Goal: Communication & Community: Answer question/provide support

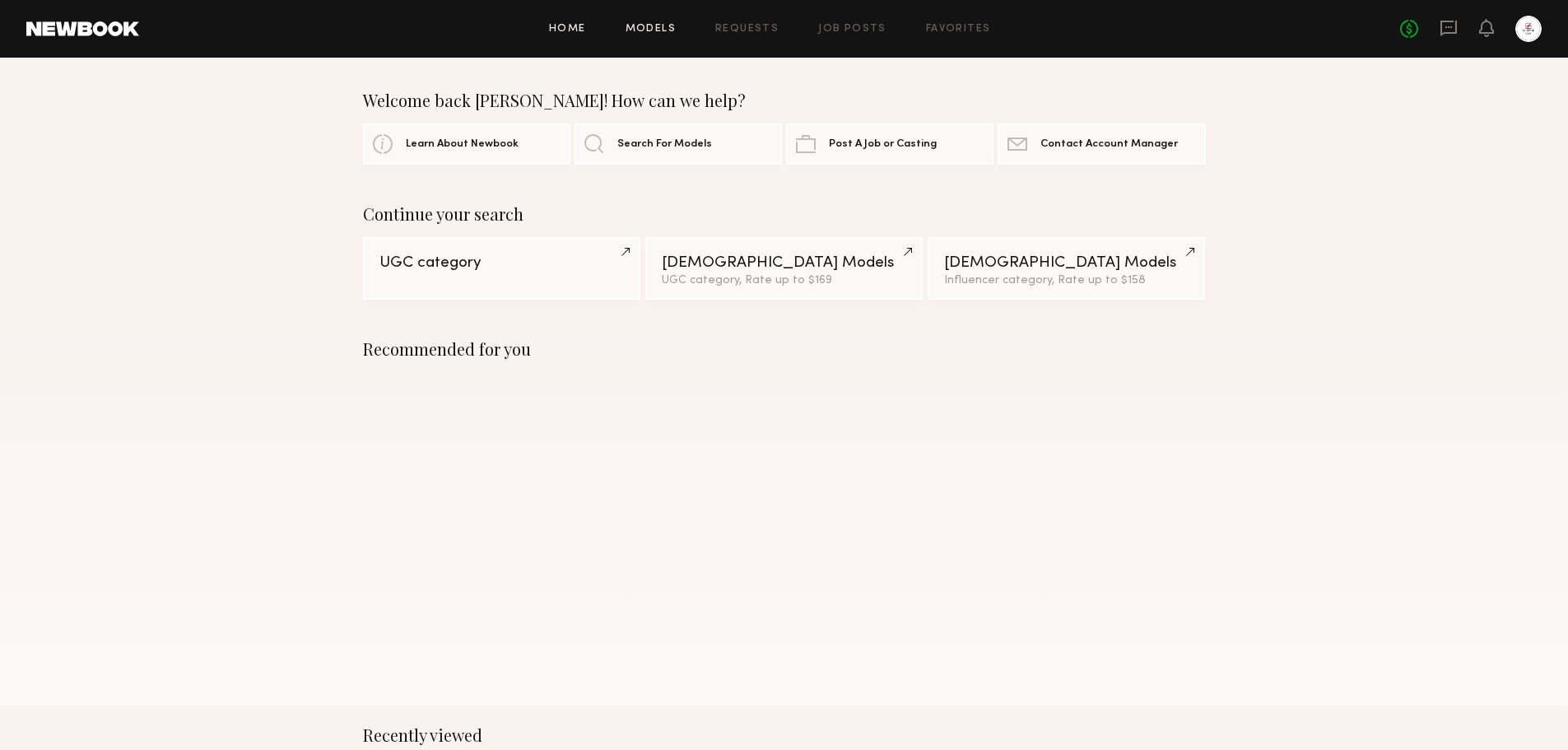
click at [665, 33] on link "Models" at bounding box center [651, 29] width 51 height 10
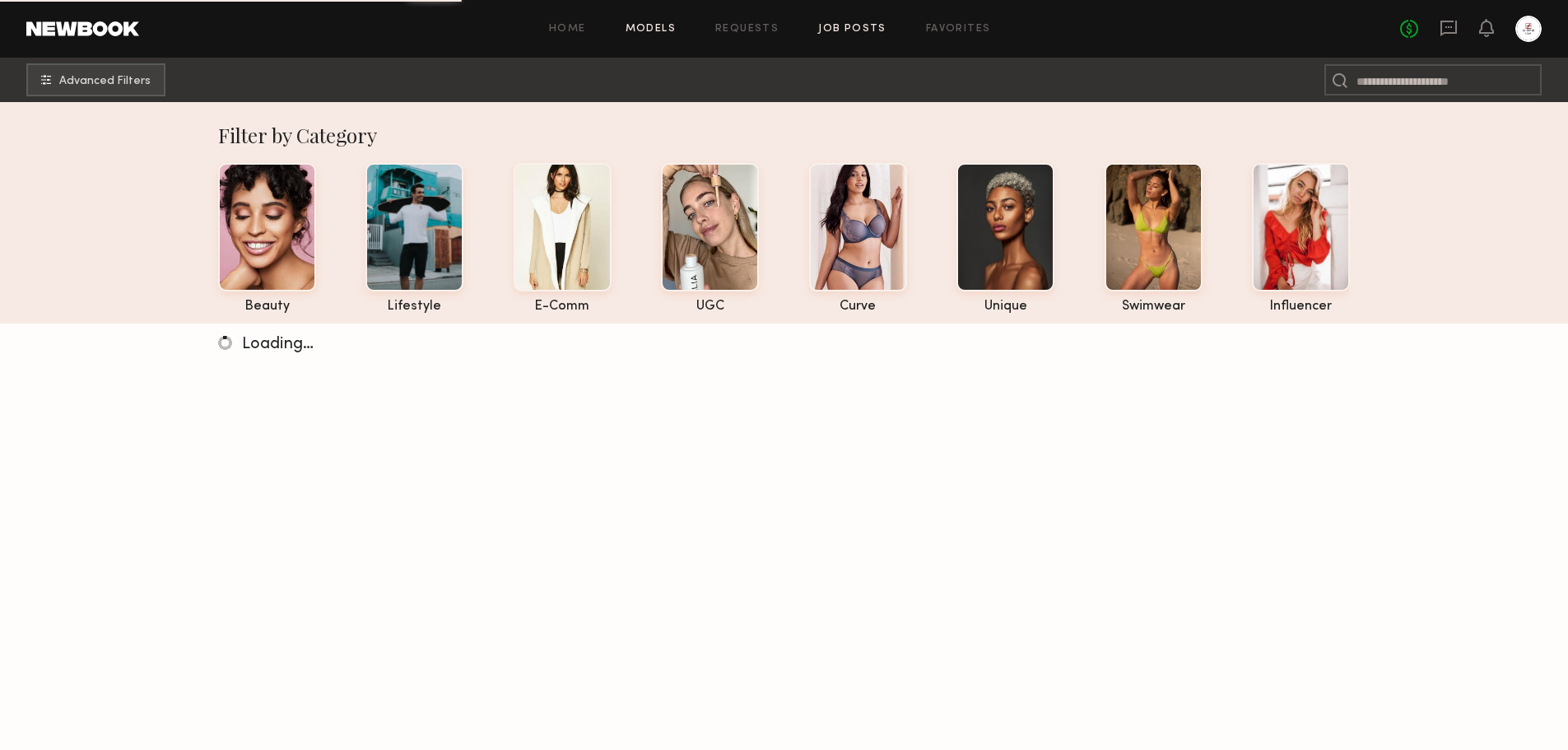
click at [856, 26] on link "Job Posts" at bounding box center [853, 29] width 69 height 10
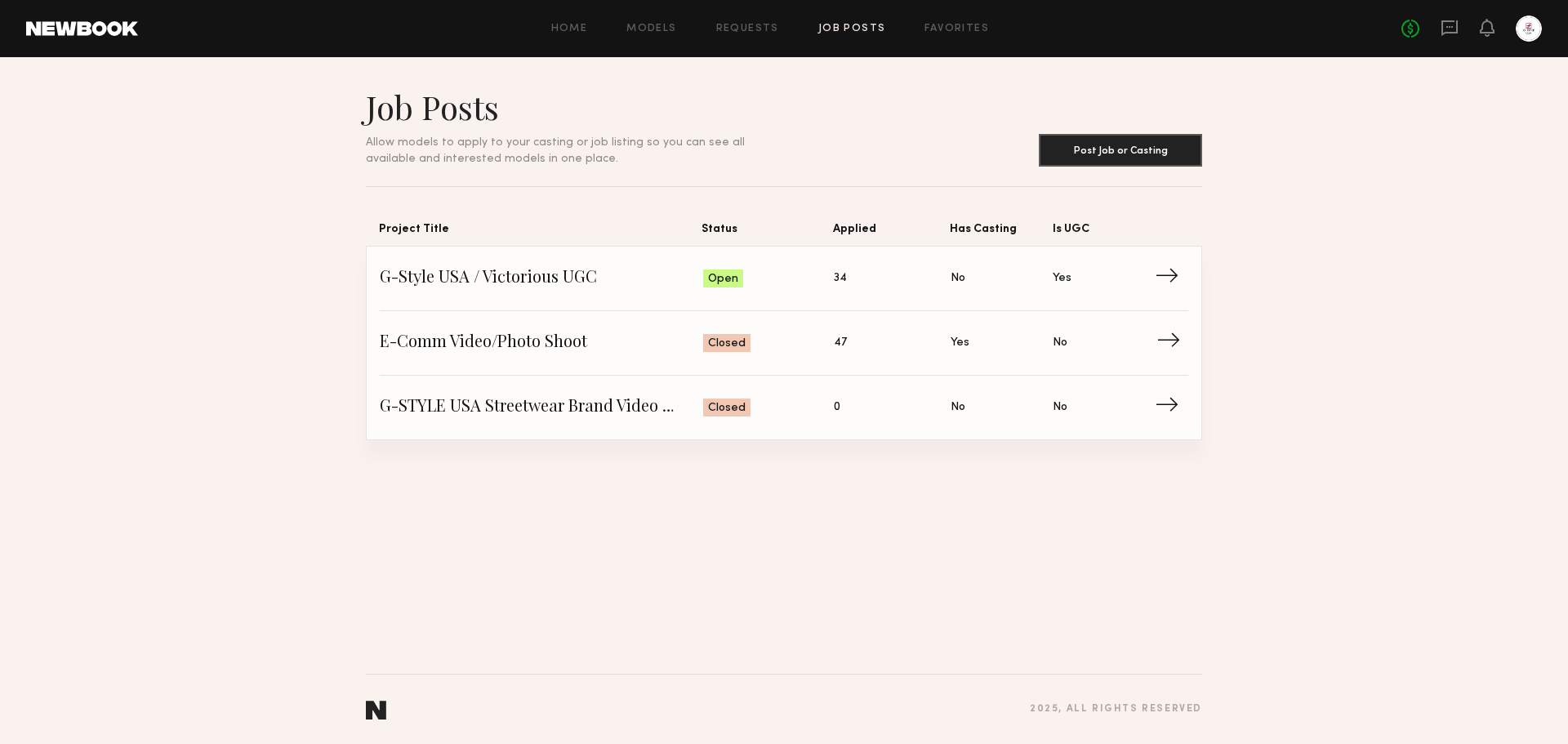
click at [1172, 347] on span "→" at bounding box center [1172, 342] width 33 height 25
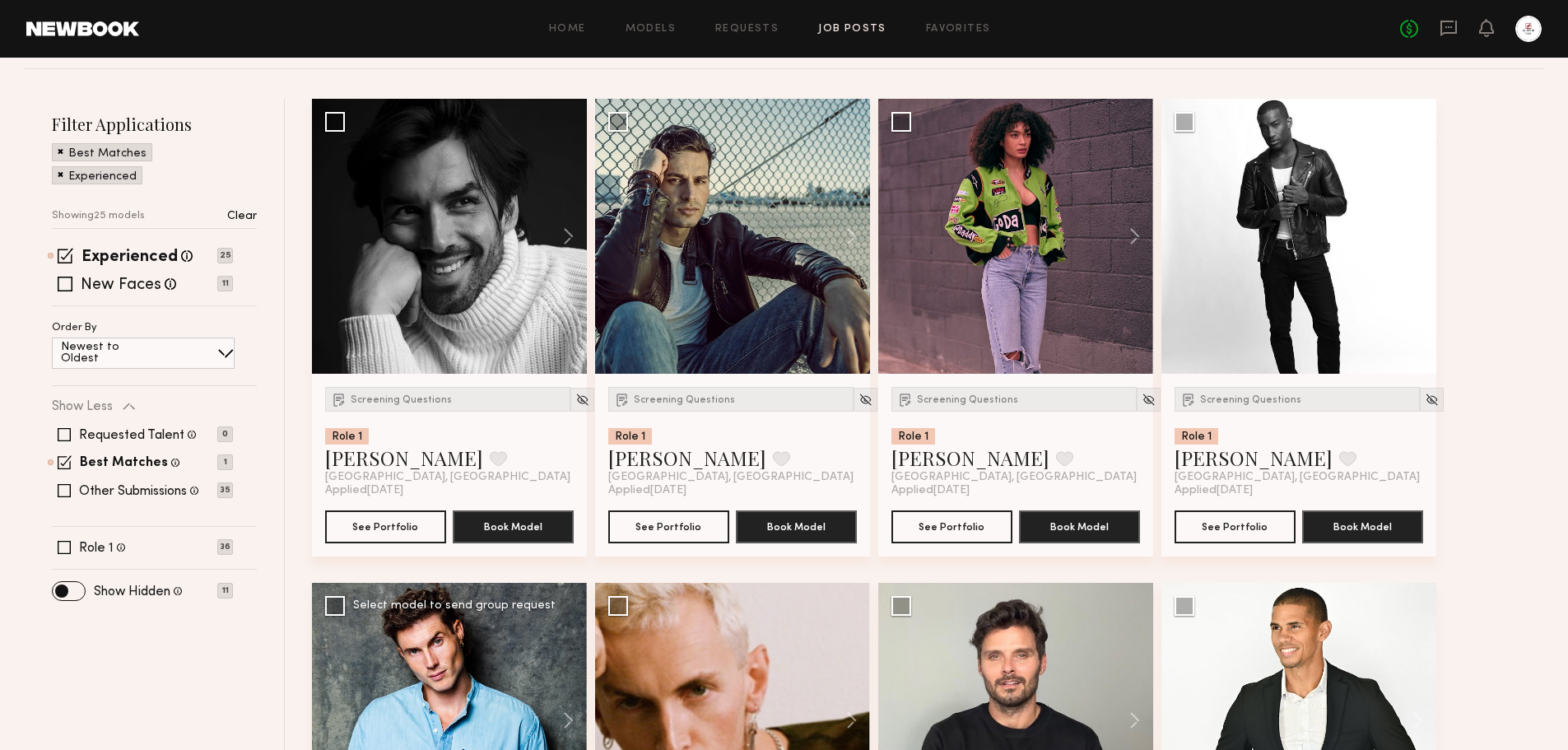
scroll to position [82, 0]
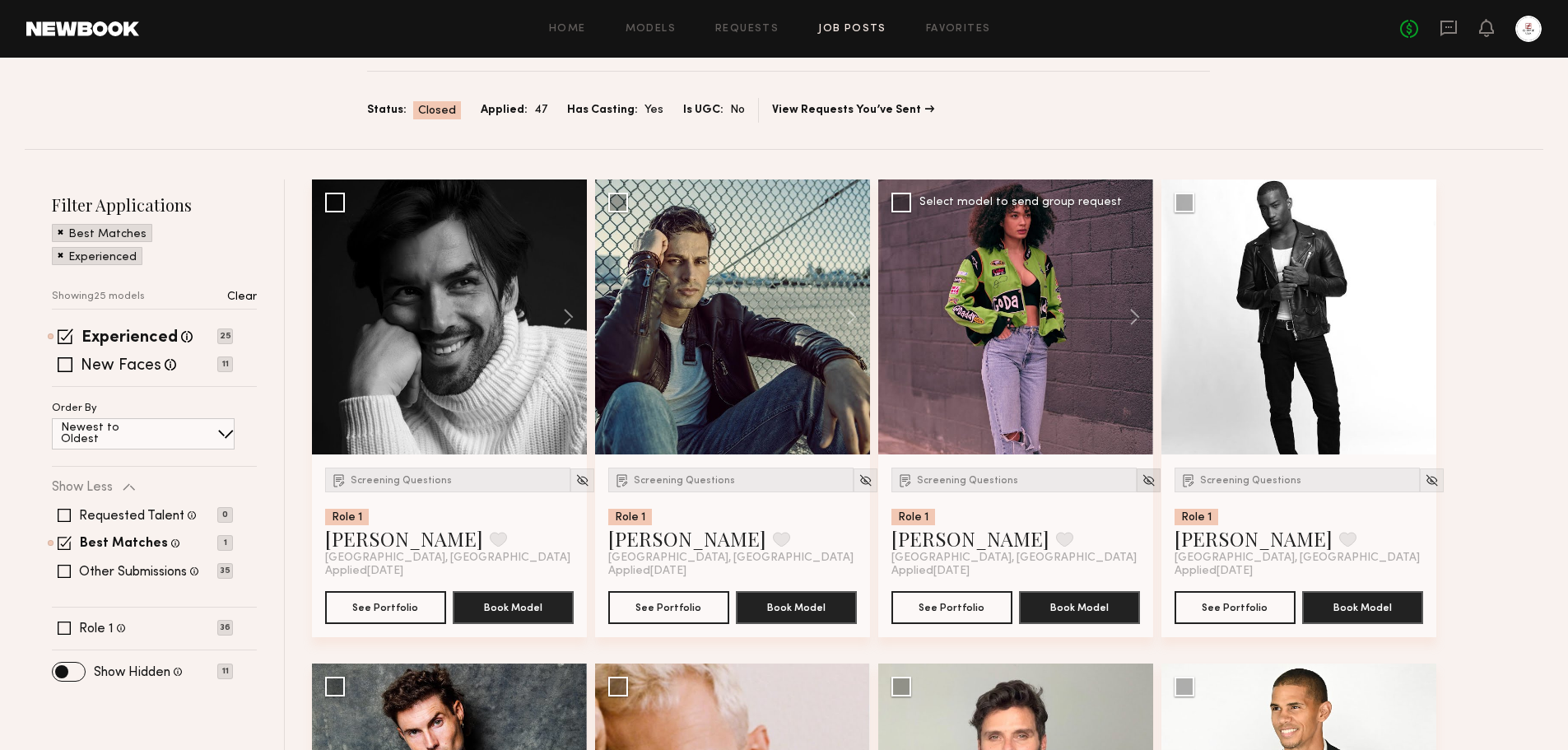
click at [1142, 479] on img at bounding box center [1148, 480] width 14 height 14
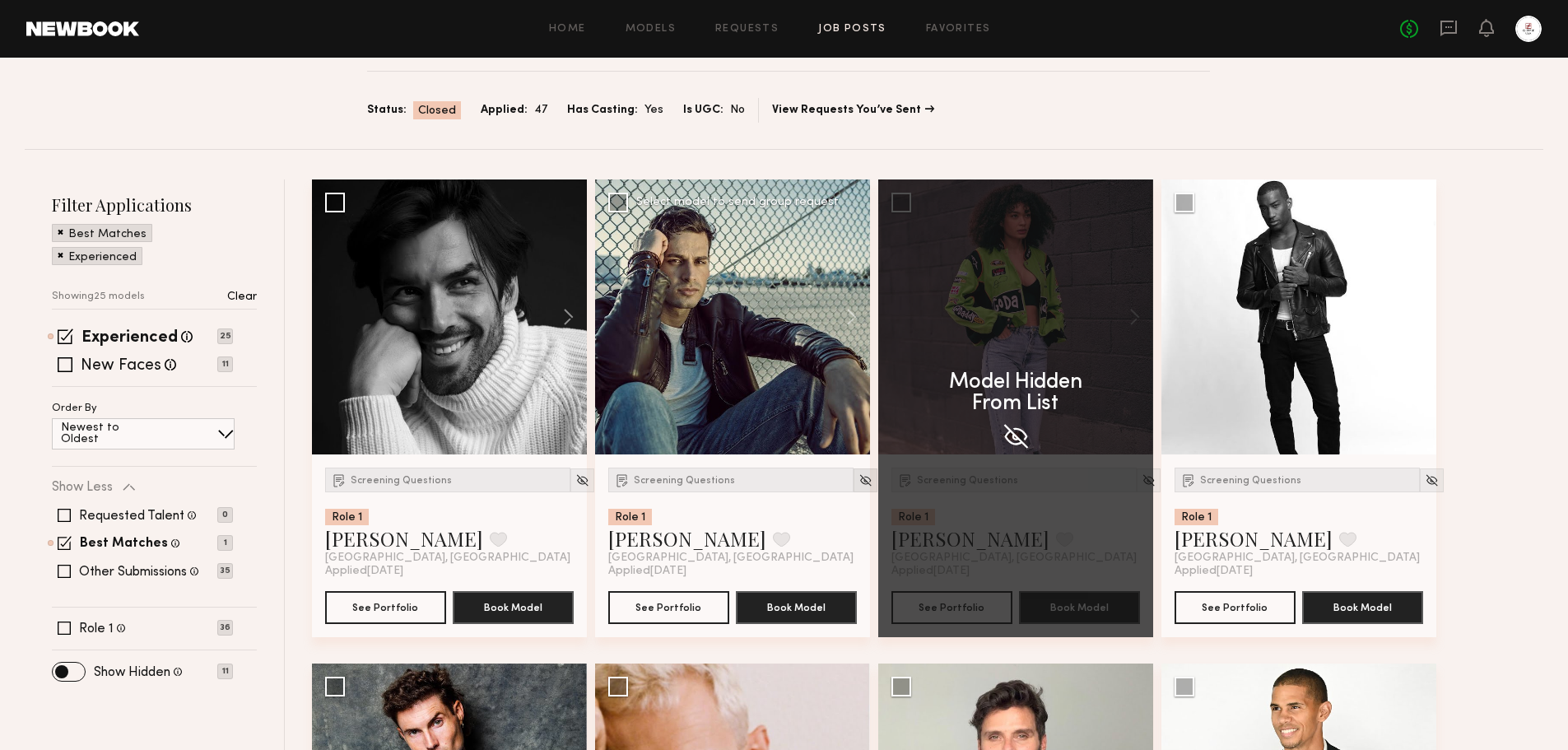
click at [859, 481] on img at bounding box center [866, 480] width 14 height 14
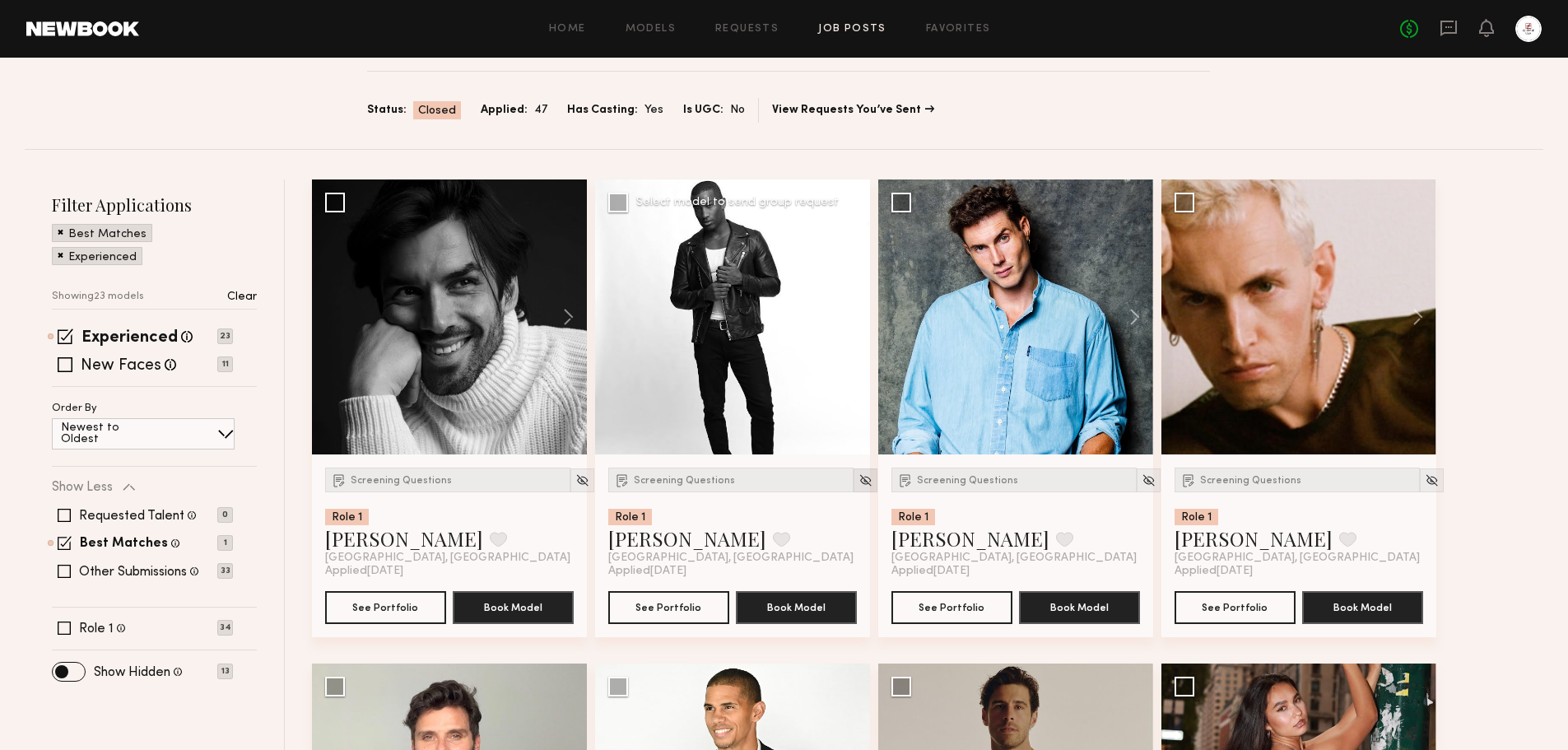
click at [854, 482] on div at bounding box center [866, 480] width 24 height 24
click at [859, 482] on img at bounding box center [866, 480] width 14 height 14
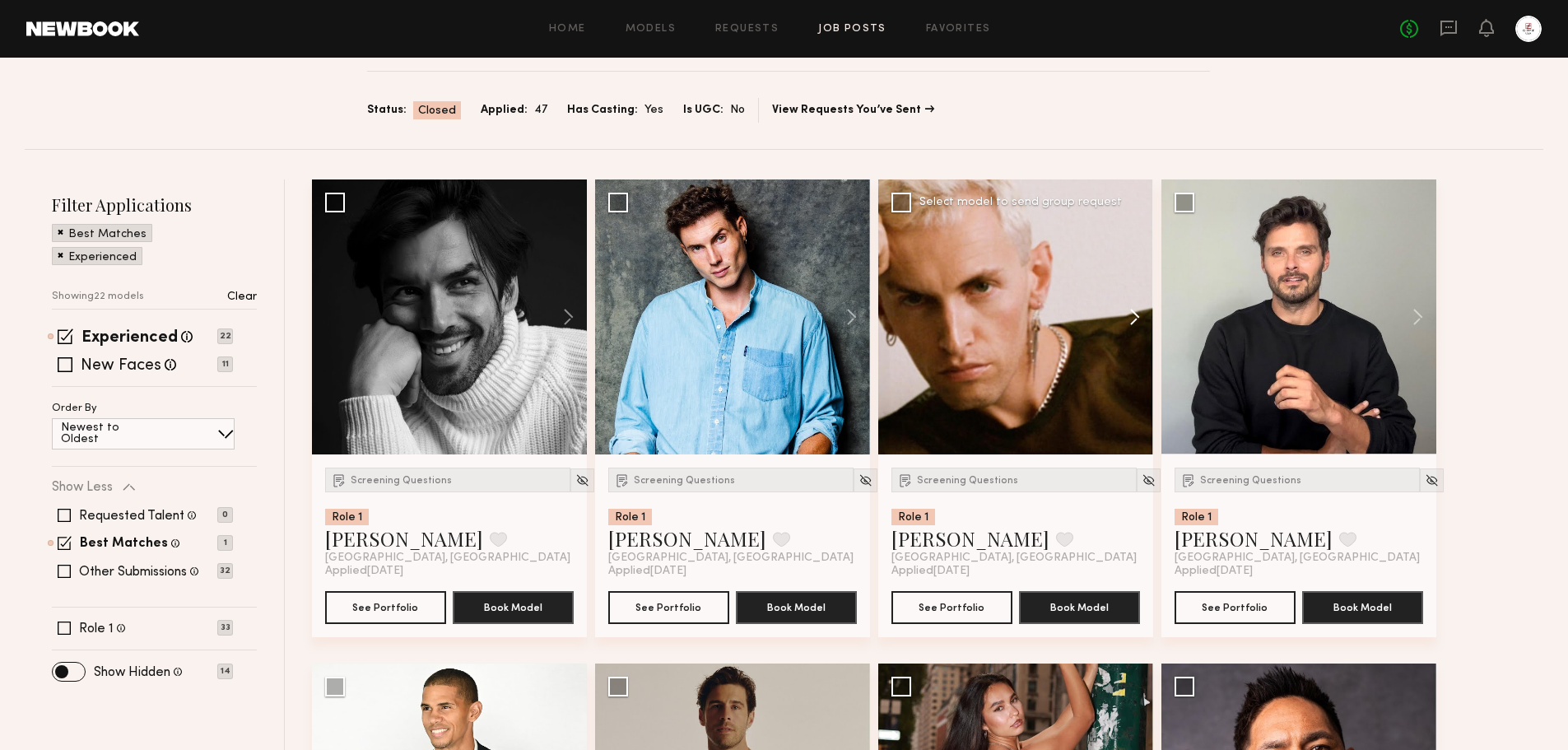
click at [1134, 312] on button at bounding box center [1127, 317] width 53 height 275
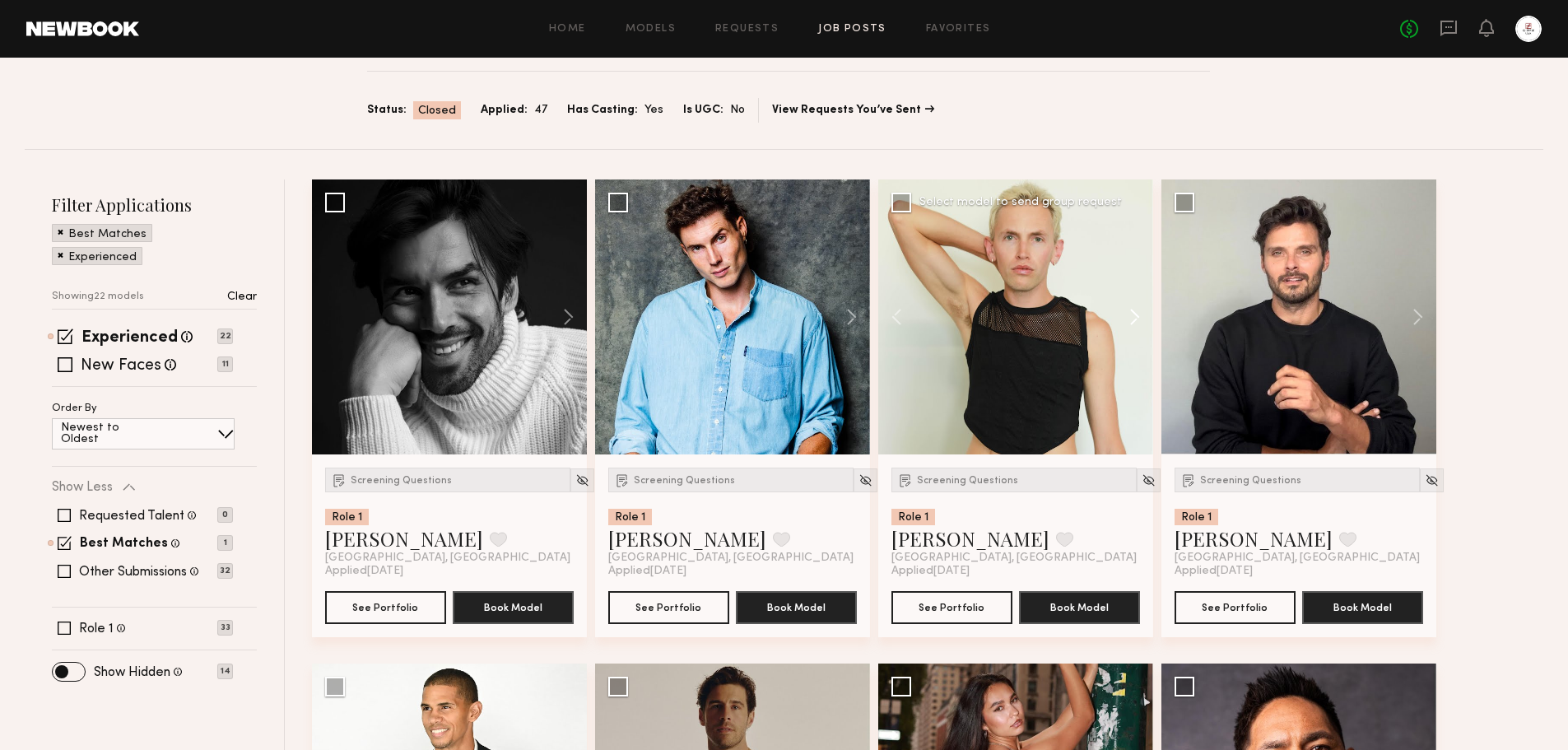
click at [1134, 312] on button at bounding box center [1127, 317] width 53 height 275
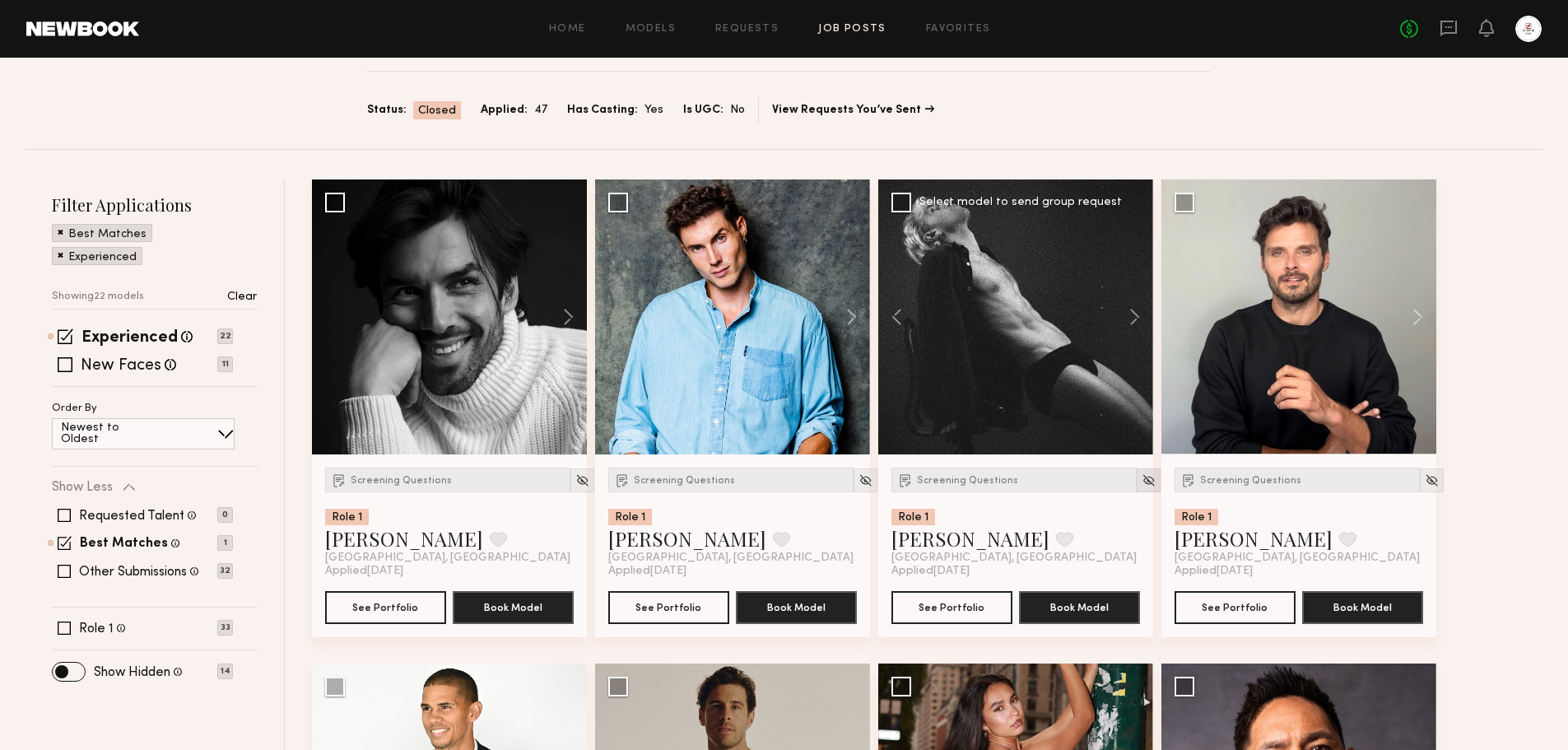
click at [1142, 481] on img at bounding box center [1148, 480] width 14 height 14
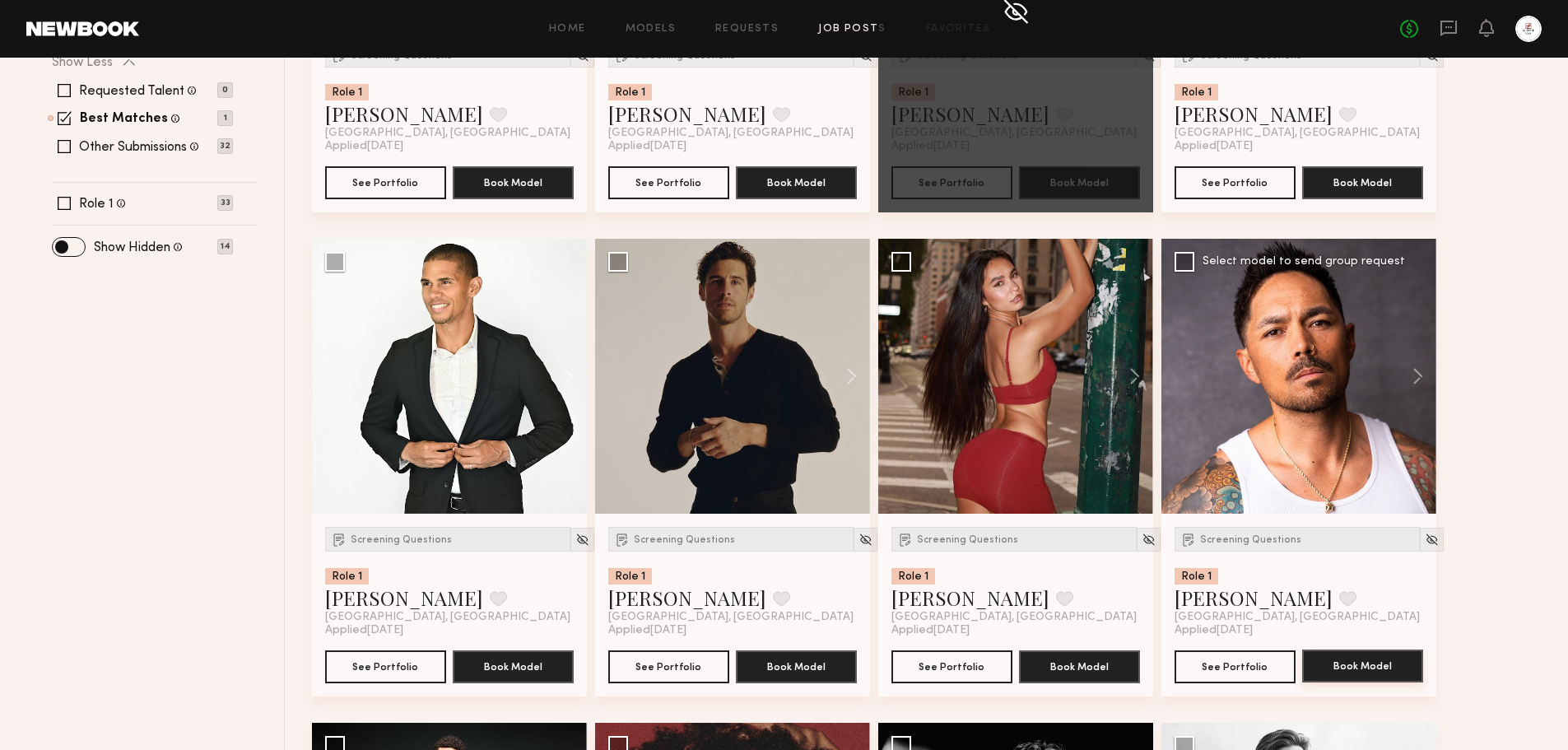
scroll to position [658, 0]
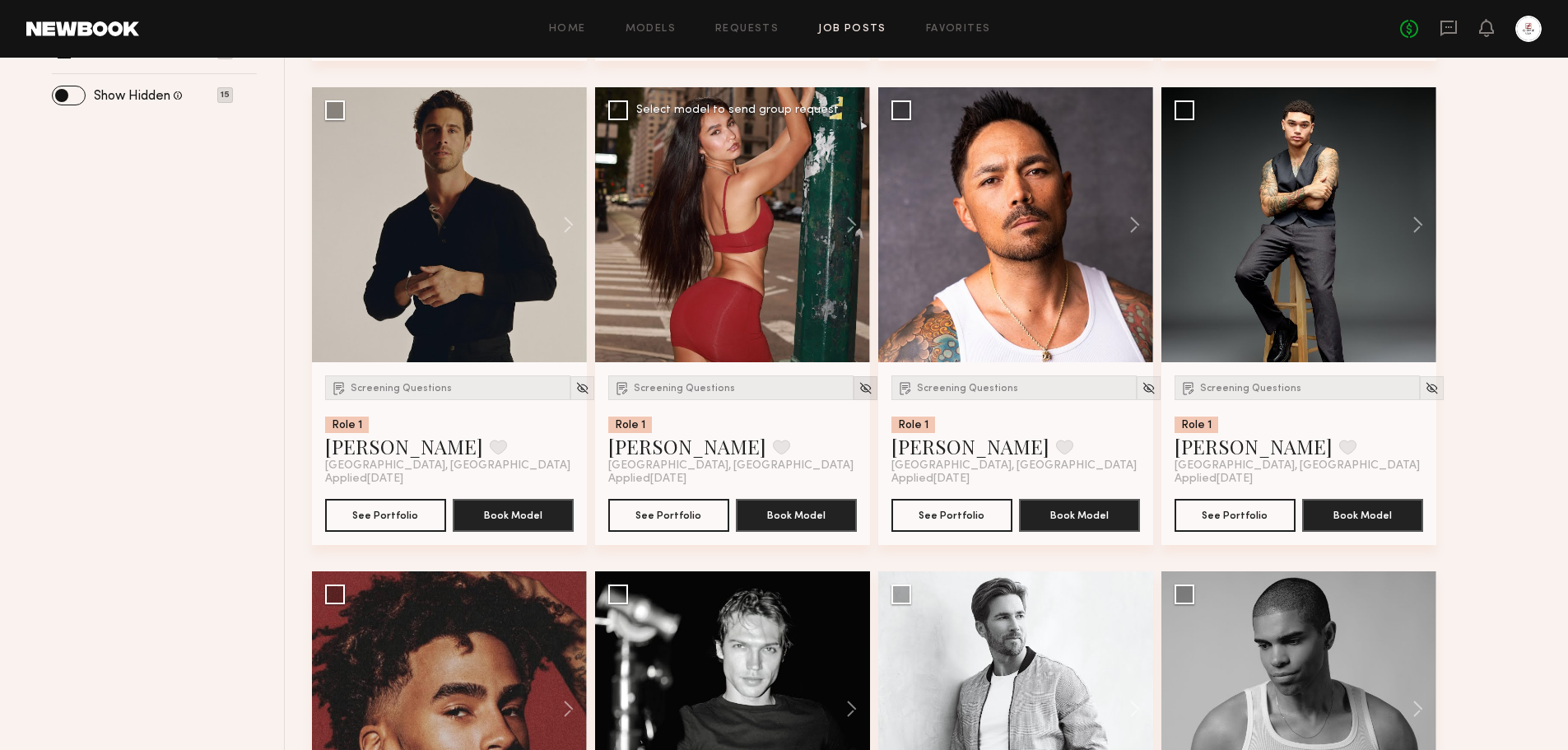
click at [859, 388] on img at bounding box center [866, 388] width 14 height 14
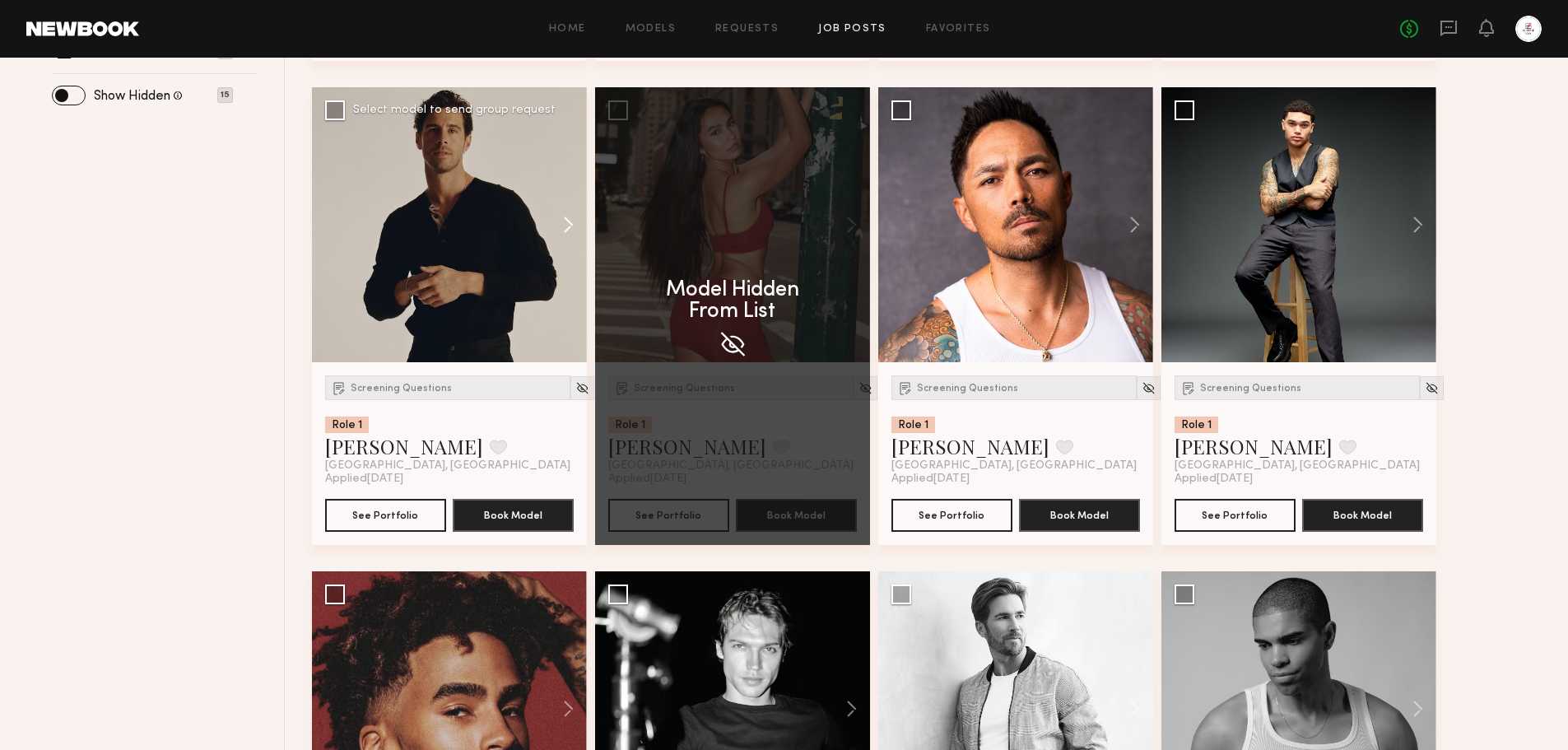
click at [564, 223] on button at bounding box center [561, 224] width 53 height 275
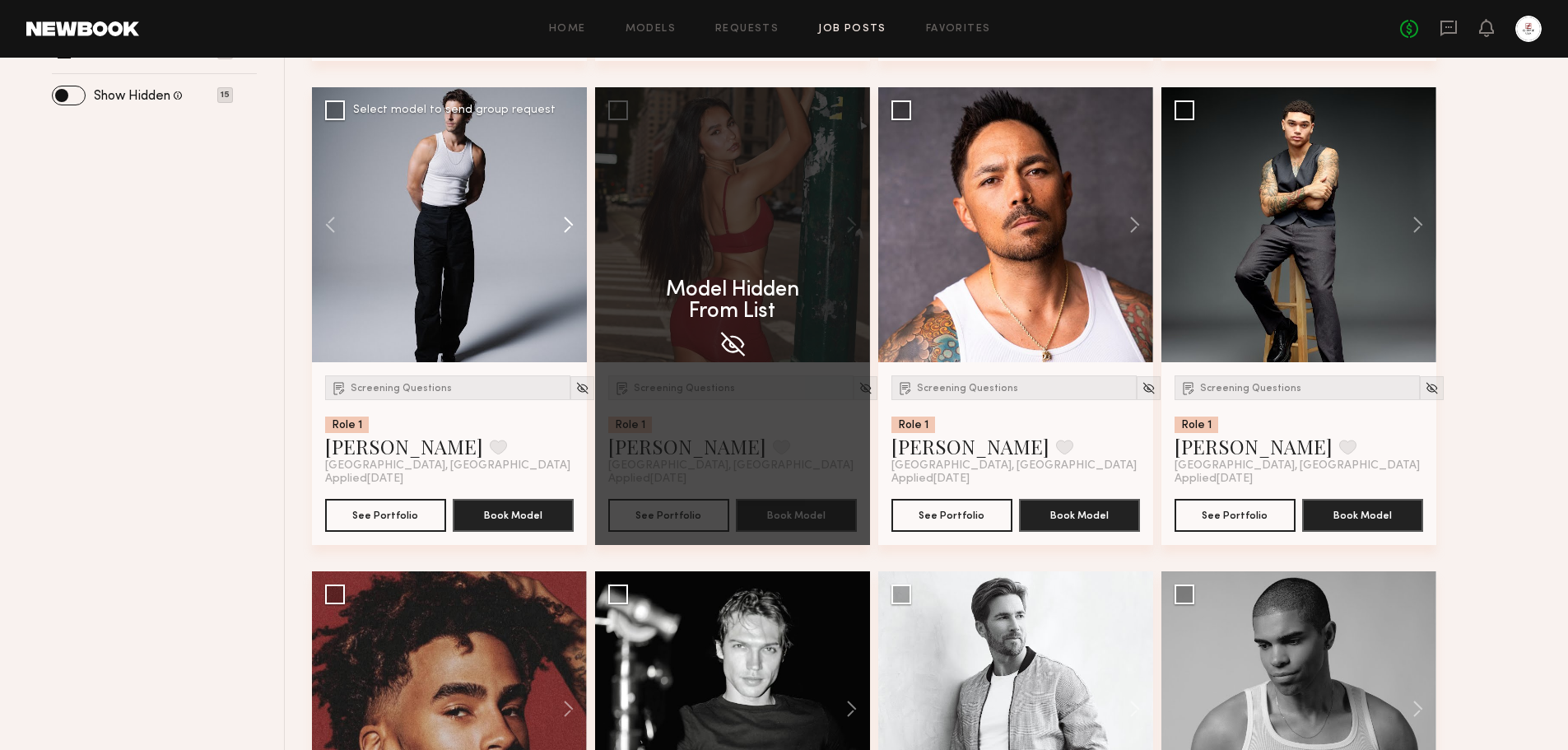
click at [564, 223] on button at bounding box center [561, 224] width 53 height 275
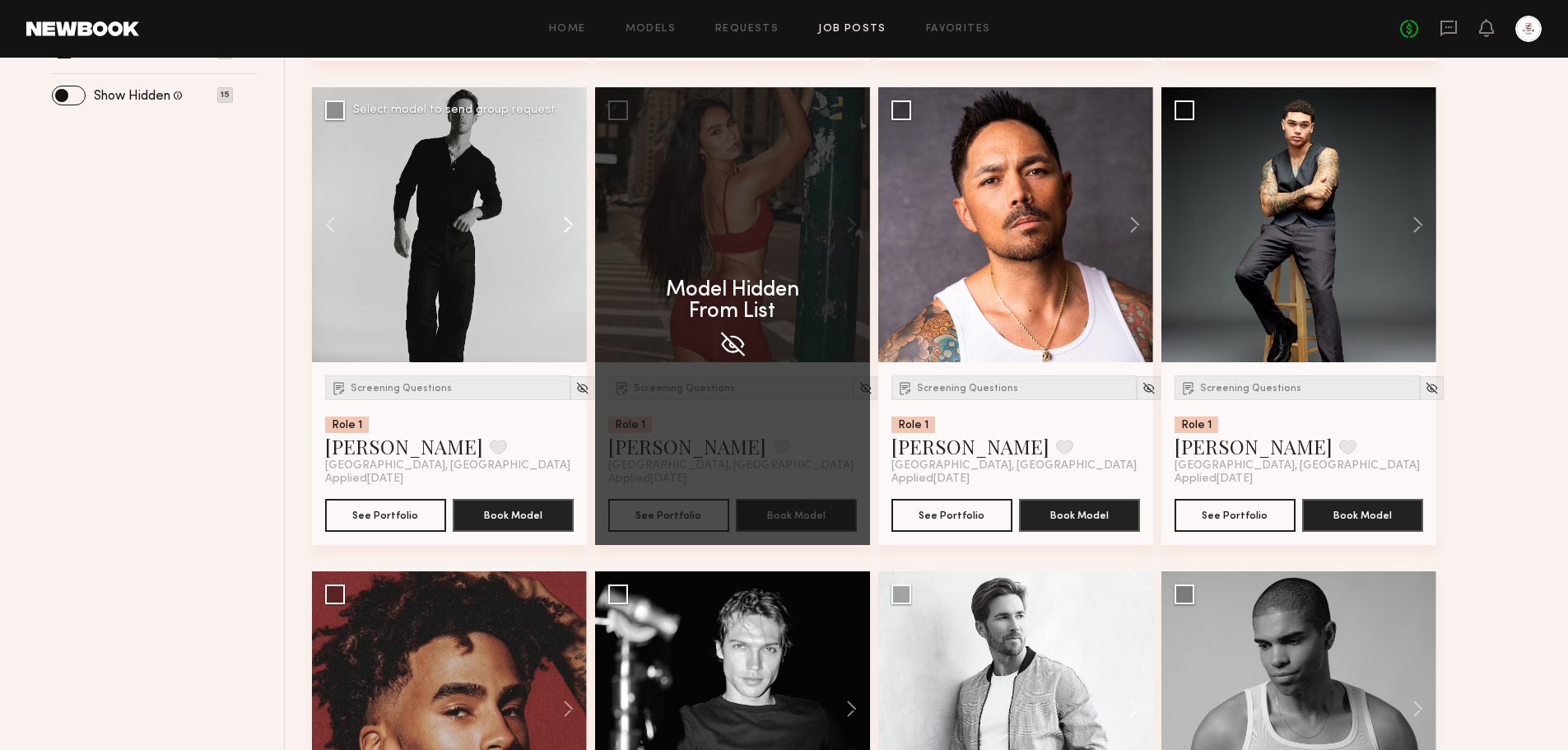
click at [564, 223] on button at bounding box center [561, 224] width 53 height 275
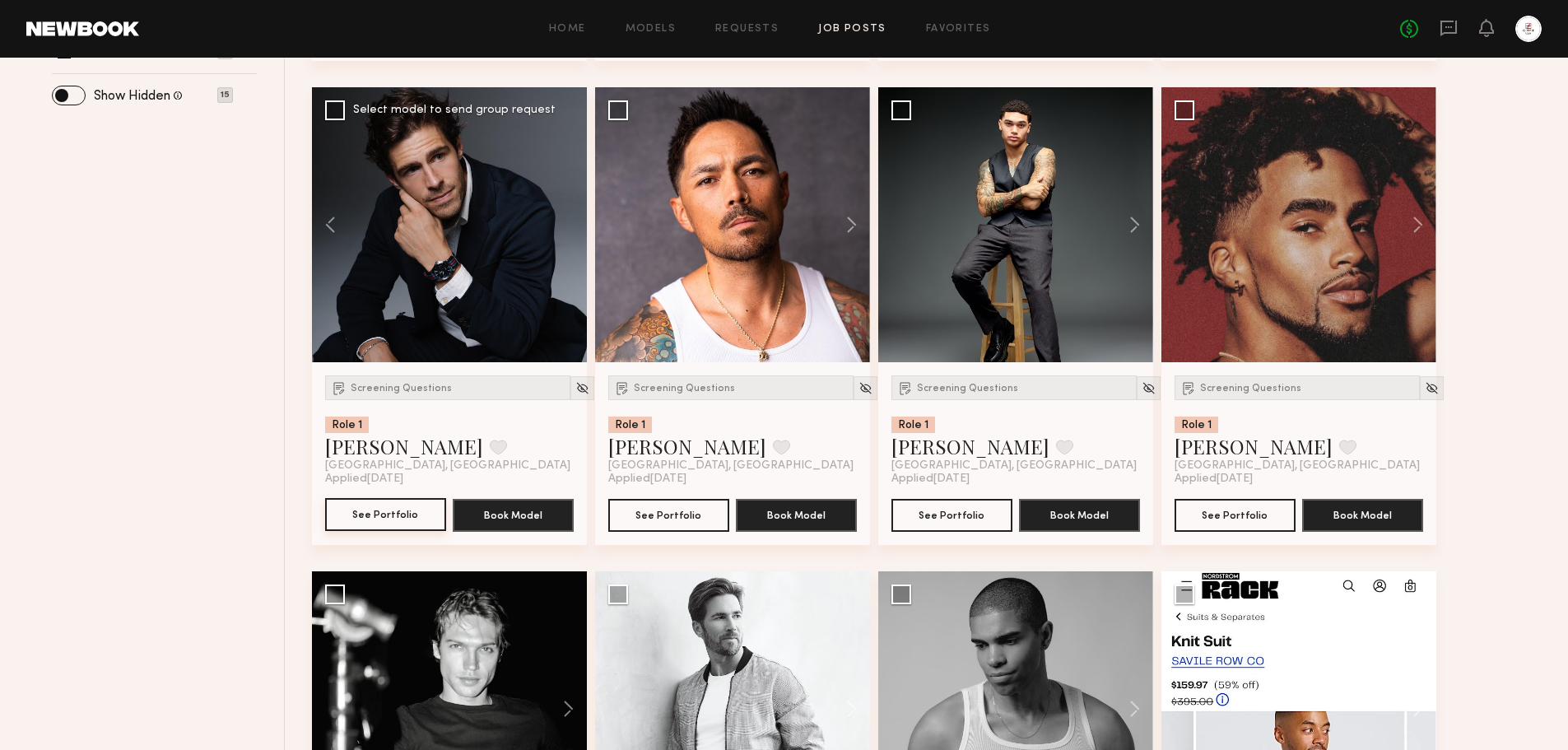
click at [409, 515] on button "See Portfolio" at bounding box center [385, 515] width 121 height 33
click at [859, 395] on img at bounding box center [866, 388] width 14 height 14
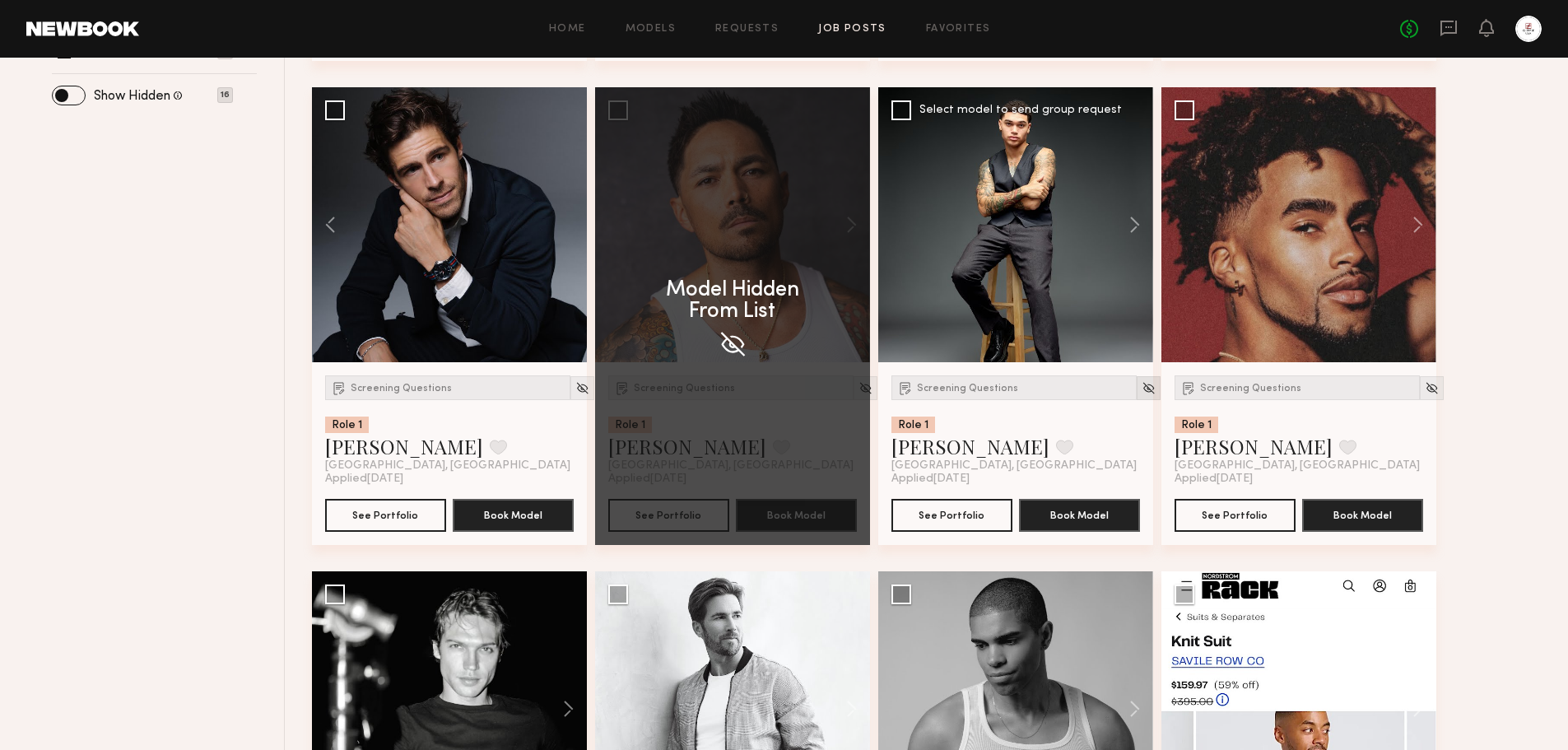
click at [1142, 389] on img at bounding box center [1148, 388] width 14 height 14
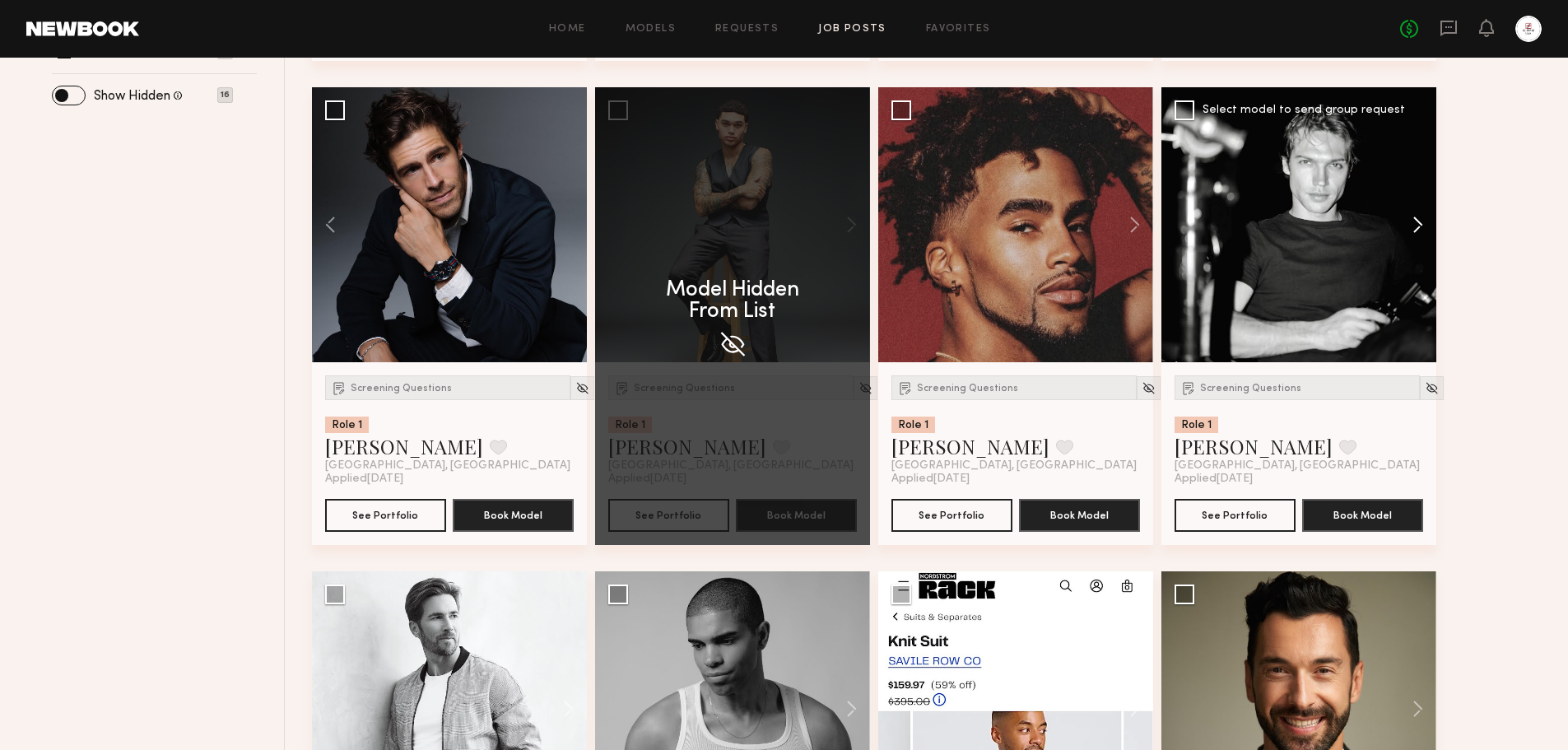
click at [1416, 224] on button at bounding box center [1410, 224] width 53 height 275
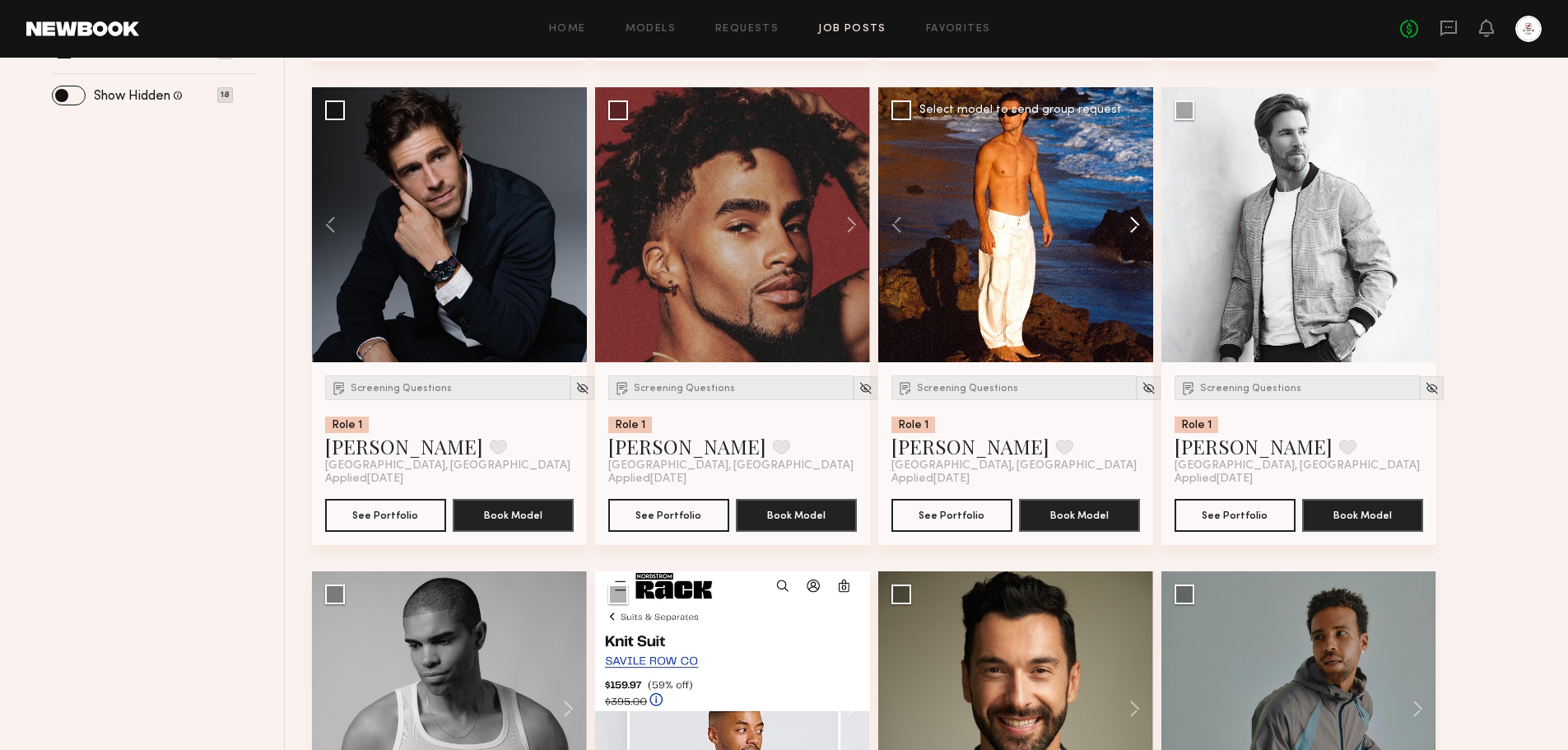
click at [1136, 228] on button at bounding box center [1127, 224] width 53 height 275
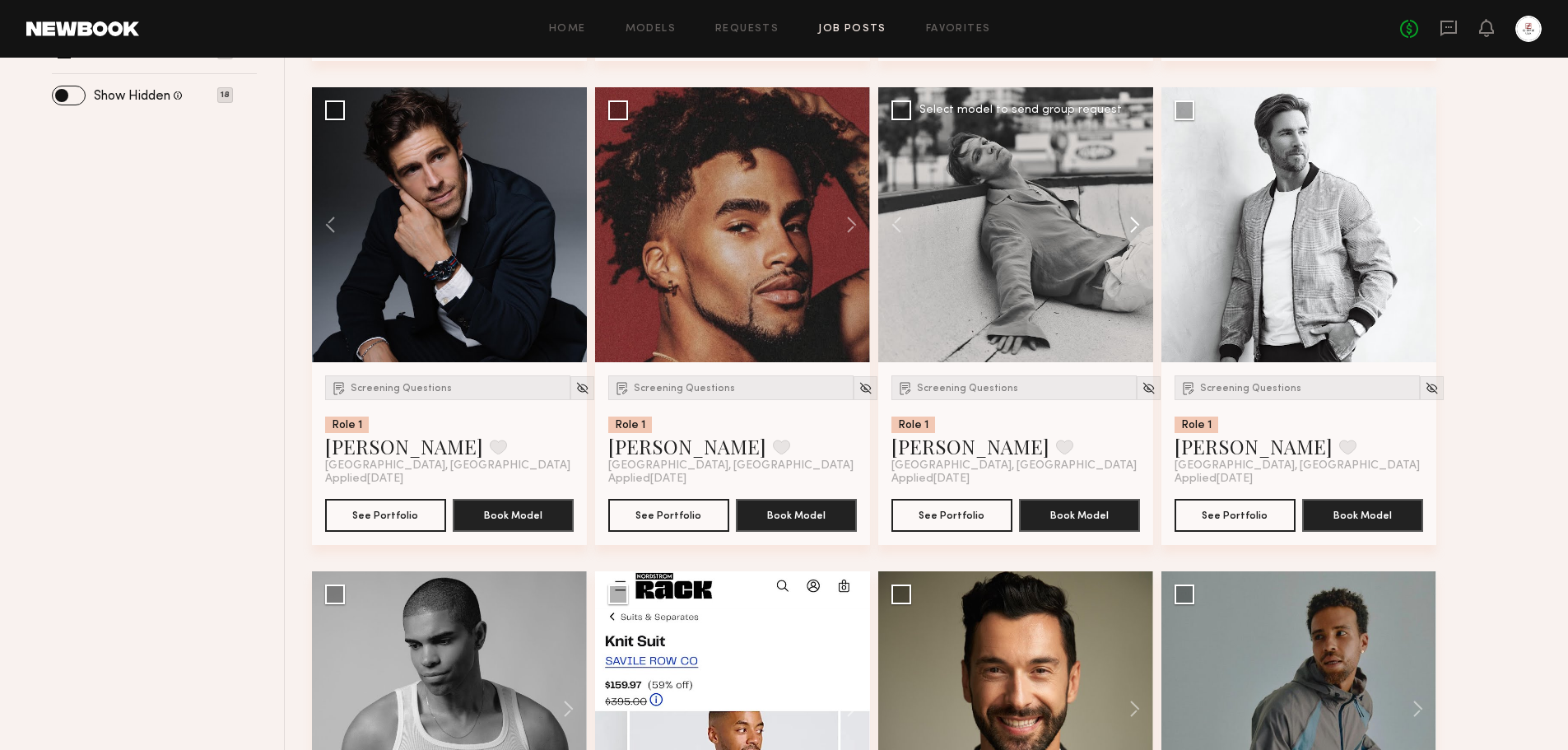
click at [1136, 228] on button at bounding box center [1127, 224] width 53 height 275
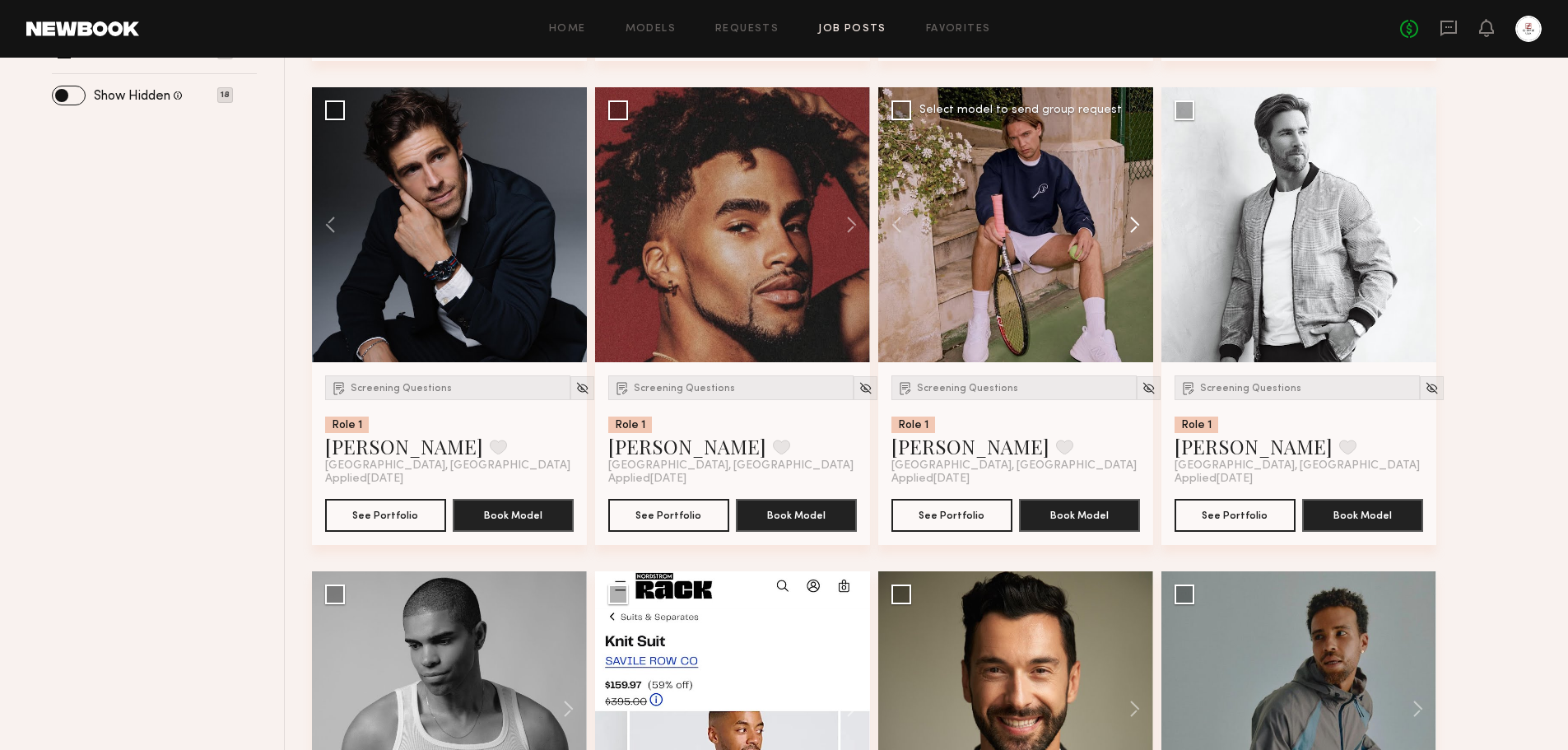
click at [1136, 228] on button at bounding box center [1127, 224] width 53 height 275
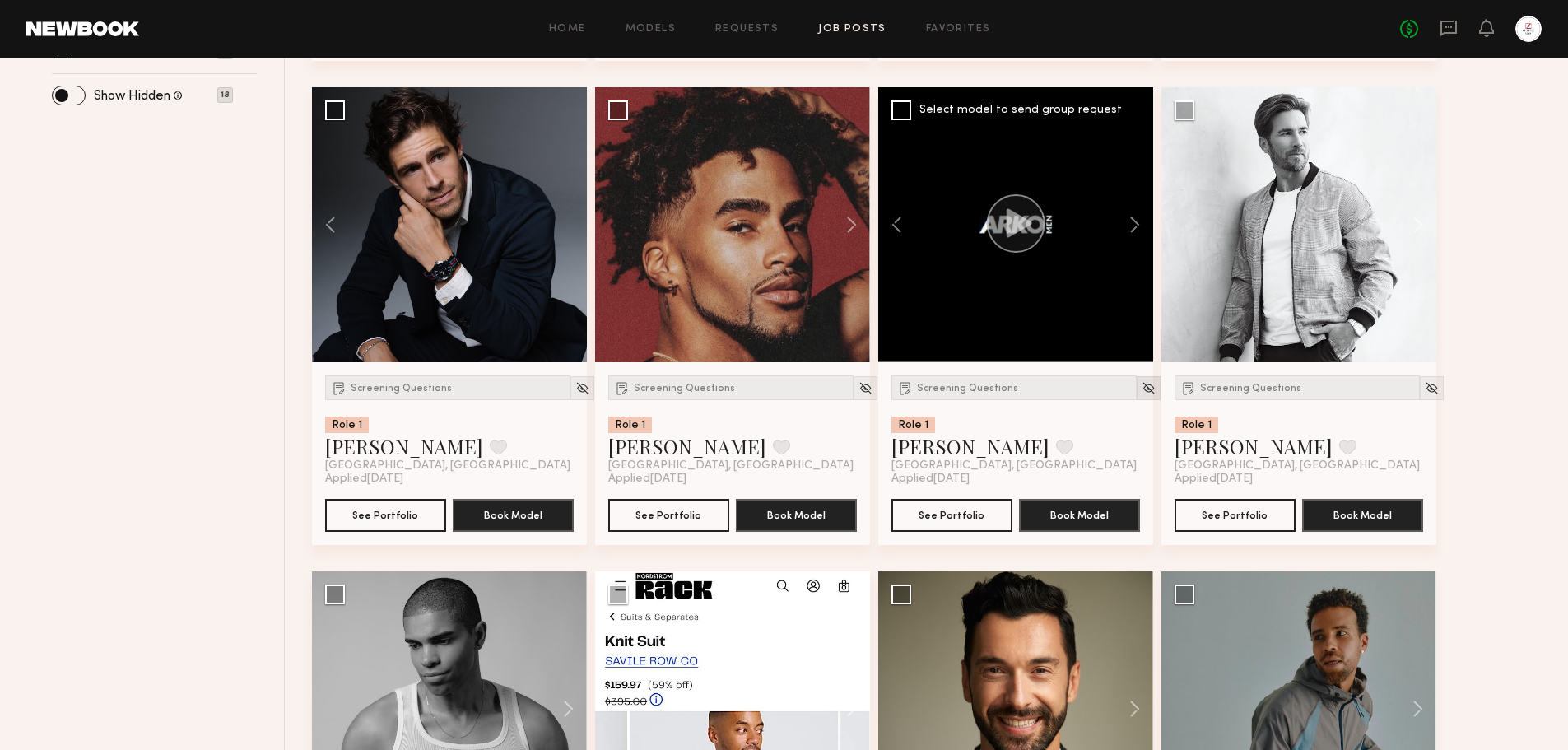
click at [1142, 389] on img at bounding box center [1148, 388] width 14 height 14
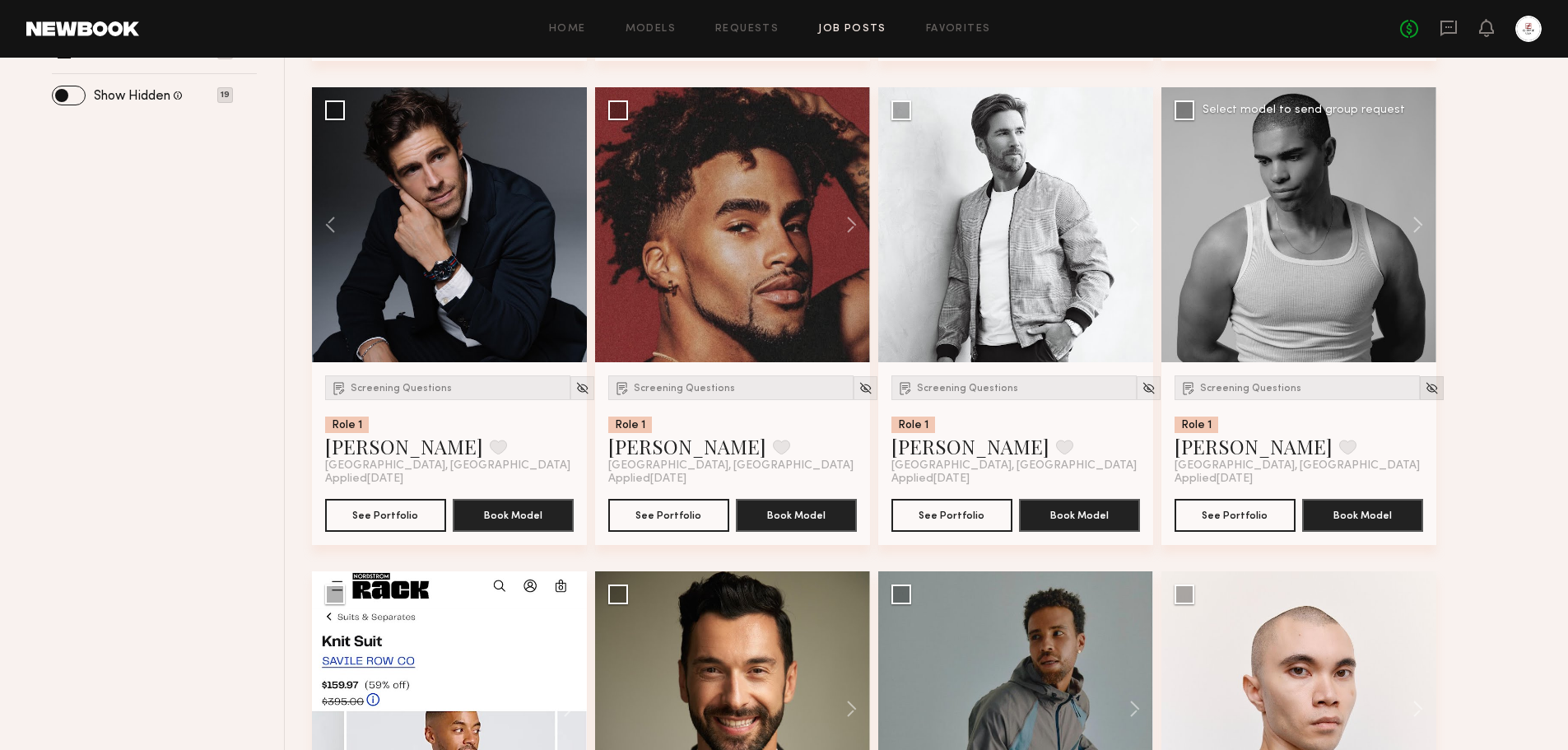
click at [1425, 395] on img at bounding box center [1432, 388] width 14 height 14
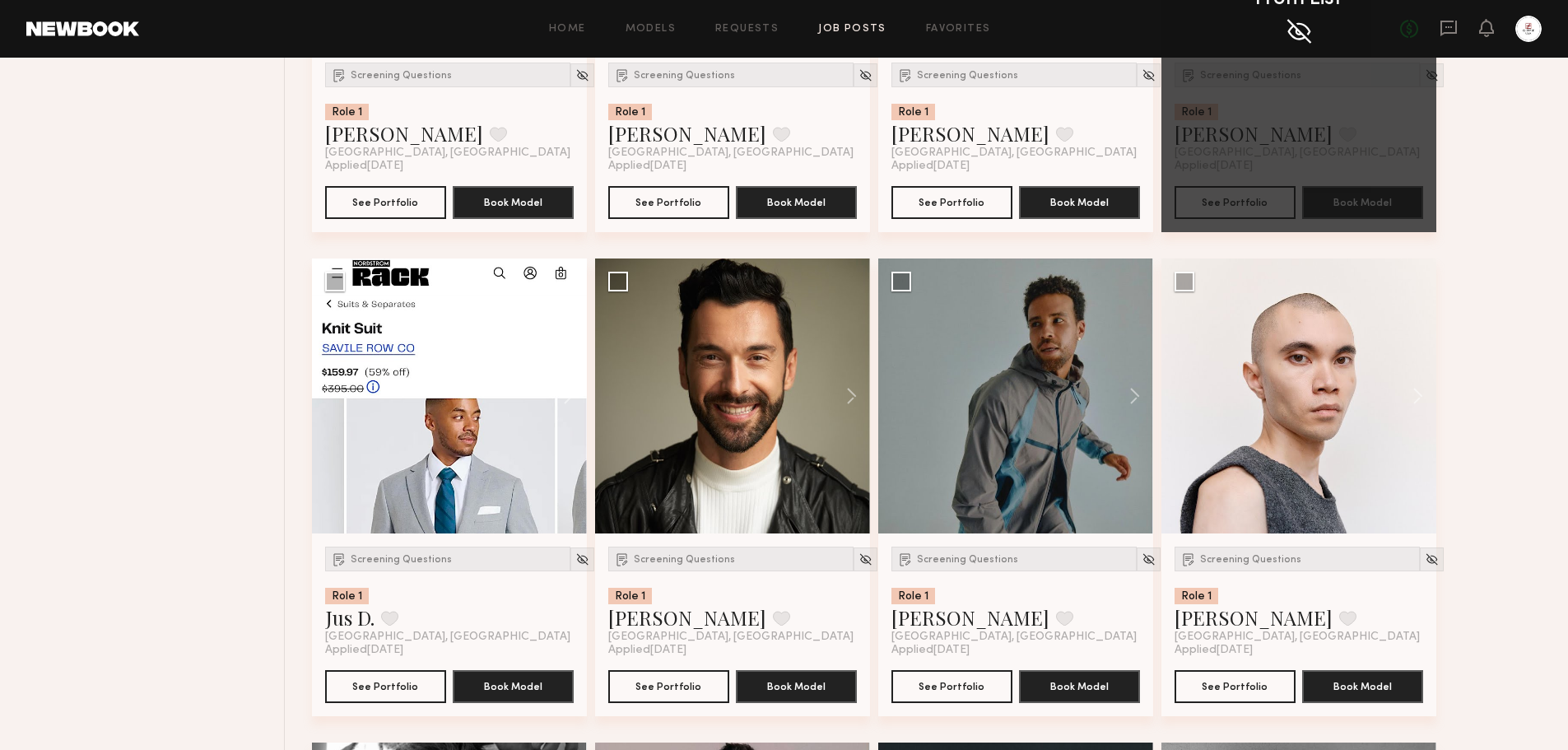
scroll to position [988, 0]
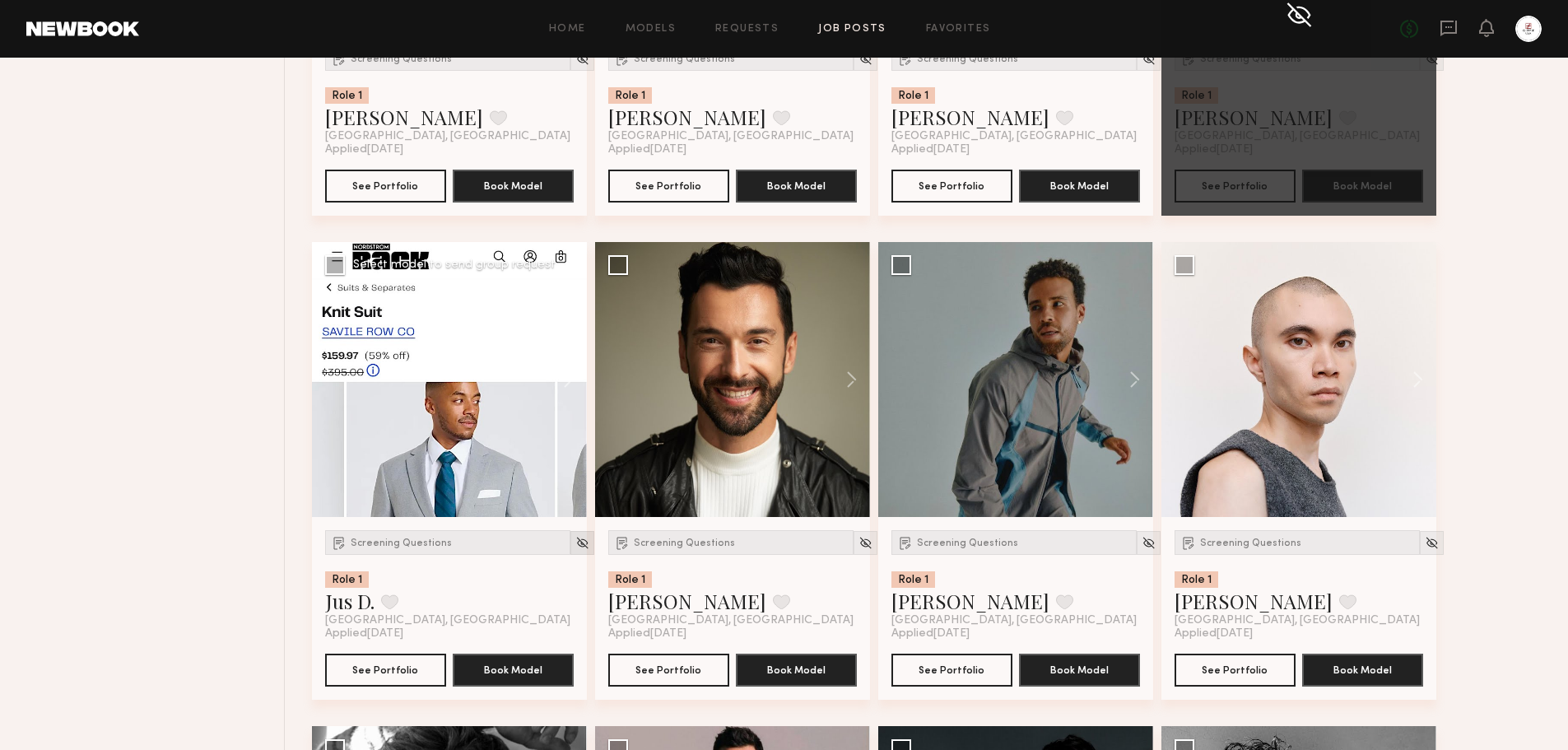
click at [859, 539] on img at bounding box center [866, 543] width 14 height 14
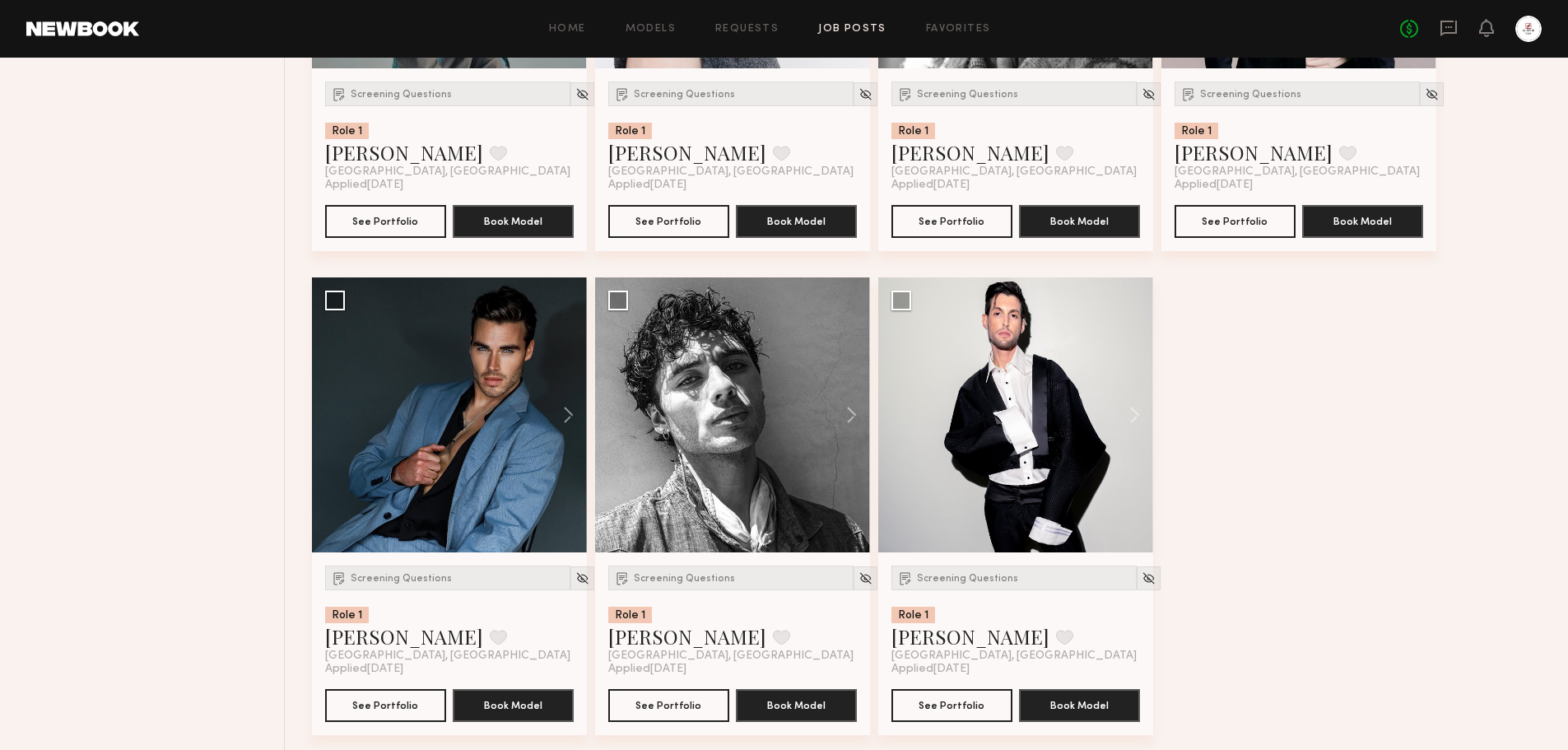
scroll to position [1448, 0]
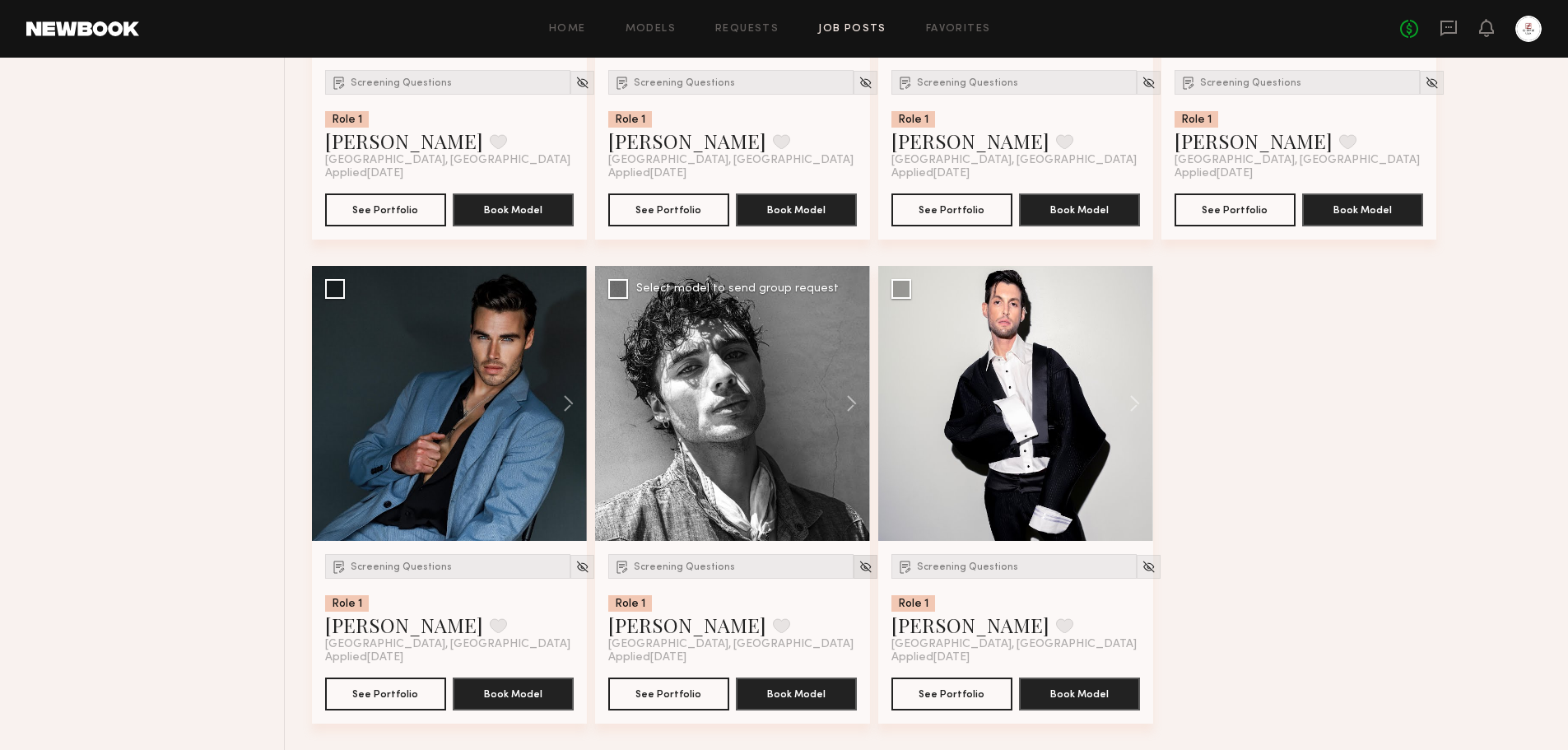
click at [859, 562] on img at bounding box center [866, 567] width 14 height 14
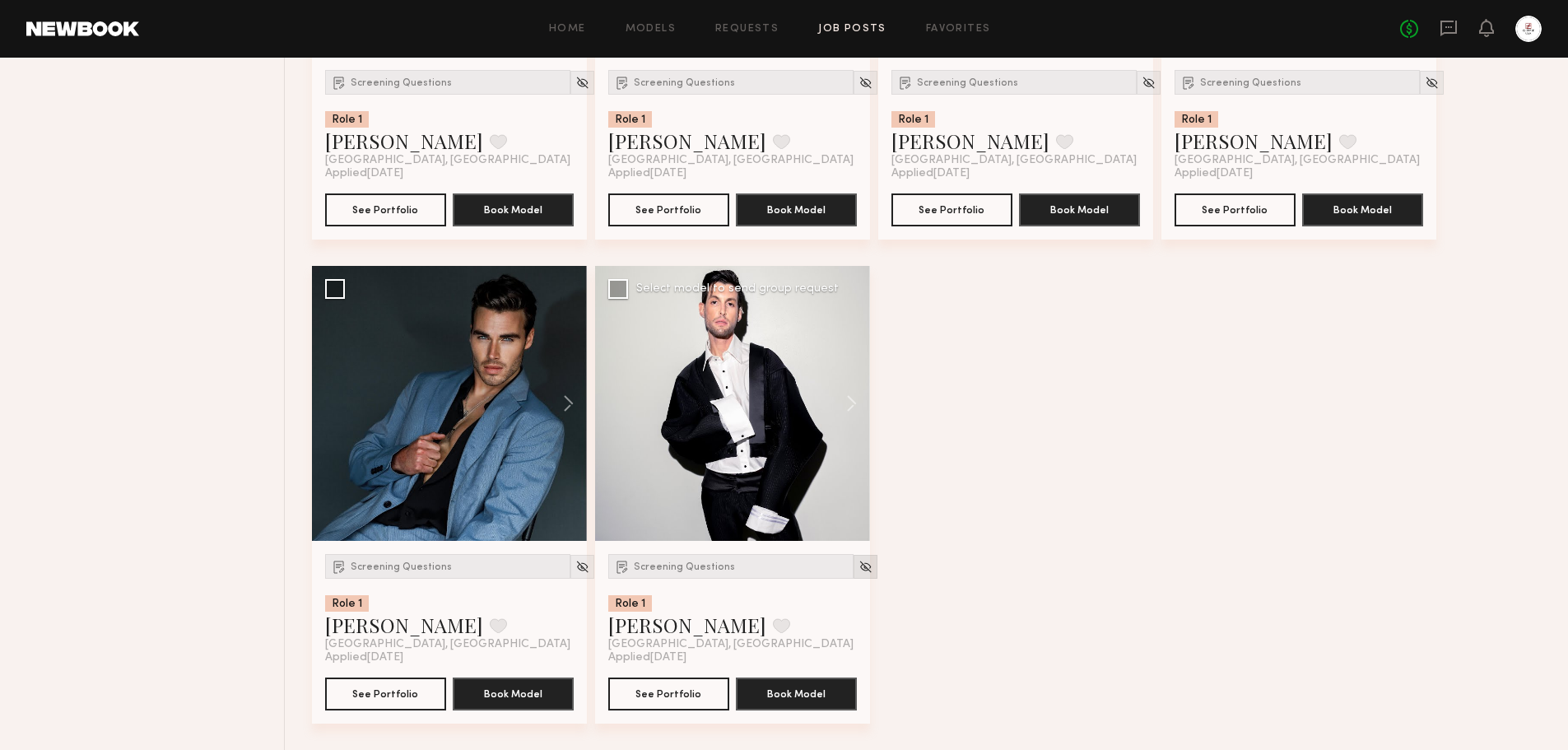
click at [859, 572] on img at bounding box center [866, 567] width 14 height 14
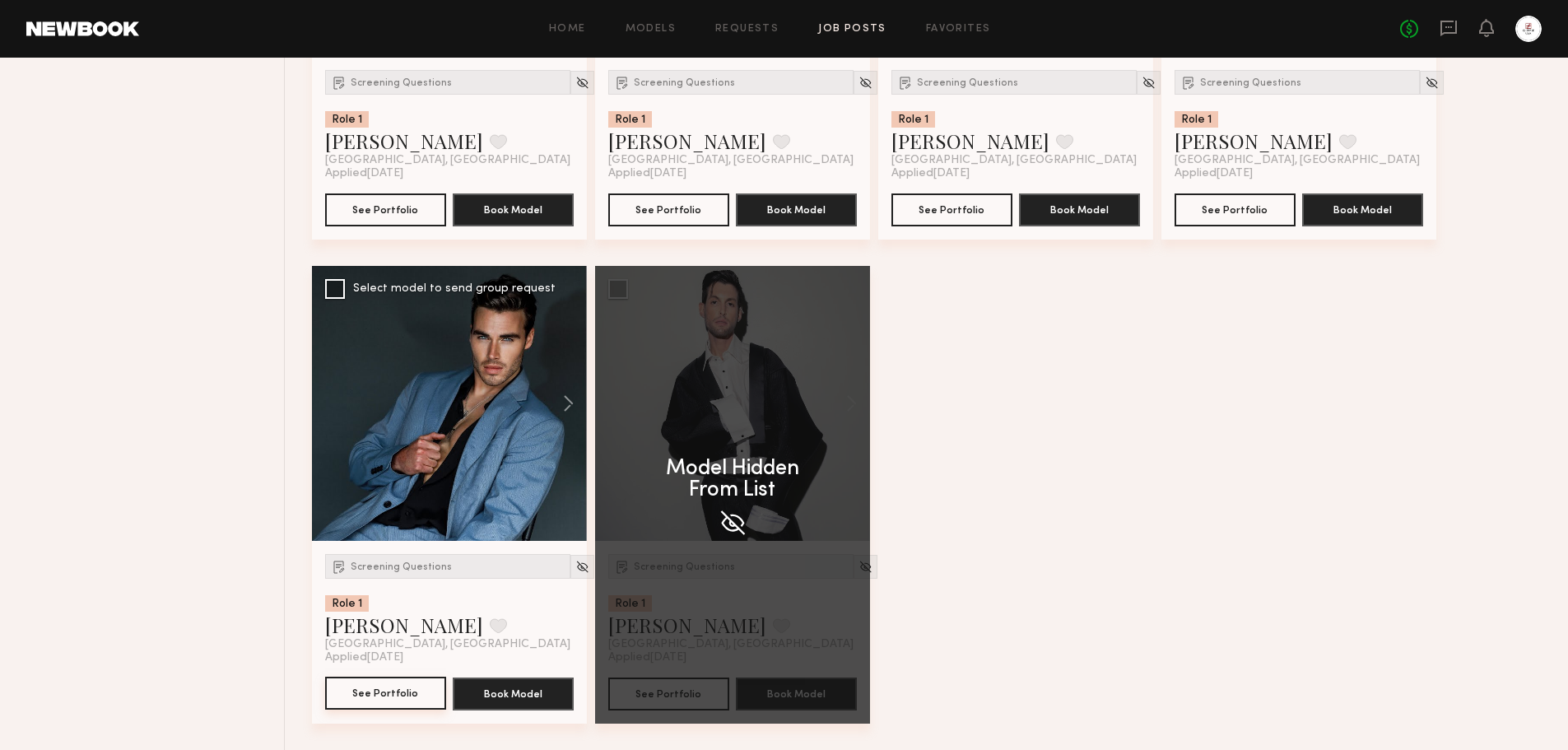
click at [388, 693] on button "See Portfolio" at bounding box center [385, 693] width 121 height 33
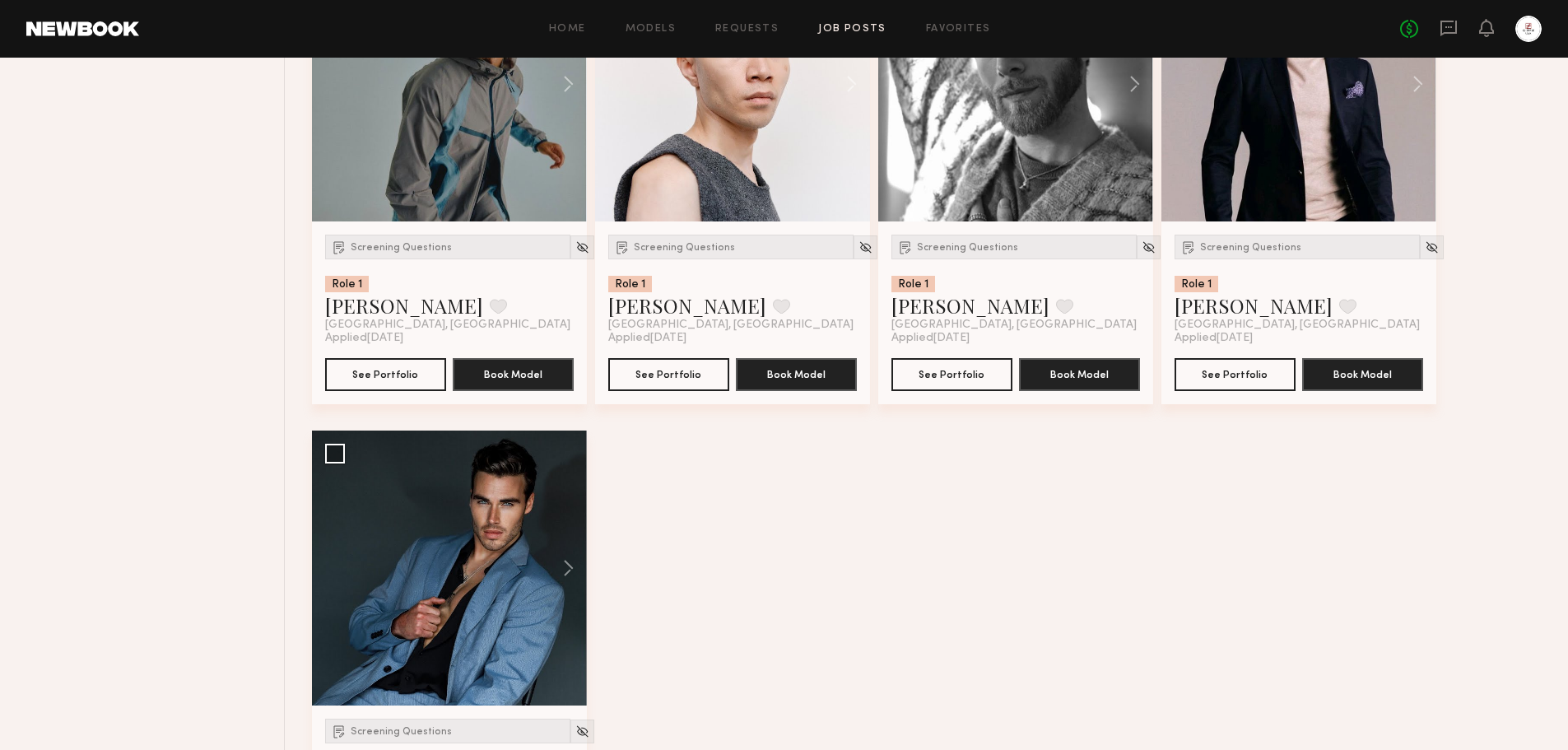
scroll to position [954, 0]
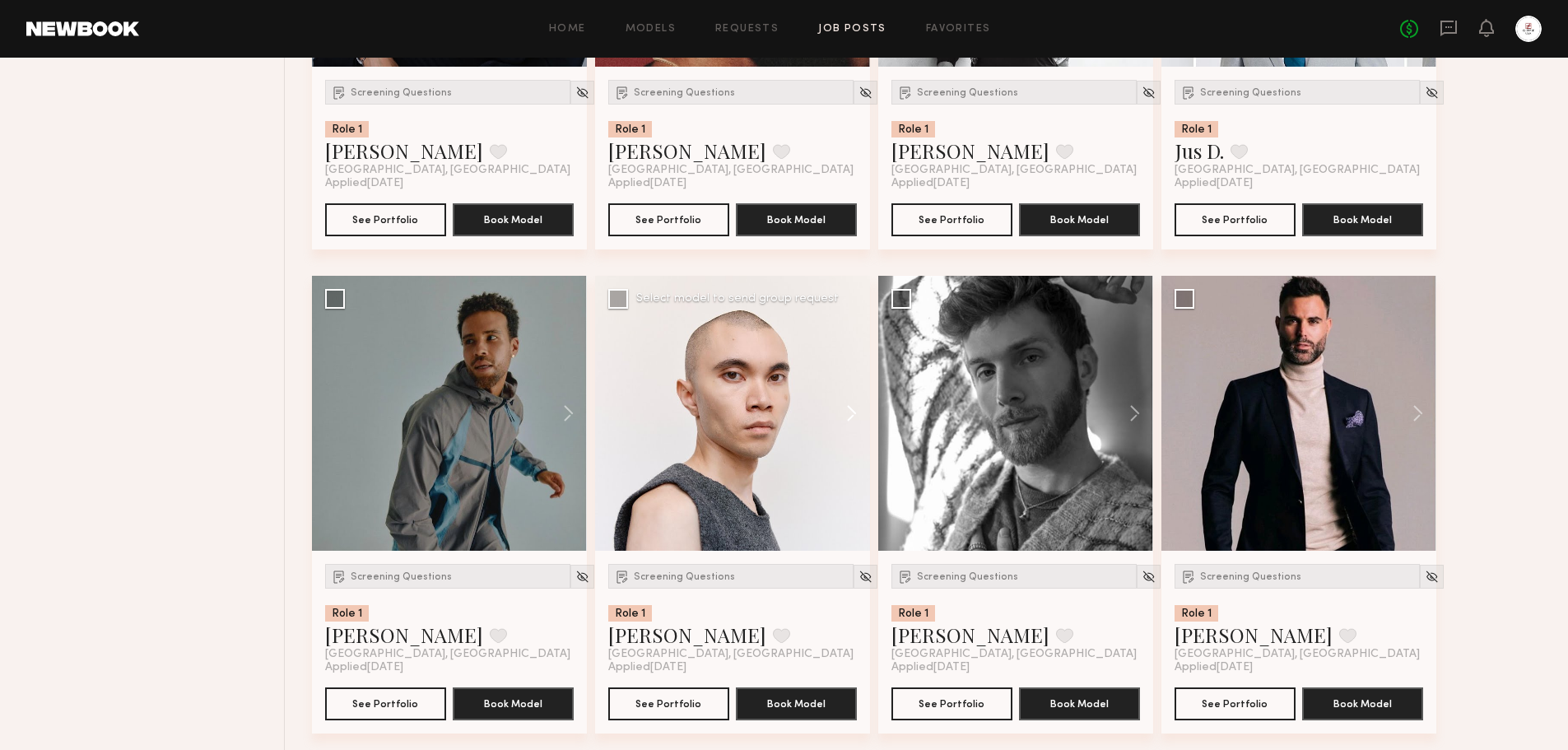
click at [848, 415] on button at bounding box center [844, 413] width 53 height 275
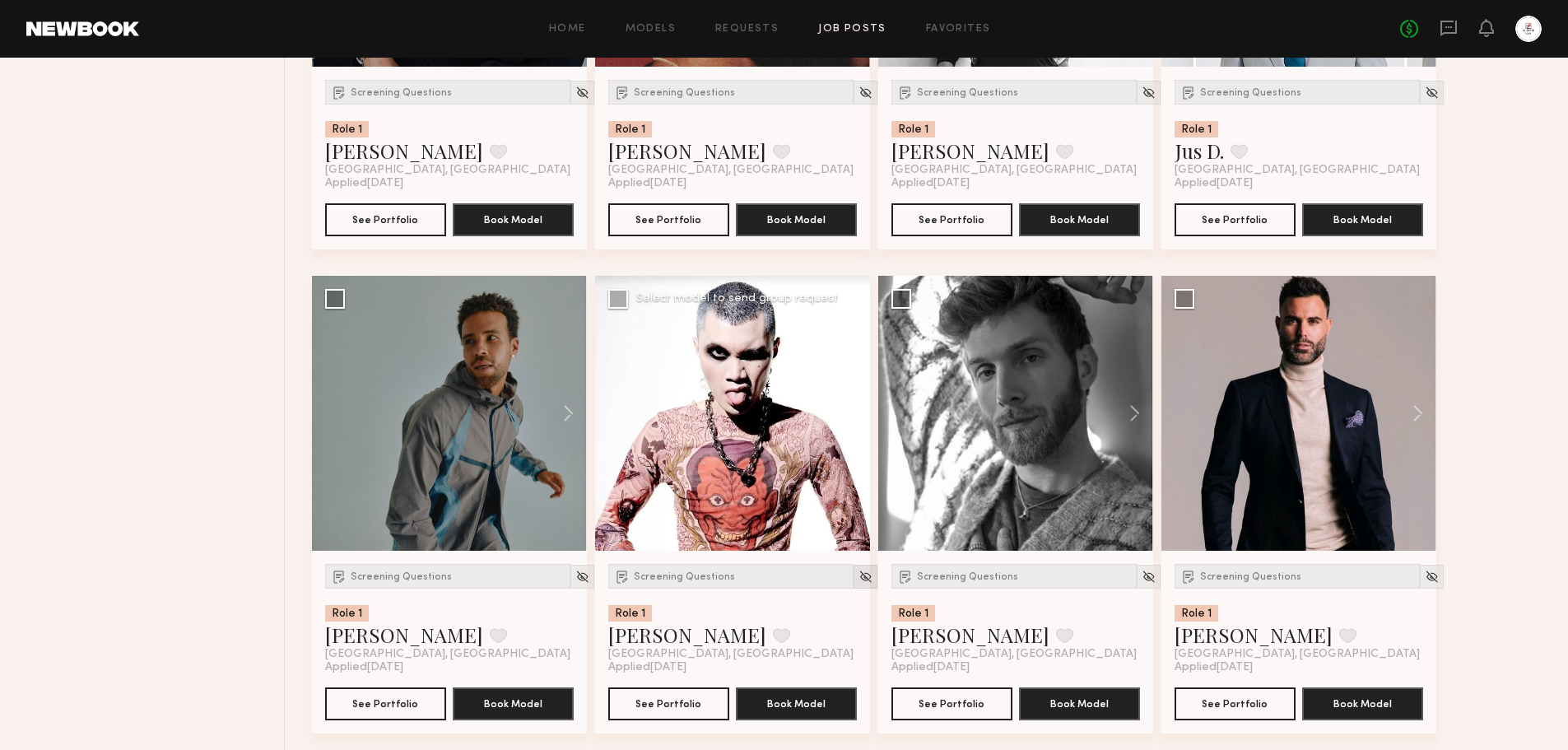
click at [859, 575] on img at bounding box center [866, 576] width 14 height 14
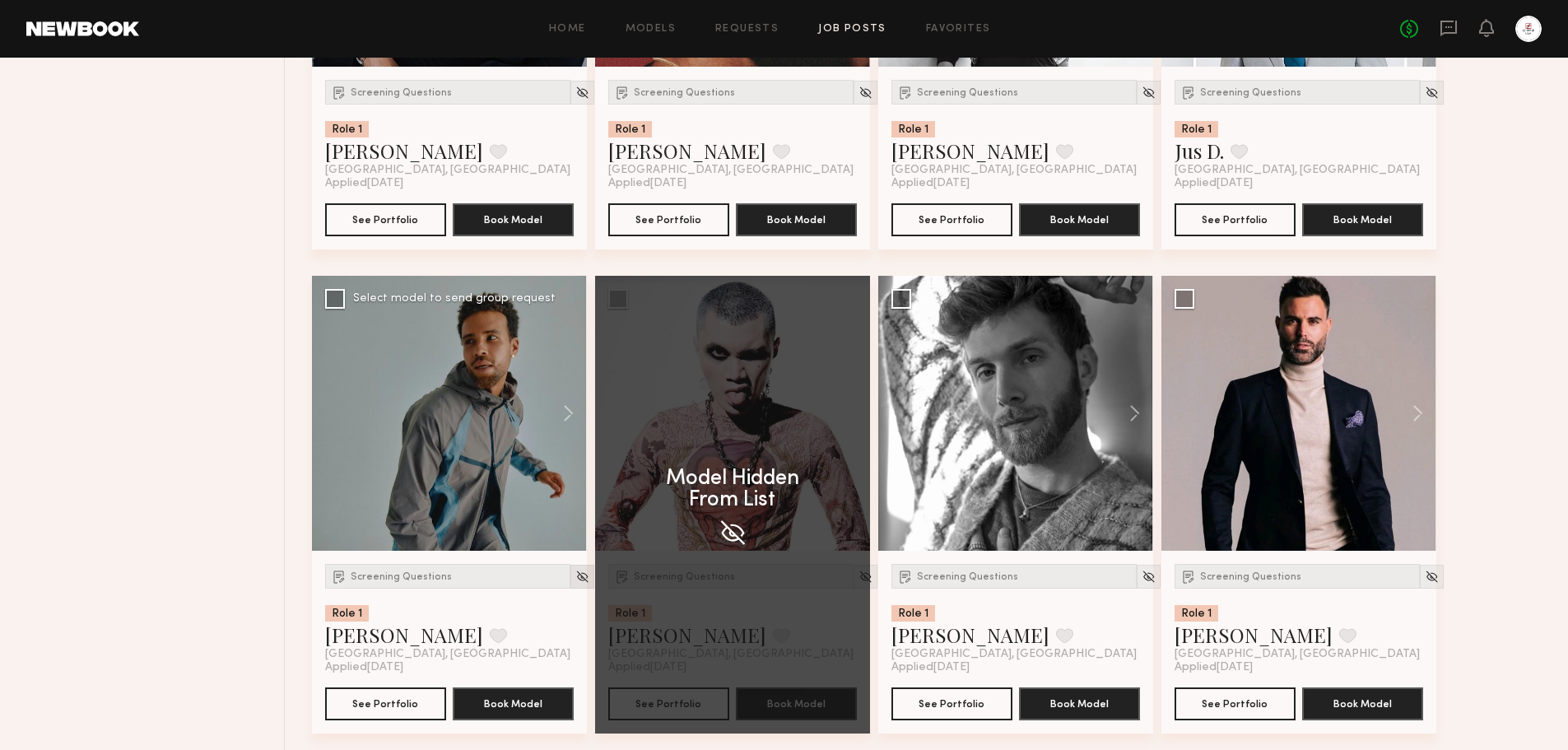
click at [575, 575] on img at bounding box center [582, 576] width 14 height 14
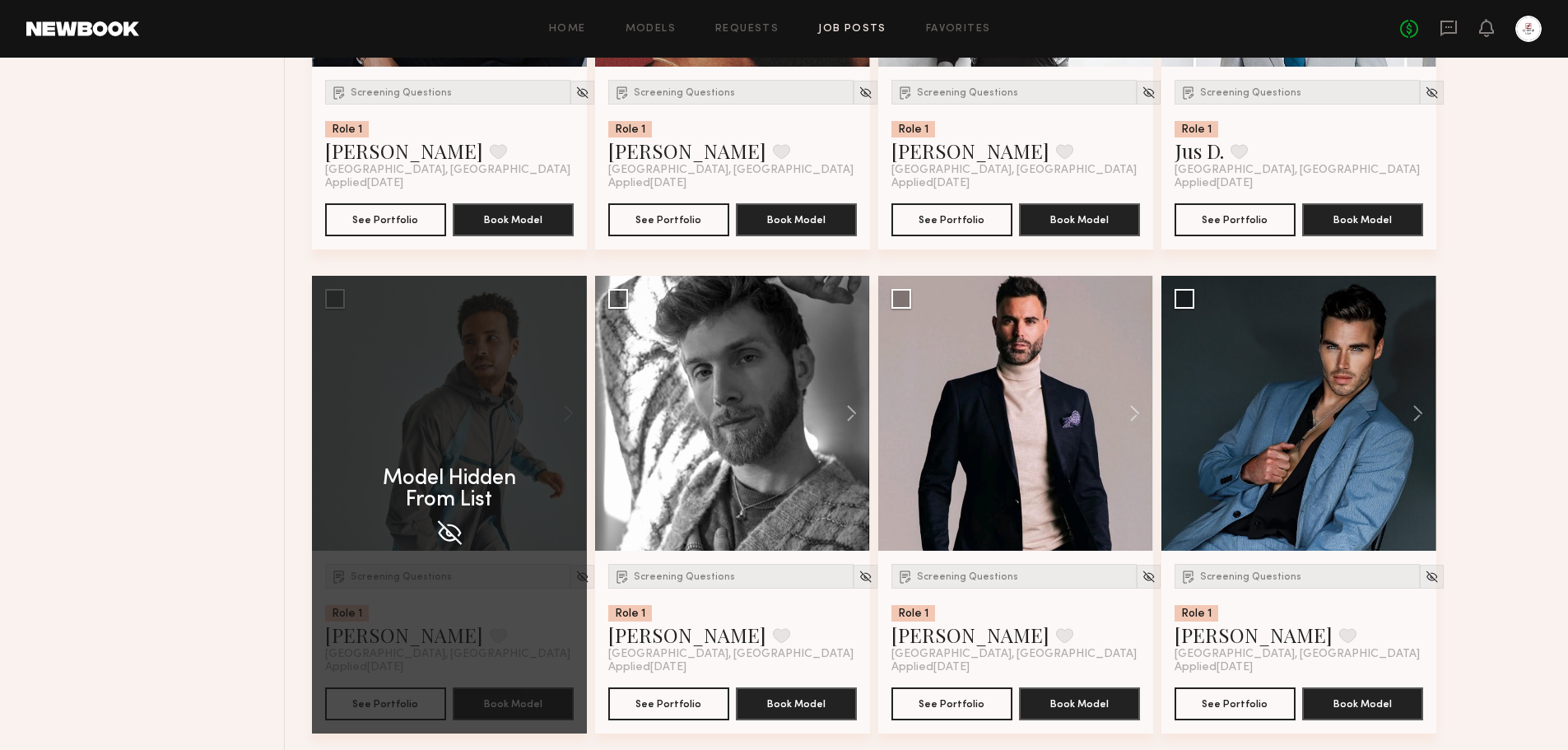
scroll to position [625, 0]
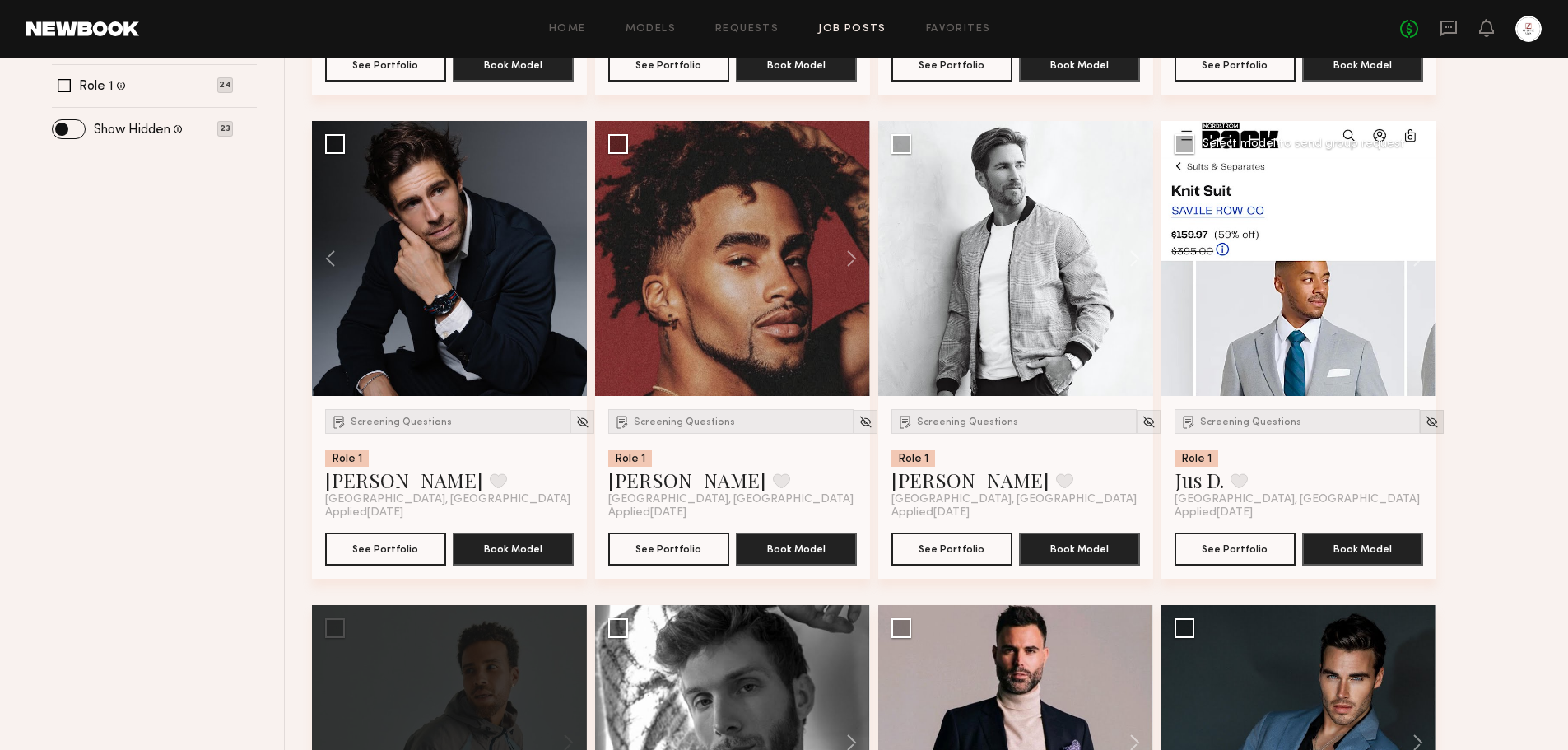
click at [1425, 422] on img at bounding box center [1432, 422] width 14 height 14
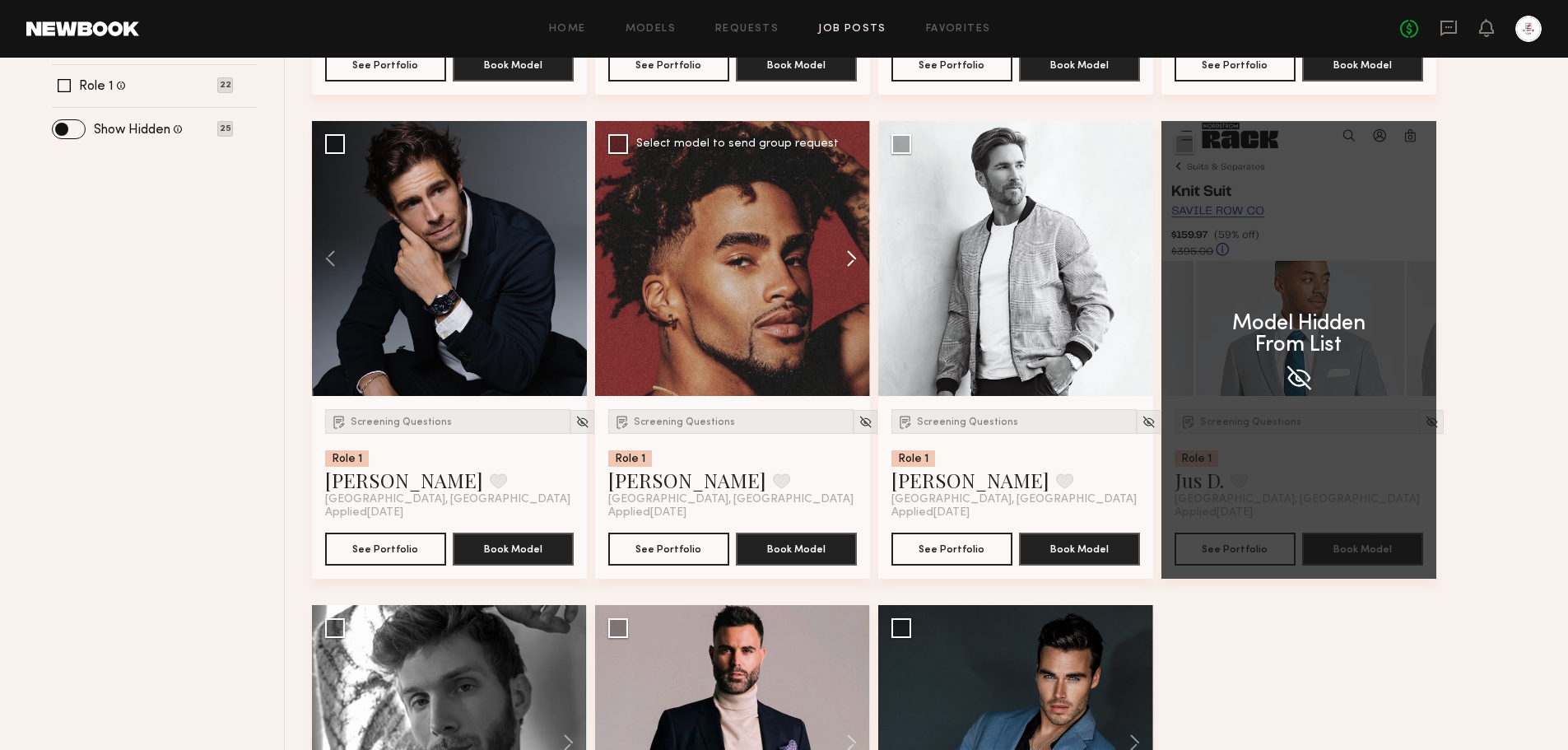
click at [855, 258] on button at bounding box center [844, 258] width 53 height 275
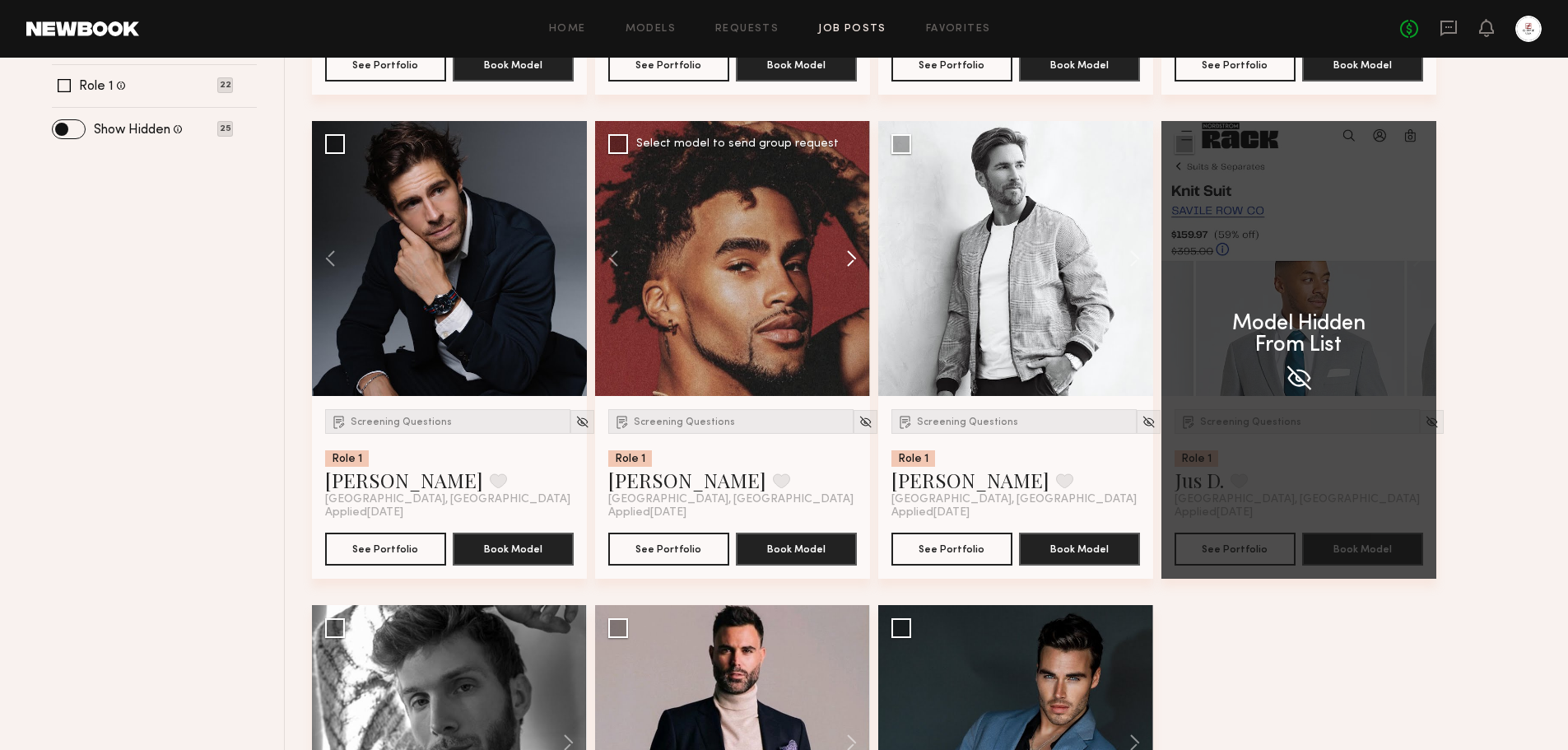
click at [855, 257] on button at bounding box center [844, 258] width 53 height 275
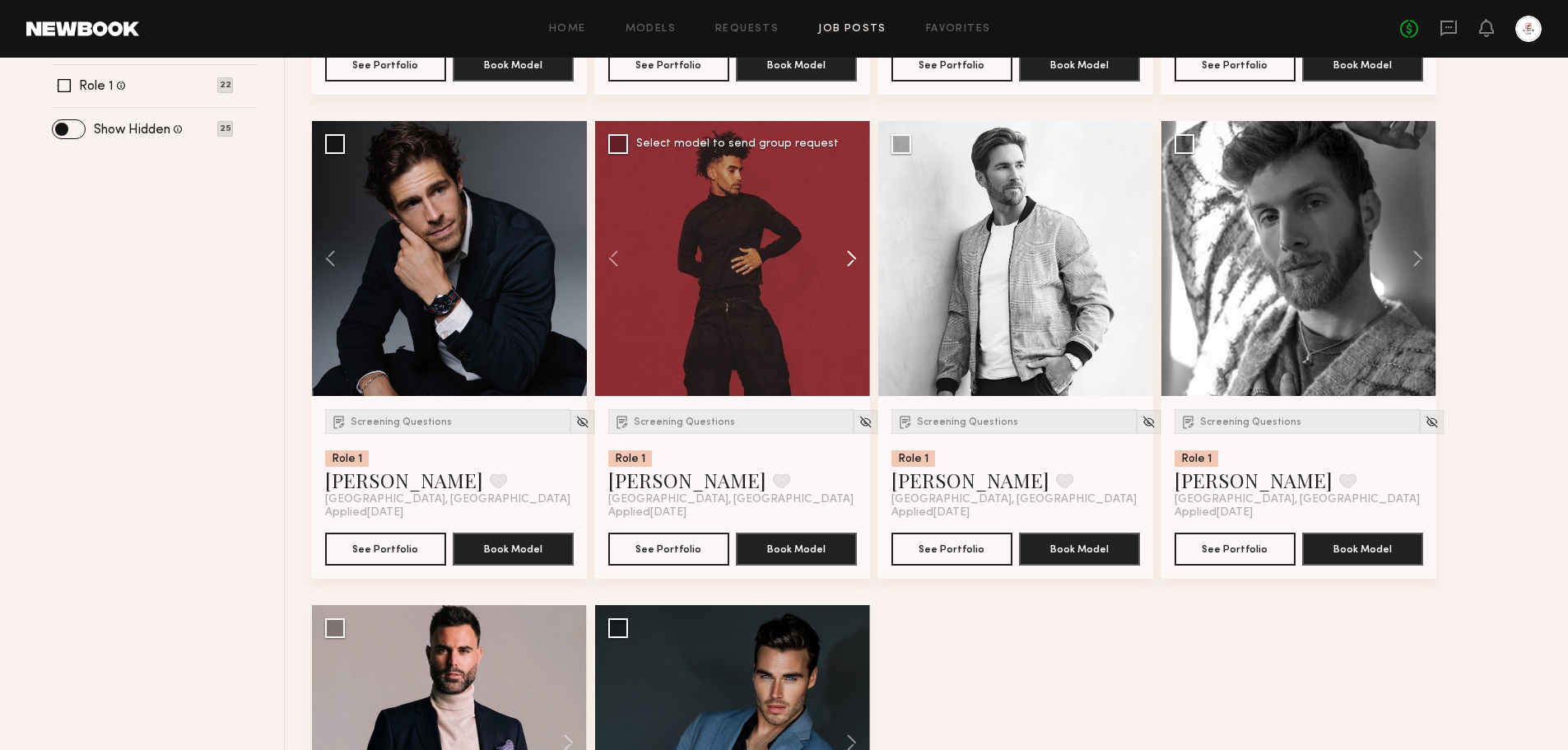
click at [855, 257] on button at bounding box center [844, 258] width 53 height 275
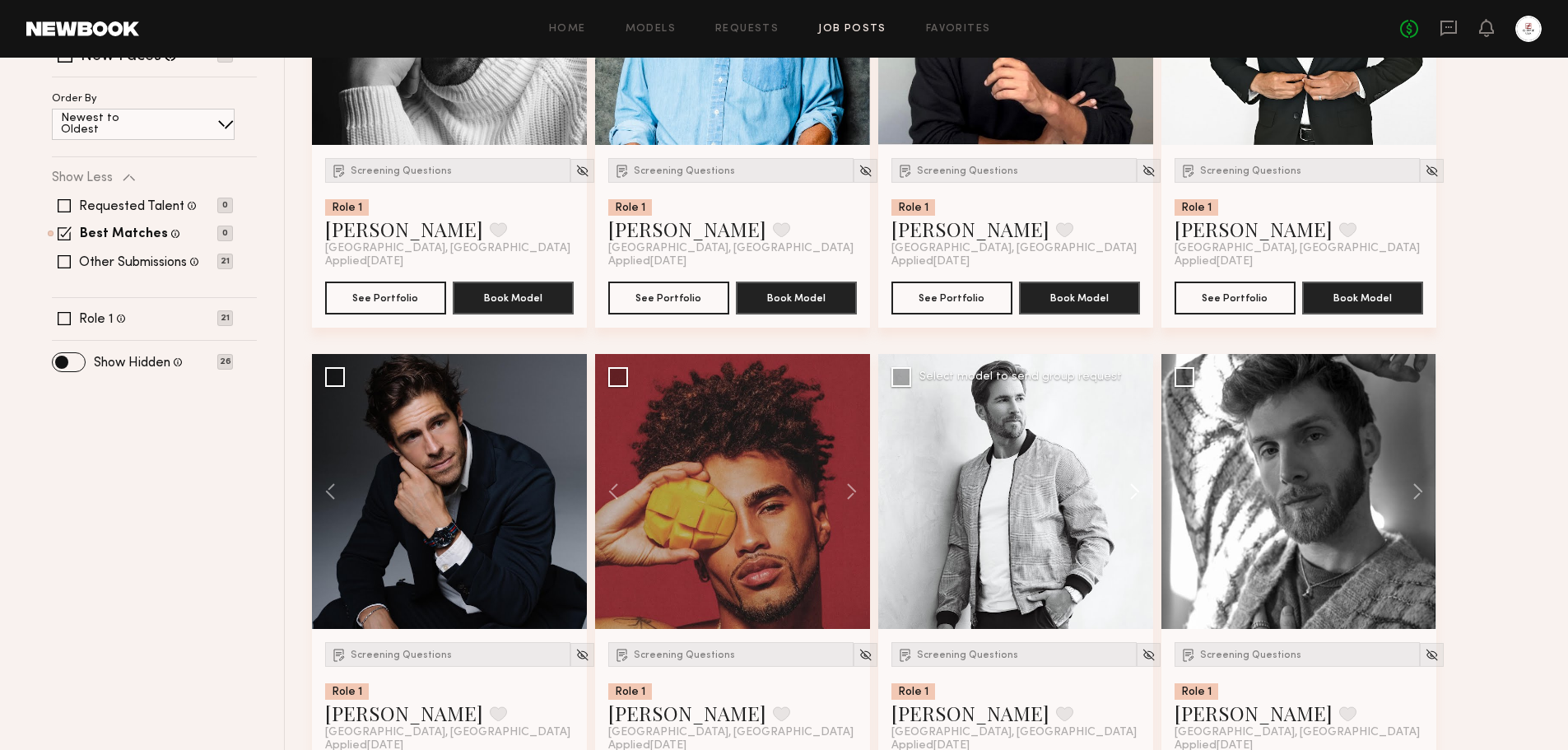
scroll to position [378, 0]
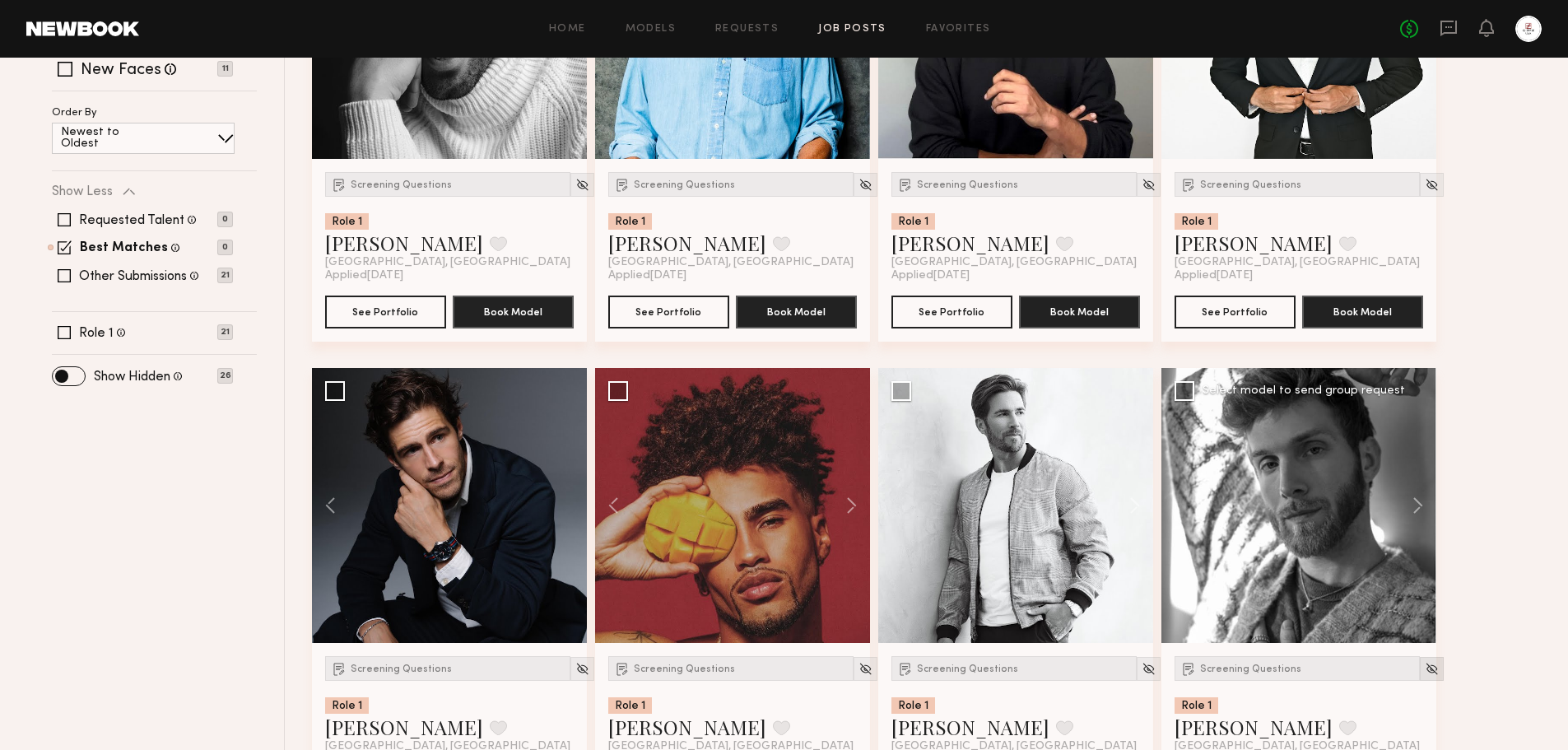
click at [1425, 670] on img at bounding box center [1432, 669] width 14 height 14
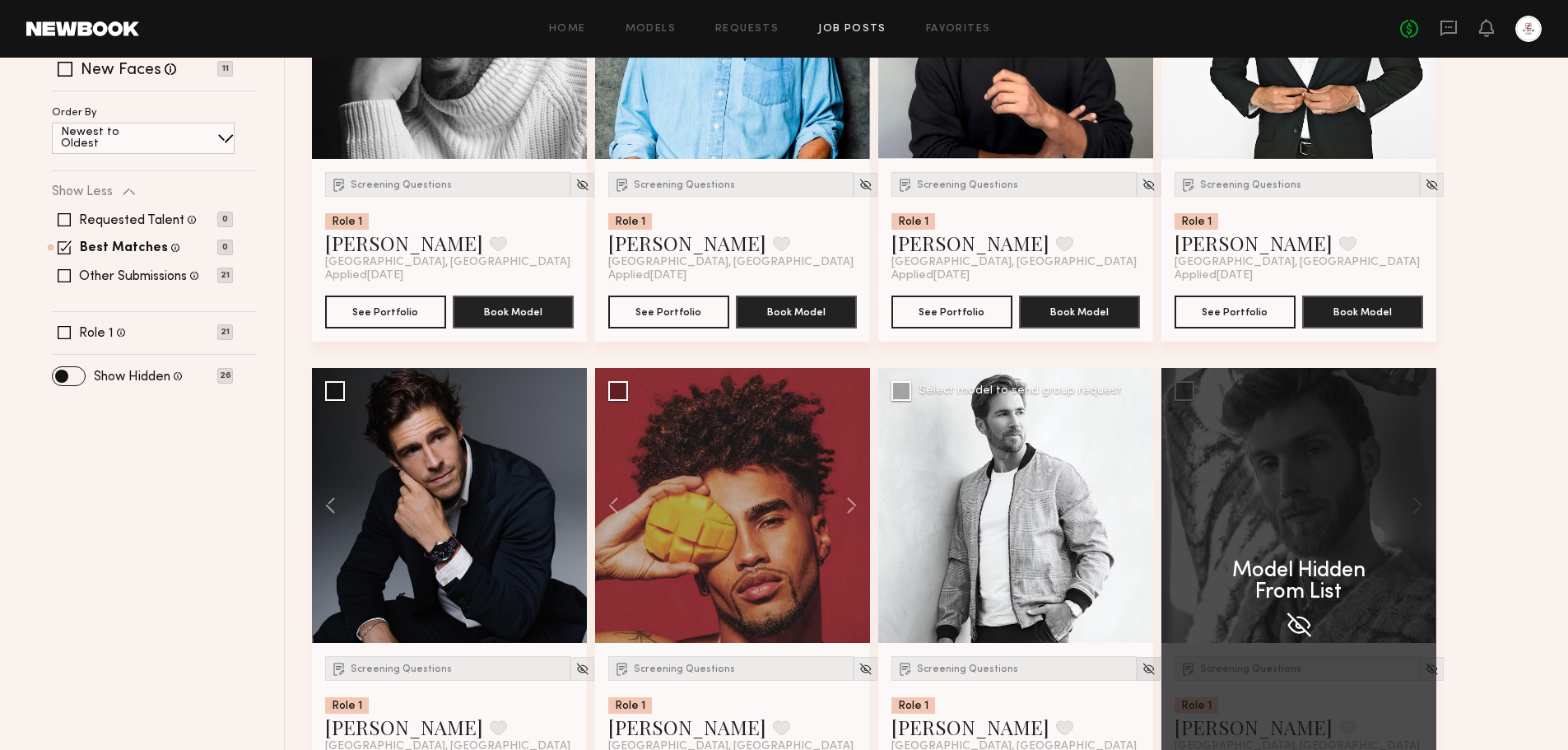
click at [1142, 670] on img at bounding box center [1148, 669] width 14 height 14
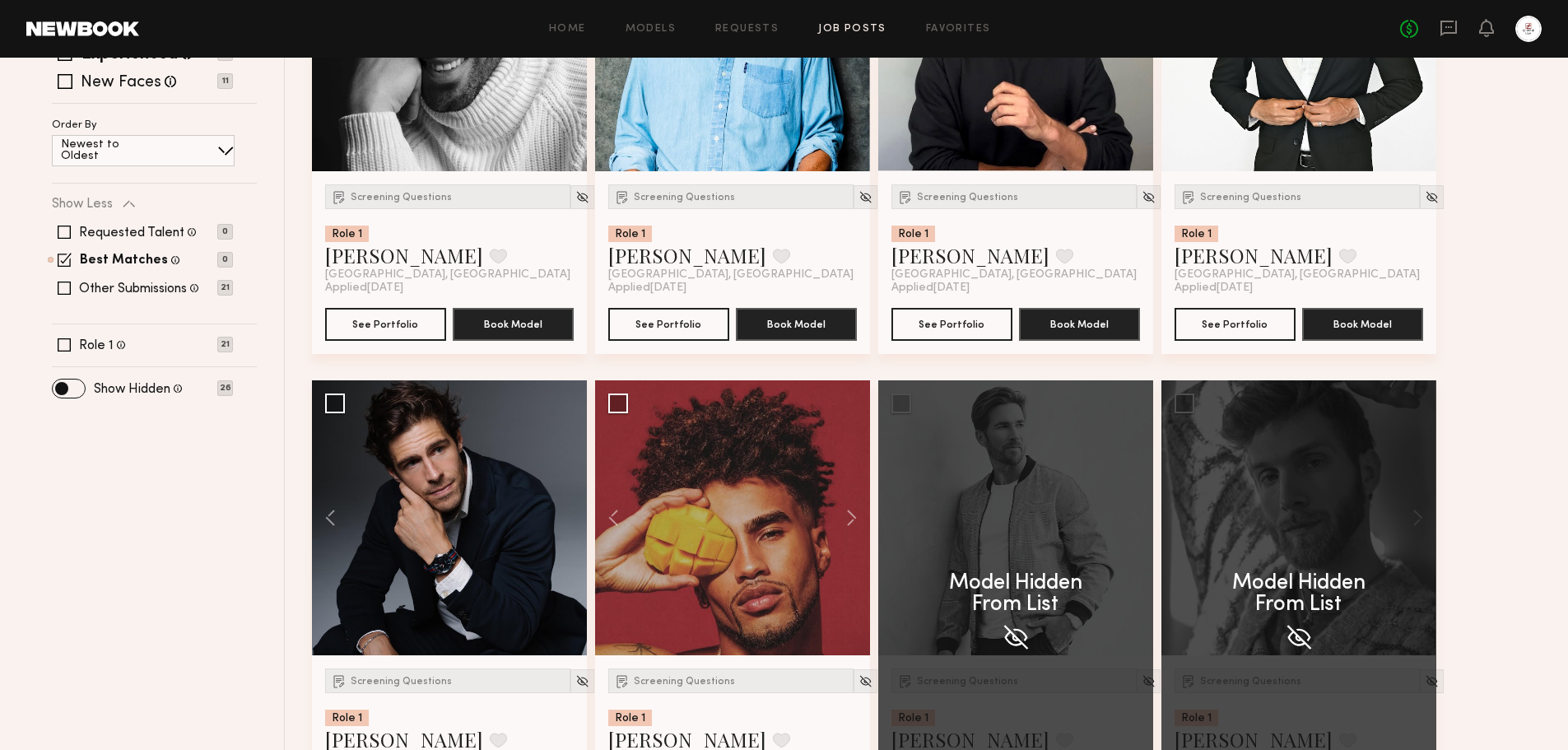
scroll to position [0, 0]
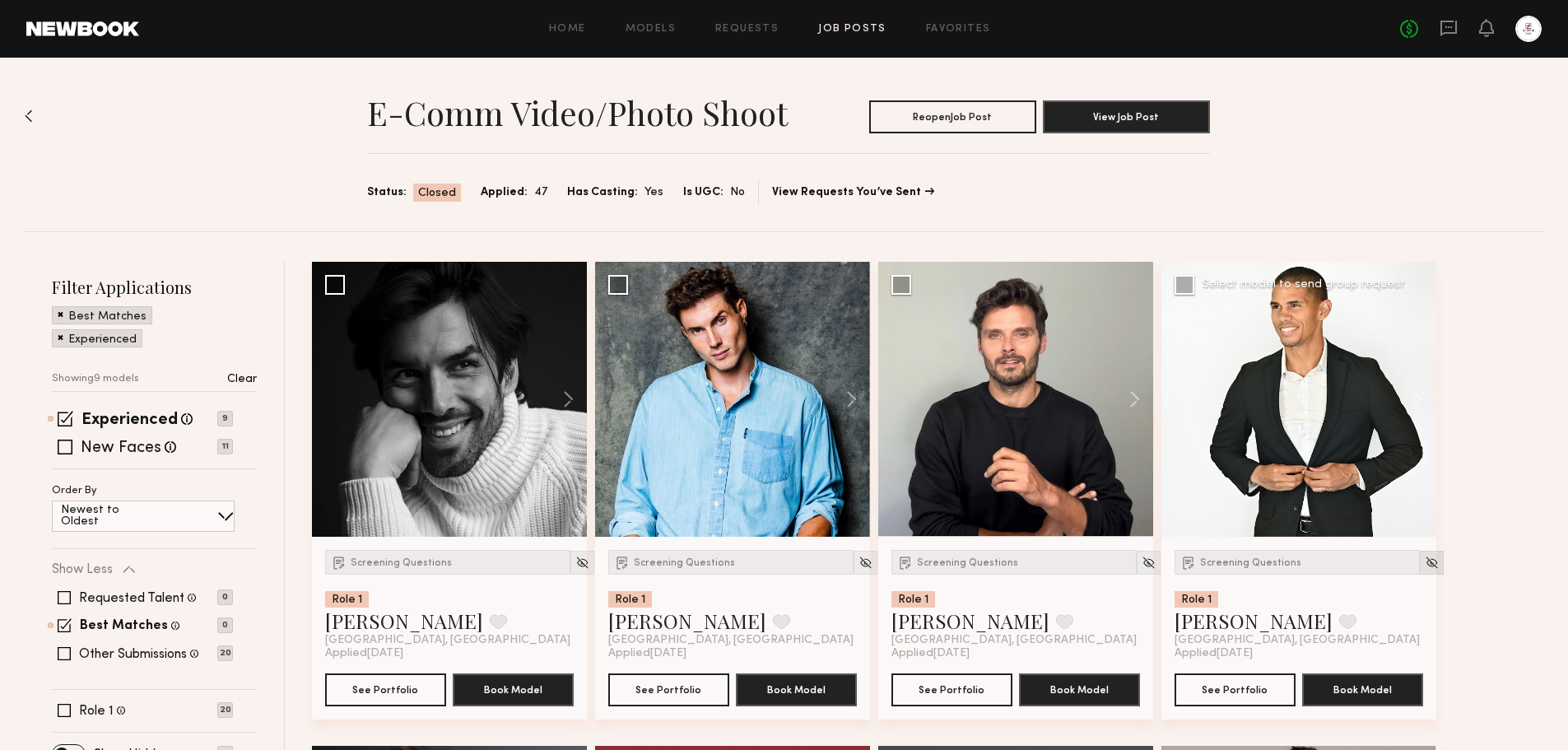
click at [1425, 562] on img at bounding box center [1432, 562] width 14 height 14
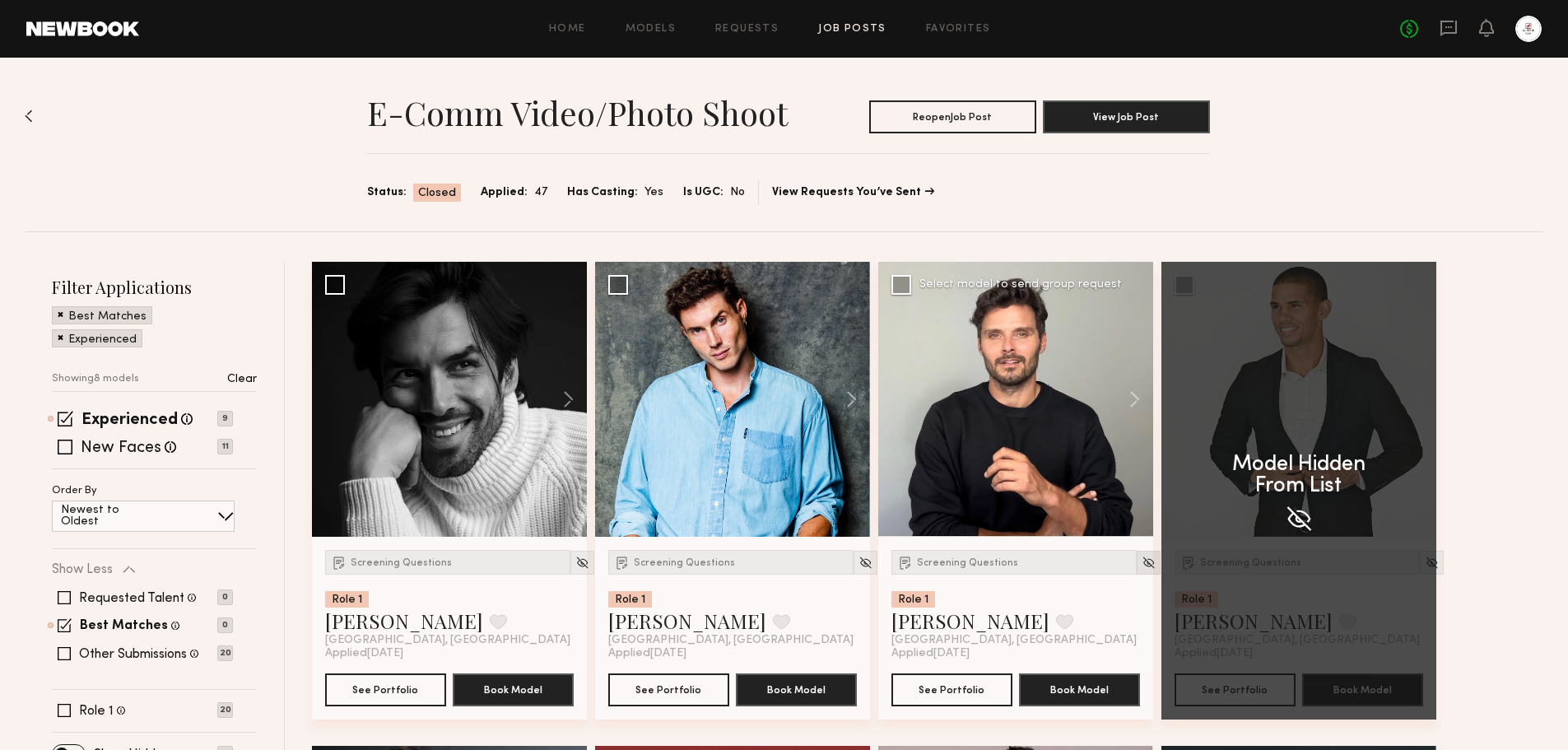
click at [1137, 559] on div at bounding box center [1149, 562] width 24 height 24
click at [1142, 561] on img at bounding box center [1148, 562] width 14 height 14
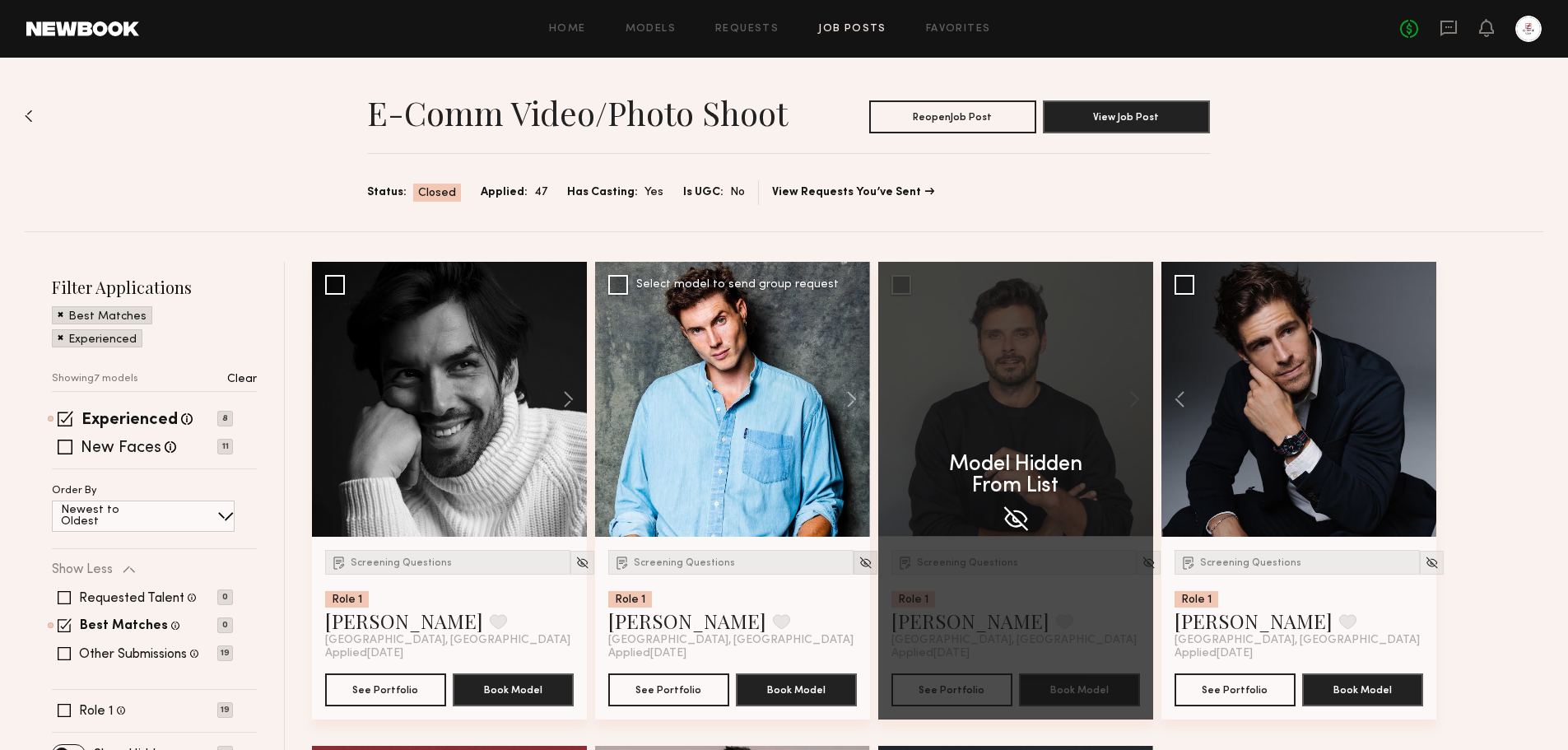
click at [859, 566] on img at bounding box center [866, 562] width 14 height 14
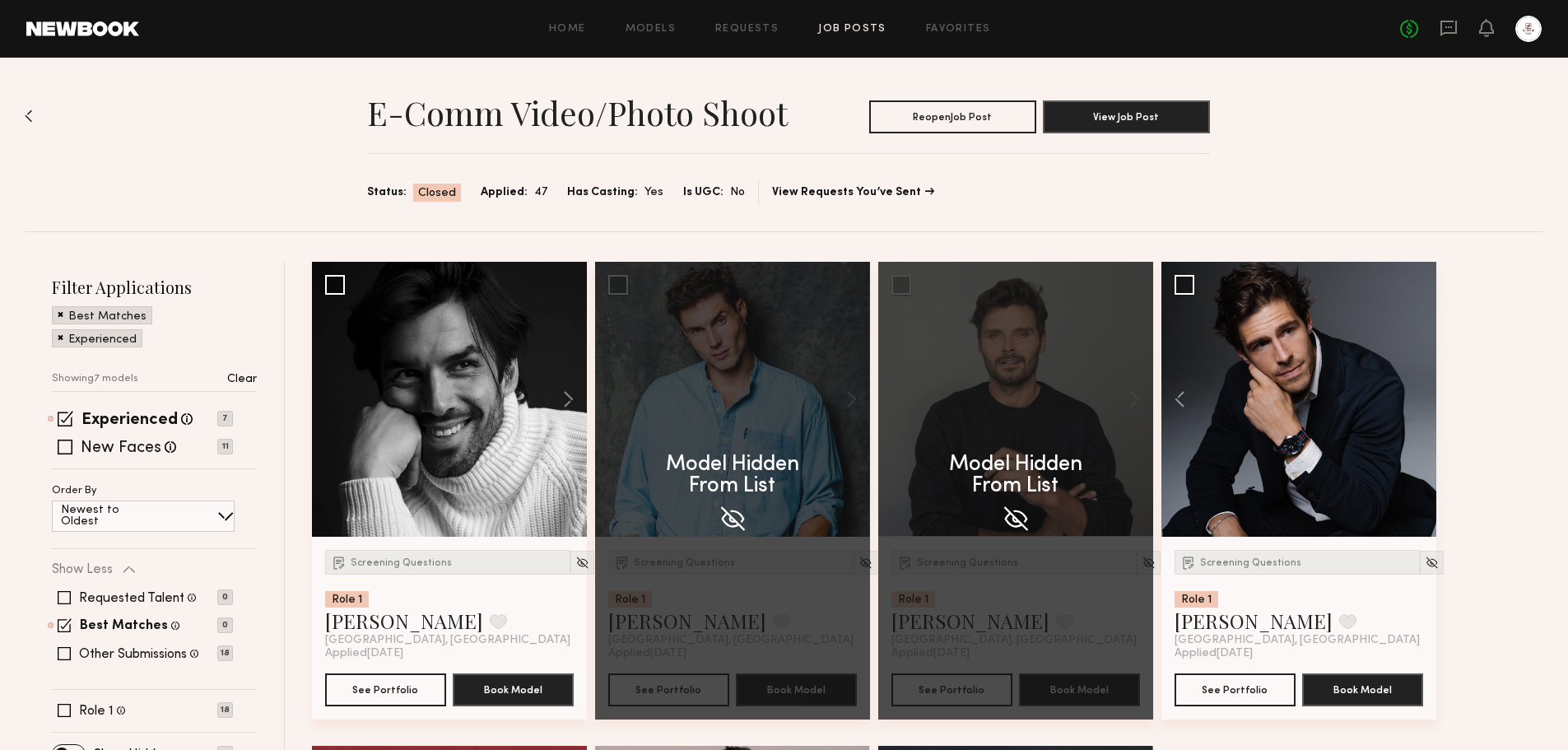
click at [247, 378] on p "Clear" at bounding box center [241, 378] width 30 height 11
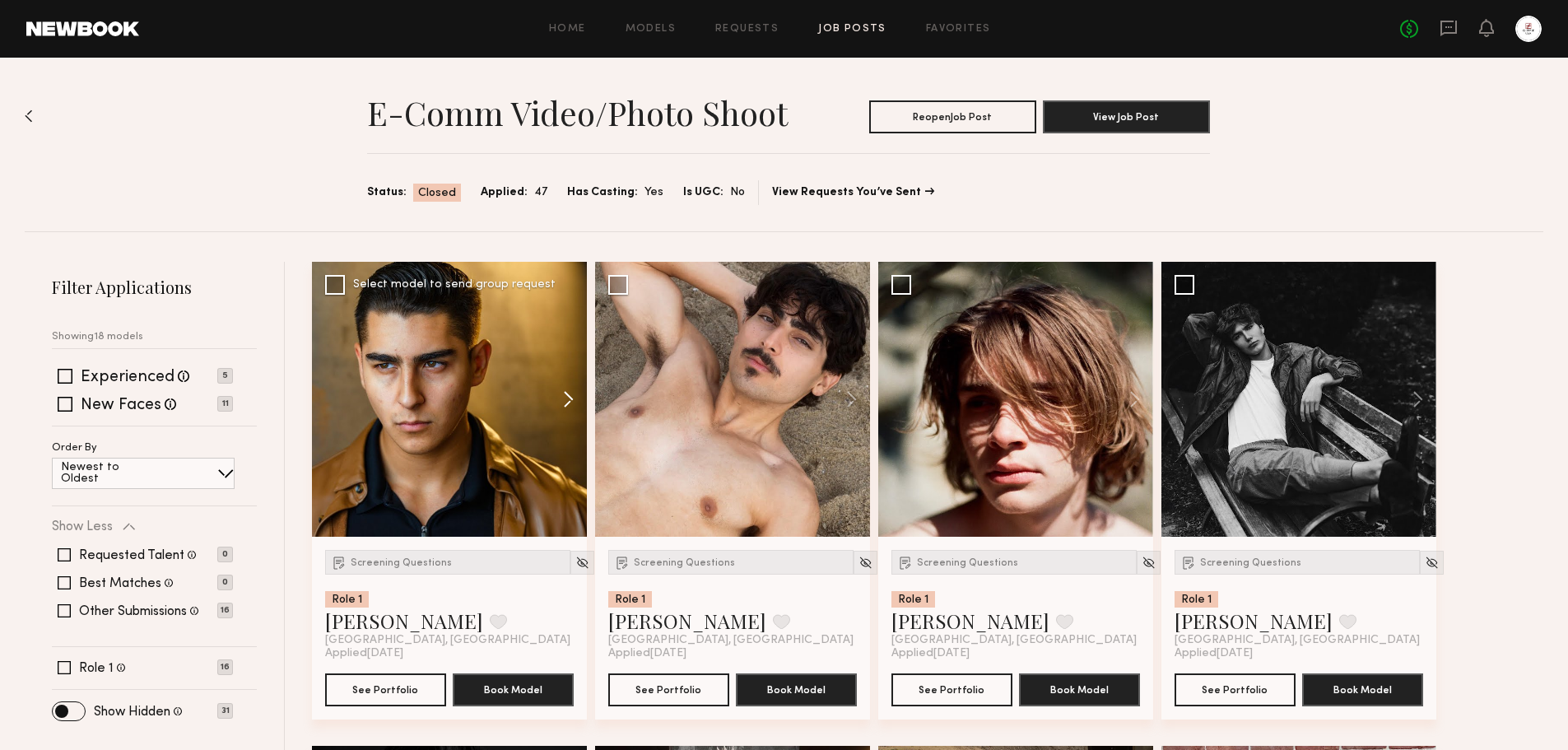
click at [572, 398] on button at bounding box center [561, 399] width 53 height 275
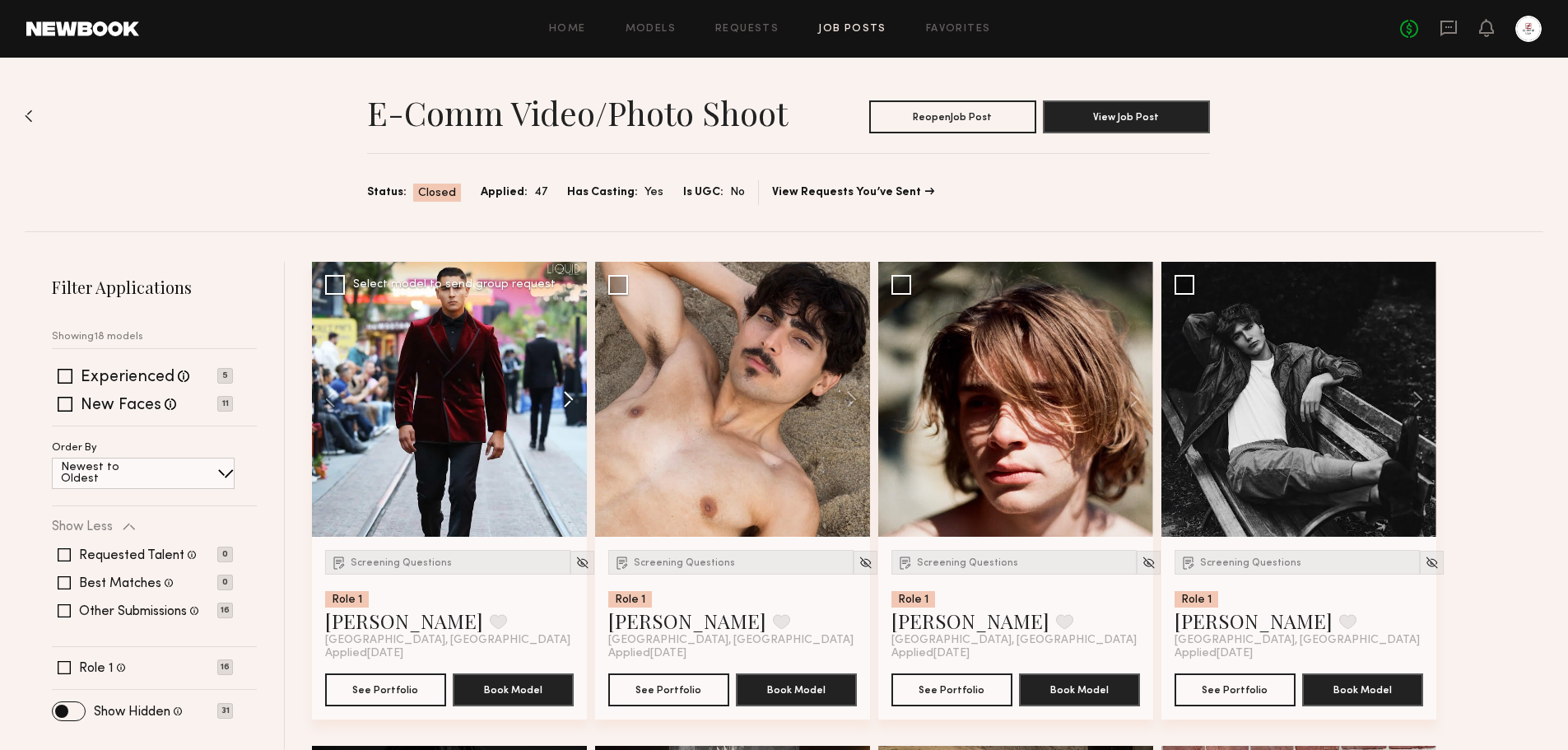
click at [572, 398] on button at bounding box center [561, 399] width 53 height 275
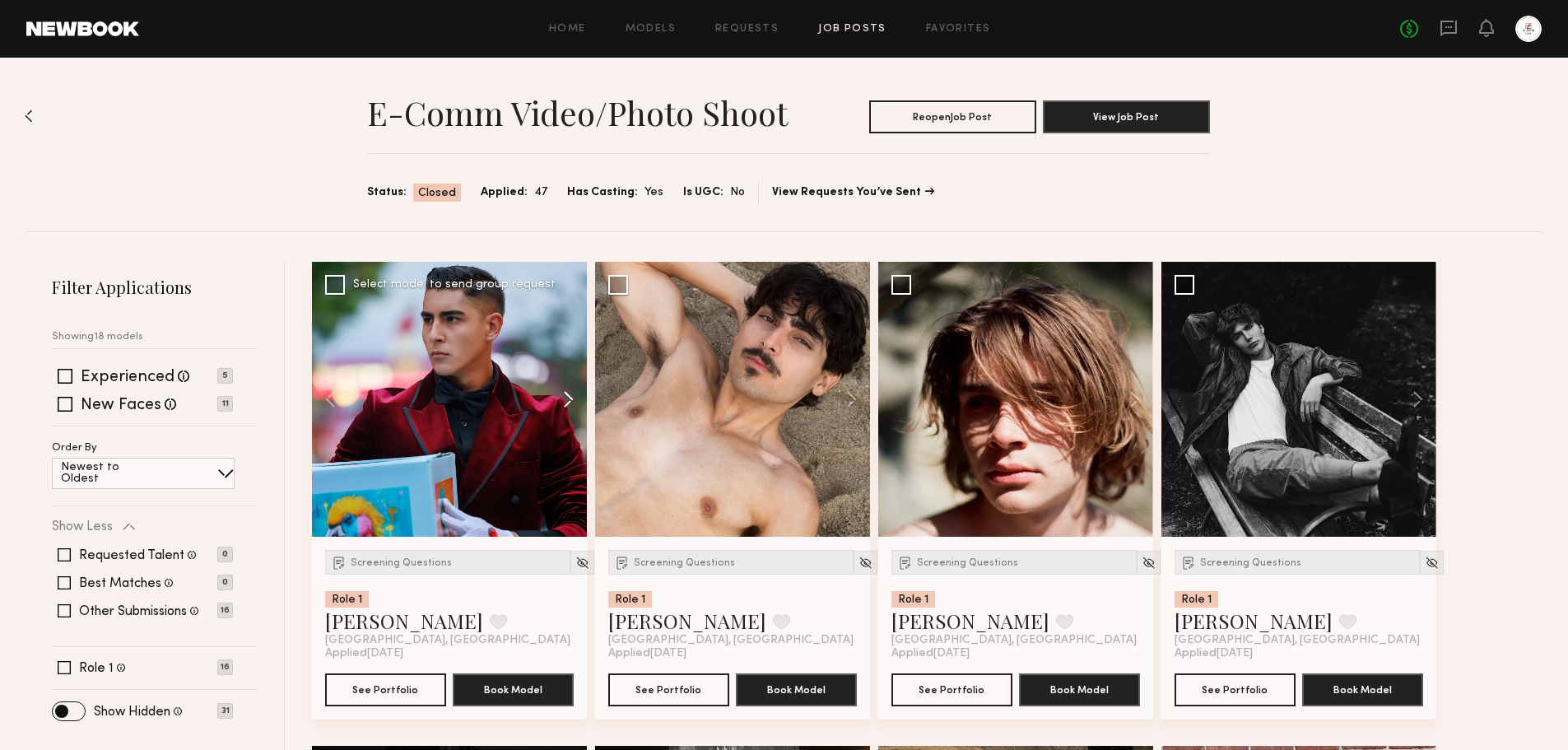
click at [572, 398] on button at bounding box center [561, 399] width 53 height 275
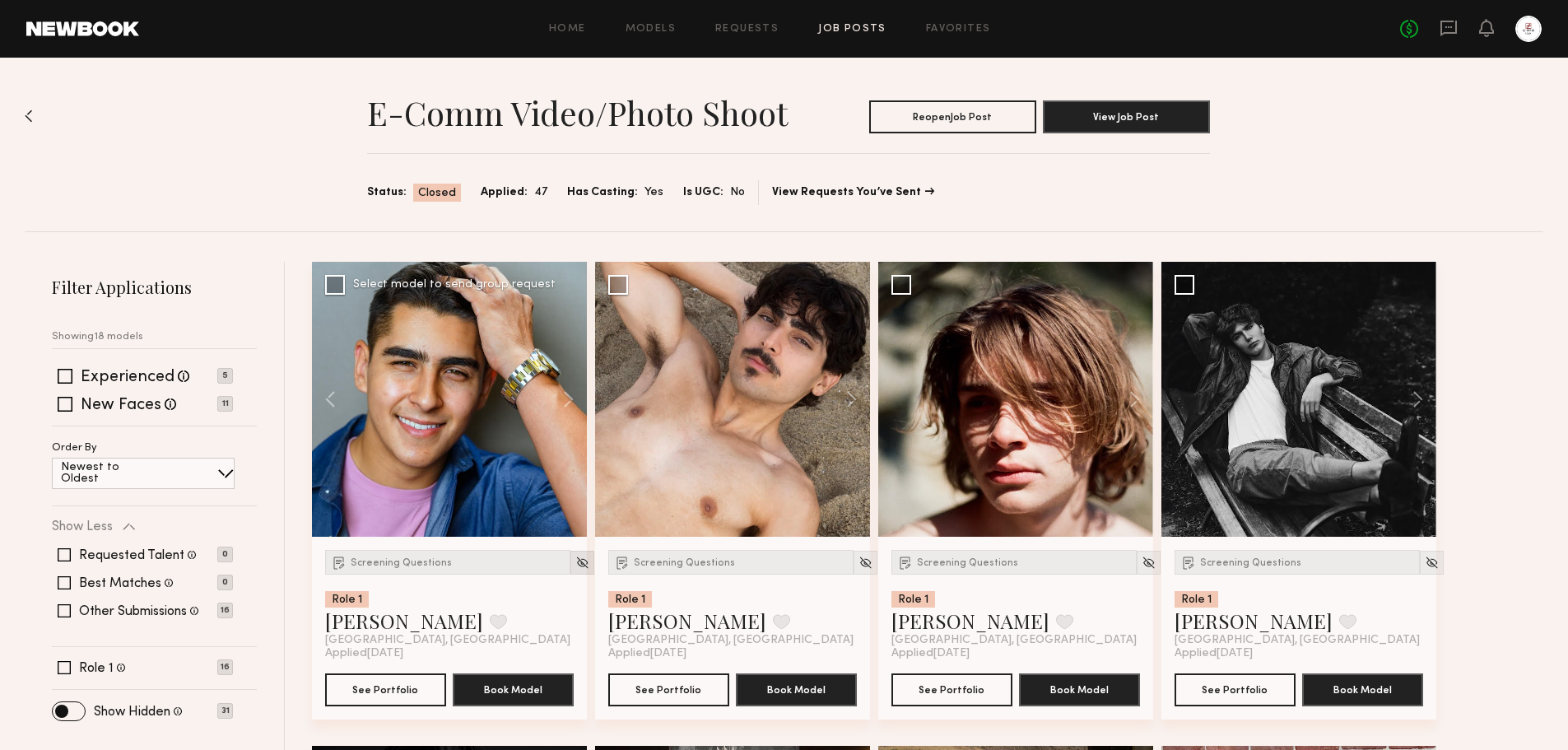
click at [575, 568] on img at bounding box center [582, 562] width 14 height 14
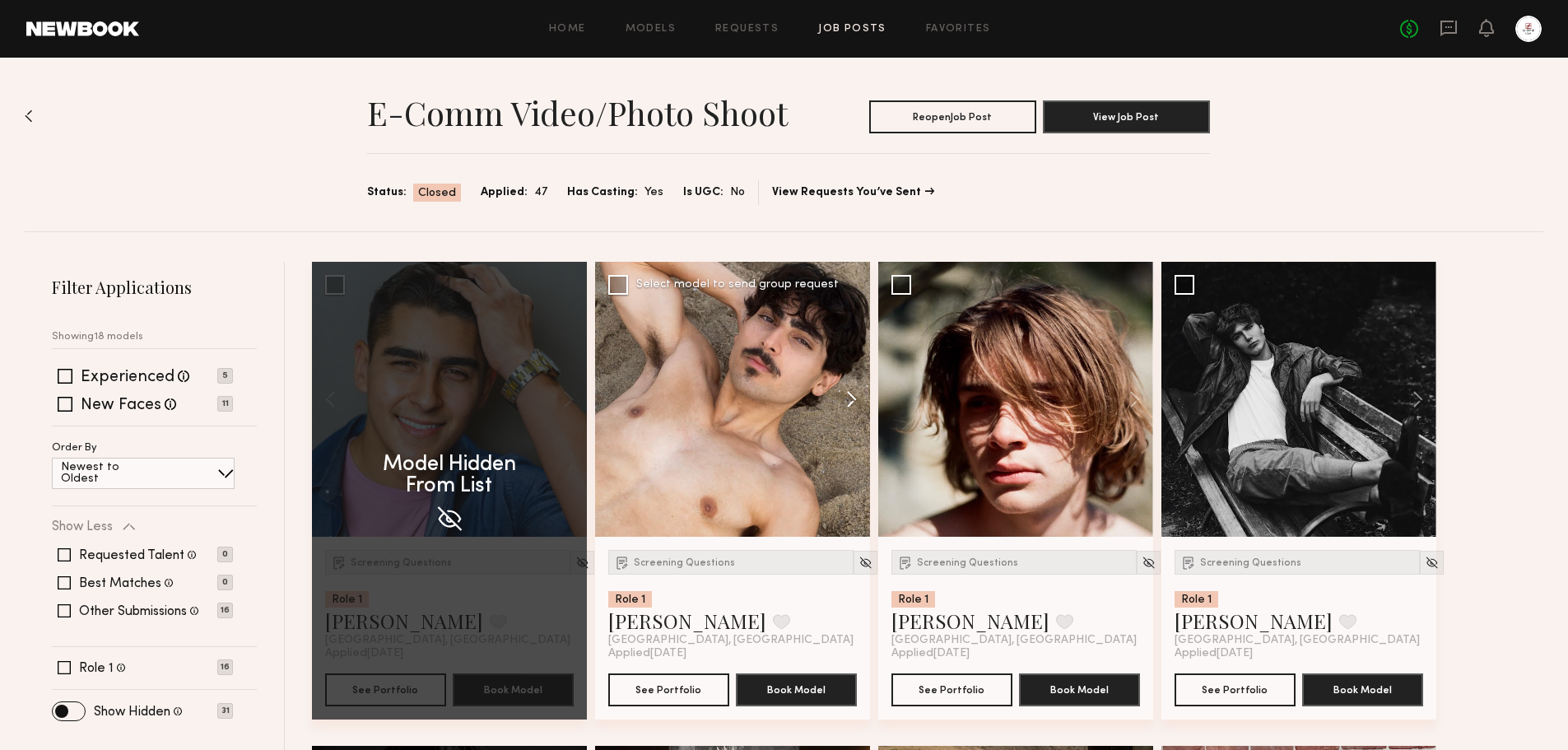
click at [855, 392] on button at bounding box center [844, 399] width 53 height 275
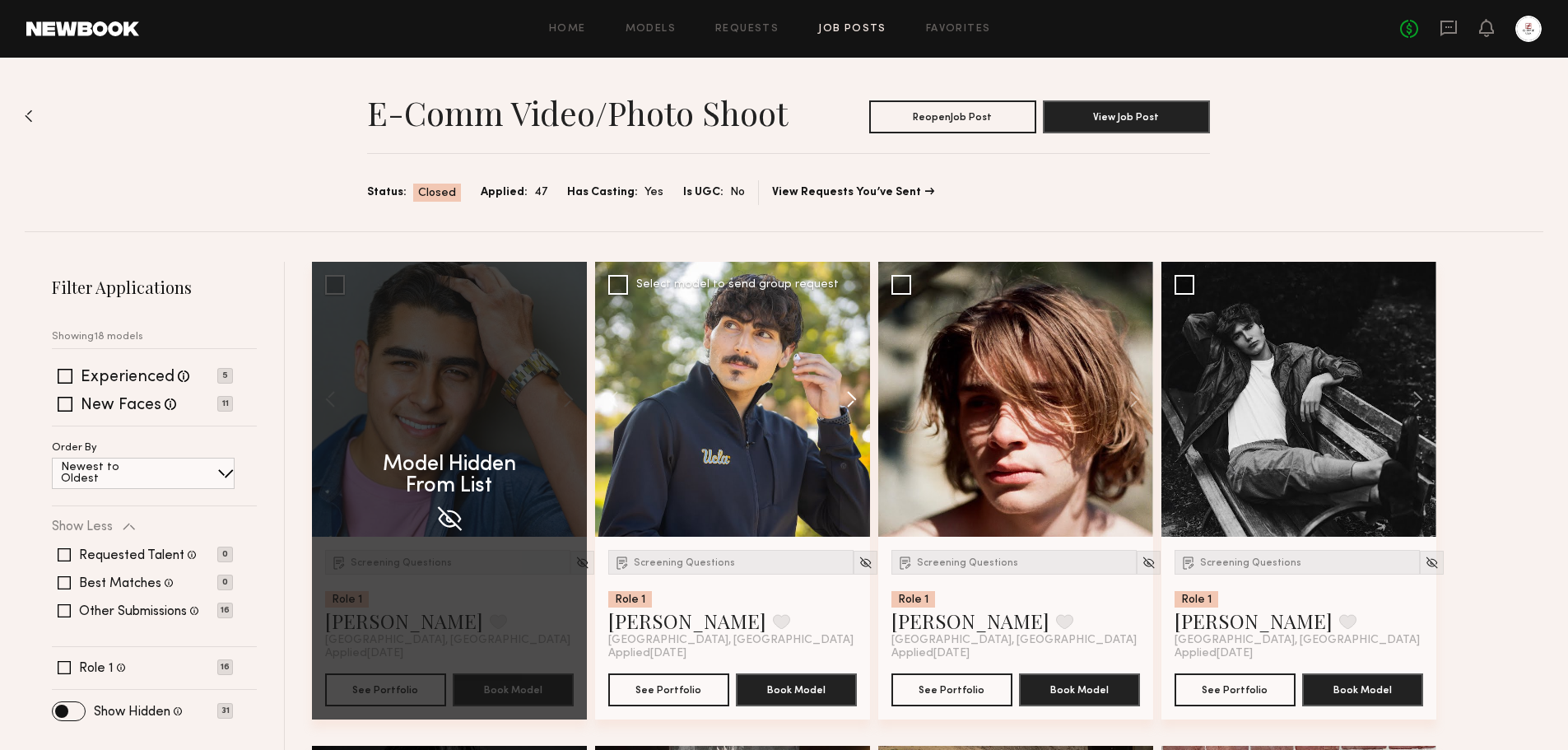
click at [855, 392] on button at bounding box center [844, 399] width 53 height 275
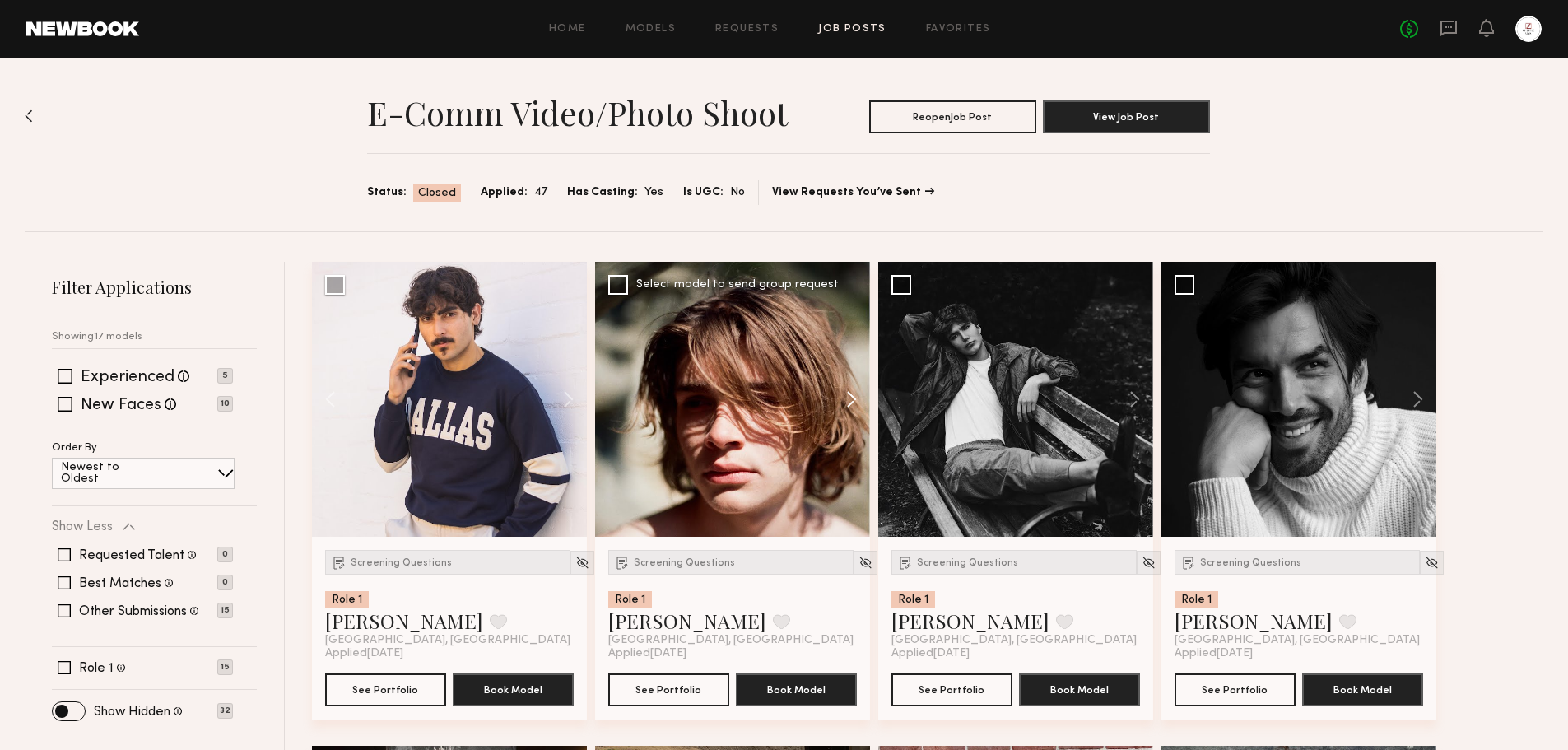
click at [846, 410] on button at bounding box center [844, 399] width 53 height 275
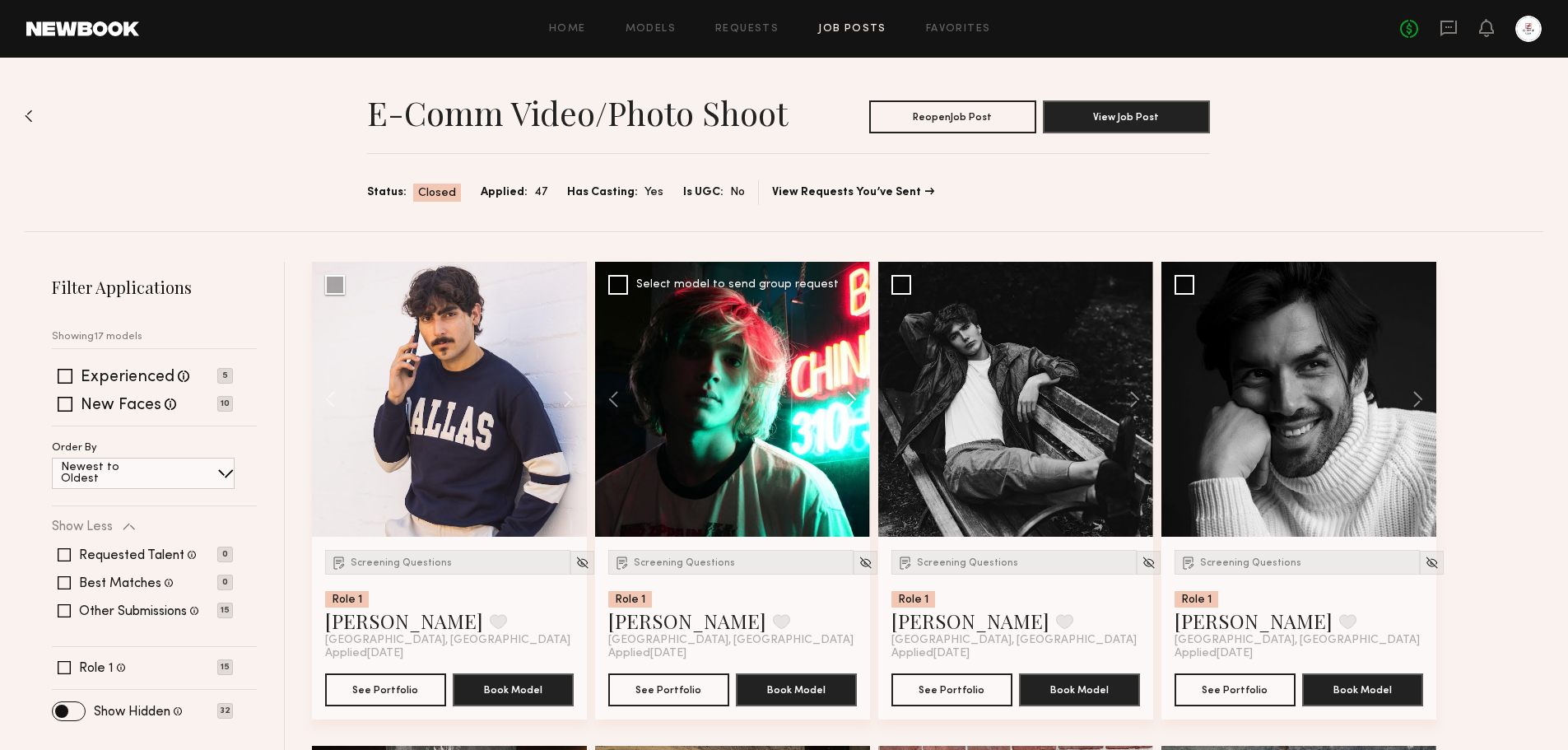
click at [850, 402] on button at bounding box center [844, 399] width 53 height 275
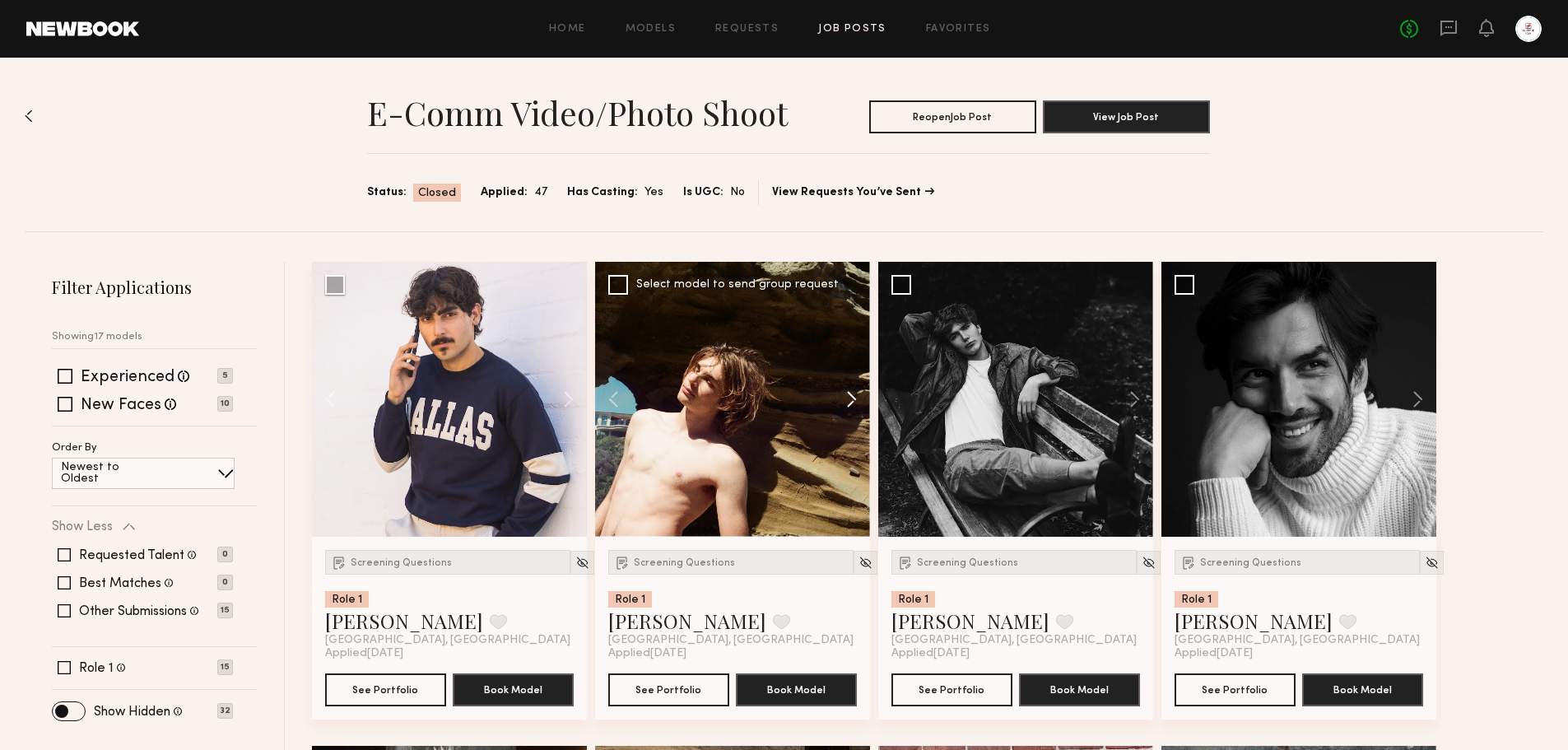
click at [850, 402] on button at bounding box center [844, 399] width 53 height 275
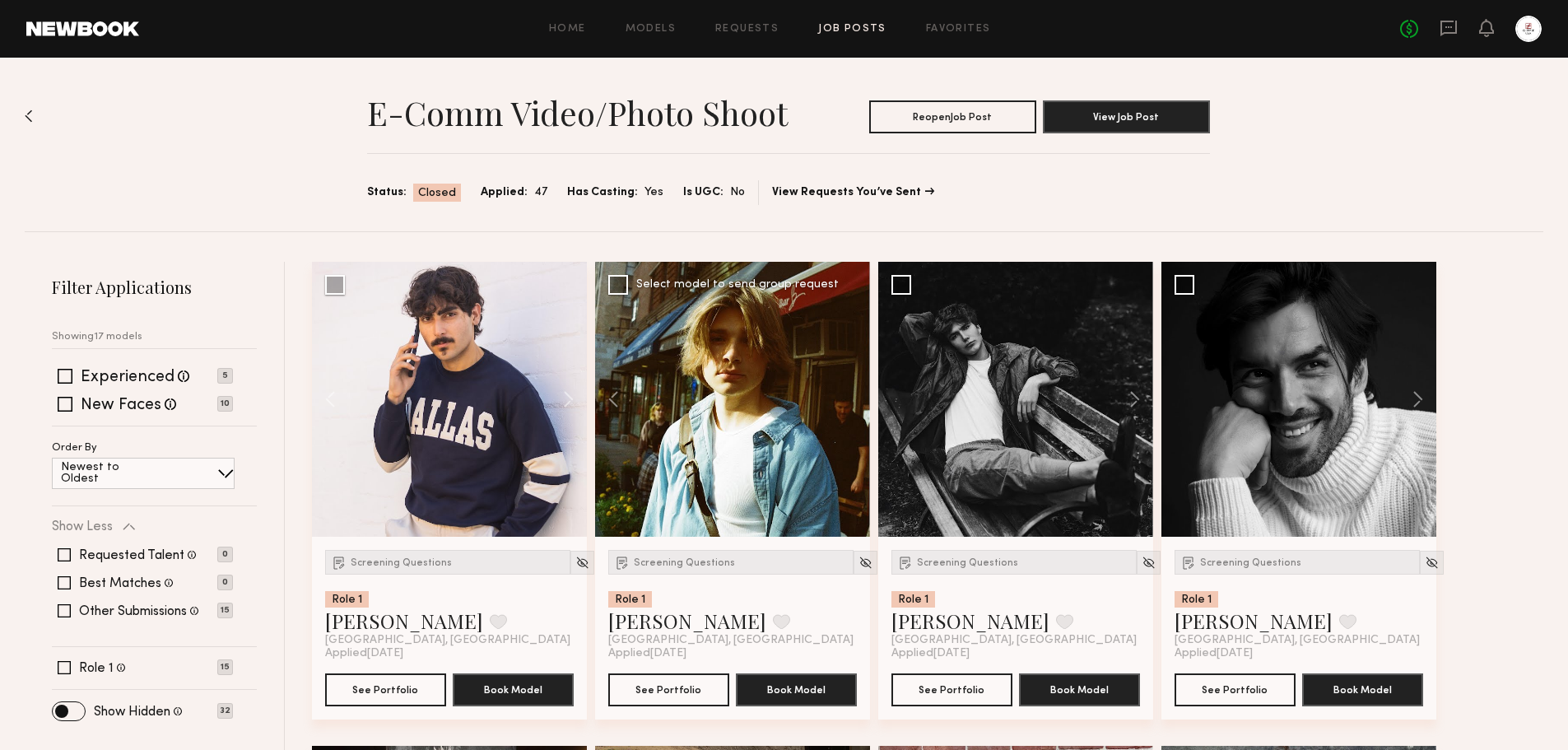
click at [850, 402] on div at bounding box center [732, 399] width 275 height 275
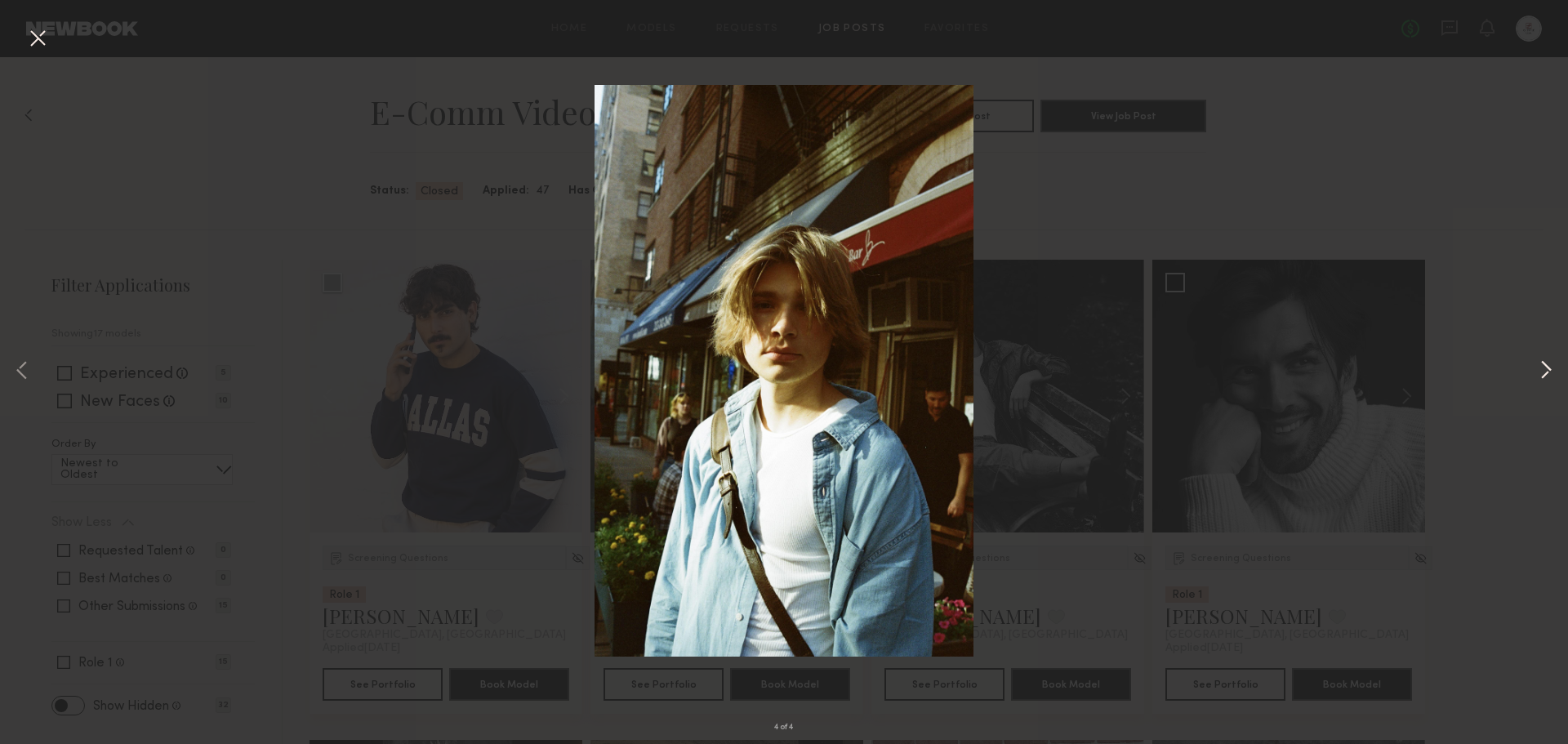
click at [1538, 360] on button at bounding box center [1545, 371] width 20 height 595
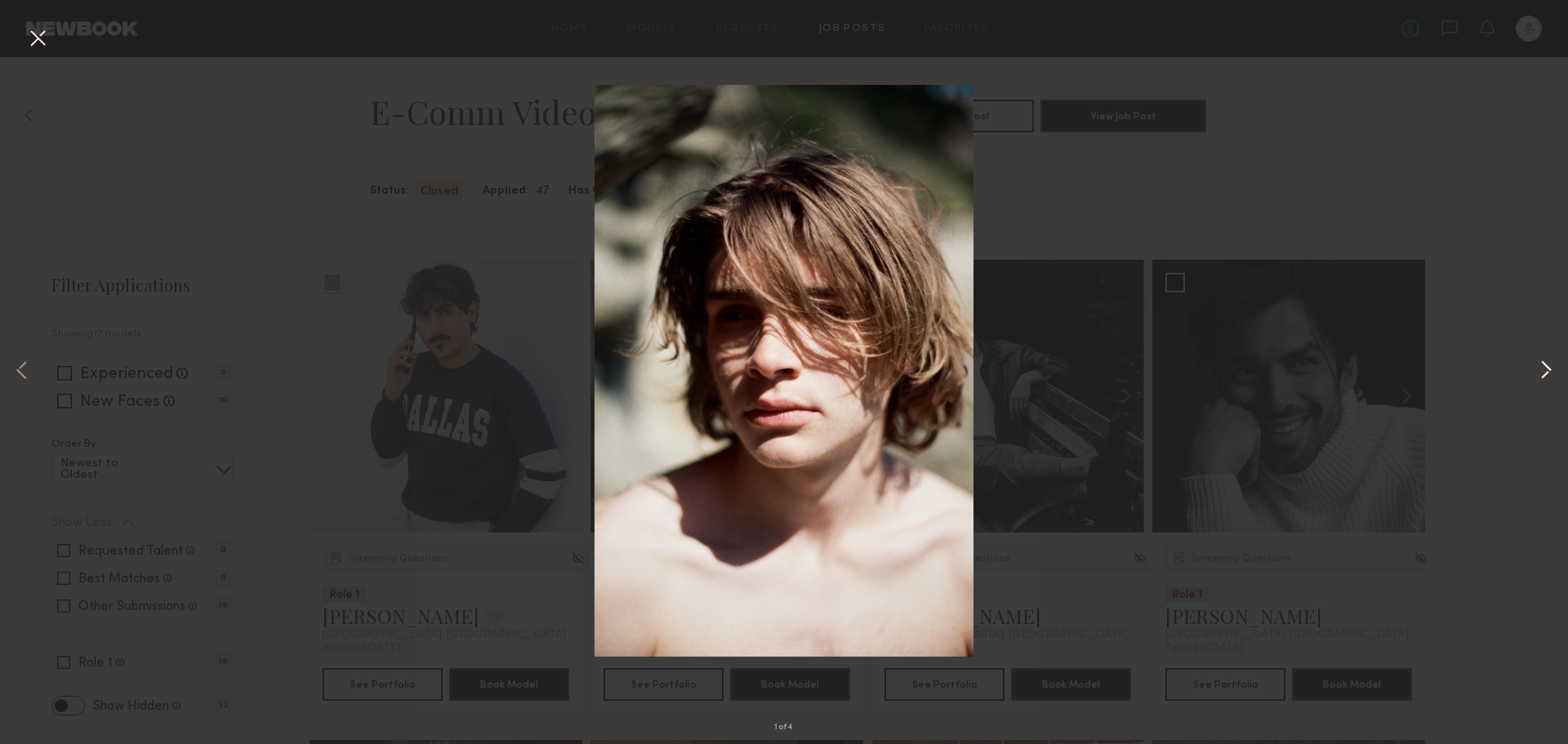
click at [1538, 360] on button at bounding box center [1545, 371] width 20 height 595
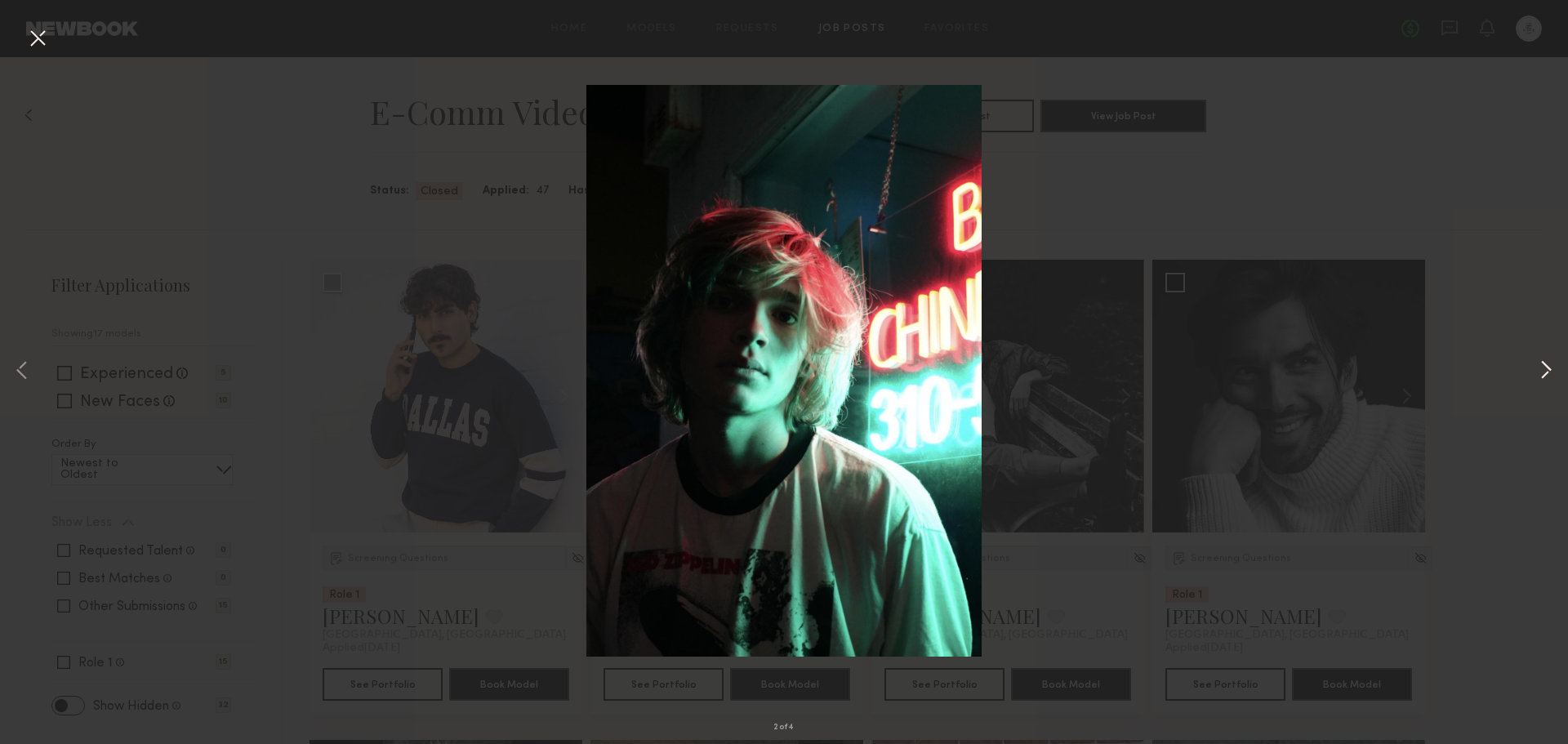
click at [1538, 360] on button at bounding box center [1545, 371] width 20 height 595
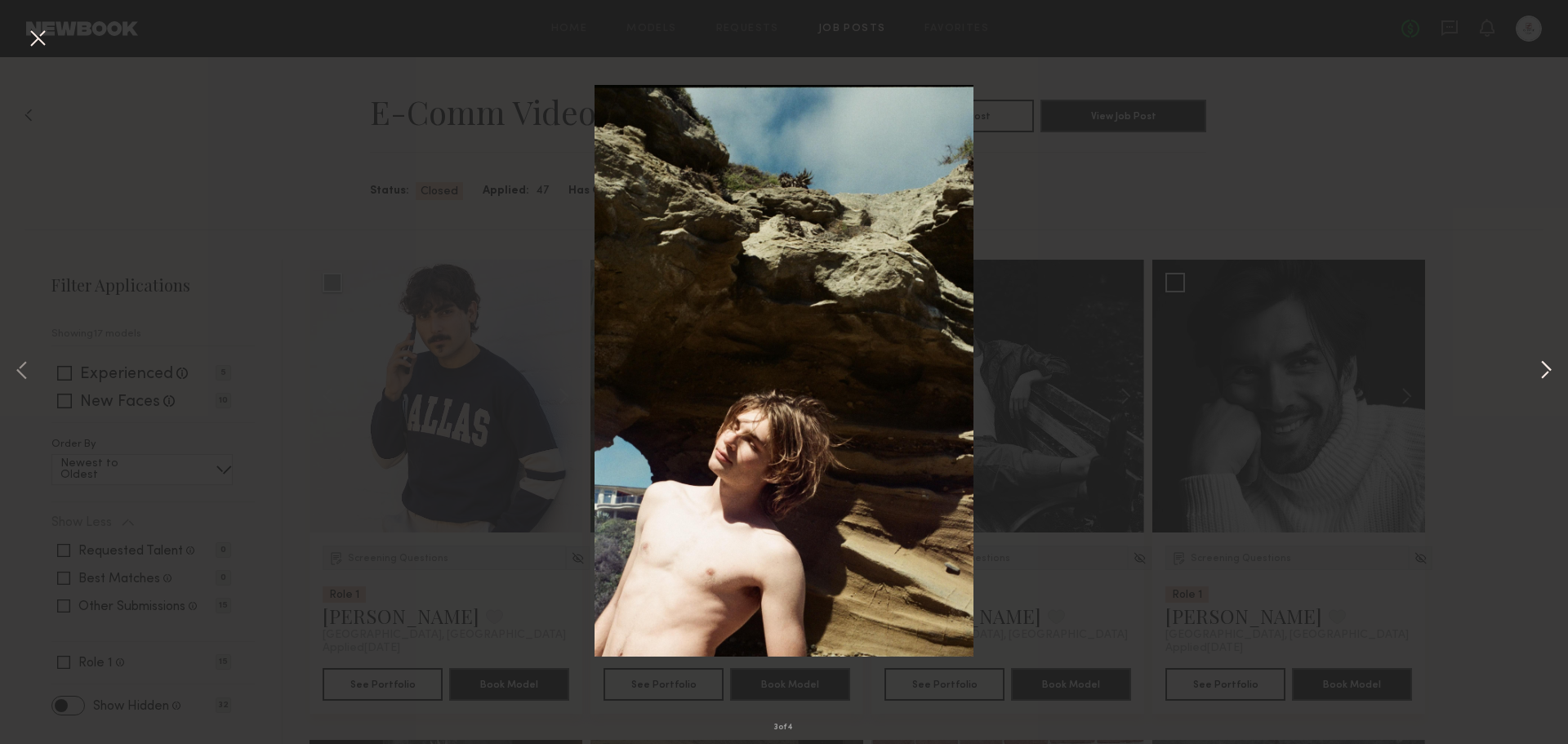
click at [1538, 360] on button at bounding box center [1545, 371] width 20 height 595
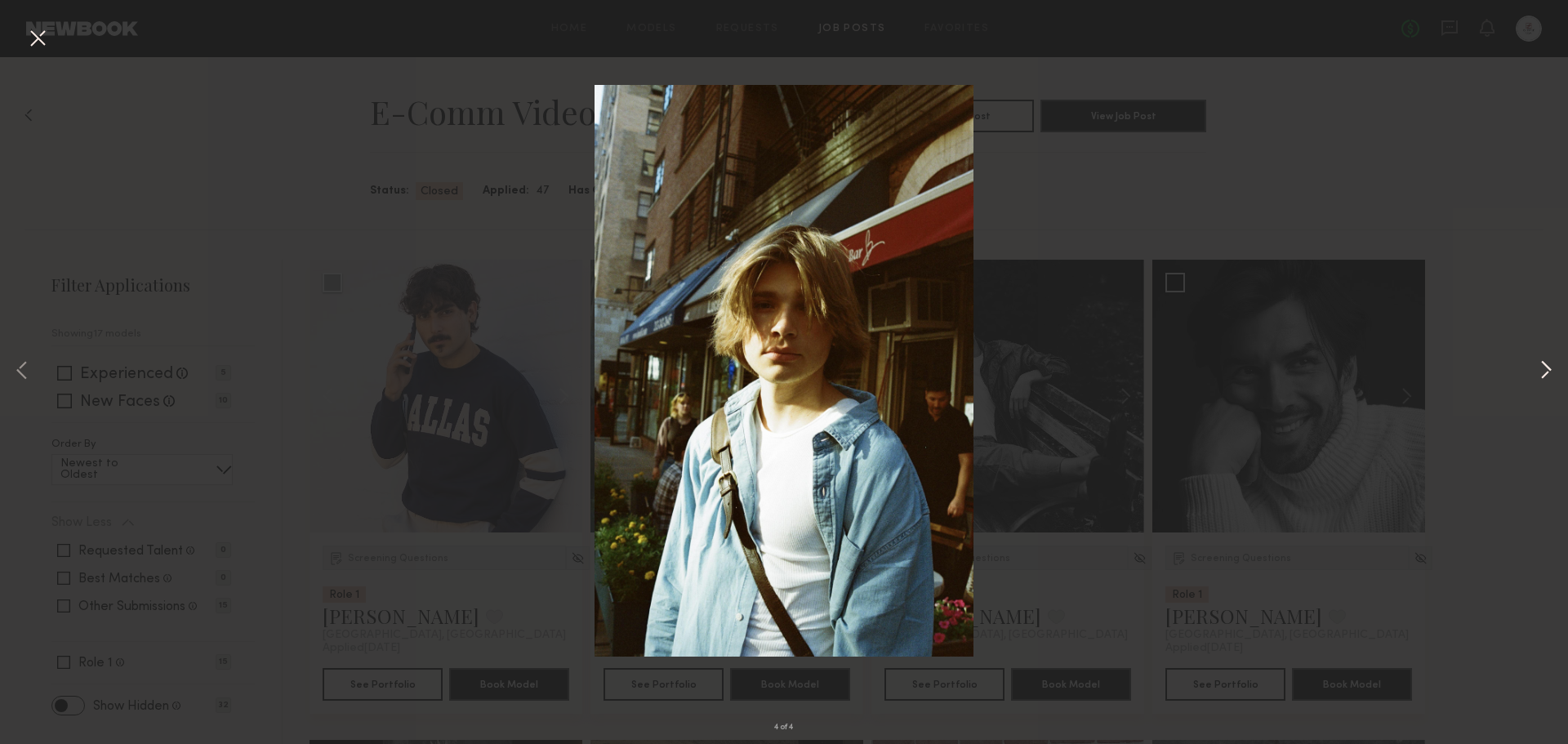
click at [1538, 360] on button at bounding box center [1545, 371] width 20 height 595
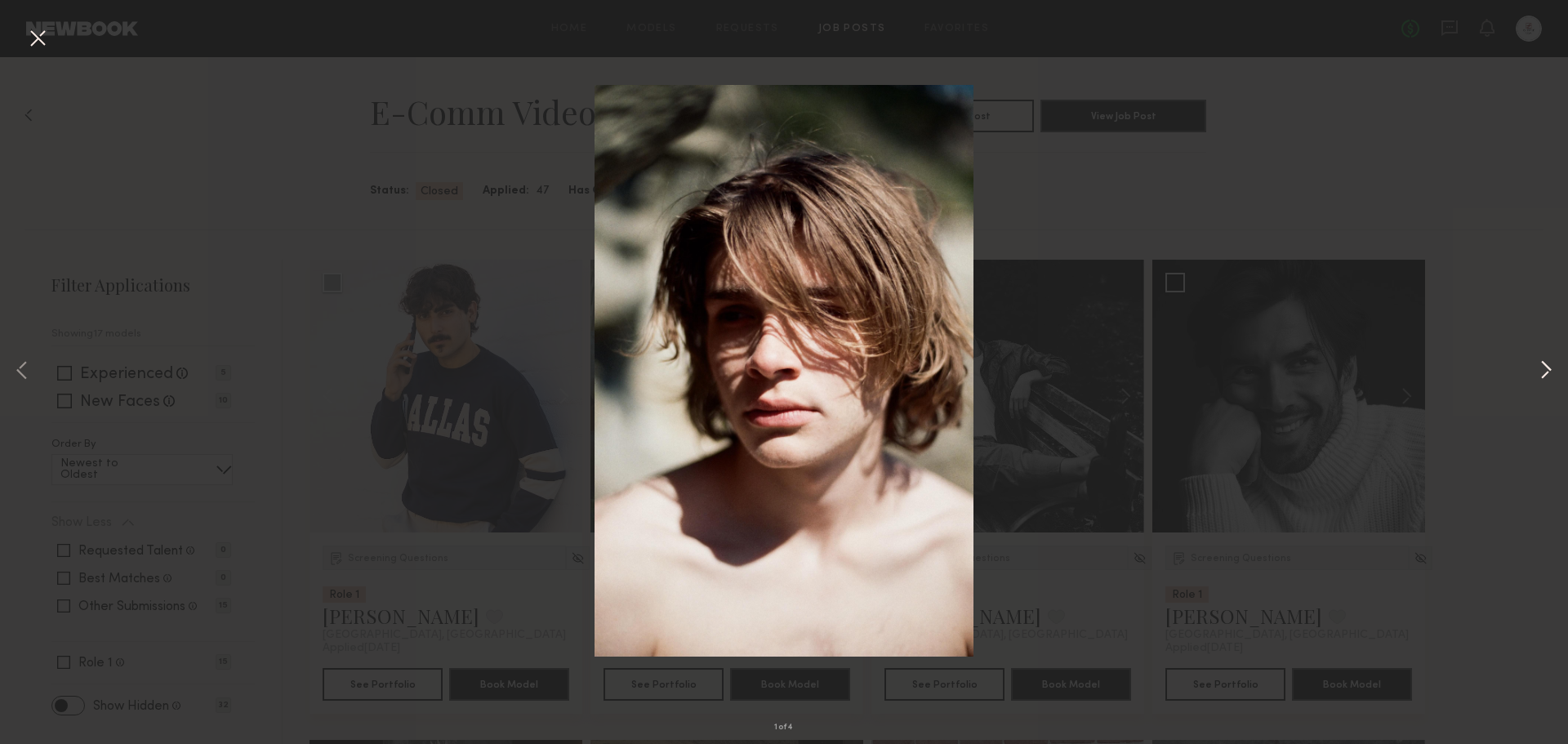
click at [1538, 360] on button at bounding box center [1545, 371] width 20 height 595
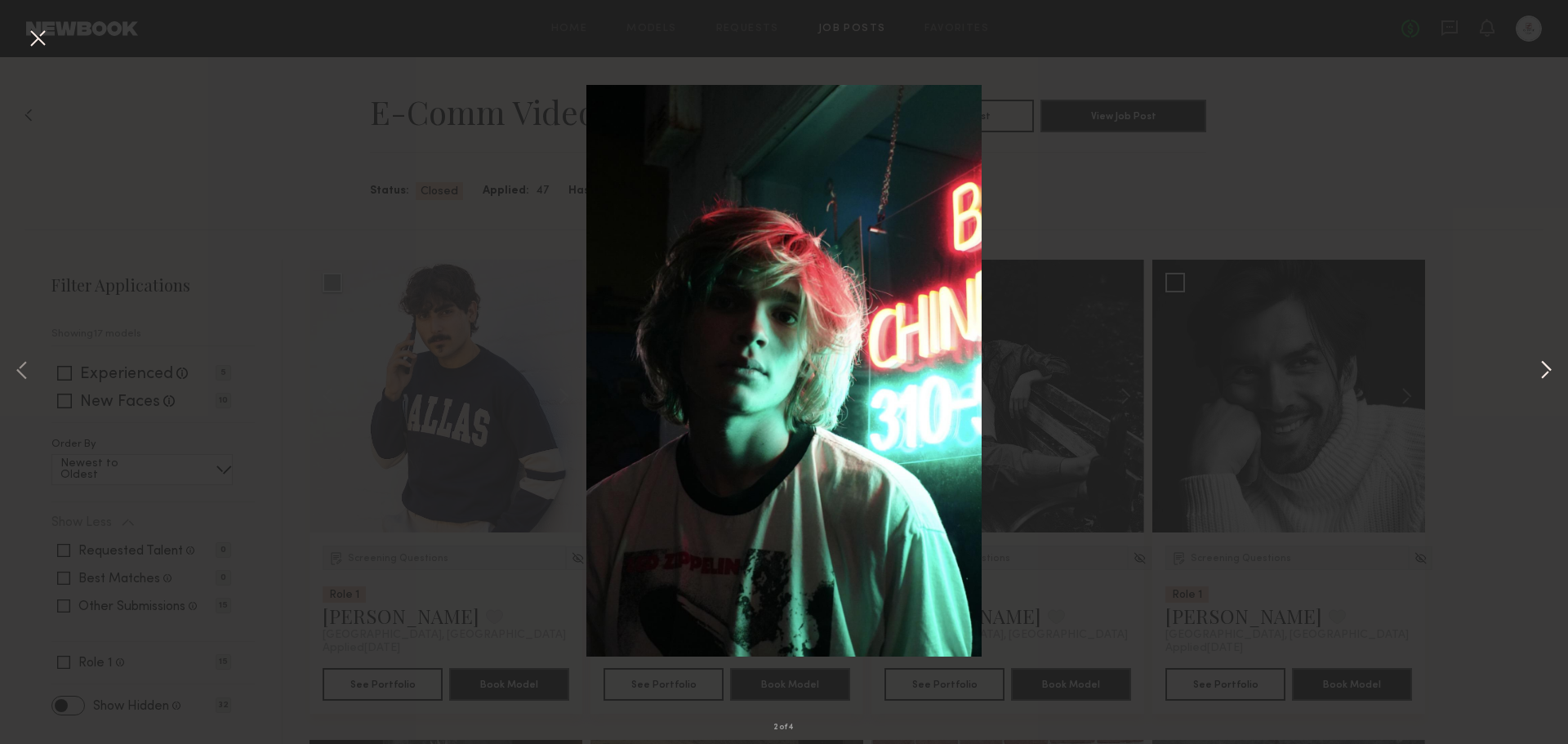
click at [1538, 360] on button at bounding box center [1545, 371] width 20 height 595
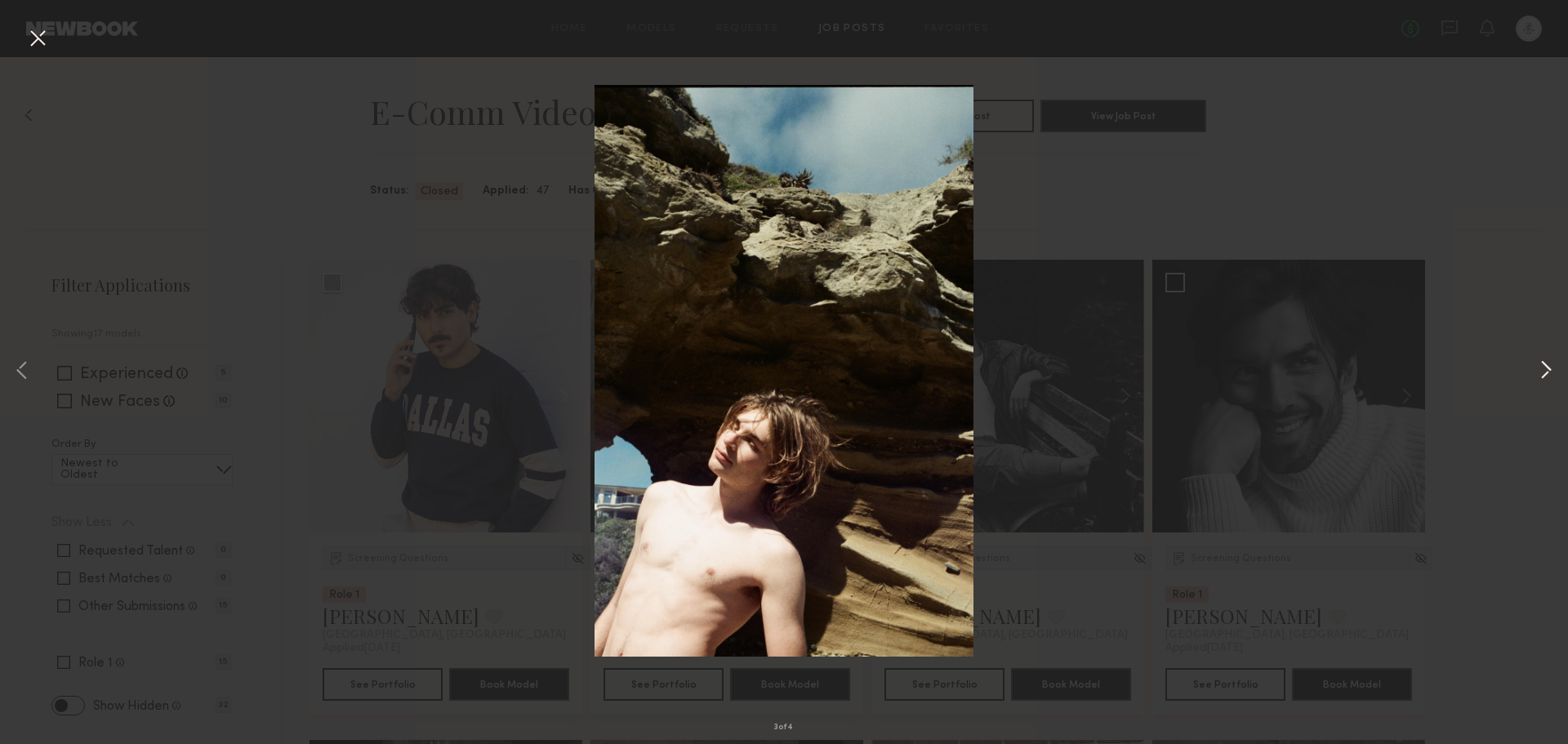
click at [1538, 360] on button at bounding box center [1545, 371] width 20 height 595
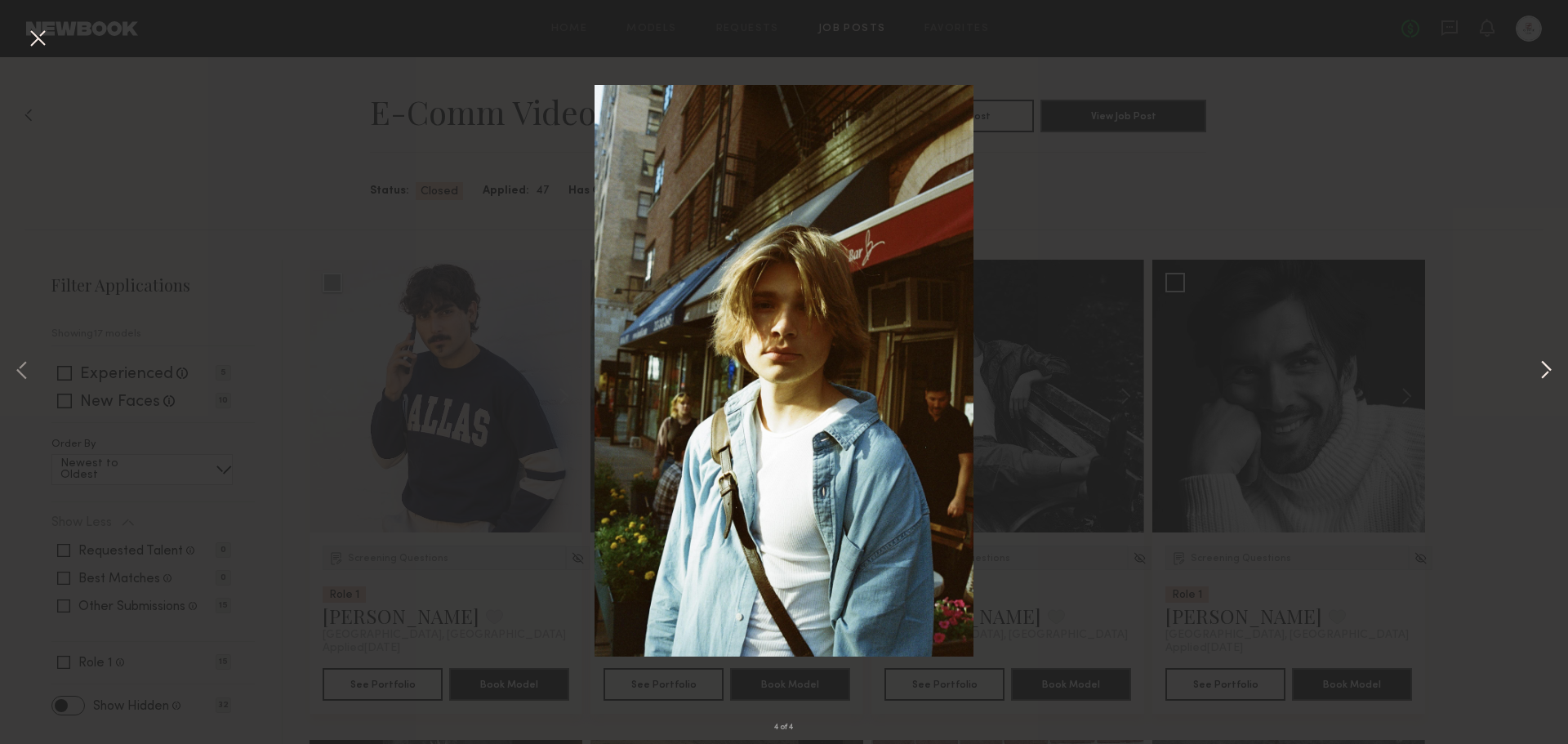
click at [1538, 360] on button at bounding box center [1545, 371] width 20 height 595
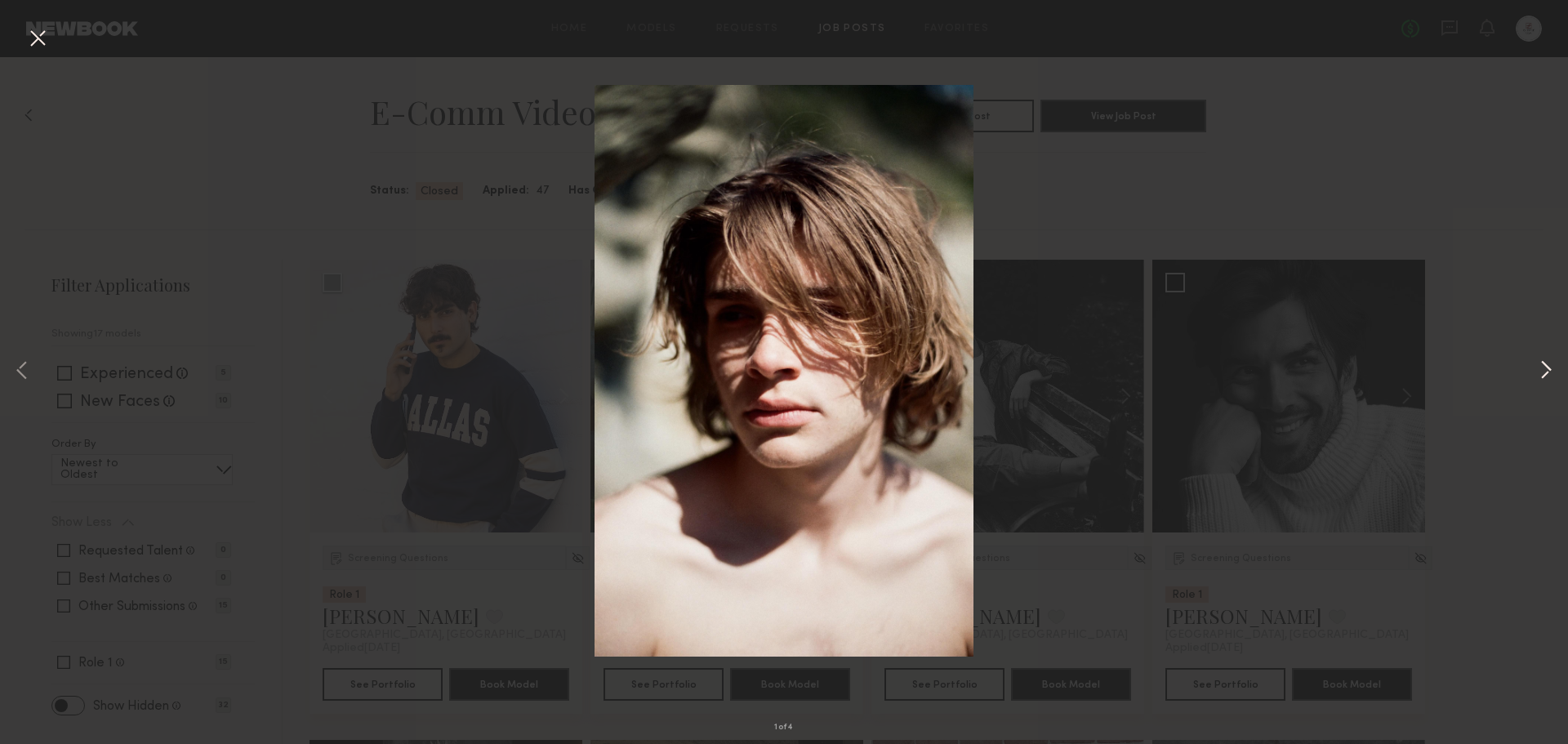
click at [1538, 360] on button at bounding box center [1545, 371] width 20 height 595
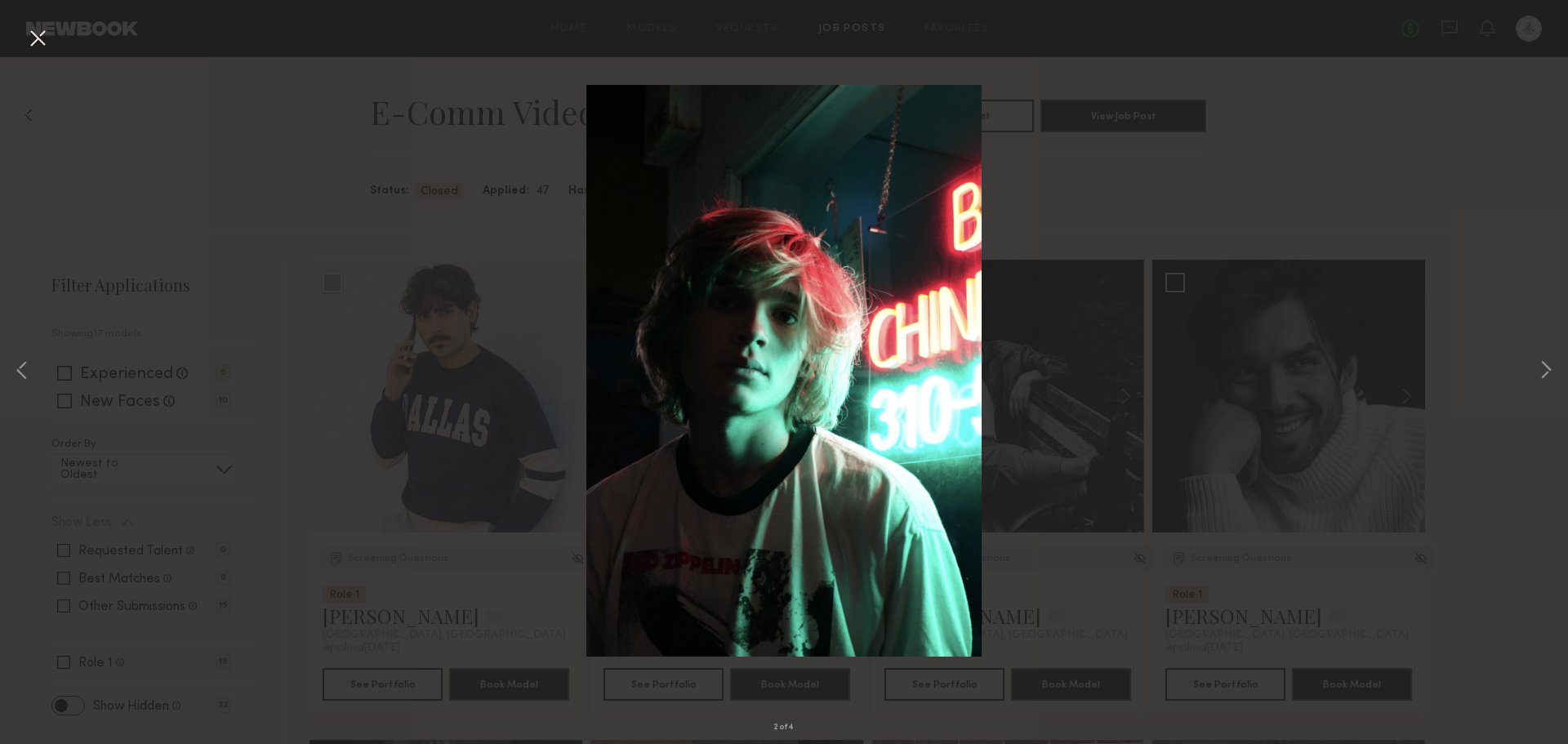
click at [1446, 135] on div "2 of 4" at bounding box center [784, 372] width 1568 height 744
click at [52, 37] on div "2 of 4" at bounding box center [784, 372] width 1568 height 744
click at [49, 39] on button at bounding box center [37, 39] width 26 height 30
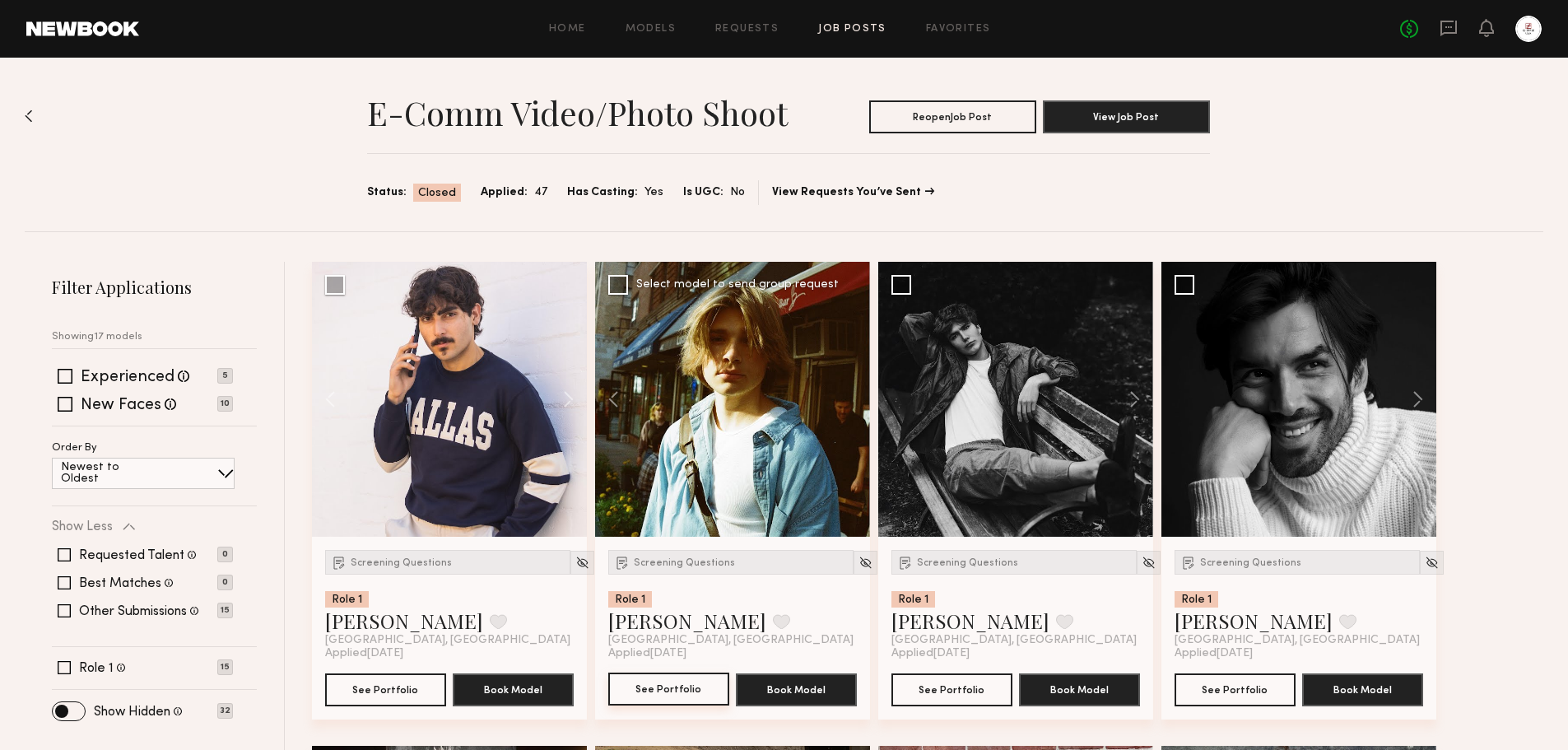
click at [704, 676] on button "See Portfolio" at bounding box center [668, 688] width 121 height 33
click at [1146, 406] on button at bounding box center [1127, 399] width 53 height 275
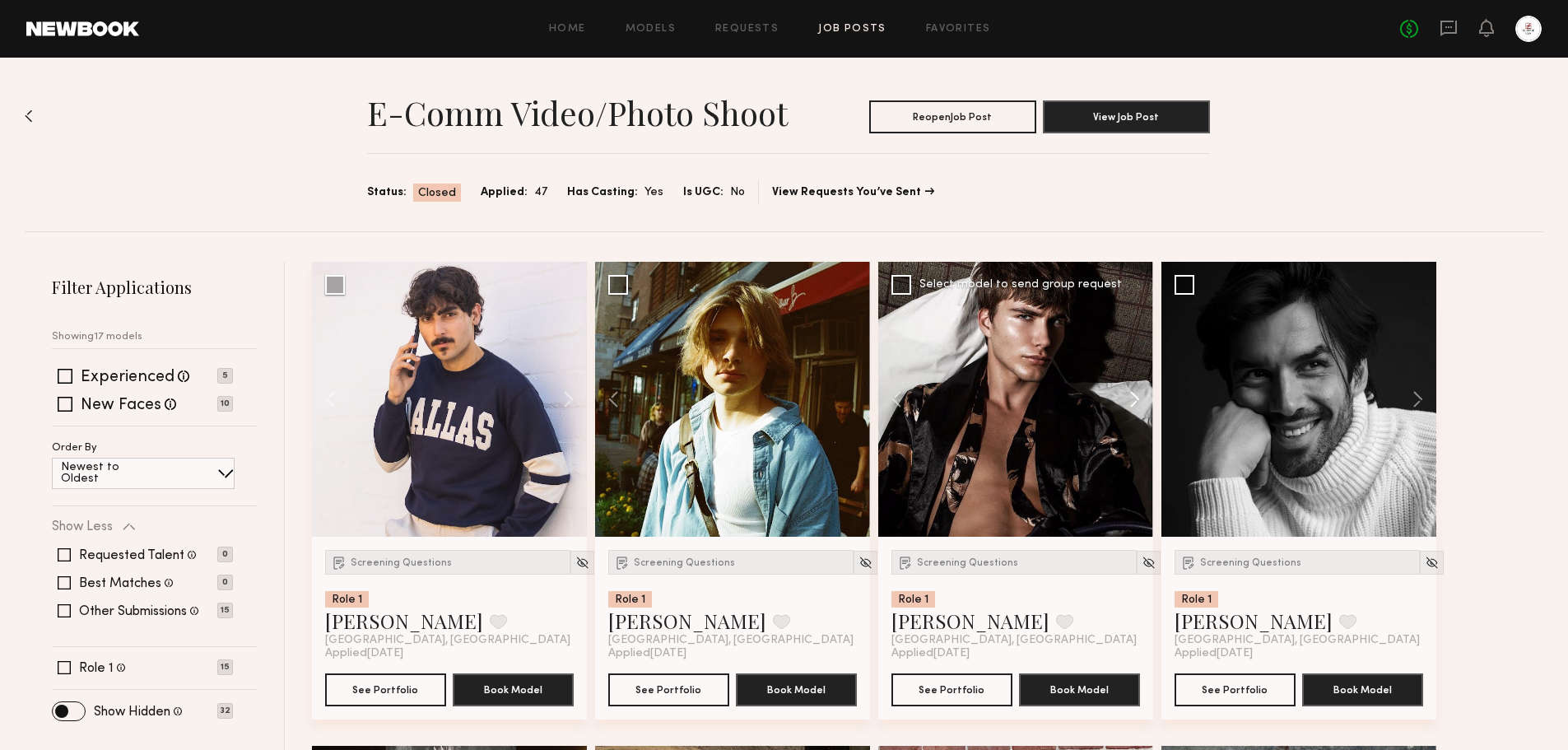
click at [1145, 405] on button at bounding box center [1127, 399] width 53 height 275
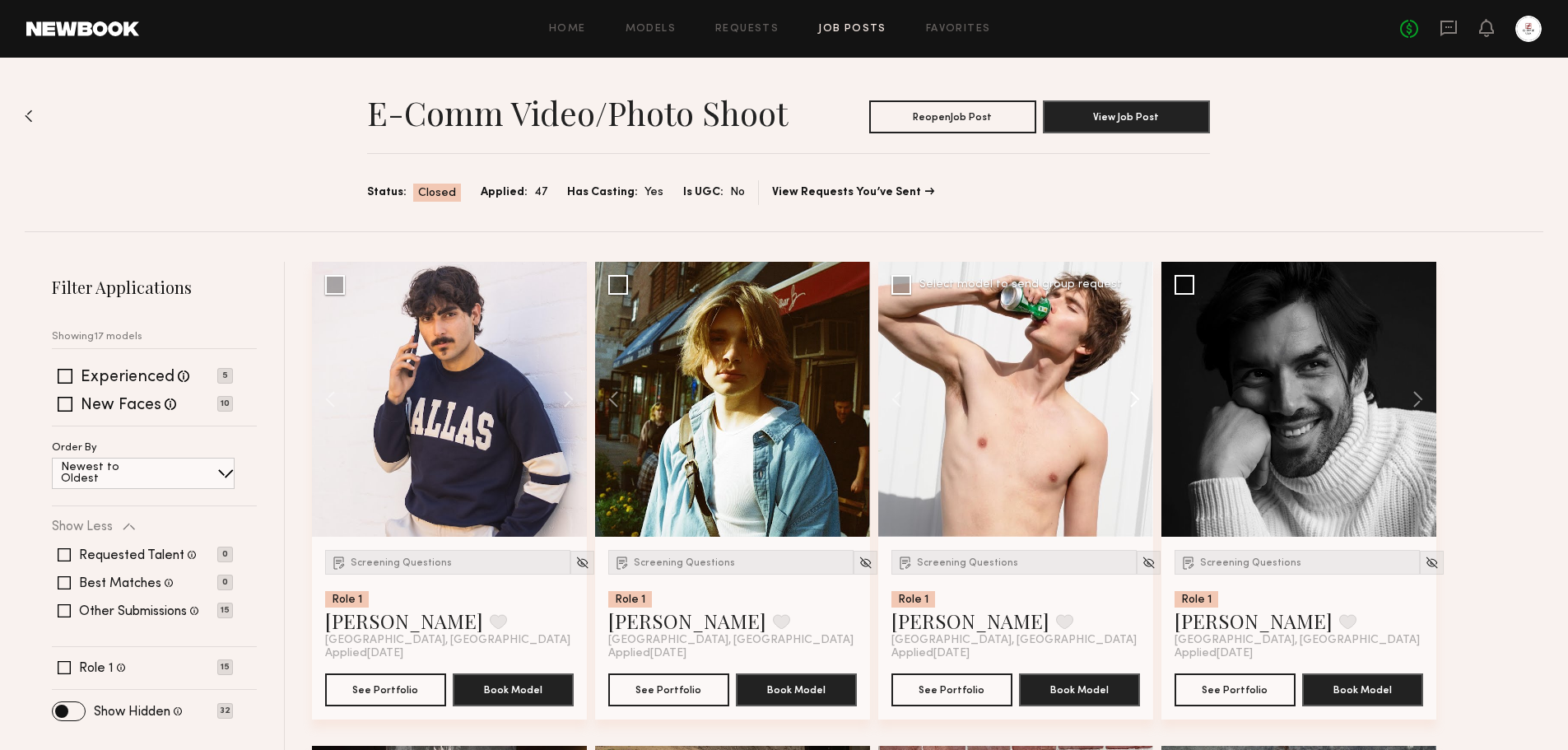
click at [1139, 397] on button at bounding box center [1127, 399] width 53 height 275
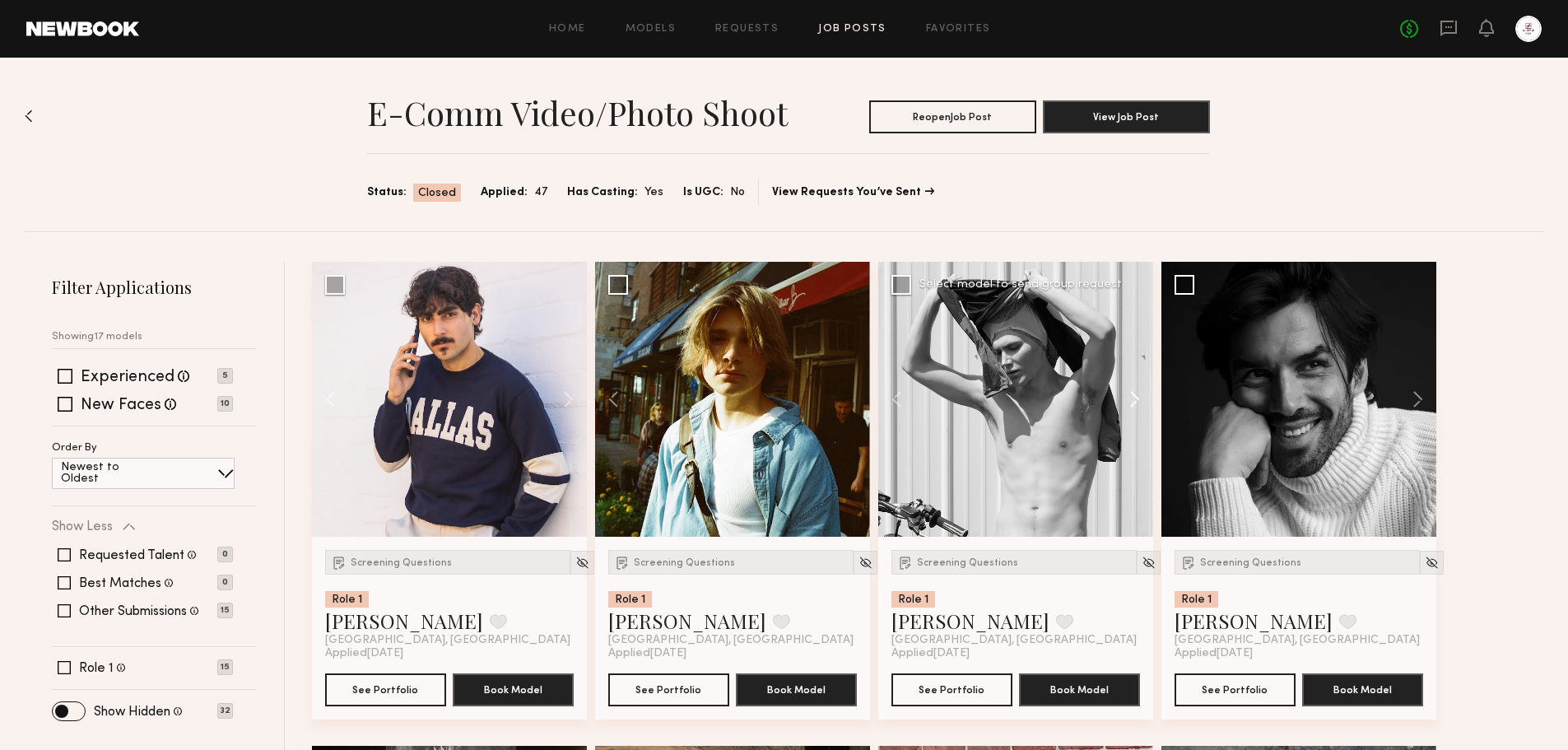
click at [1139, 397] on button at bounding box center [1127, 399] width 53 height 275
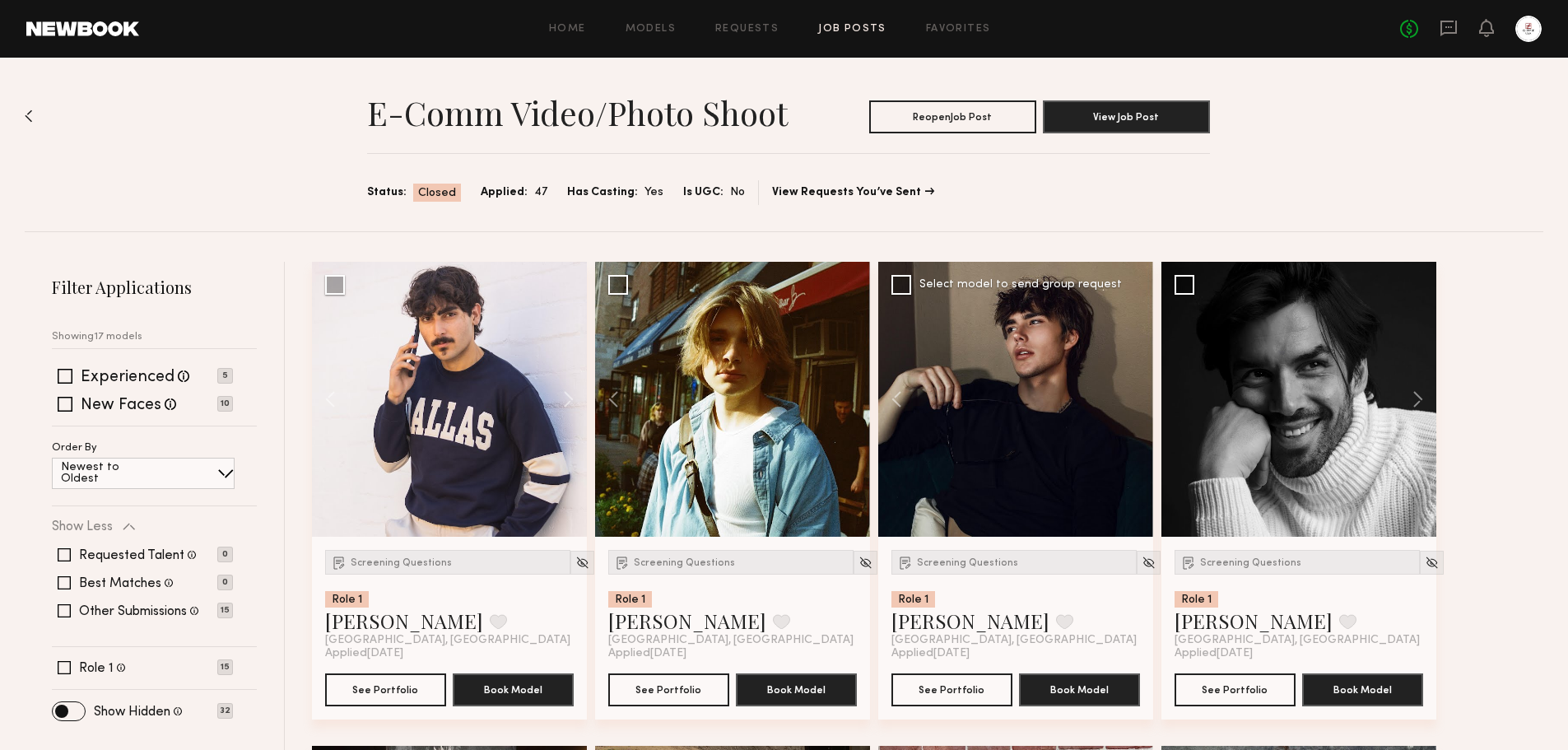
click at [1139, 397] on div at bounding box center [1016, 399] width 275 height 275
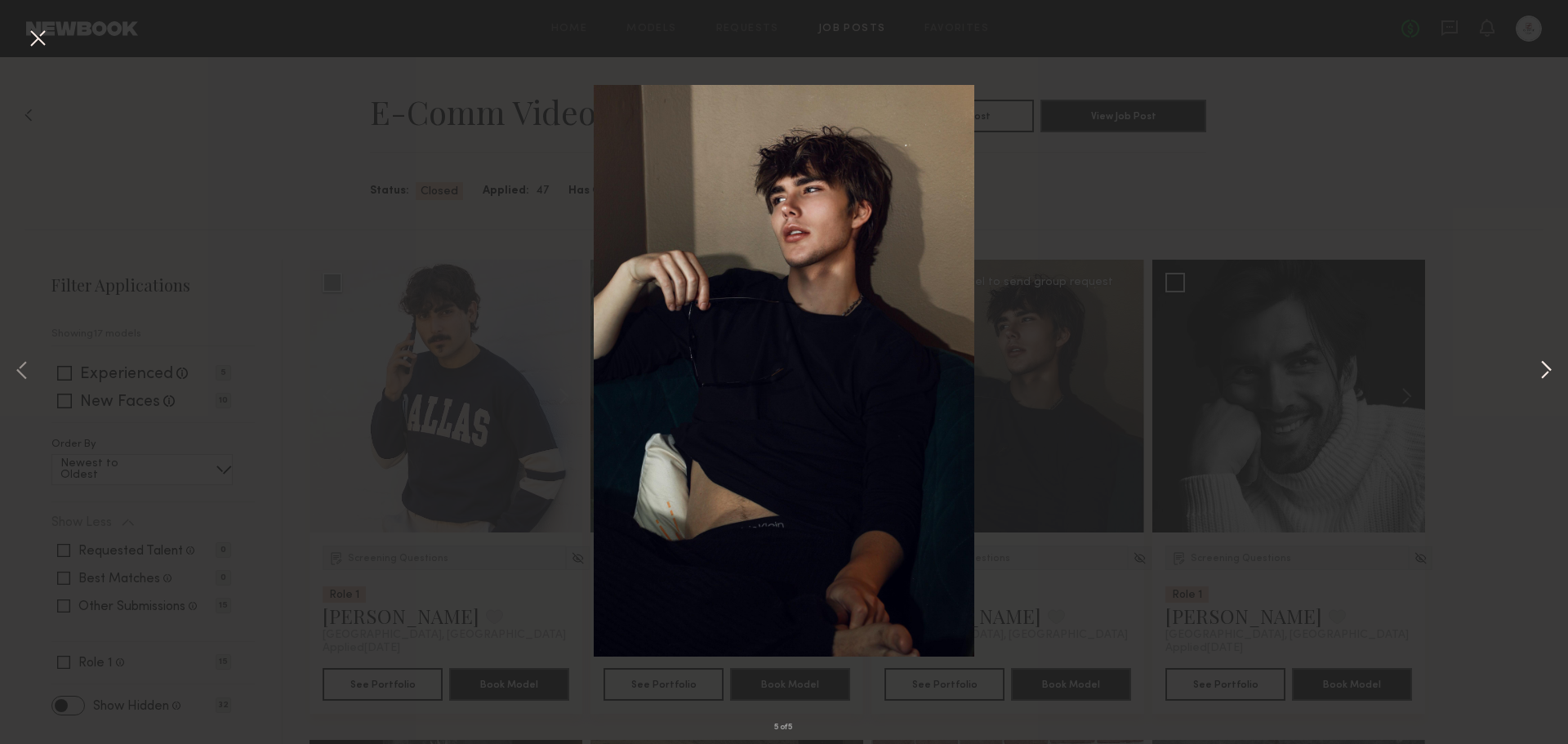
drag, startPoint x: 1531, startPoint y: 380, endPoint x: 1554, endPoint y: 368, distance: 25.9
click at [1533, 380] on div "5 of 5" at bounding box center [784, 372] width 1568 height 744
click at [1554, 368] on button at bounding box center [1545, 371] width 20 height 595
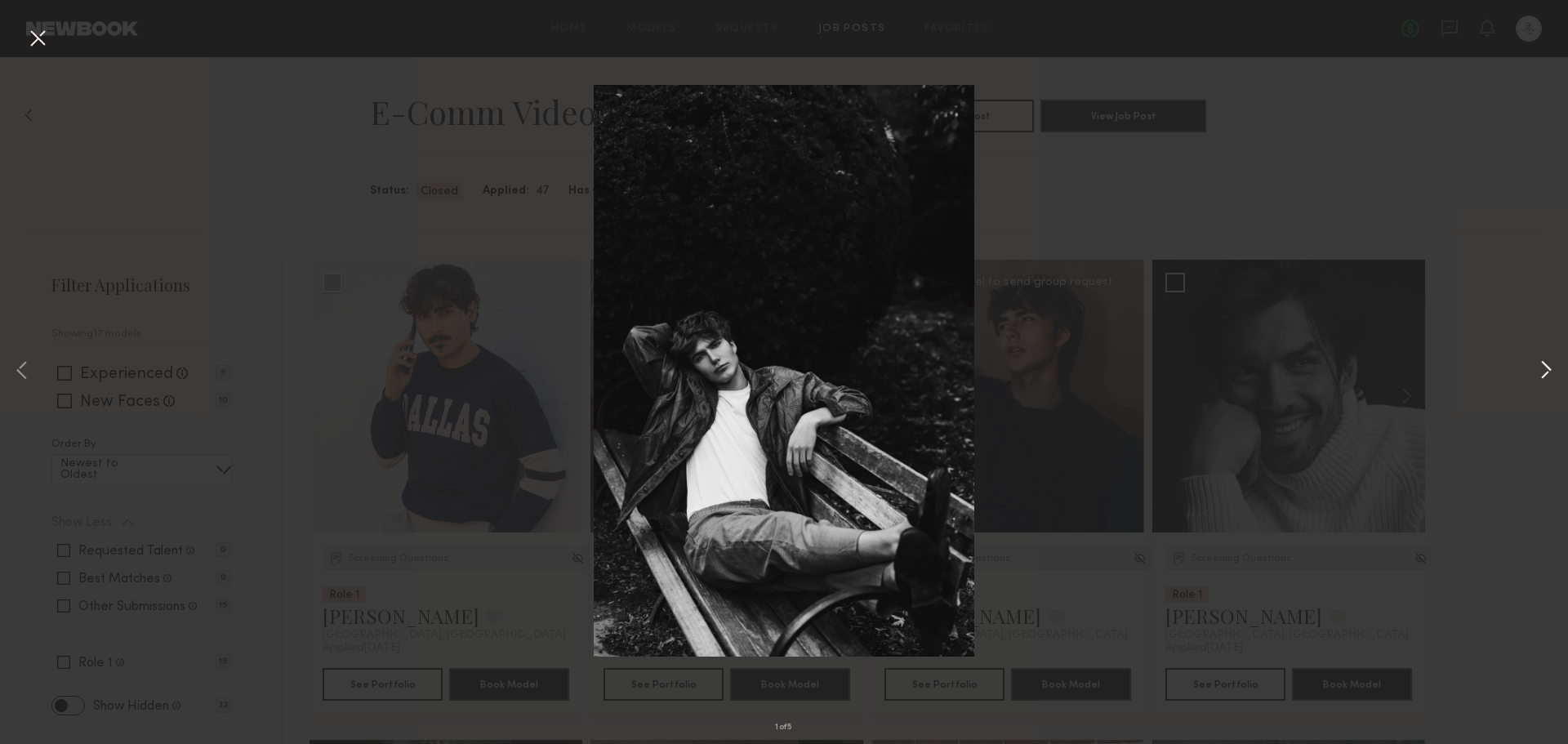
click at [1554, 367] on button at bounding box center [1545, 371] width 20 height 595
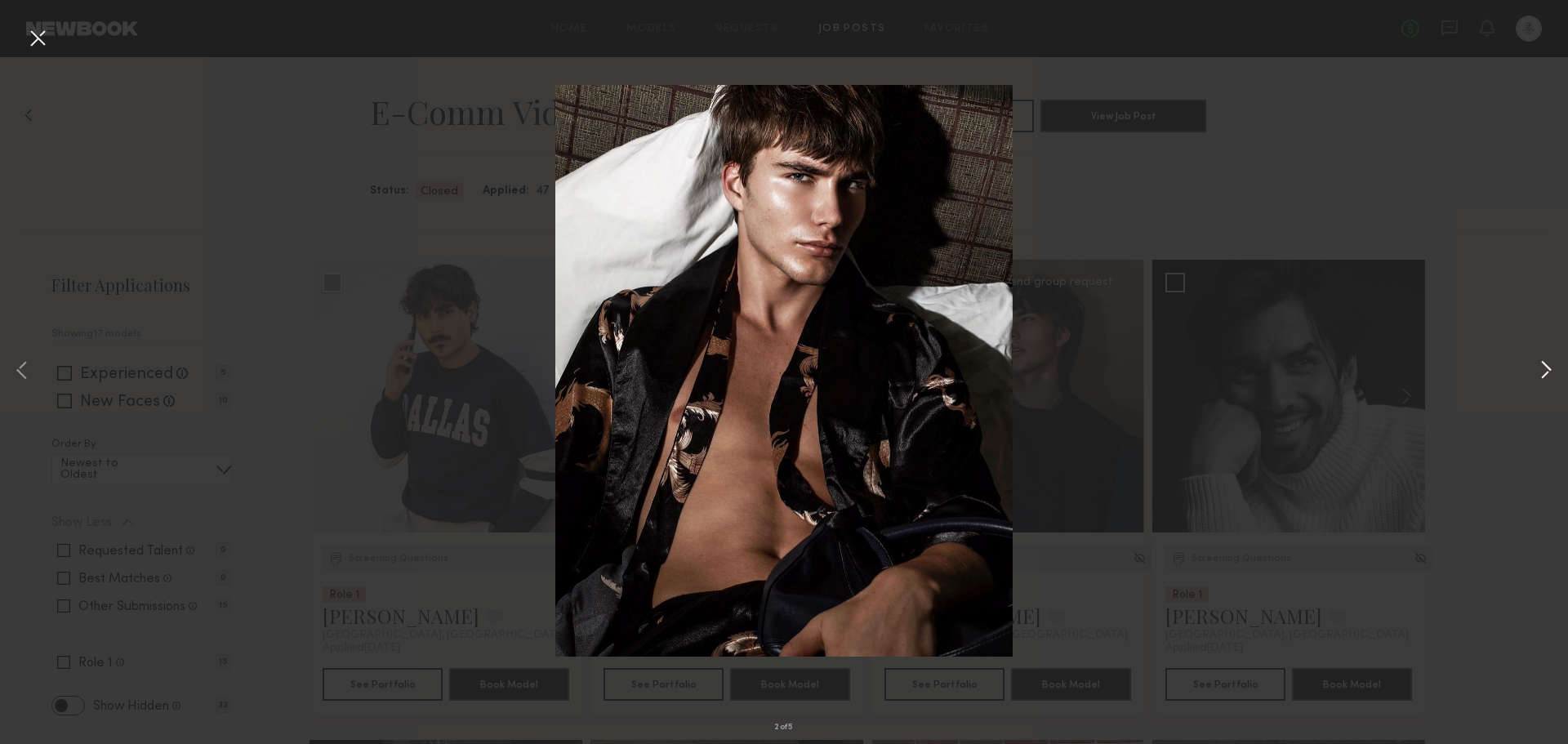
click at [1547, 369] on button at bounding box center [1545, 371] width 20 height 595
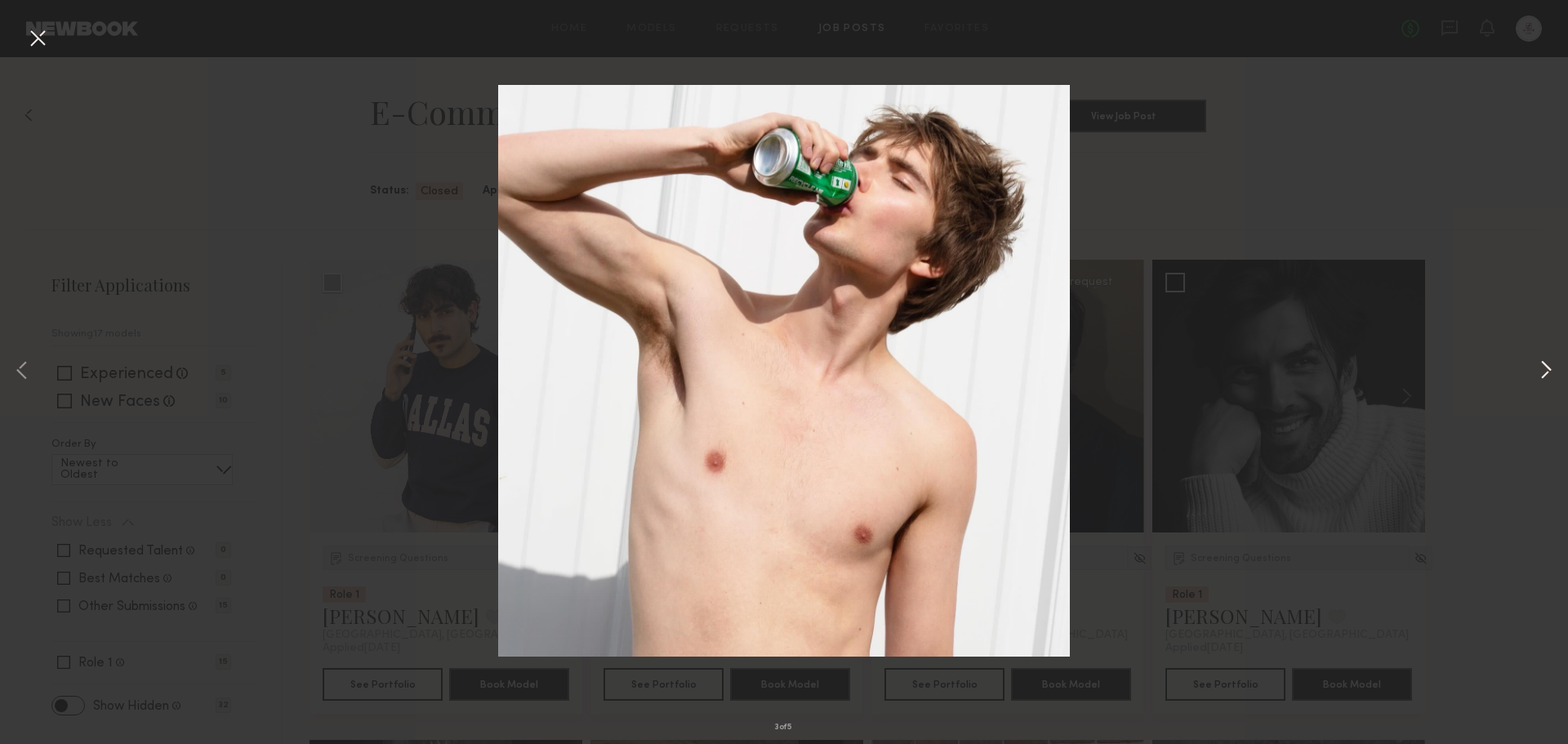
click at [1547, 369] on button at bounding box center [1545, 371] width 20 height 595
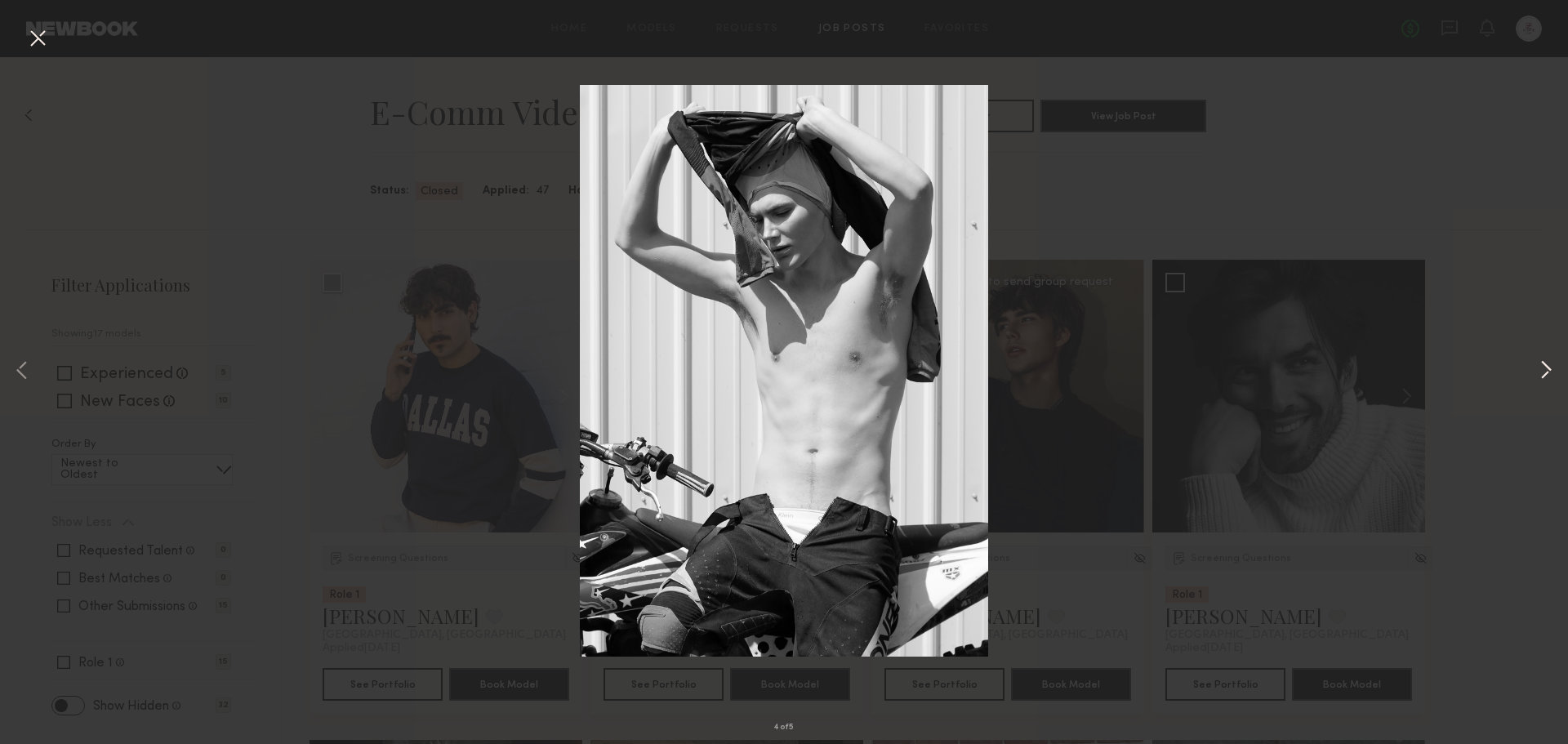
click at [1547, 369] on button at bounding box center [1545, 371] width 20 height 595
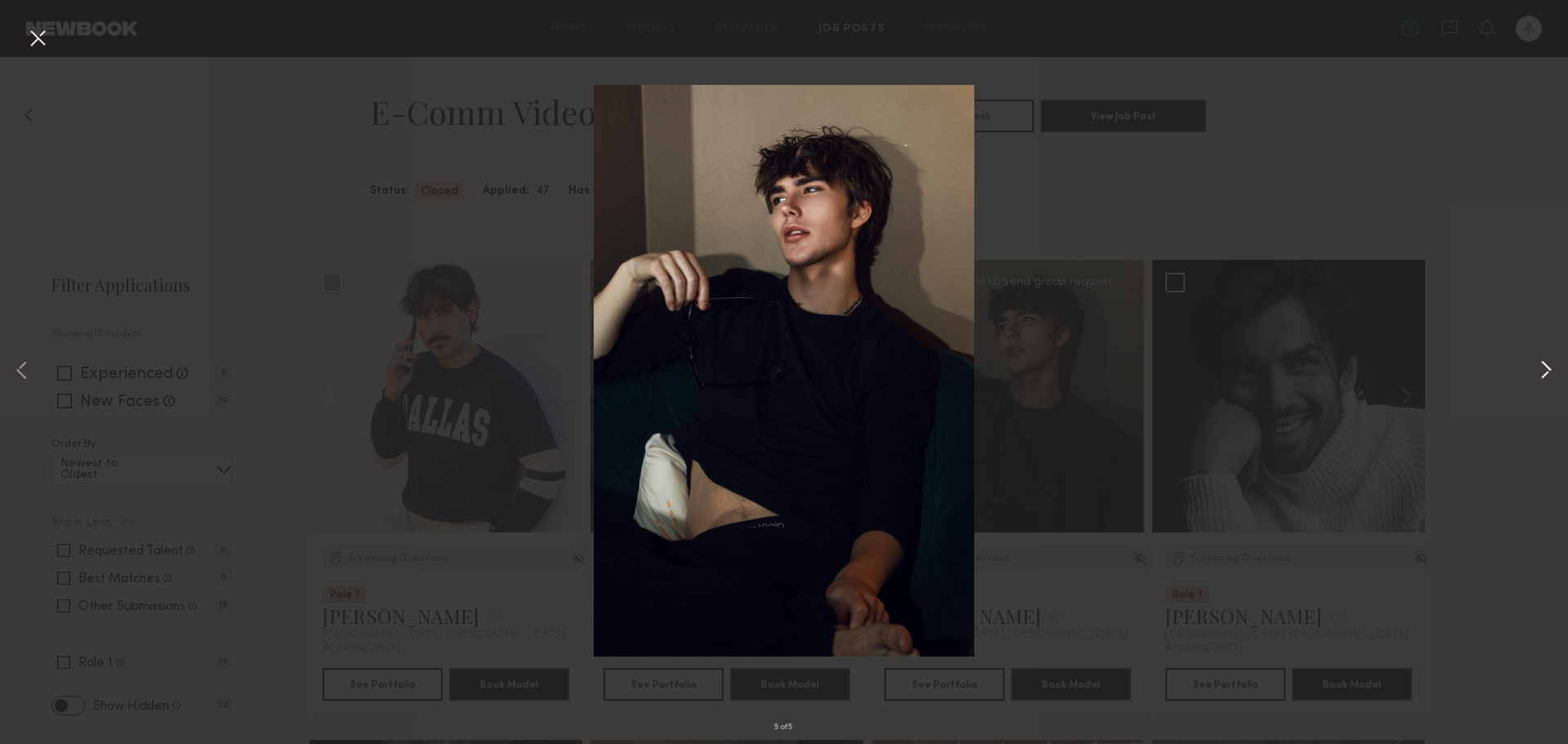
click at [1547, 369] on button at bounding box center [1545, 371] width 20 height 595
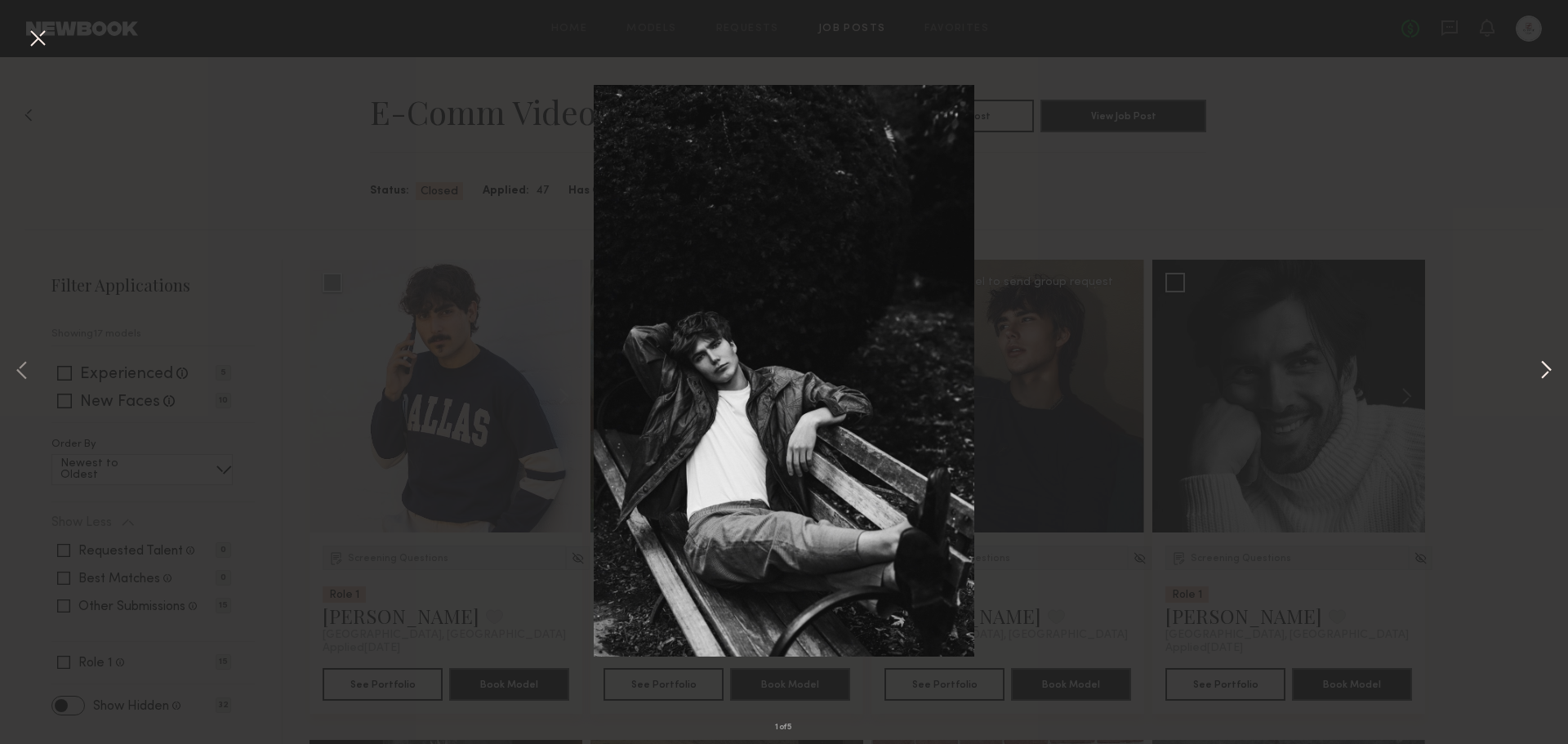
click at [1547, 369] on button at bounding box center [1545, 371] width 20 height 595
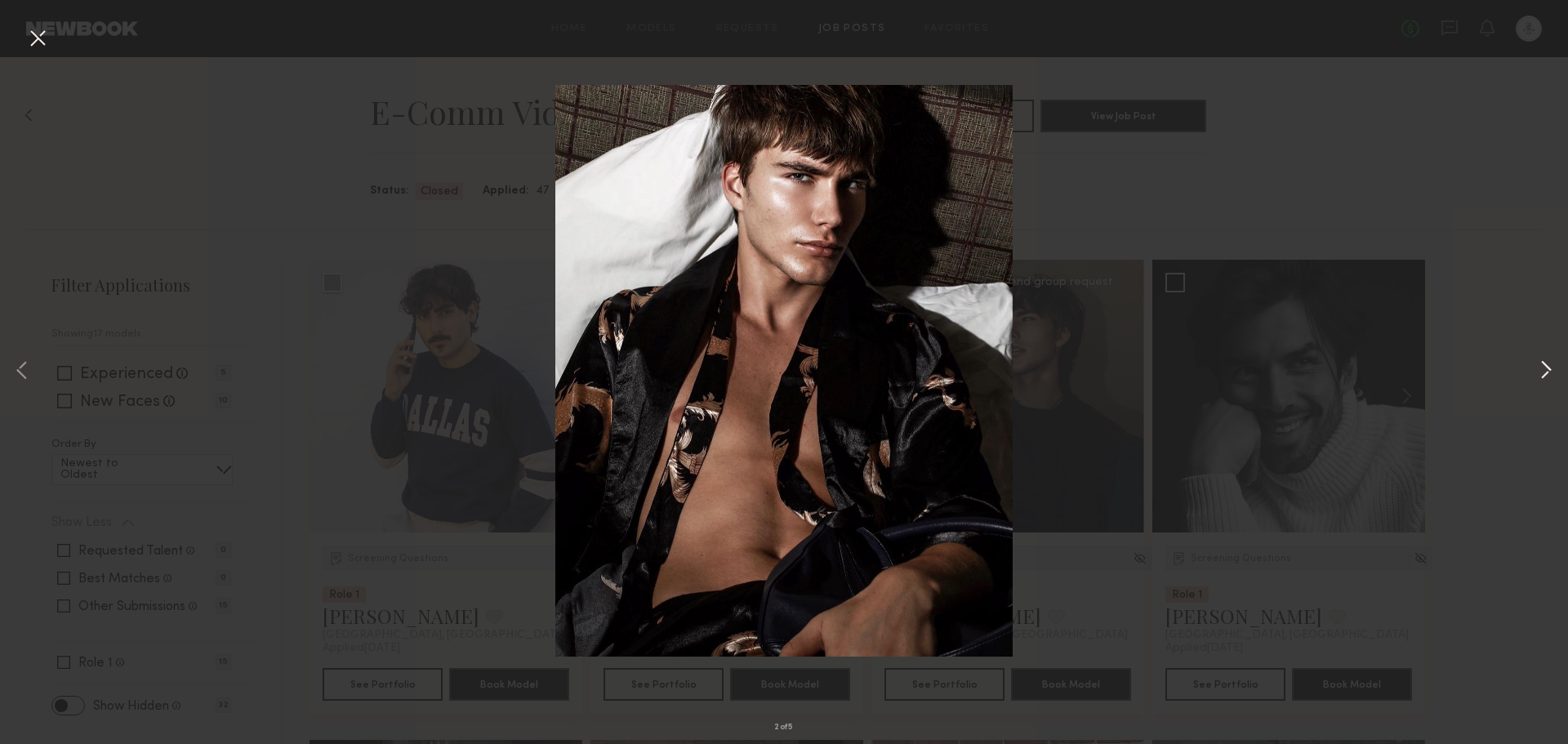
click at [1547, 369] on button at bounding box center [1545, 371] width 20 height 595
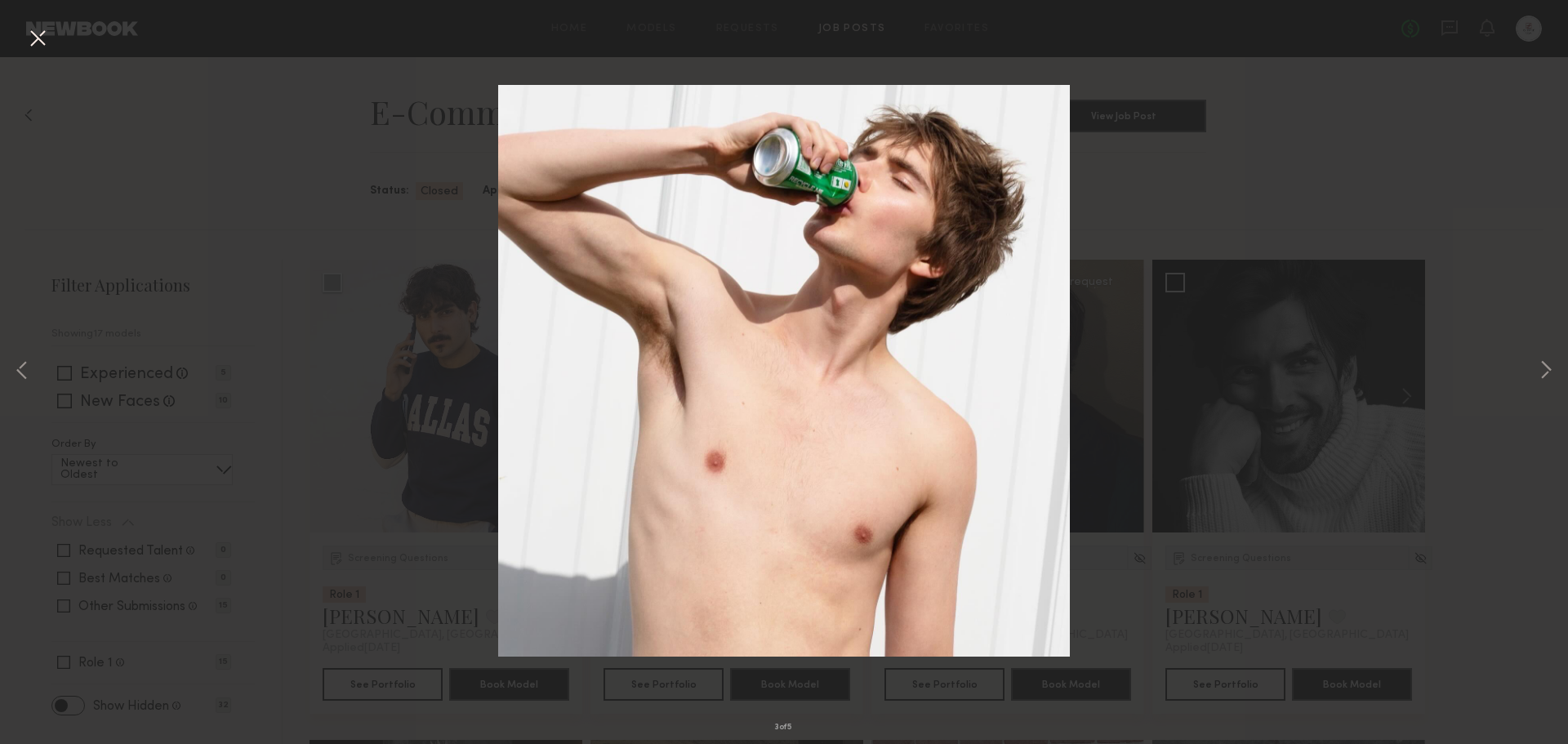
click at [1446, 151] on div "3 of 5" at bounding box center [784, 372] width 1568 height 744
click at [41, 40] on button at bounding box center [37, 39] width 26 height 30
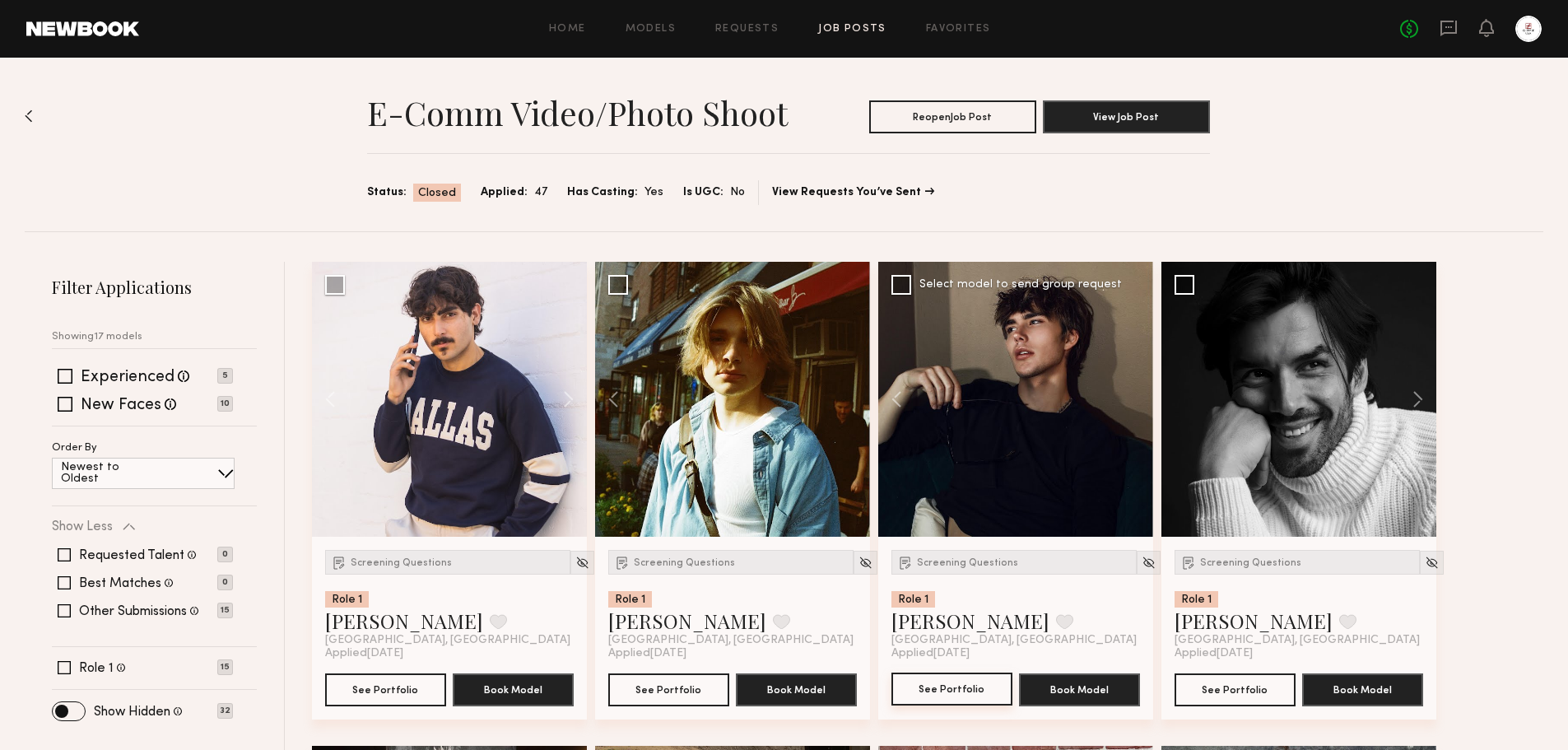
click at [982, 688] on button "See Portfolio" at bounding box center [951, 688] width 121 height 33
click at [1142, 561] on img at bounding box center [1148, 562] width 14 height 14
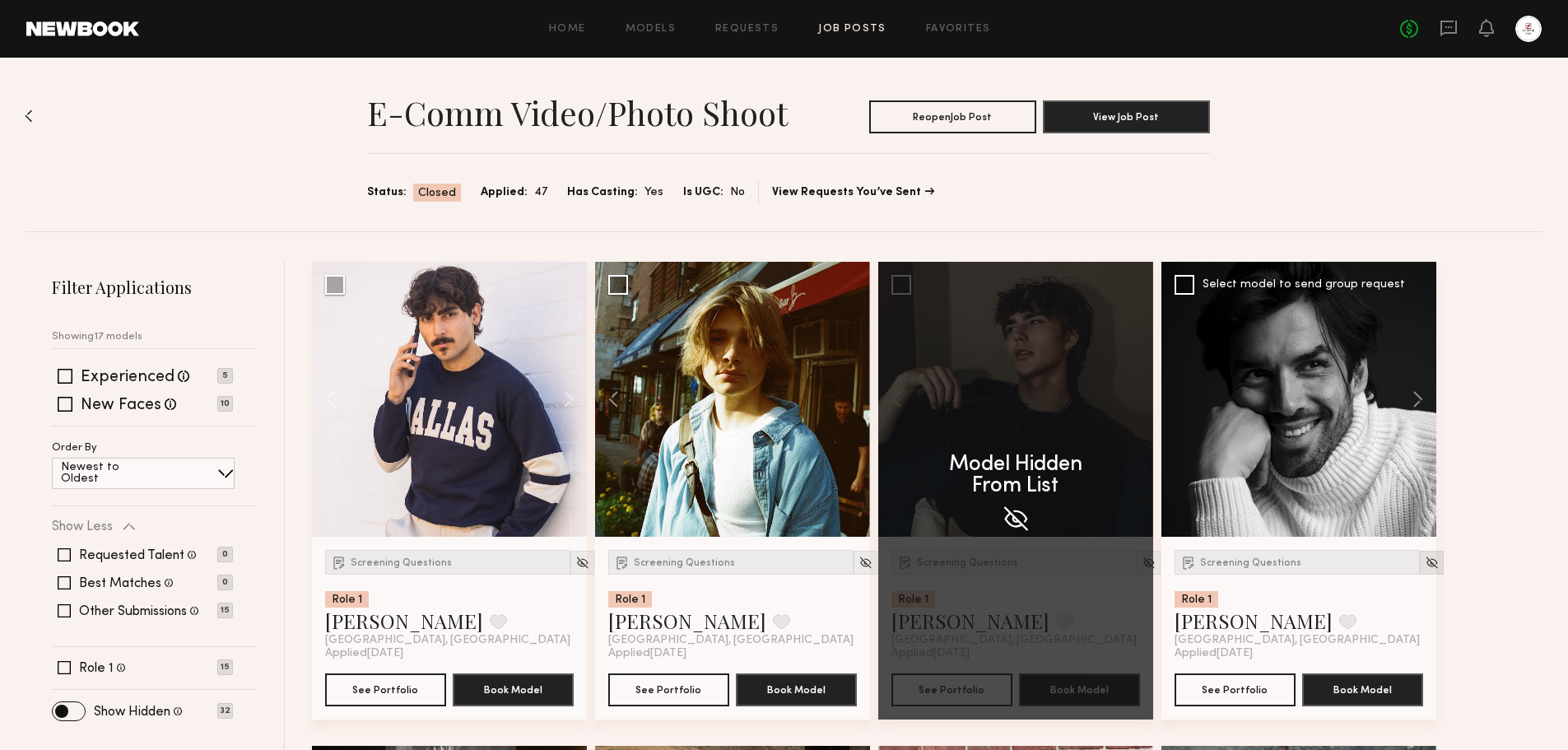
click at [1425, 566] on img at bounding box center [1432, 562] width 14 height 14
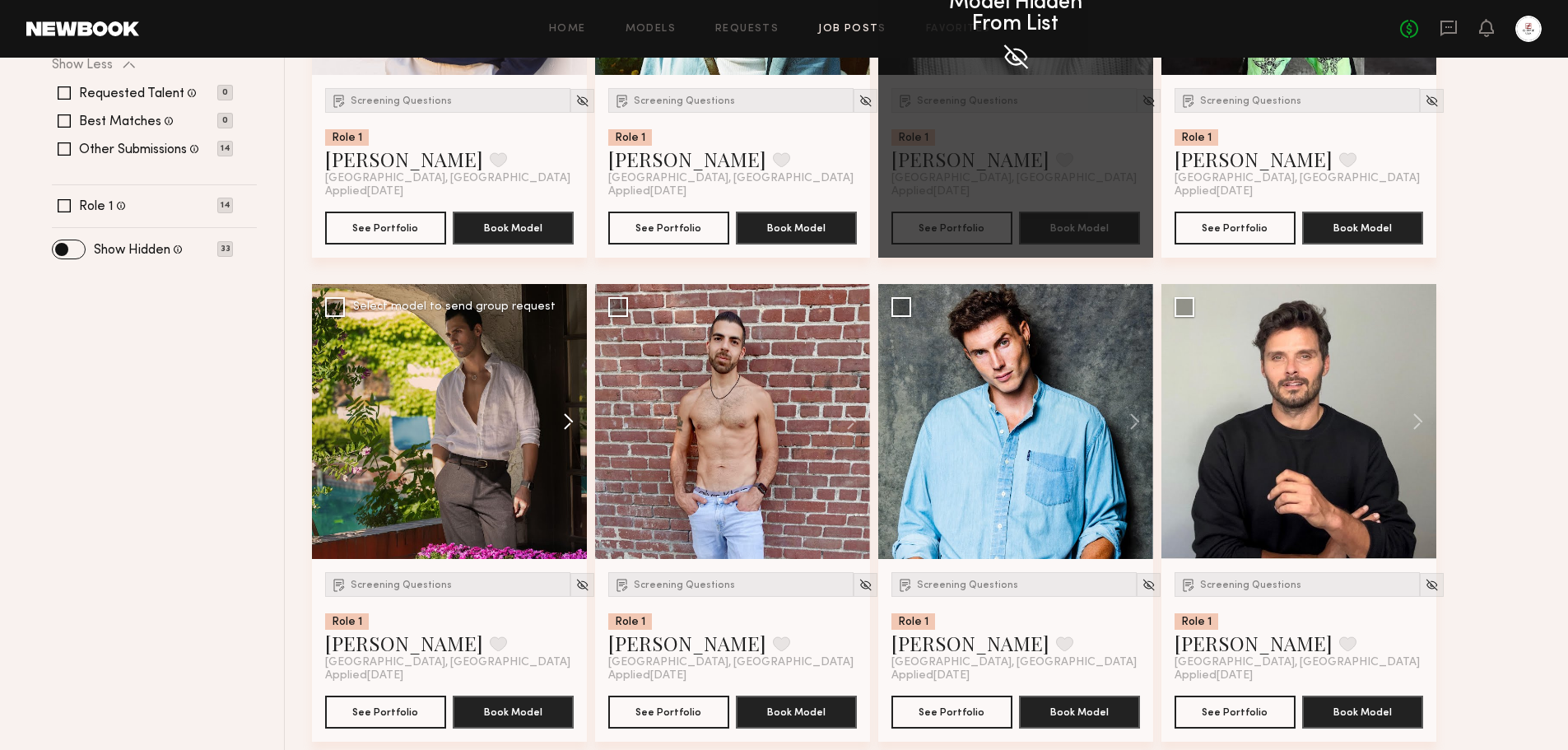
scroll to position [494, 0]
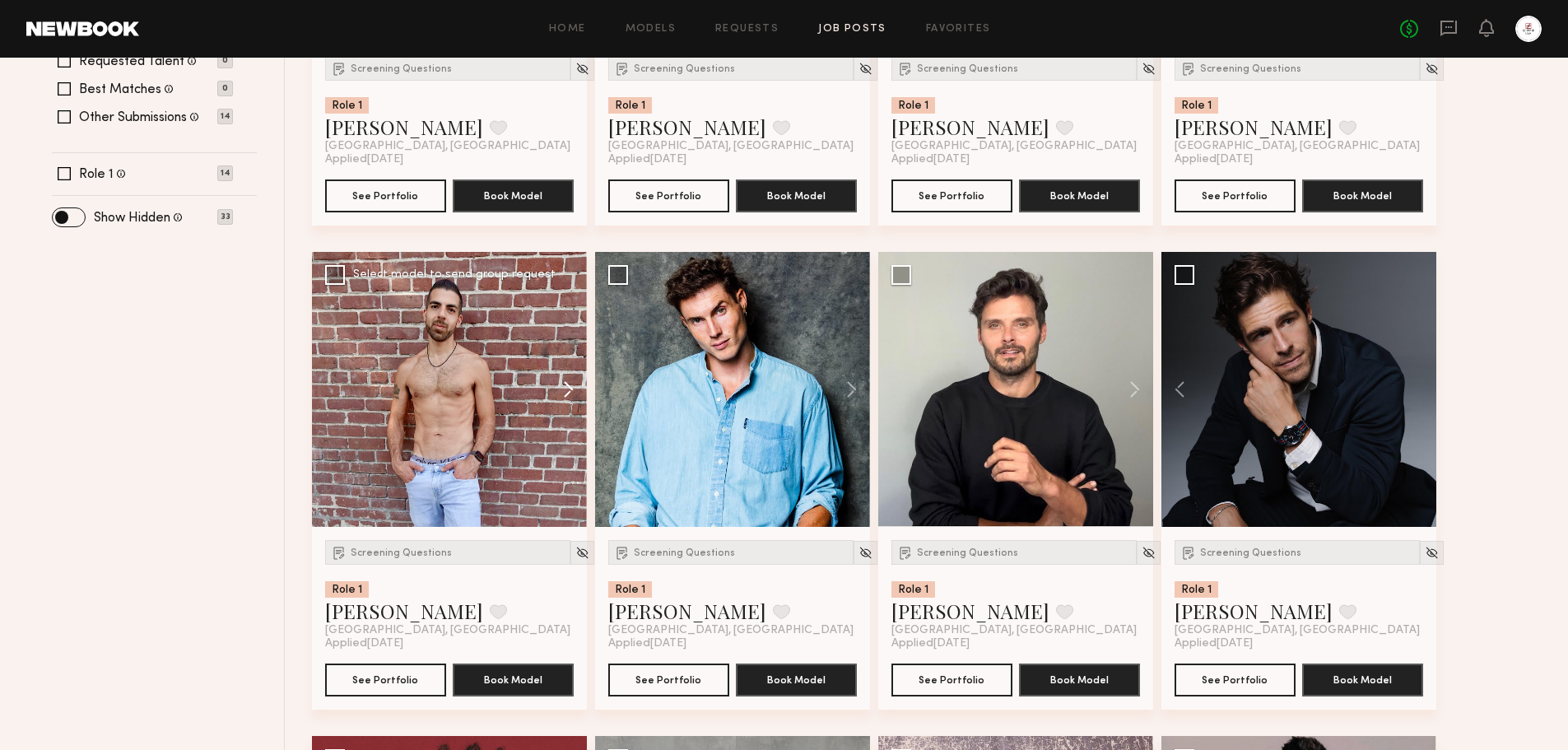
click at [556, 394] on button at bounding box center [561, 389] width 53 height 275
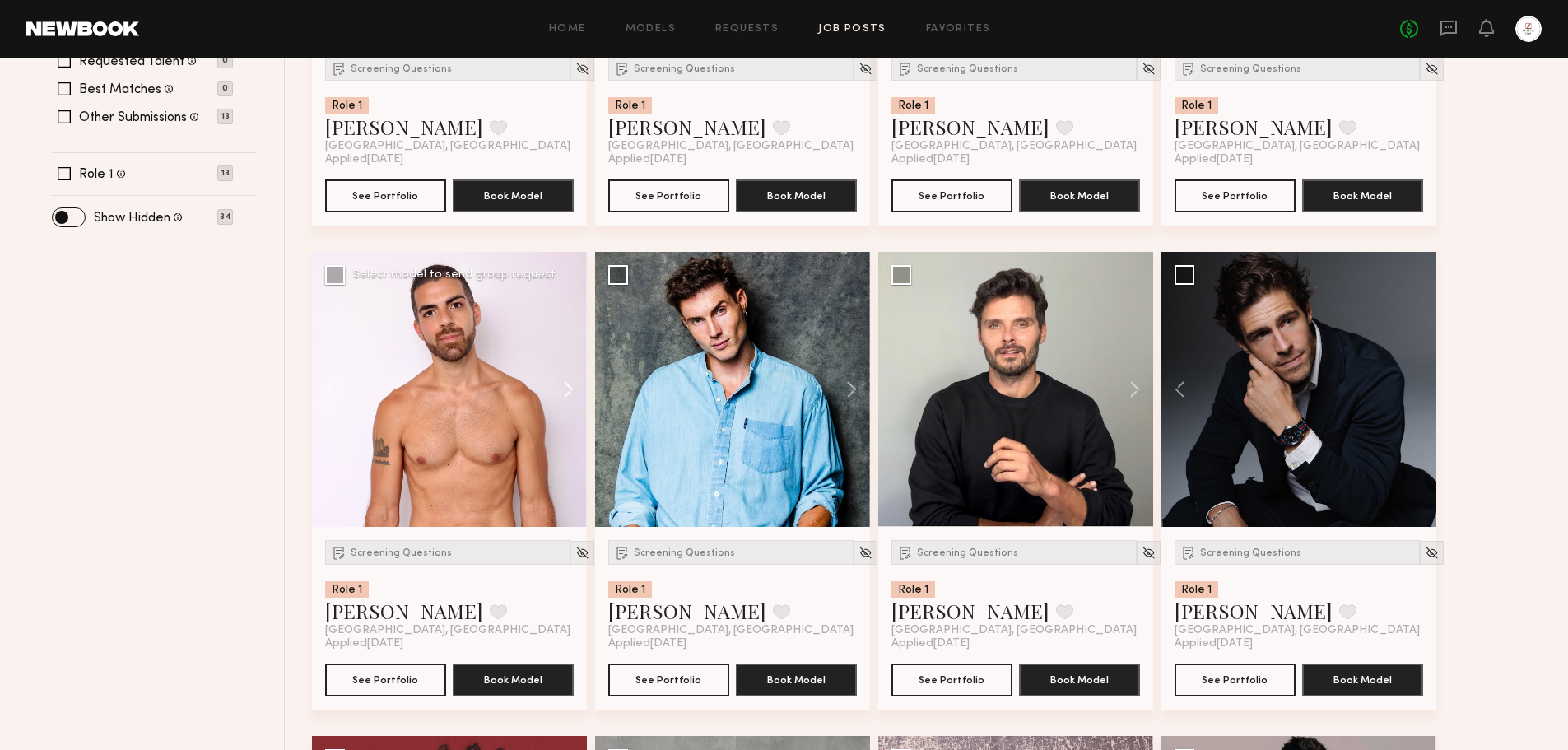
click at [556, 394] on button at bounding box center [561, 389] width 53 height 275
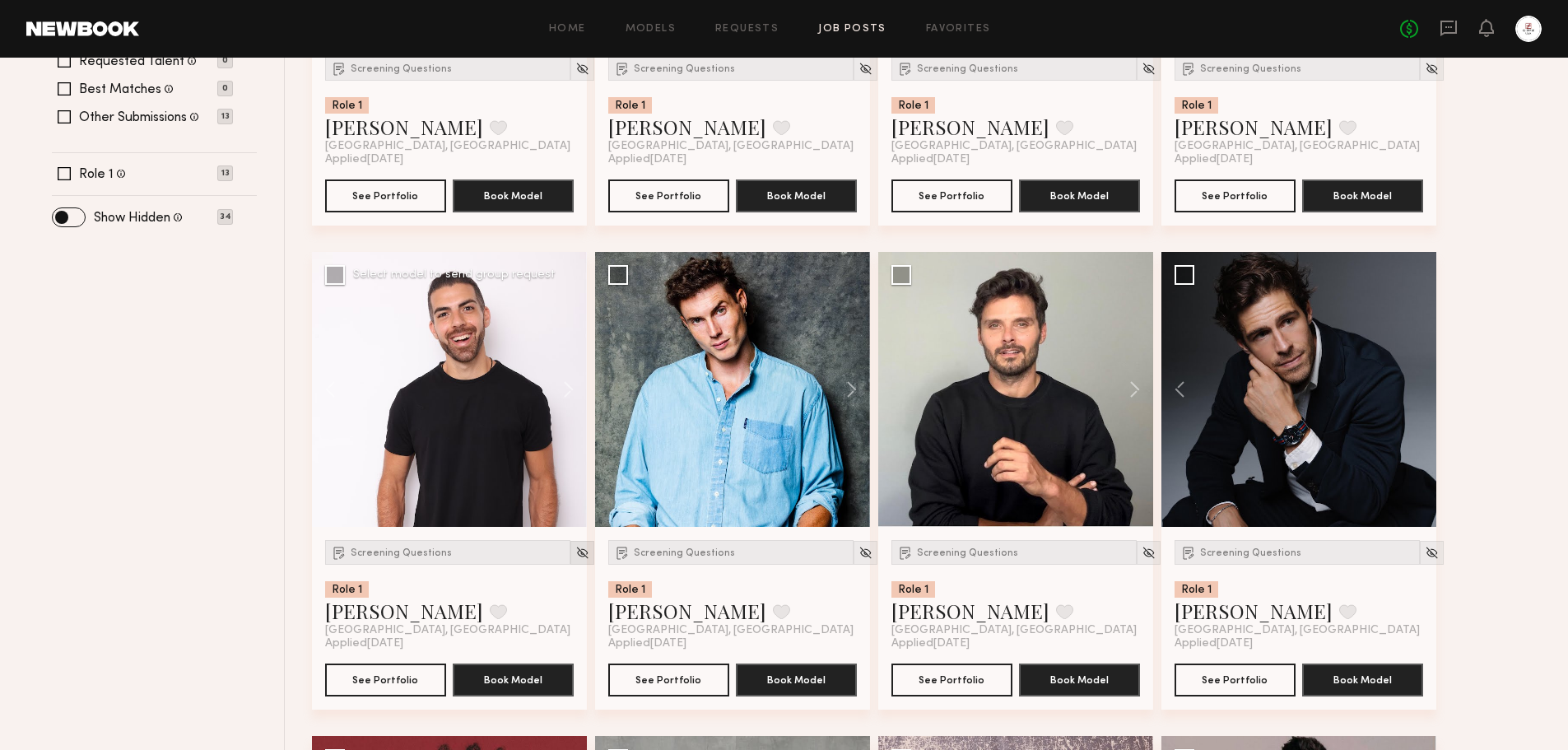
click at [575, 558] on img at bounding box center [582, 552] width 14 height 14
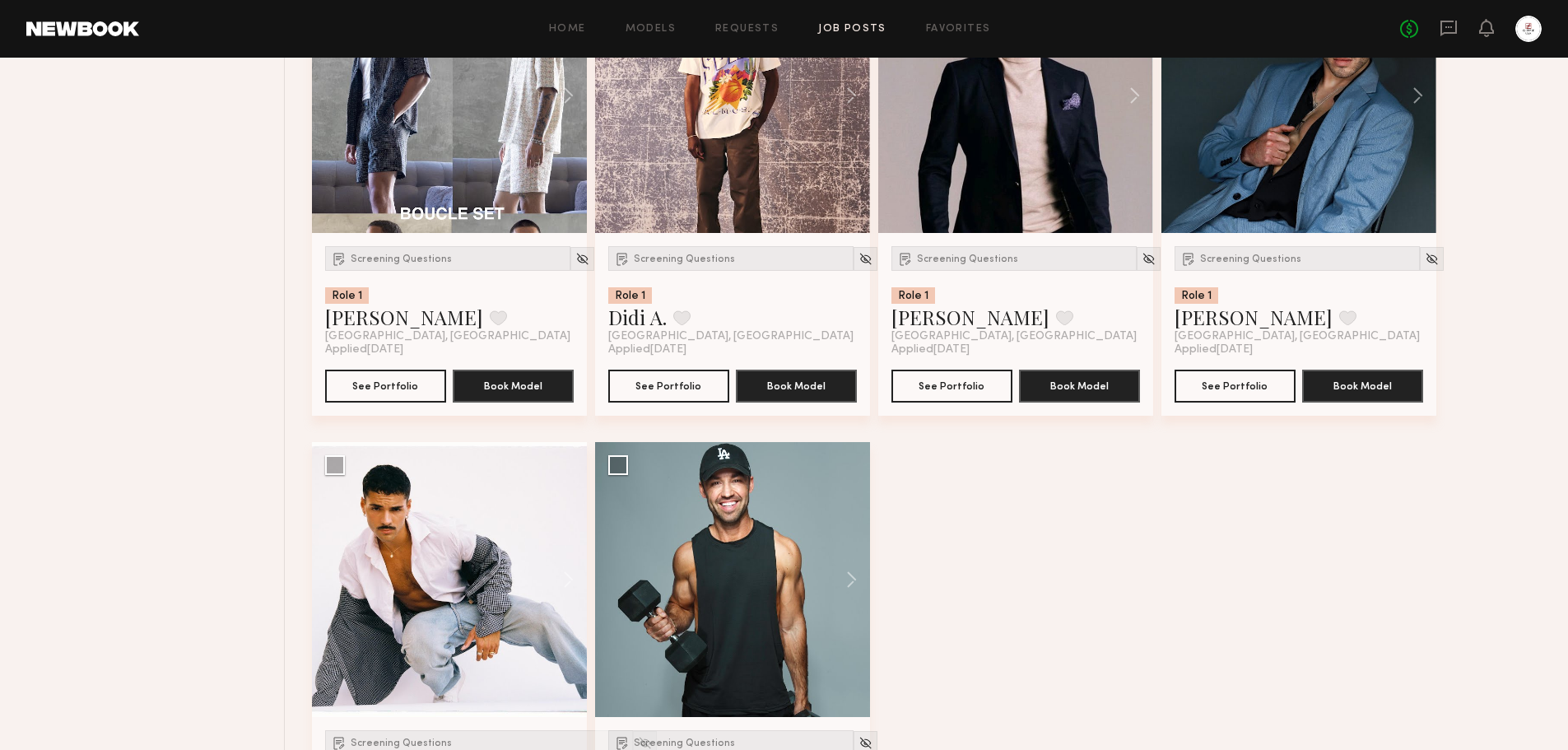
scroll to position [1448, 0]
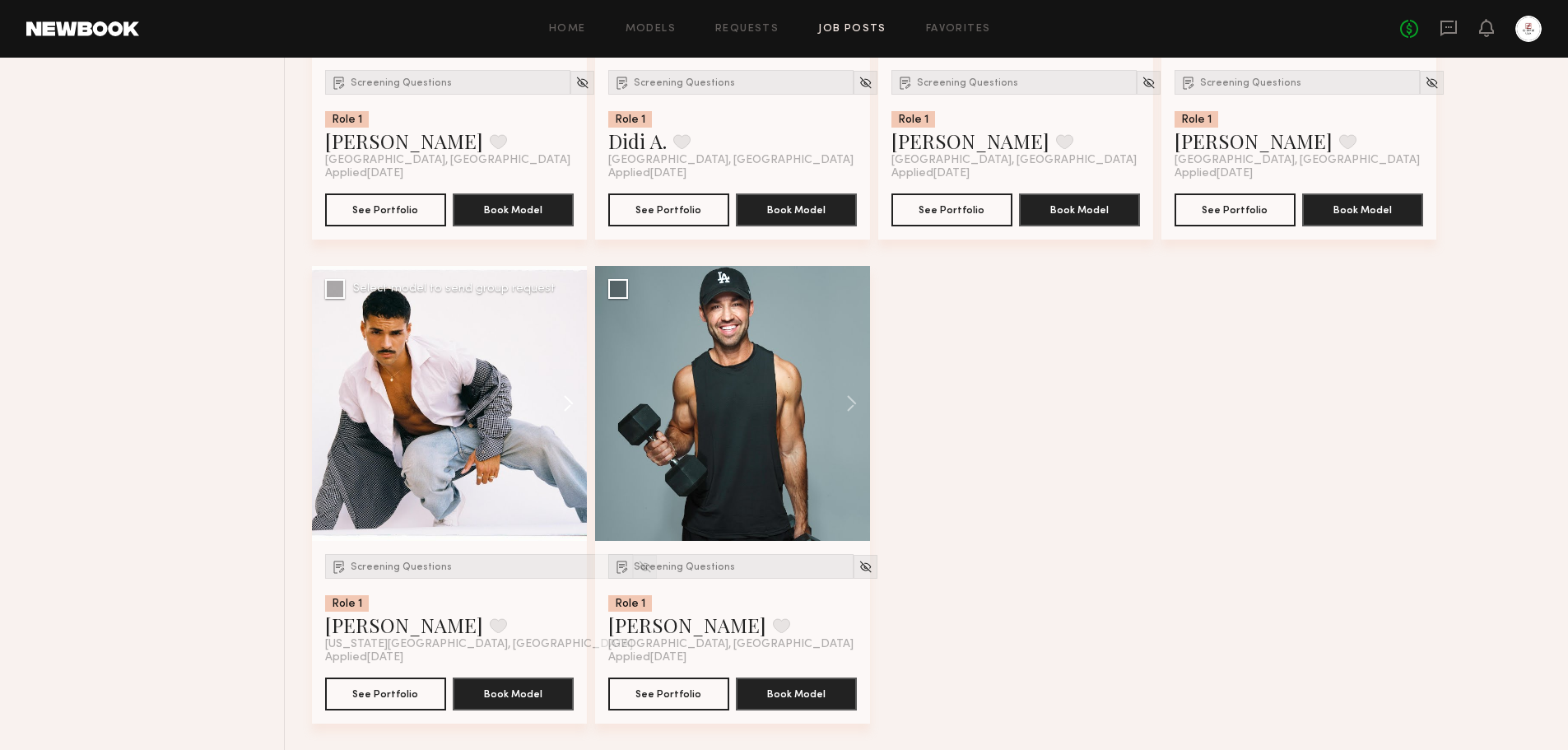
click at [559, 403] on button at bounding box center [561, 403] width 53 height 275
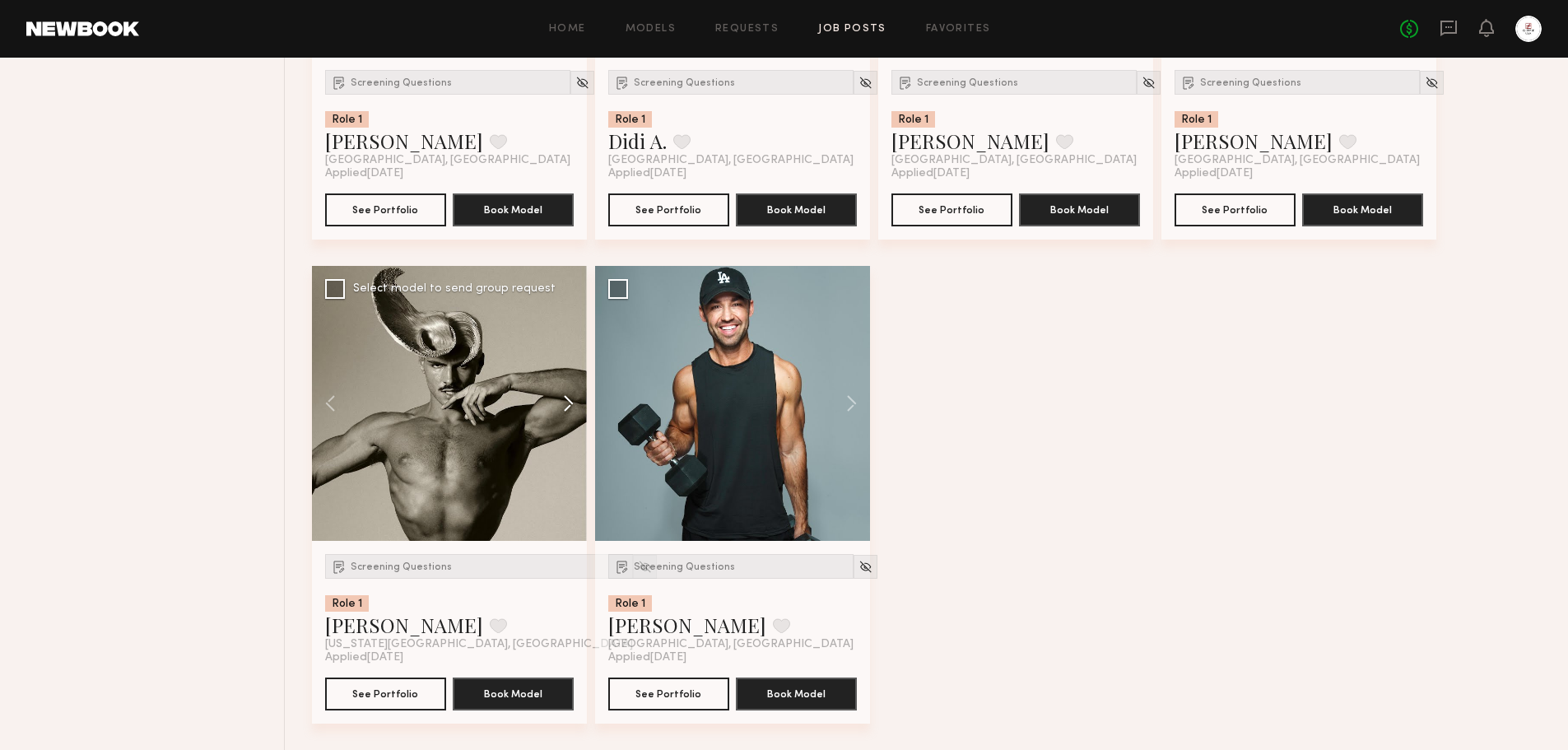
click at [559, 403] on button at bounding box center [561, 403] width 53 height 275
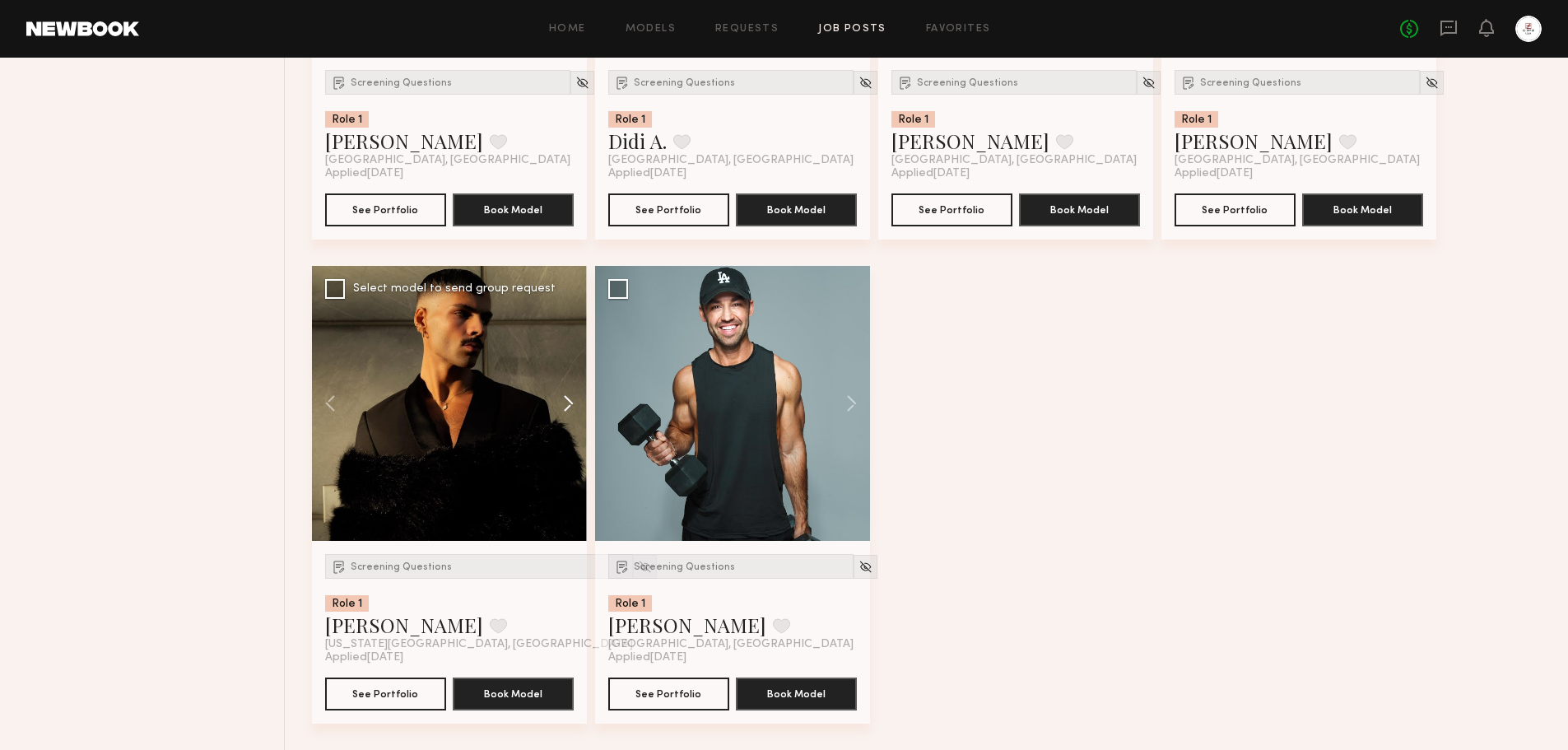
click at [559, 403] on button at bounding box center [561, 403] width 53 height 275
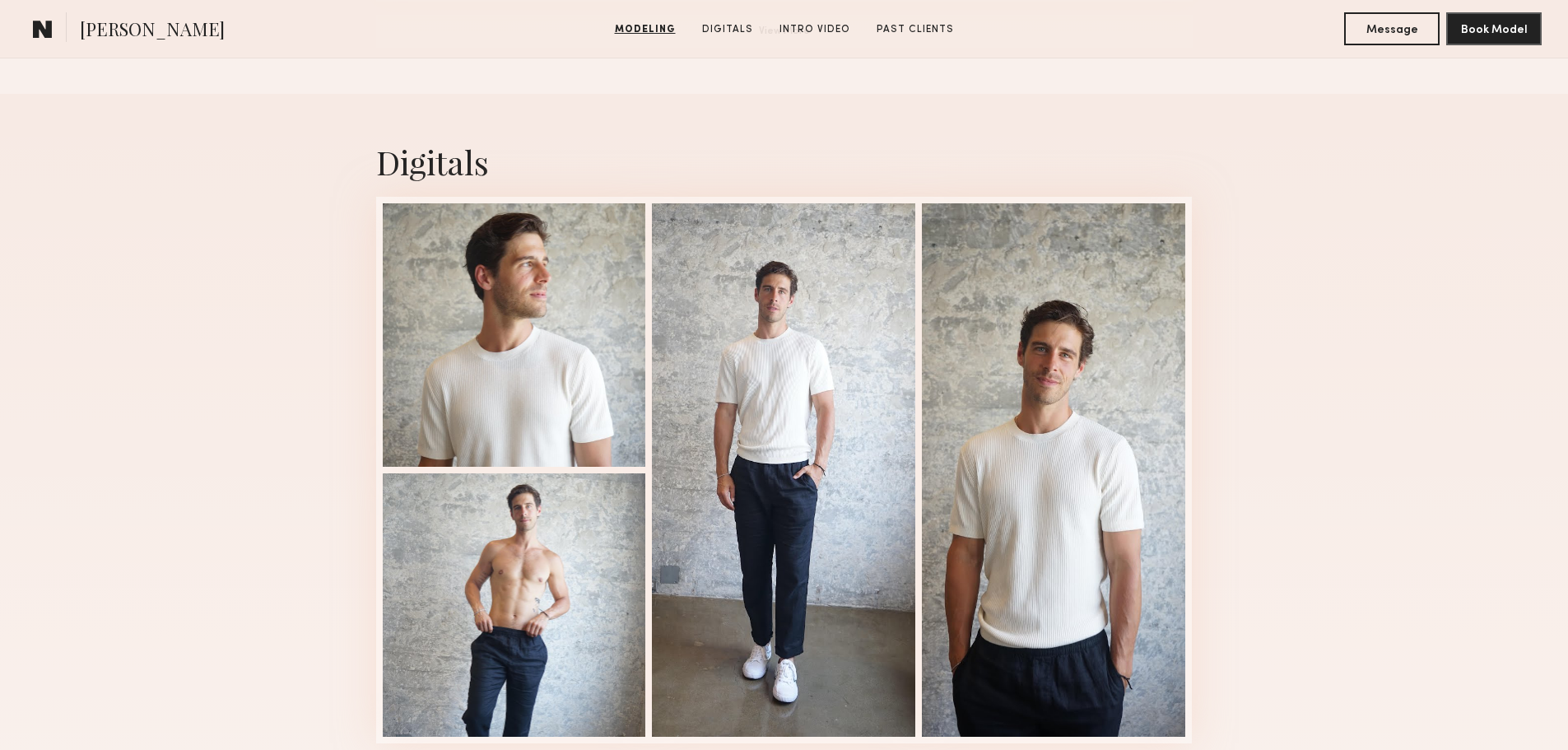
scroll to position [1811, 0]
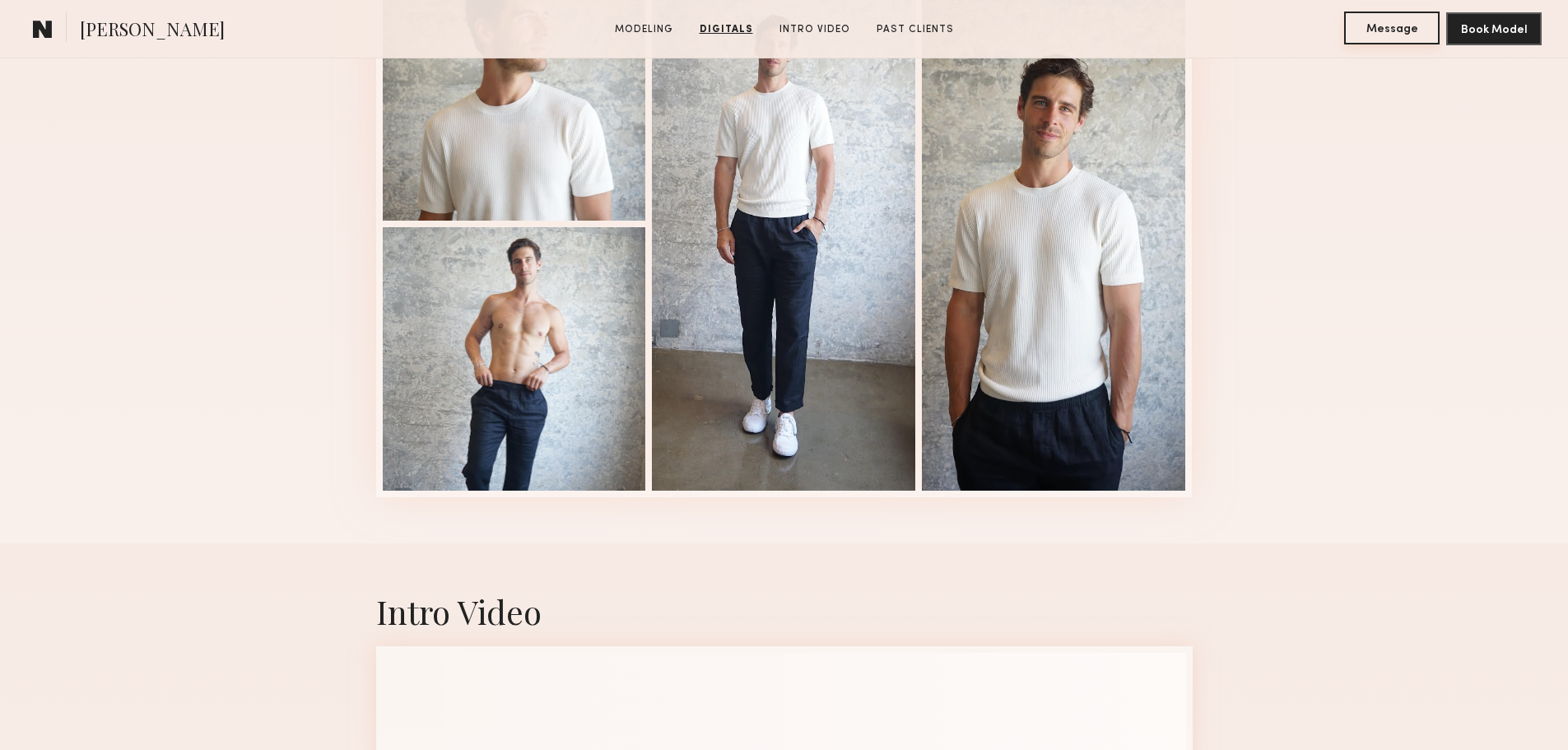
click at [1413, 38] on button "Message" at bounding box center [1392, 27] width 96 height 33
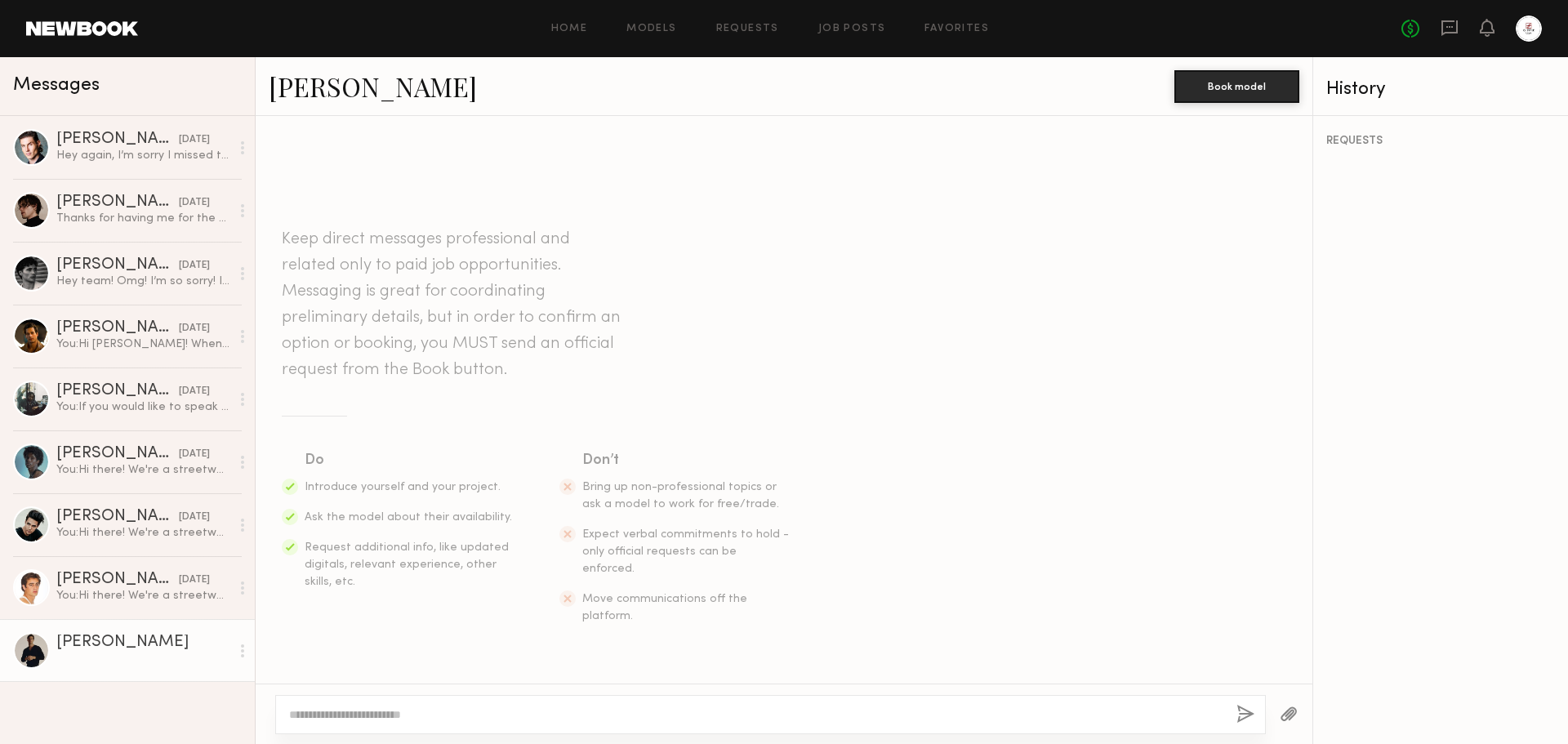
click at [500, 724] on div at bounding box center [770, 714] width 990 height 39
click at [516, 707] on textarea at bounding box center [756, 714] width 934 height 16
type textarea "*"
click at [729, 714] on textarea "**********" at bounding box center [756, 714] width 934 height 16
click at [894, 719] on textarea "**********" at bounding box center [756, 714] width 934 height 16
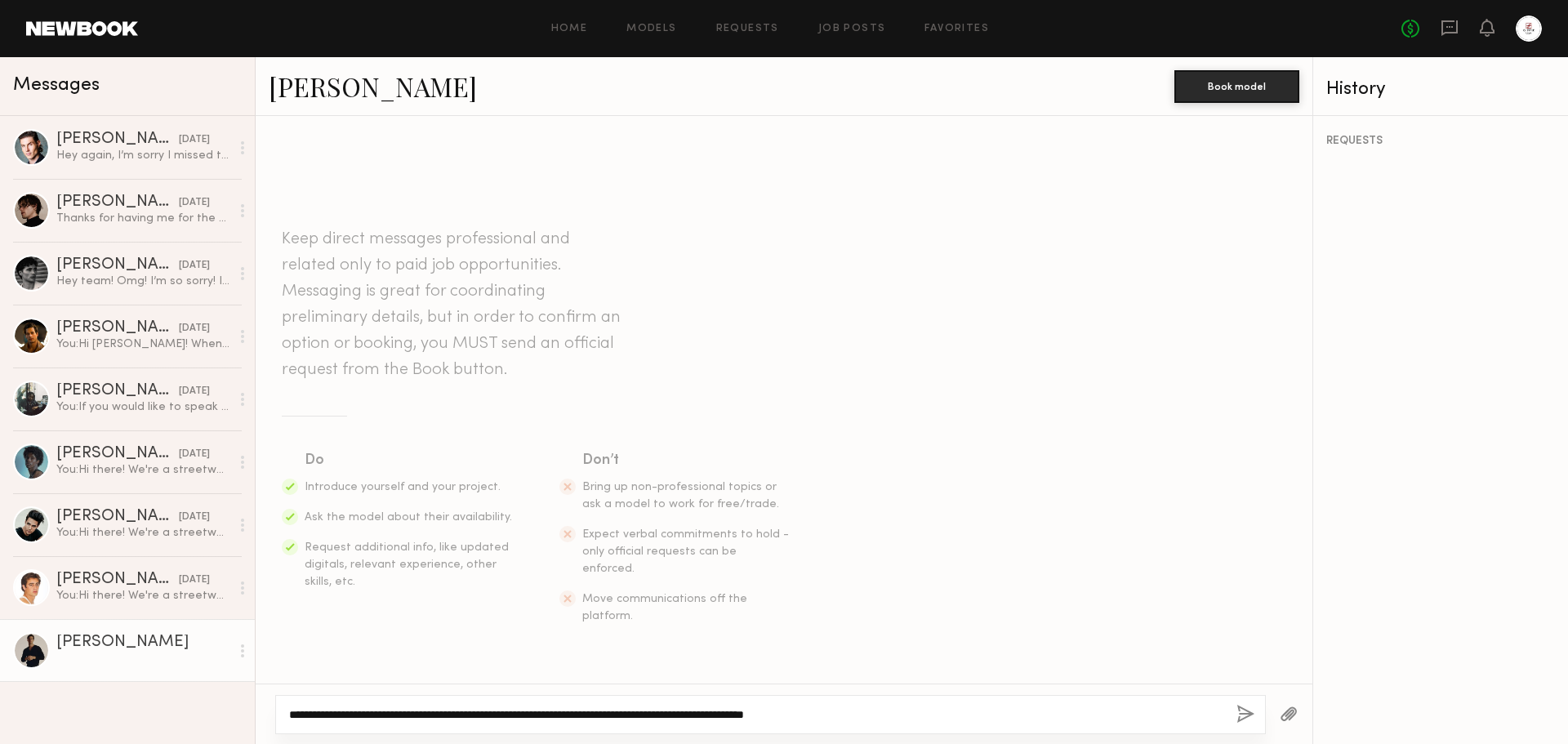
paste textarea "**********"
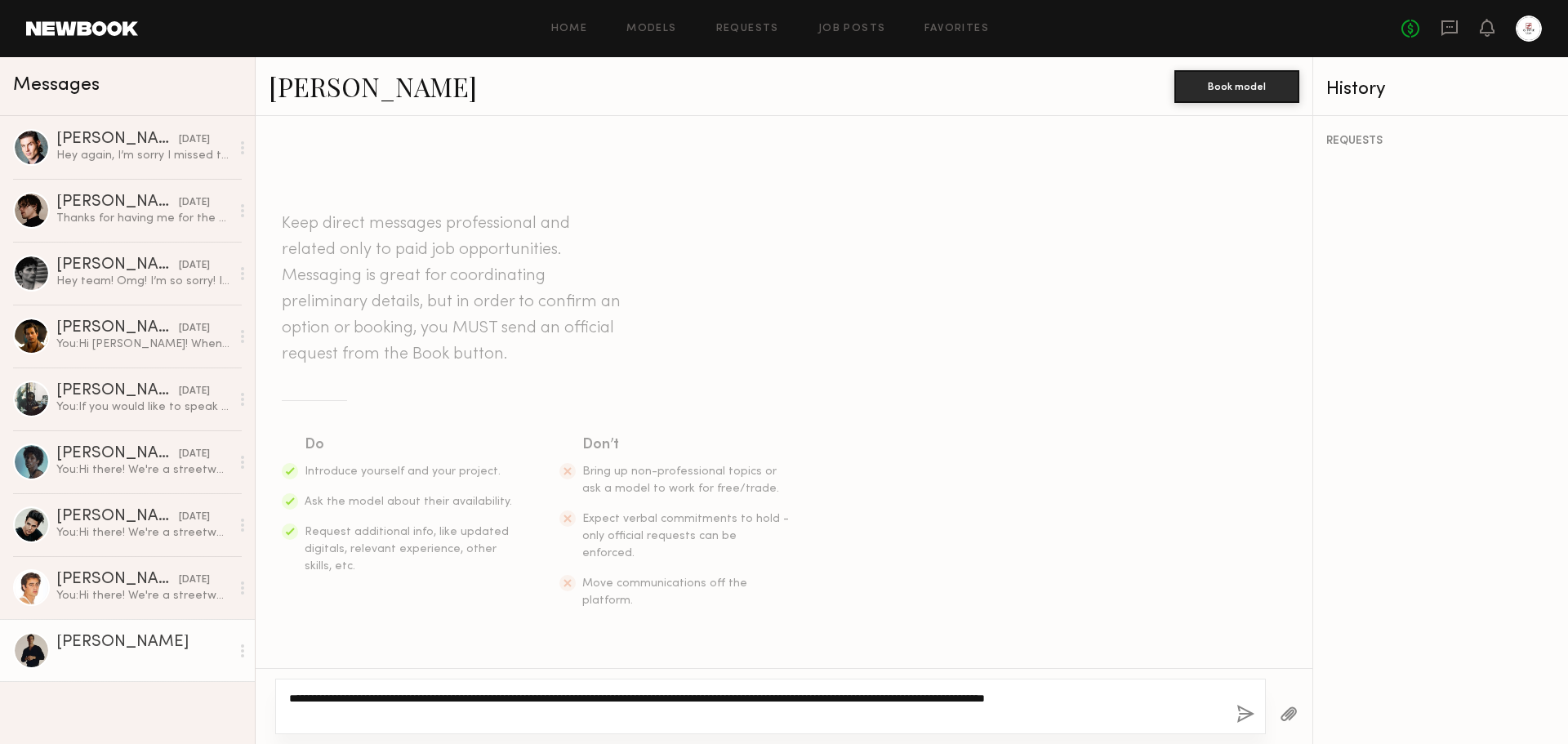
click at [813, 698] on textarea "**********" at bounding box center [756, 706] width 934 height 32
click at [1219, 711] on textarea "**********" at bounding box center [756, 706] width 934 height 32
click at [1184, 701] on textarea "**********" at bounding box center [756, 706] width 934 height 32
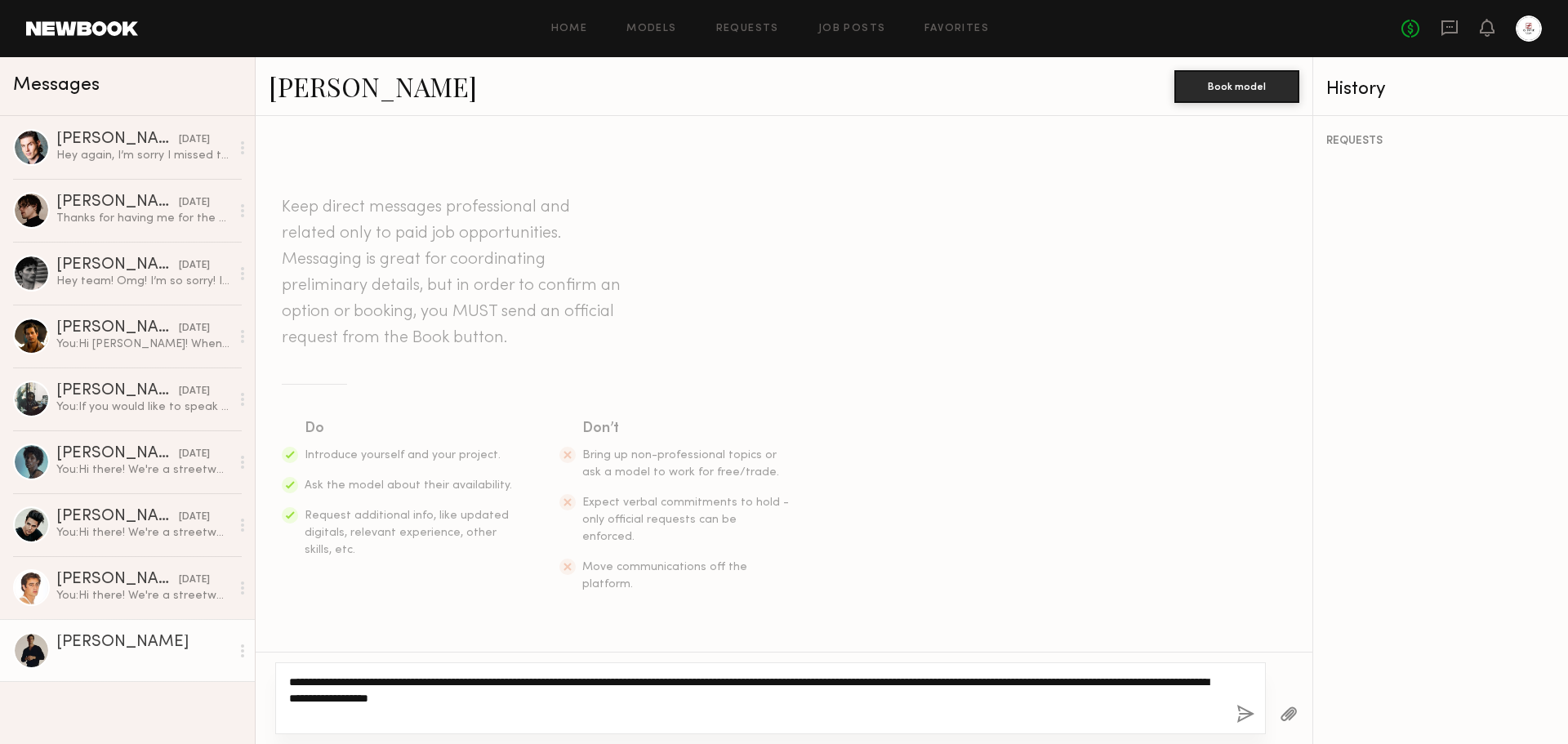
type textarea "**********"
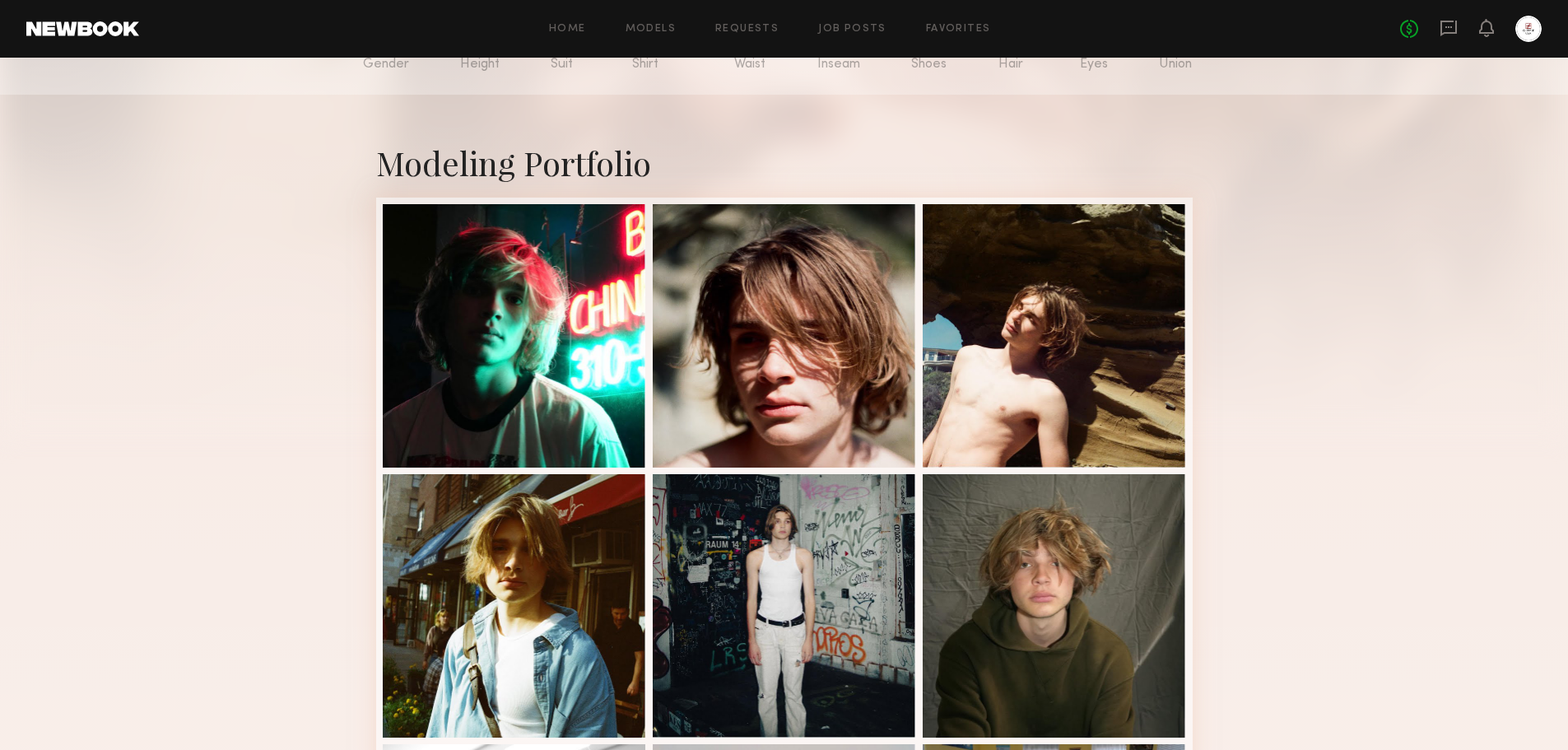
scroll to position [164, 0]
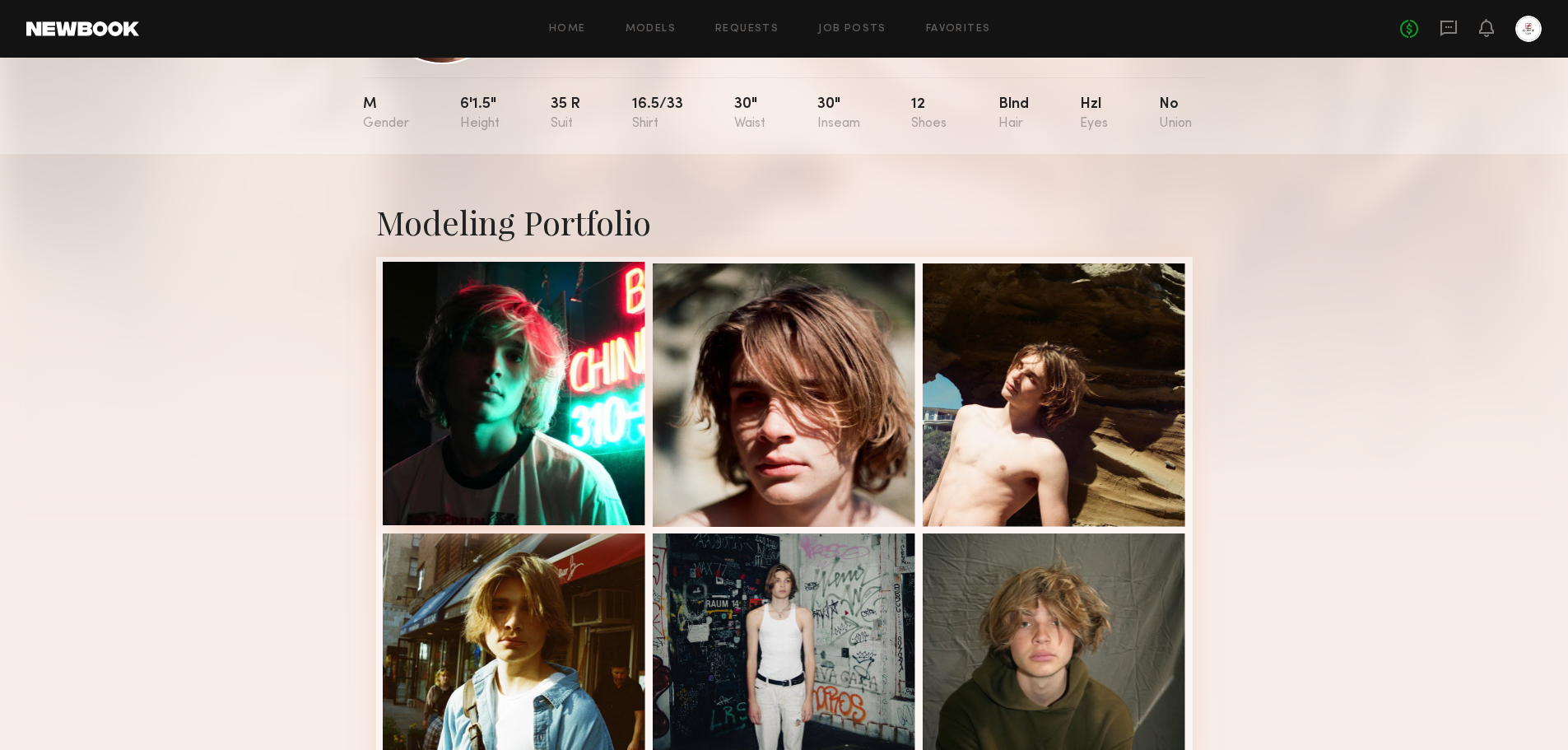
click at [594, 376] on div at bounding box center [515, 394] width 264 height 264
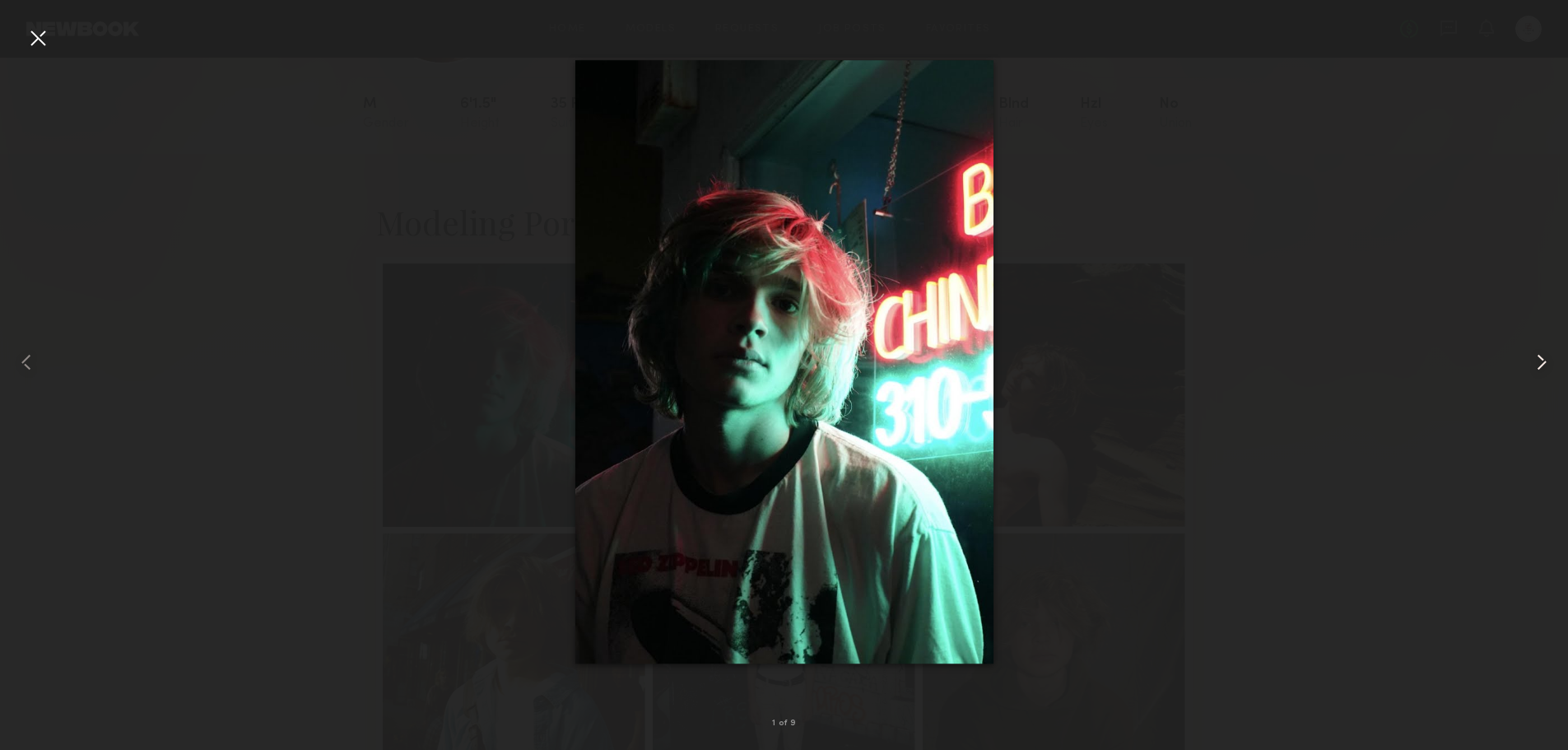
click at [1548, 365] on common-icon at bounding box center [1541, 362] width 27 height 27
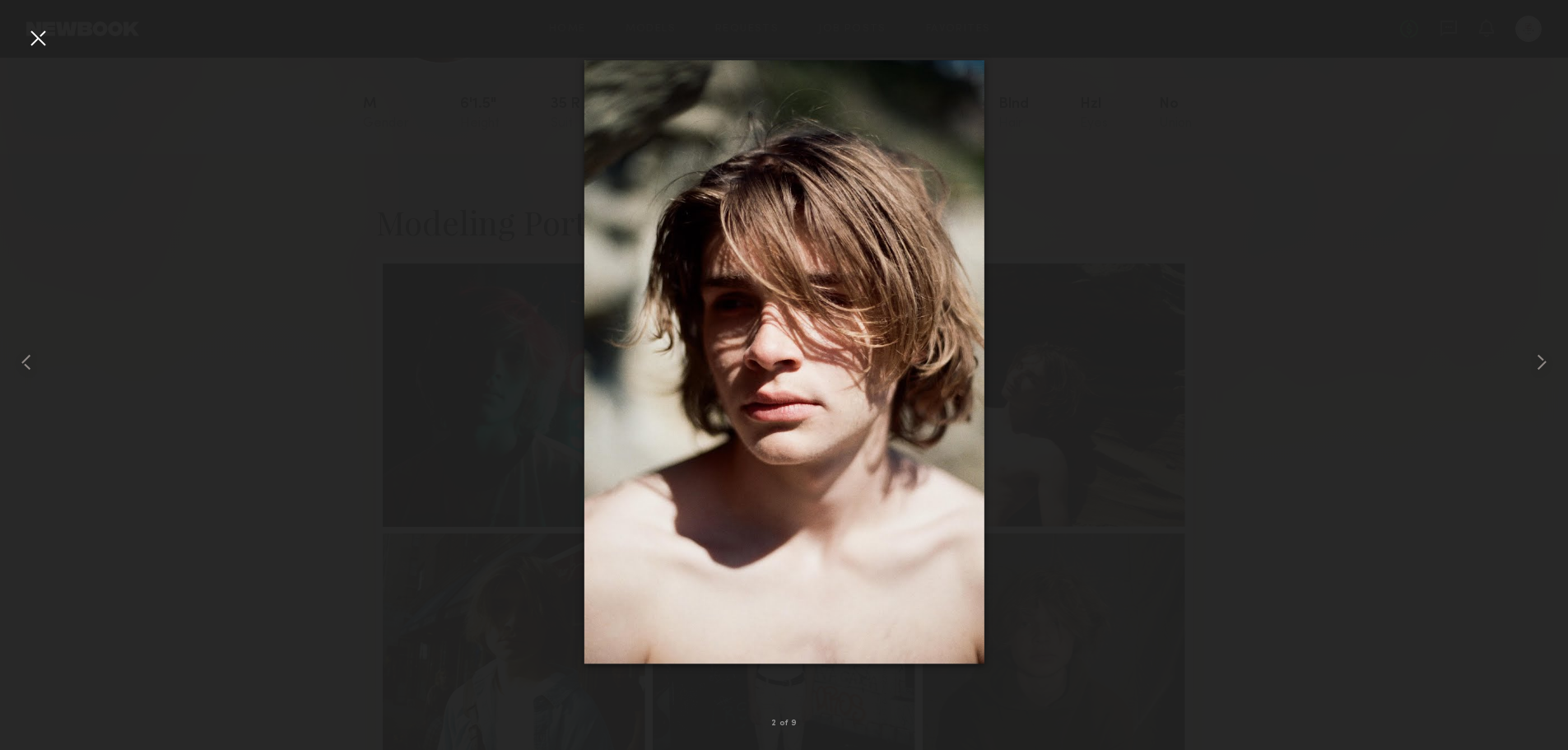
click at [1468, 352] on div at bounding box center [784, 362] width 1568 height 671
click at [33, 41] on div at bounding box center [38, 38] width 27 height 27
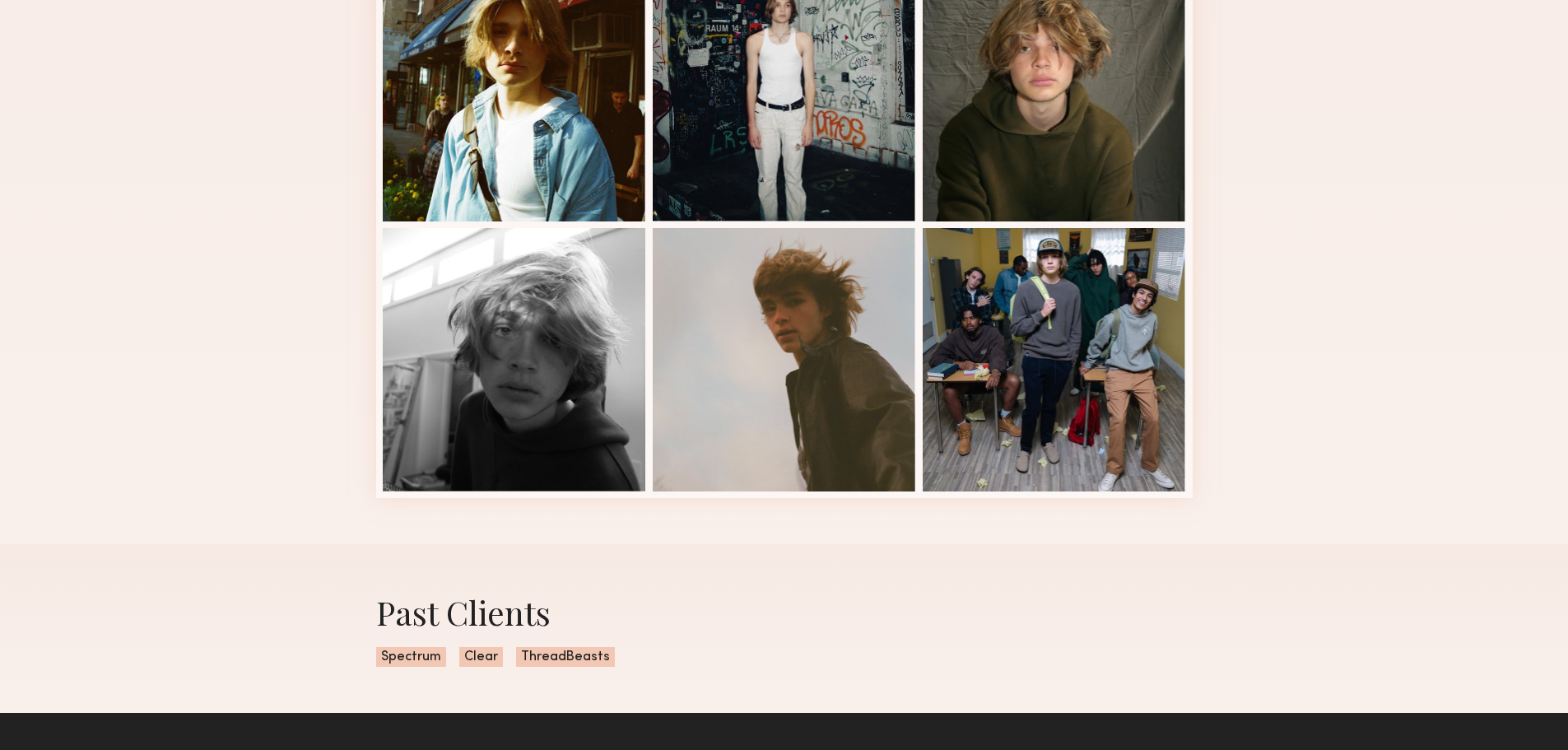
scroll to position [741, 0]
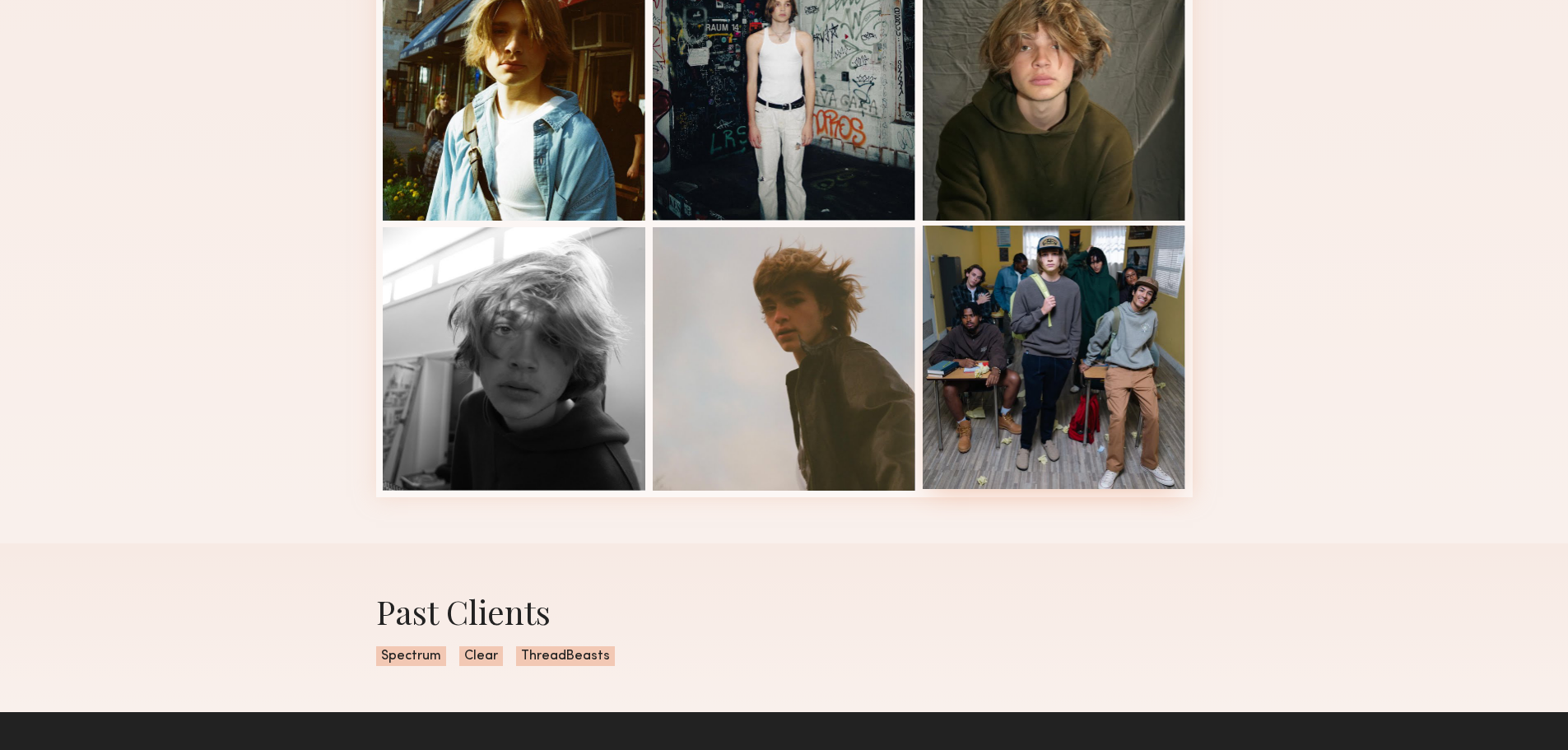
click at [1105, 373] on div at bounding box center [1055, 357] width 264 height 264
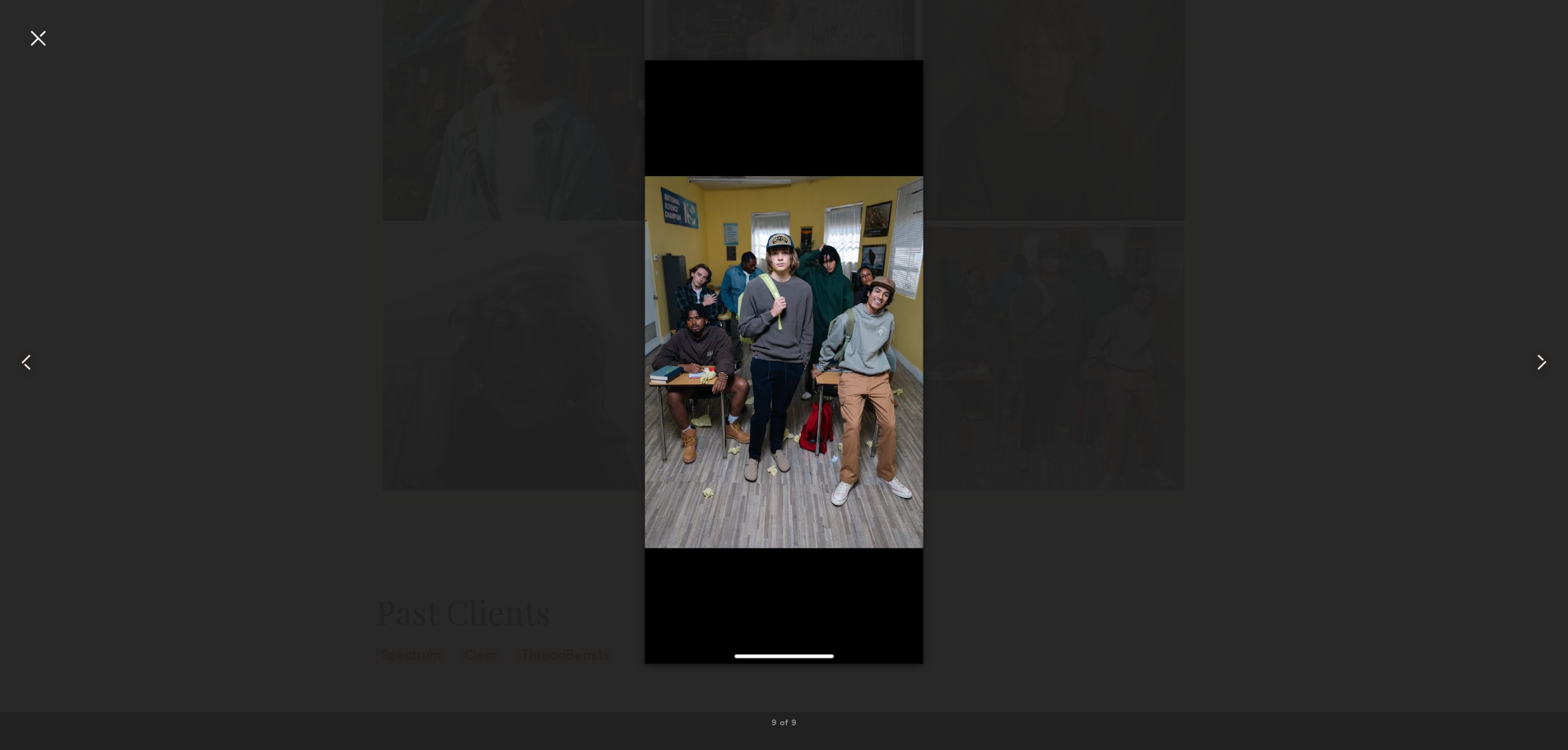
click at [1536, 363] on common-icon at bounding box center [1541, 362] width 27 height 27
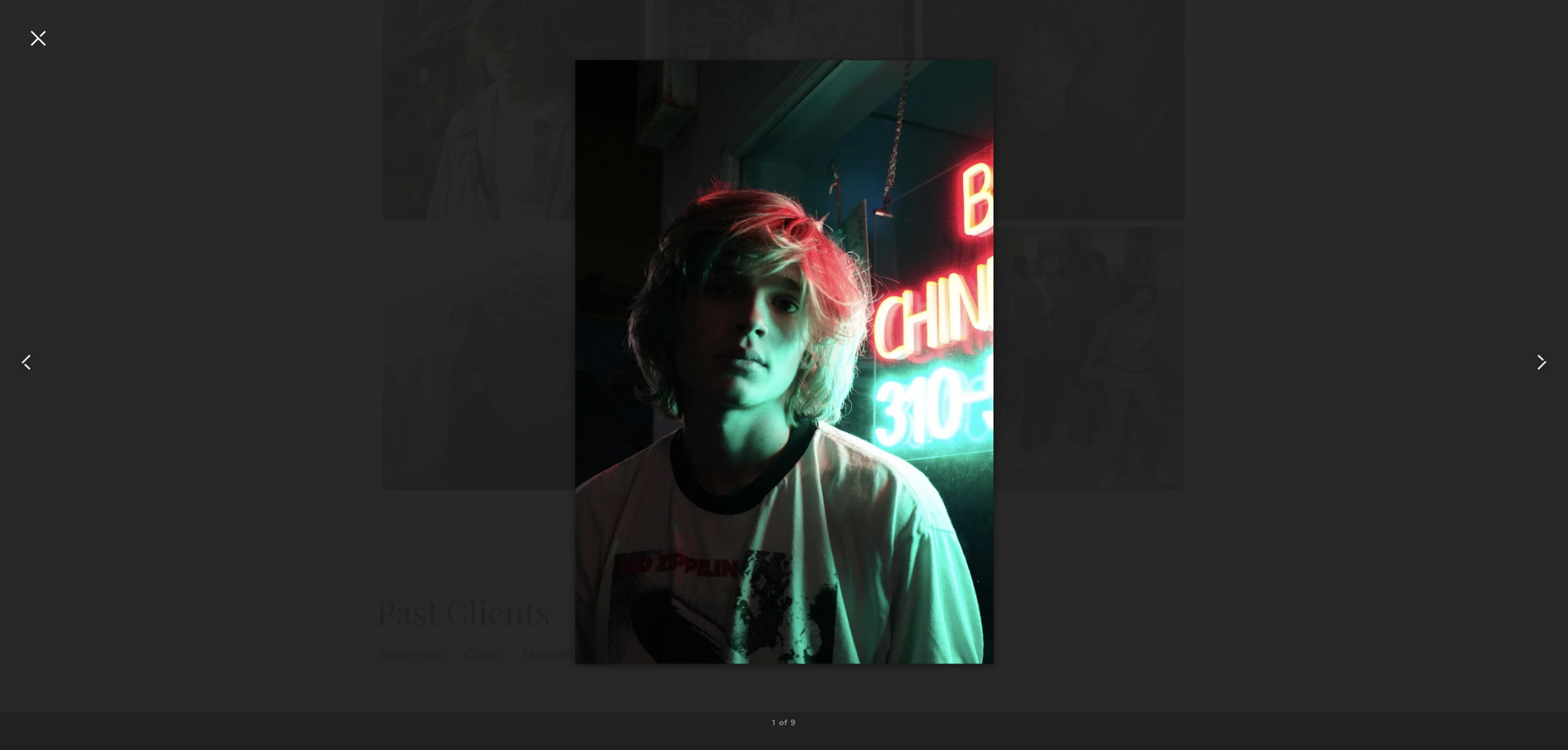
click at [1536, 363] on common-icon at bounding box center [1541, 362] width 27 height 27
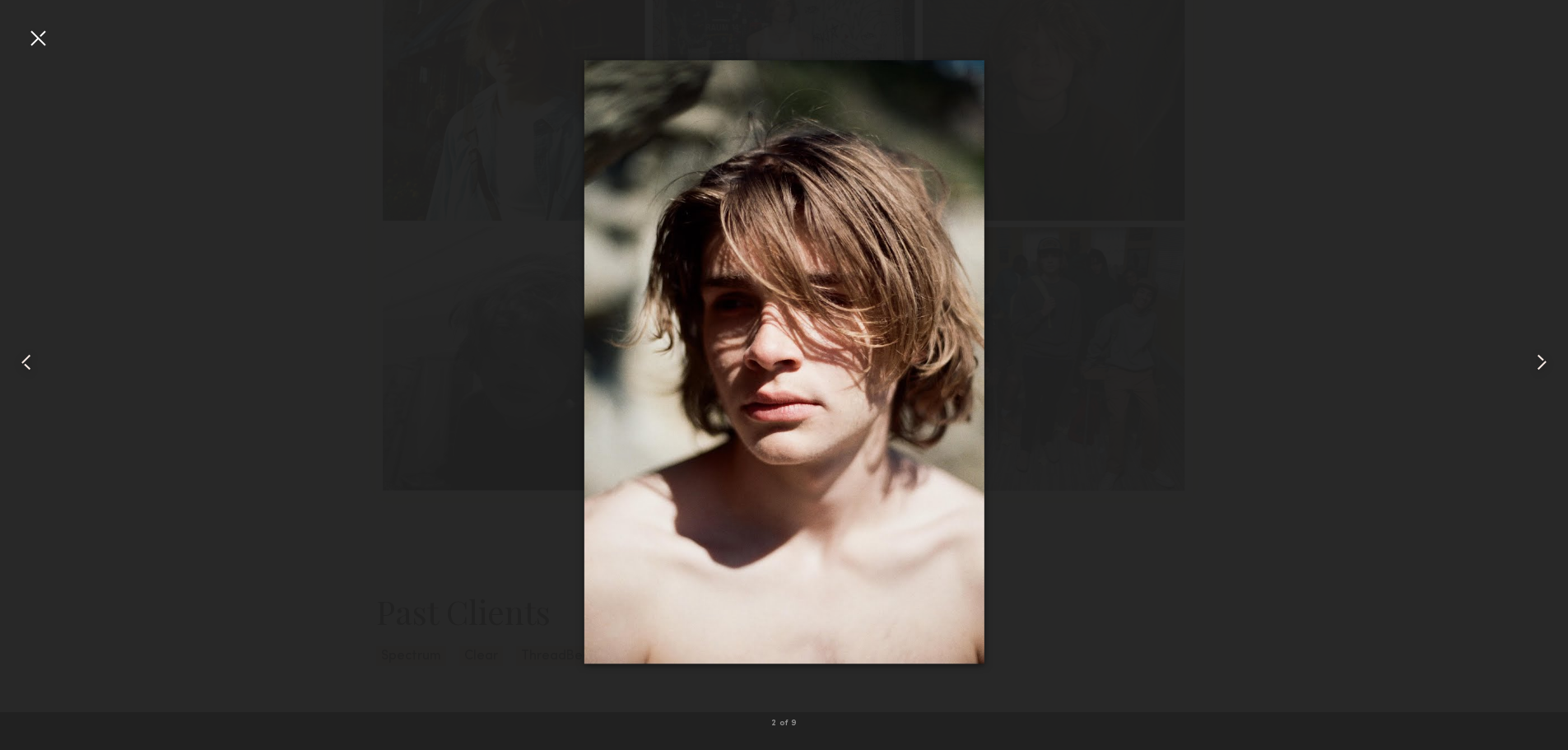
click at [40, 48] on div at bounding box center [38, 38] width 27 height 27
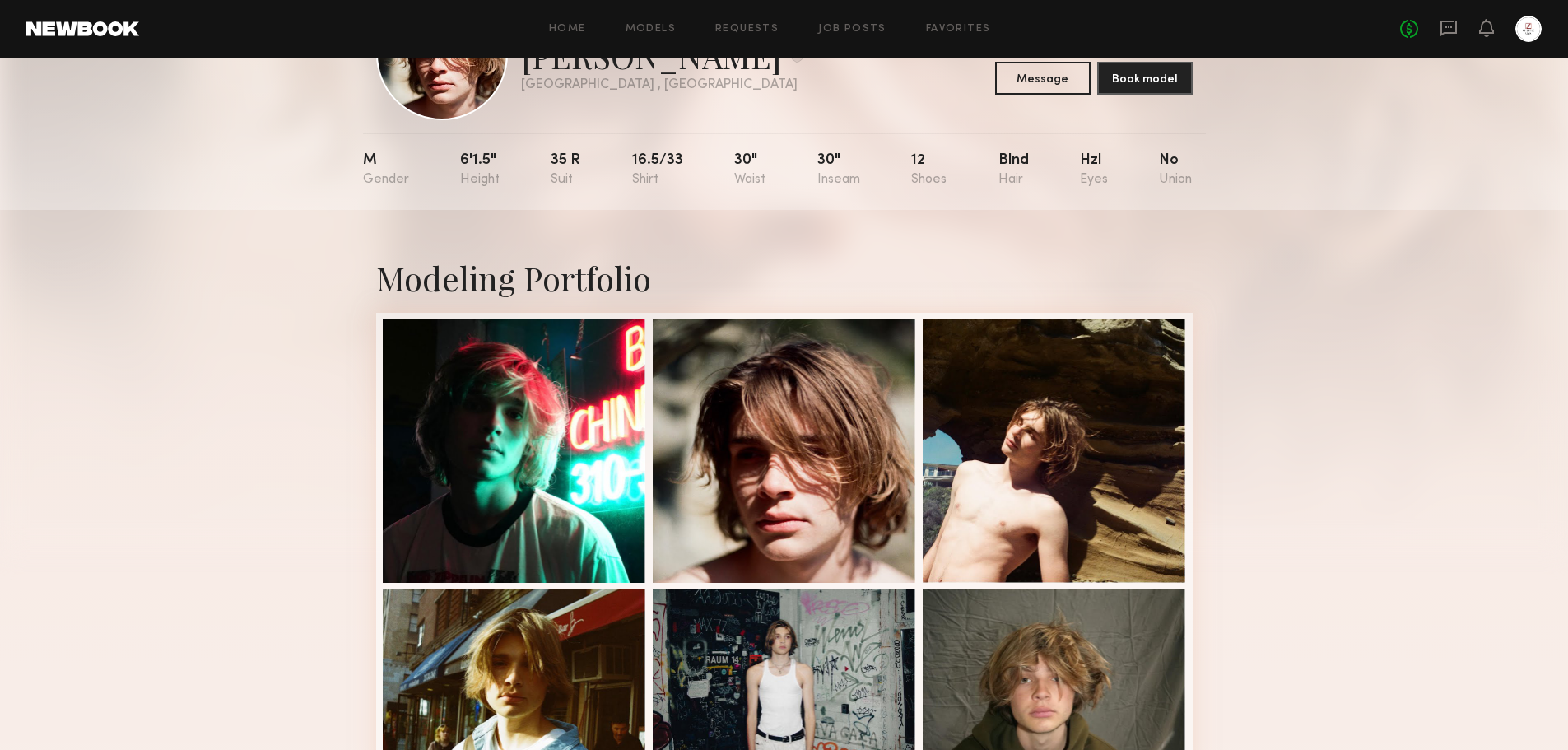
scroll to position [0, 0]
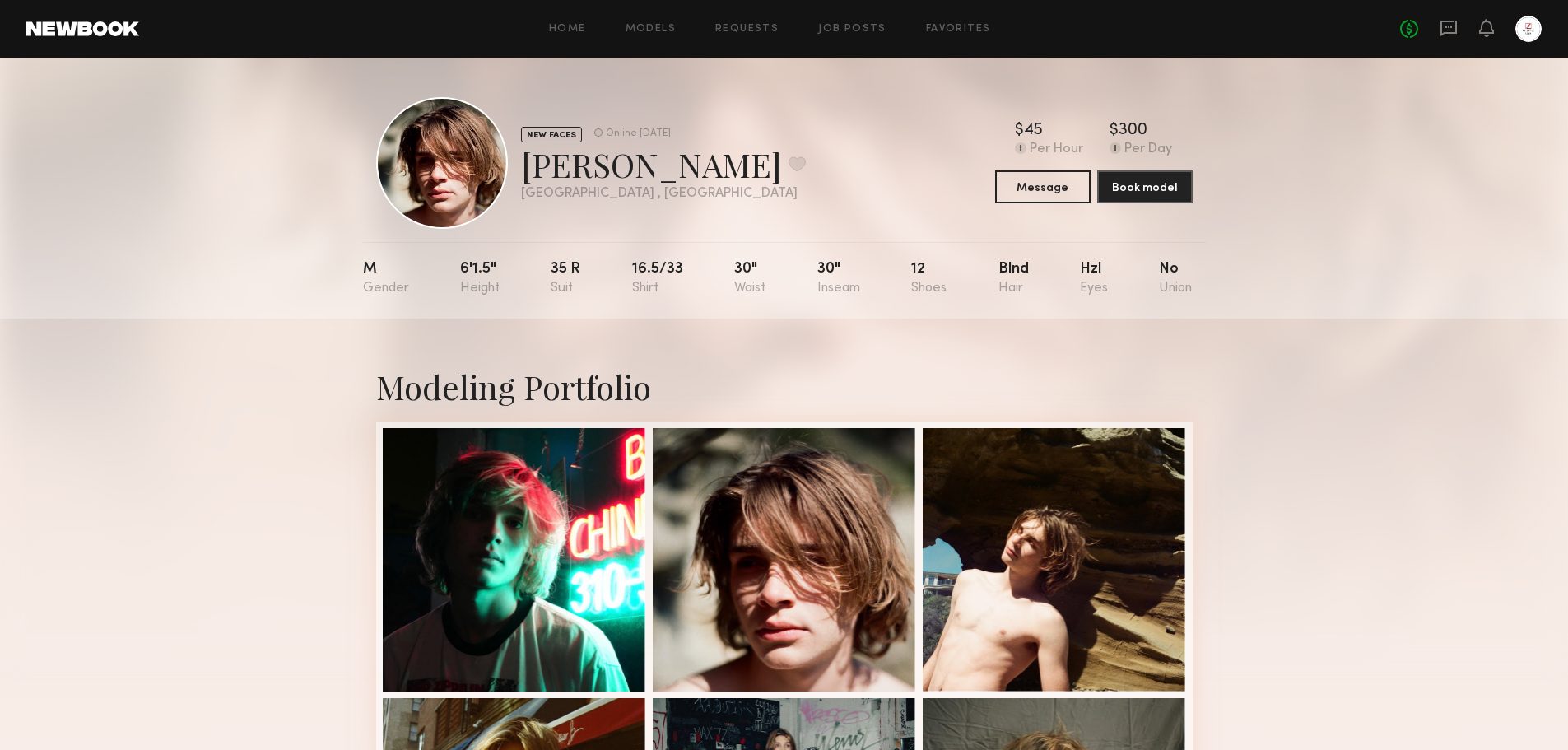
click at [562, 130] on div "NEW FACES" at bounding box center [551, 134] width 61 height 15
click at [1047, 196] on button "Message" at bounding box center [1043, 186] width 96 height 33
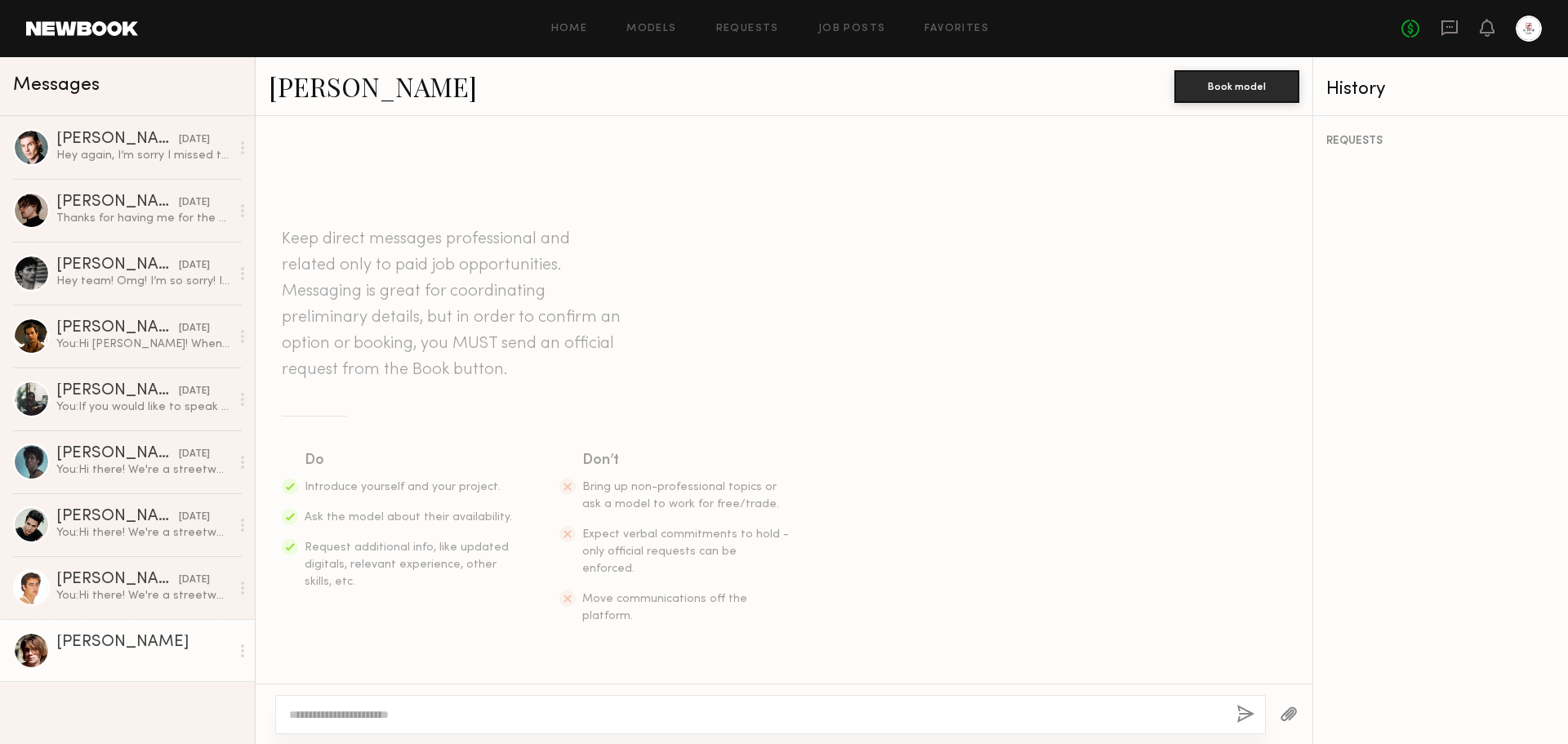
click at [325, 721] on textarea at bounding box center [756, 714] width 934 height 16
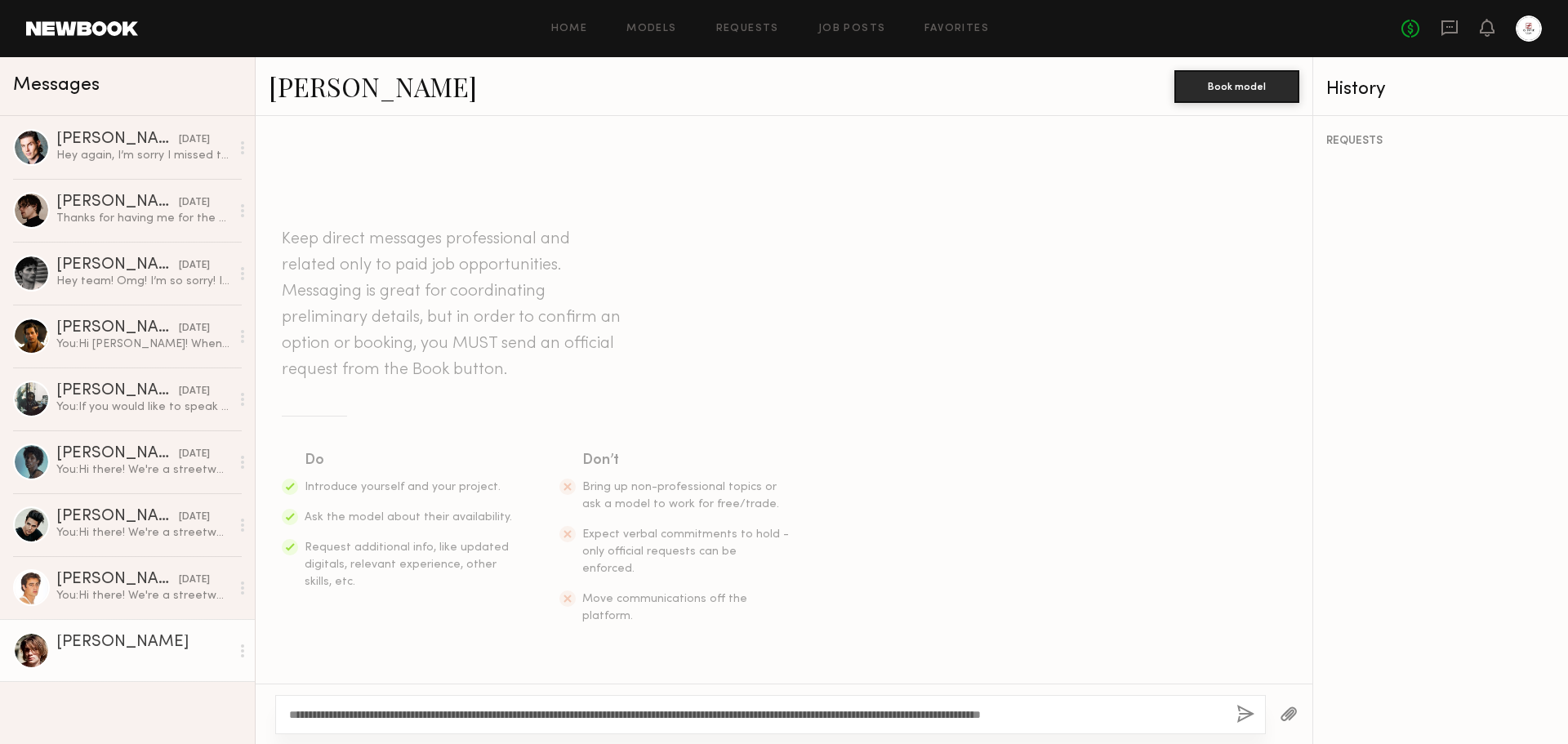
type textarea "**********"
click at [1247, 713] on button "button" at bounding box center [1245, 715] width 18 height 20
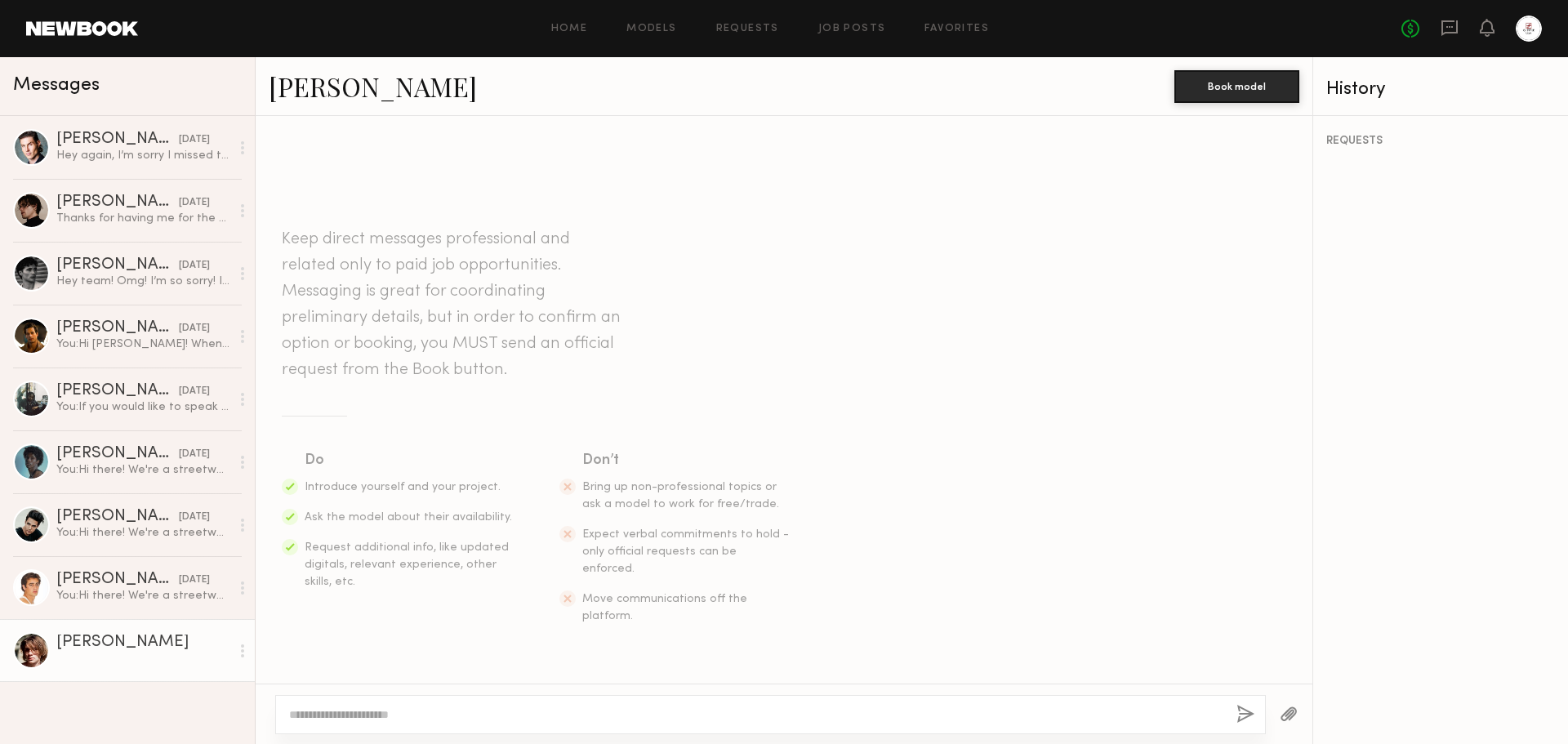
scroll to position [154, 0]
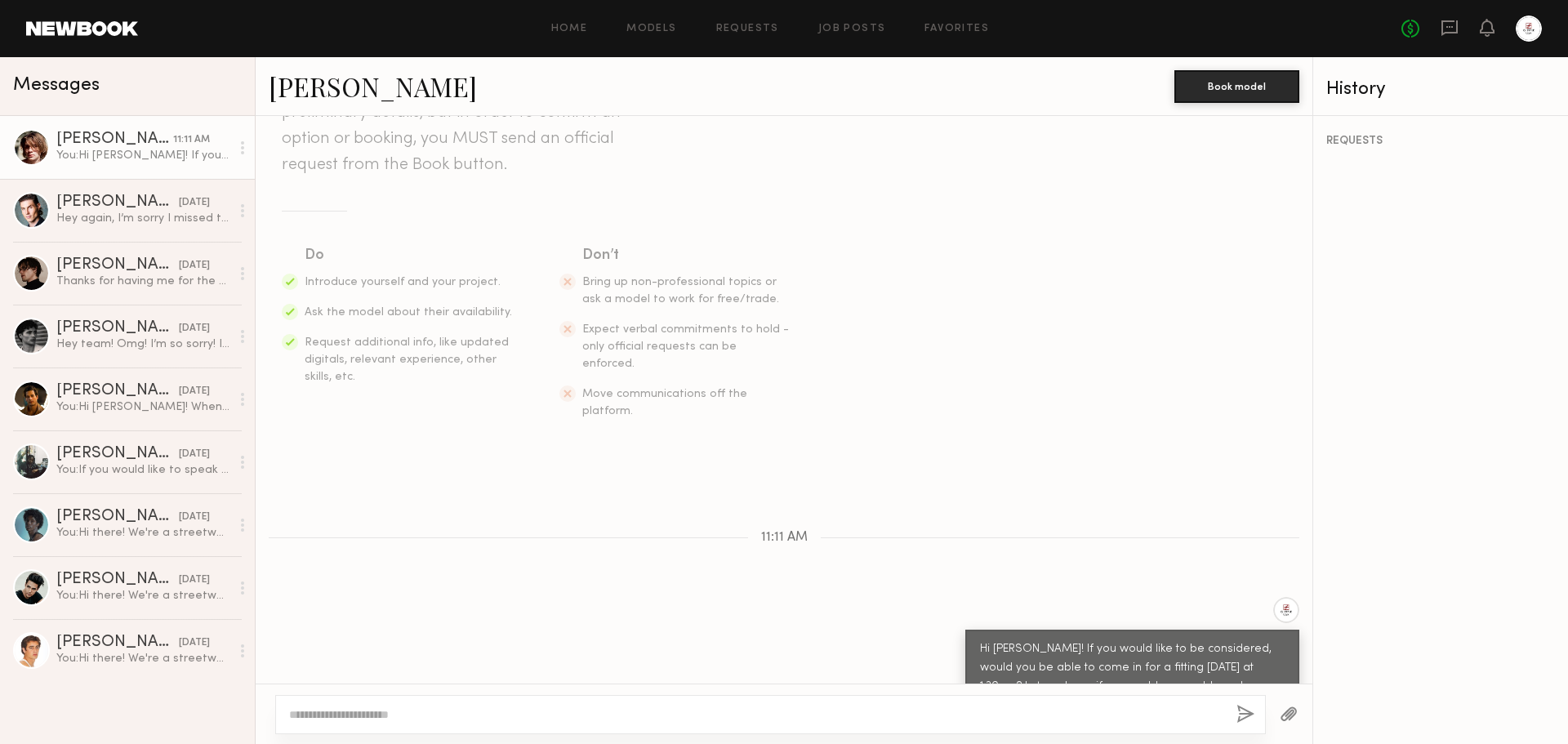
click at [1097, 640] on div "Hi Jack! If you would like to be considered, would you be able to come in for a…" at bounding box center [1132, 678] width 305 height 75
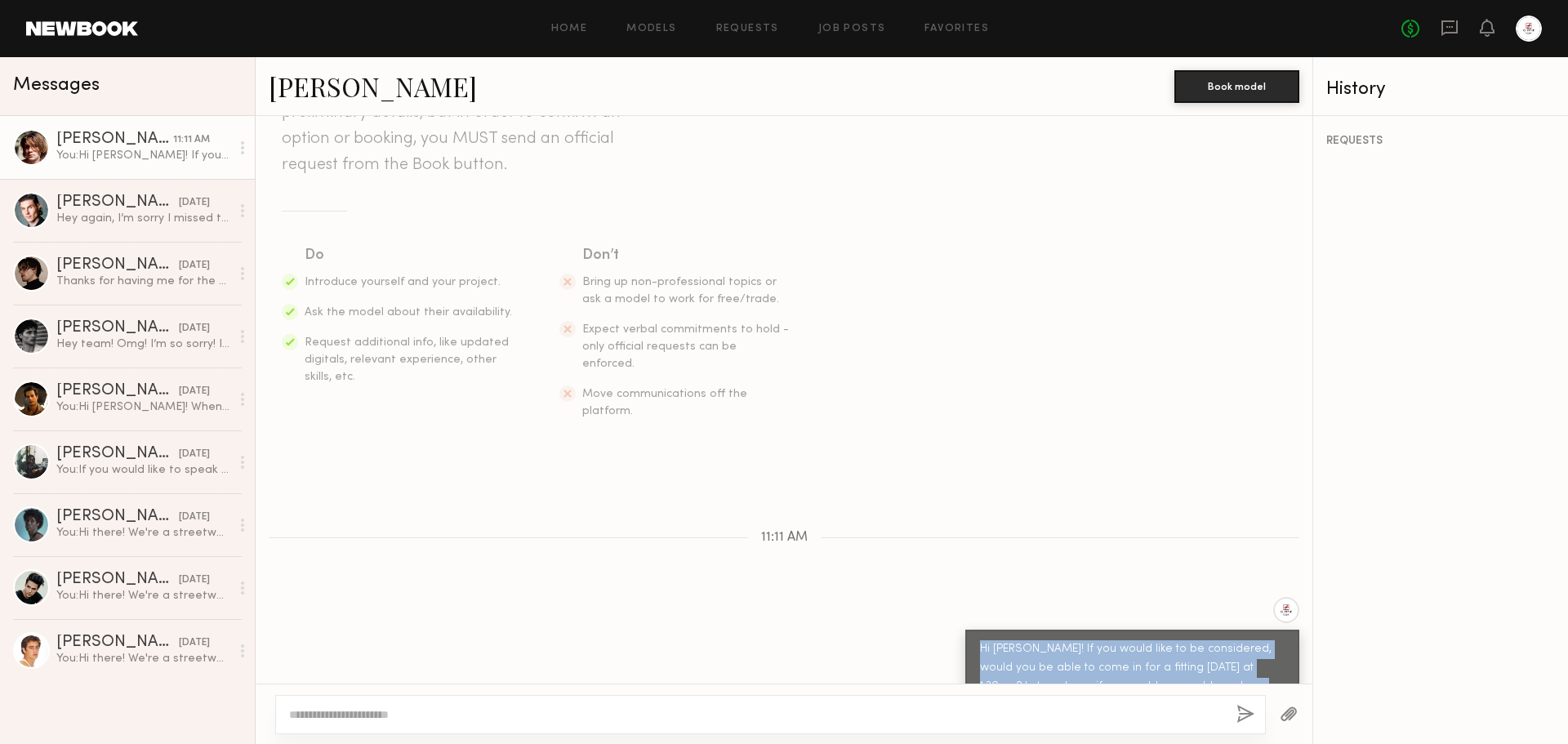
click at [1097, 640] on div "Hi Jack! If you would like to be considered, would you be able to come in for a…" at bounding box center [1132, 678] width 305 height 75
copy div "Hi Jack! If you would like to be considered, would you be able to come in for a…"
click at [1191, 640] on div "Hi Jack! If you would like to be considered, would you be able to come in for a…" at bounding box center [1132, 678] width 305 height 75
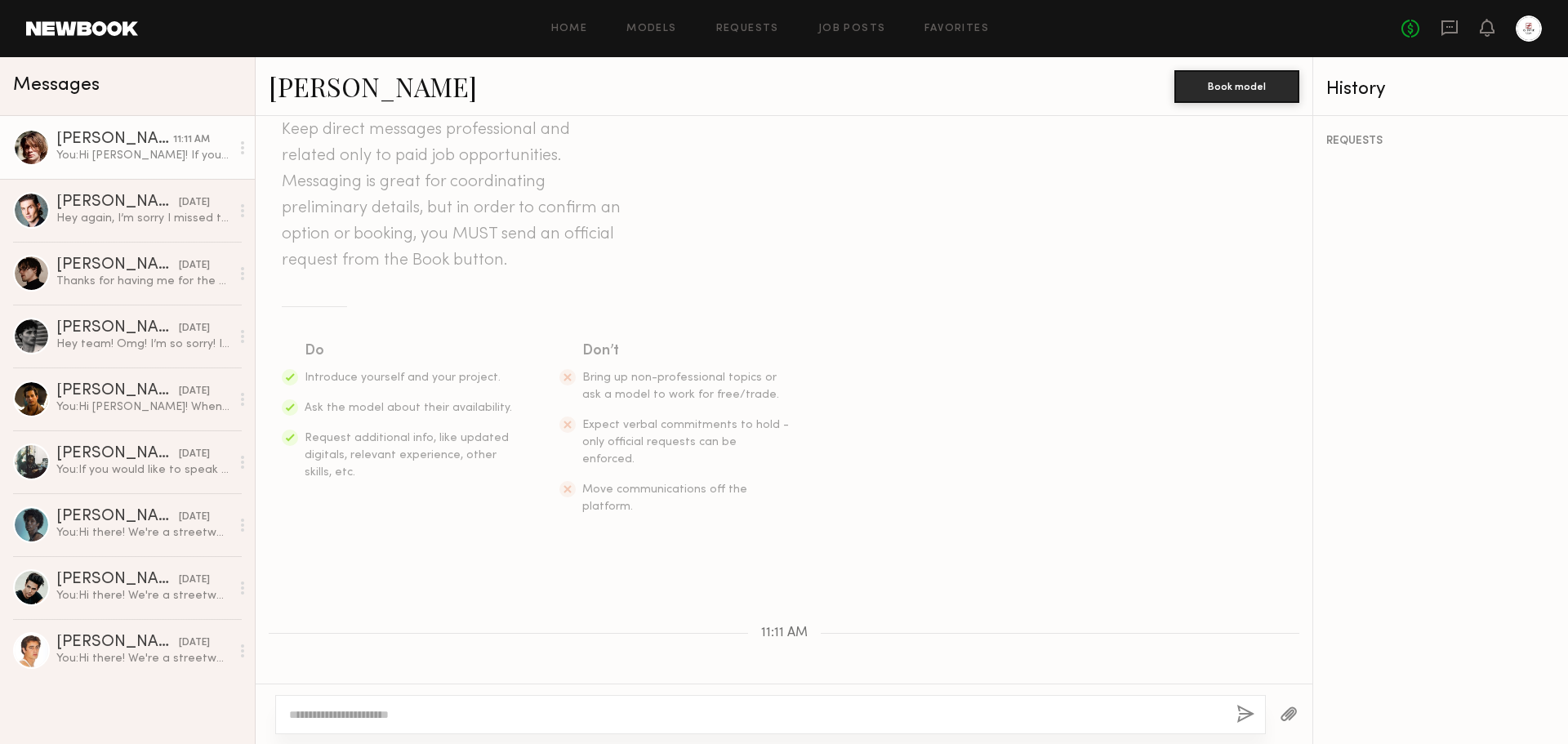
scroll to position [0, 0]
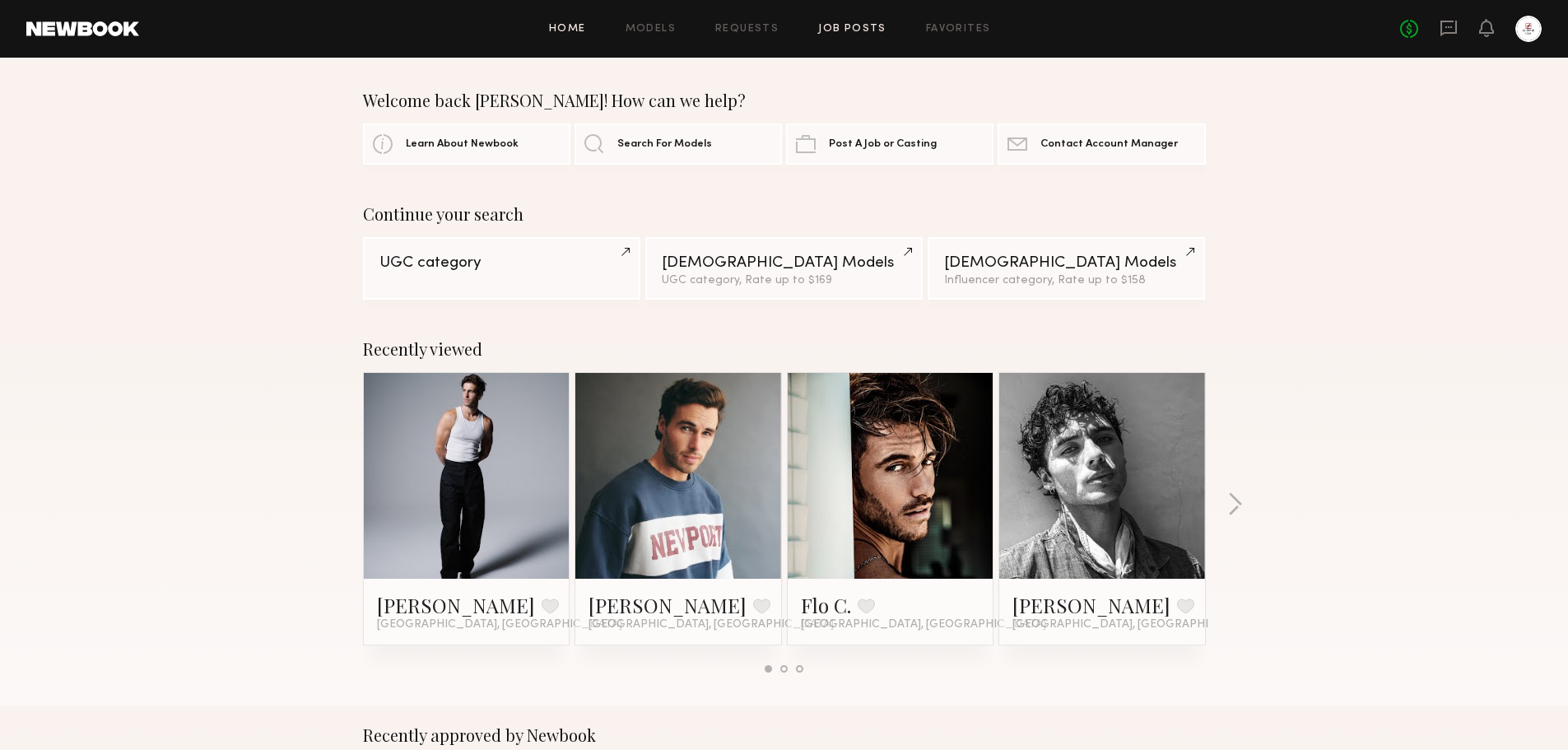
click at [852, 27] on link "Job Posts" at bounding box center [853, 29] width 69 height 10
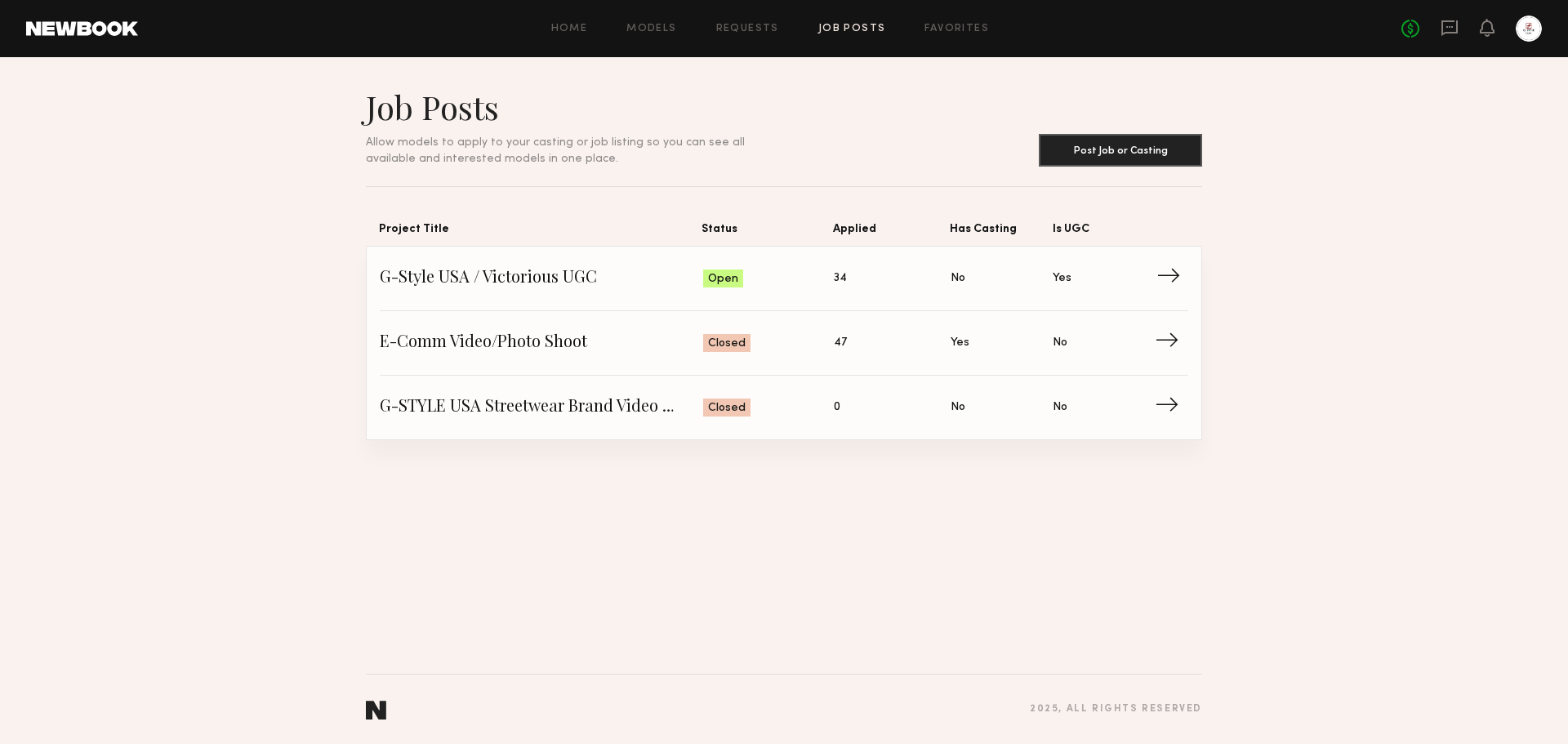
click at [1145, 275] on span "Is UGC: Yes" at bounding box center [1103, 278] width 102 height 25
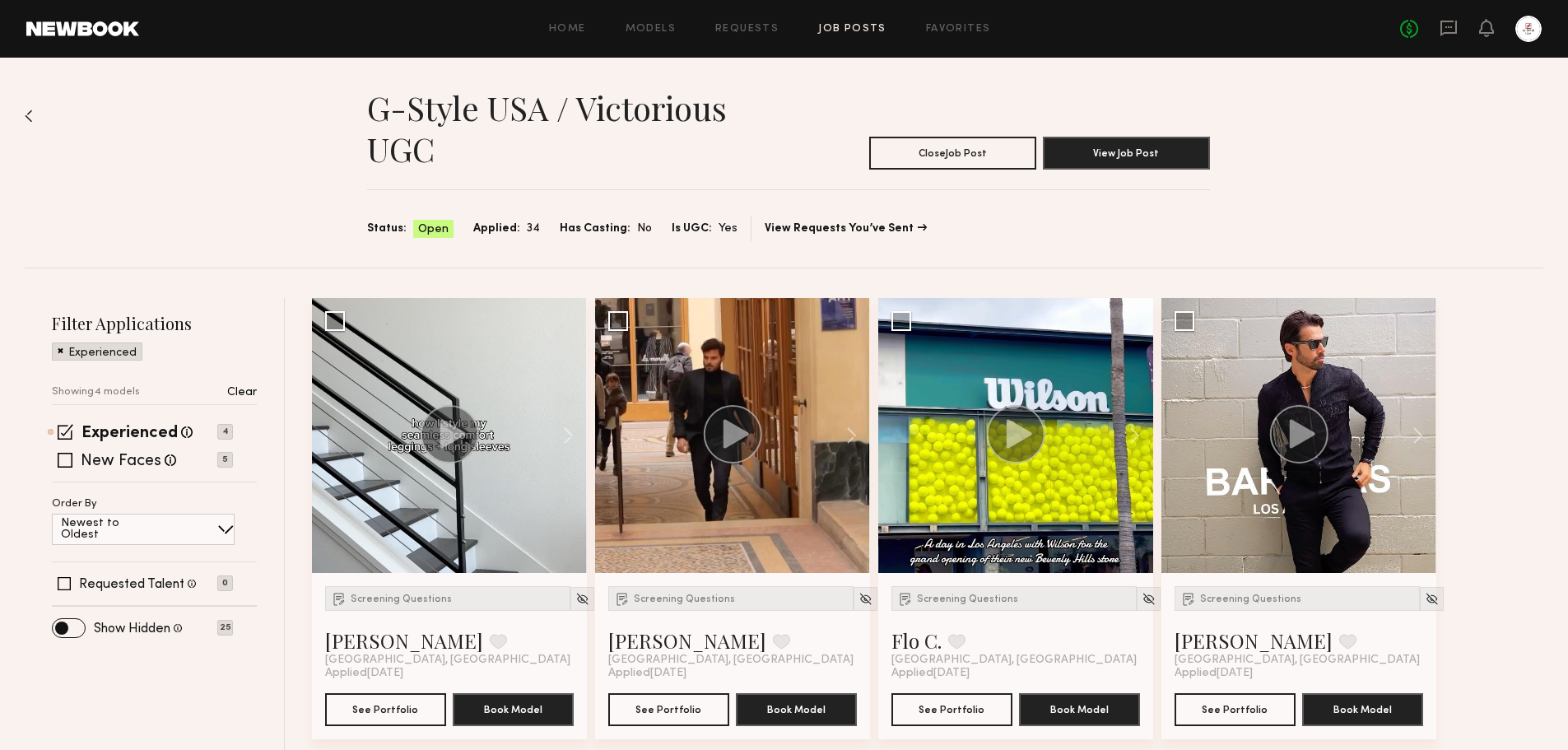
click at [226, 390] on div "Showing 4 models Clear" at bounding box center [154, 390] width 205 height 29
click at [237, 391] on p "Clear" at bounding box center [241, 392] width 30 height 11
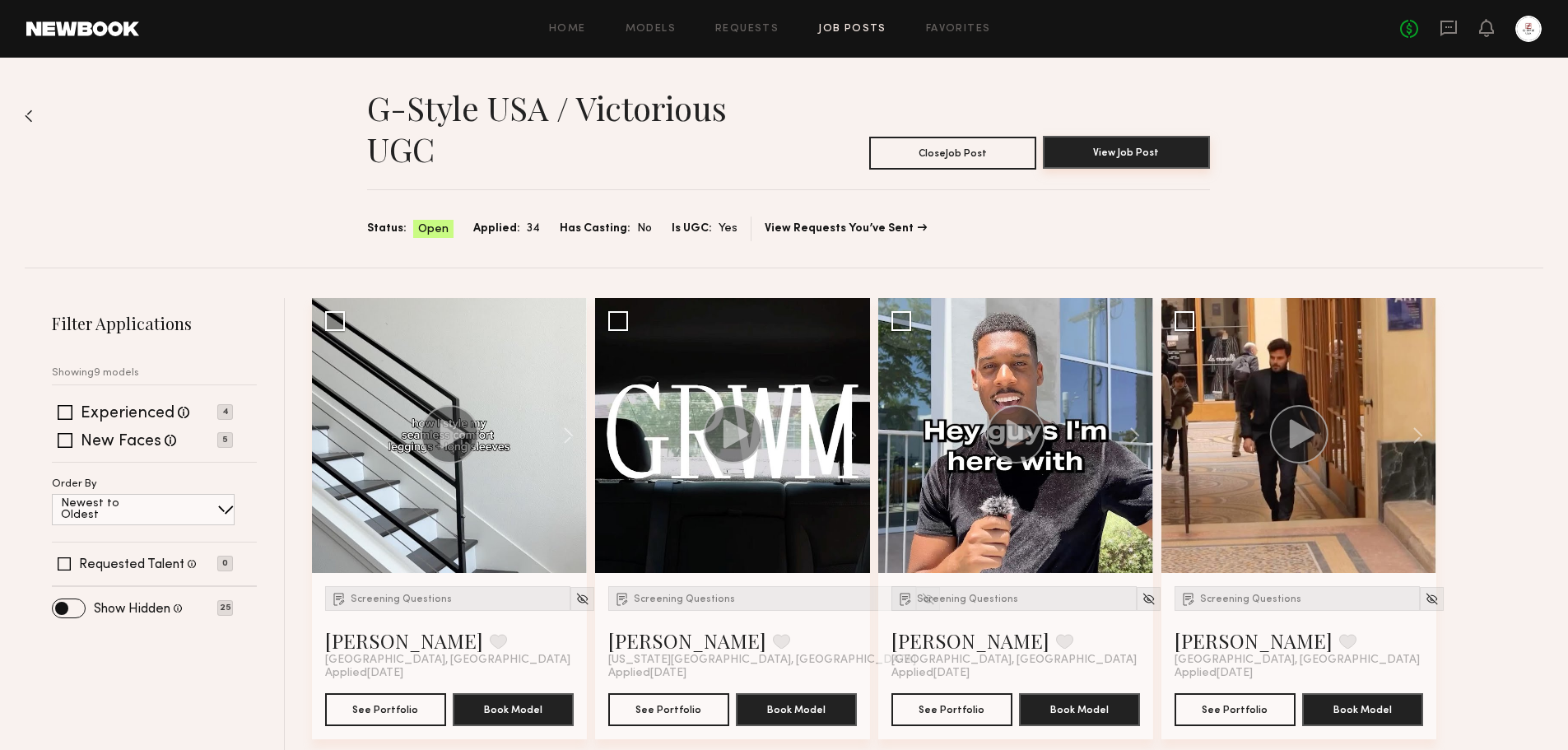
click at [1156, 152] on button "View Job Post" at bounding box center [1126, 152] width 167 height 33
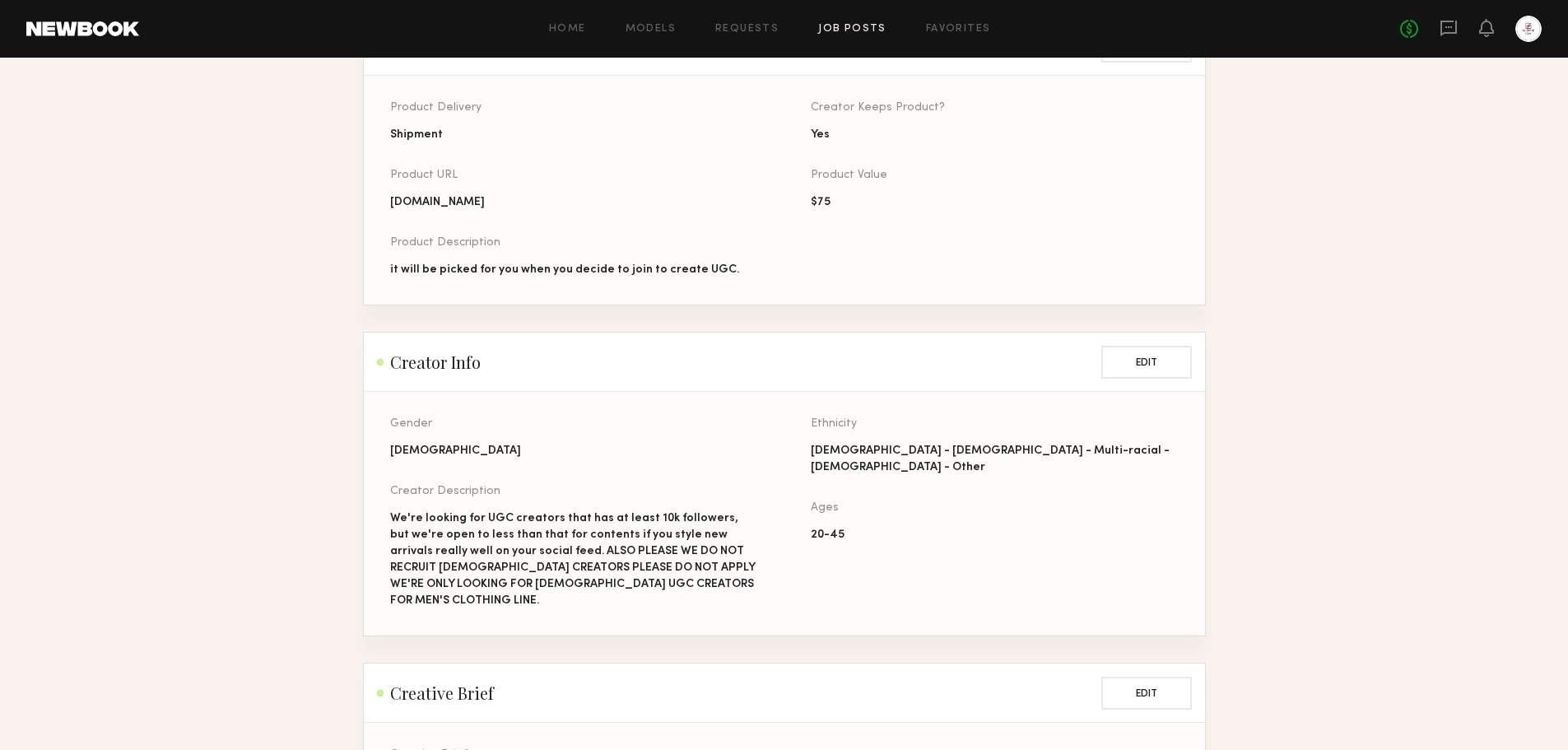
scroll to position [1070, 0]
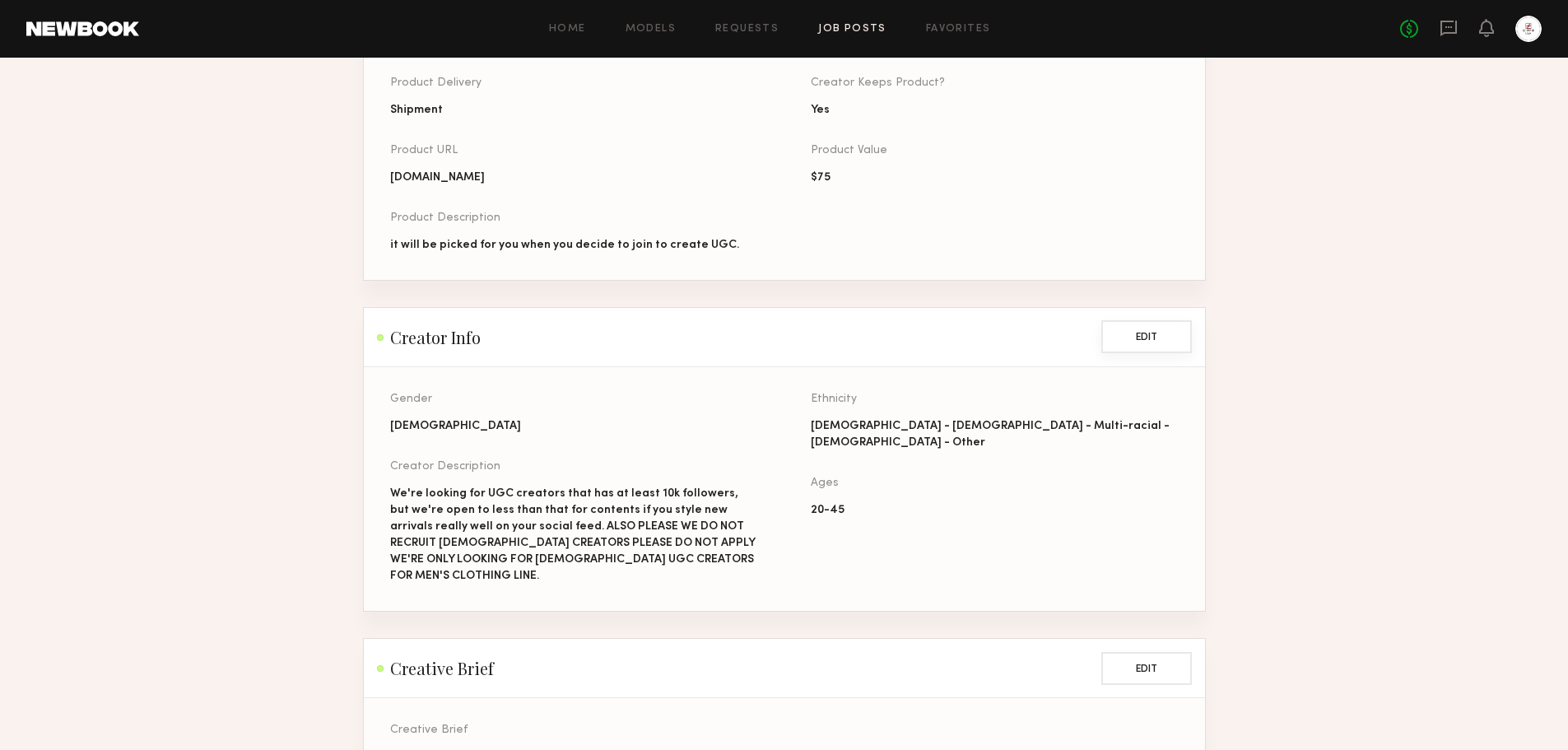
click at [1136, 345] on button "Edit" at bounding box center [1147, 336] width 91 height 33
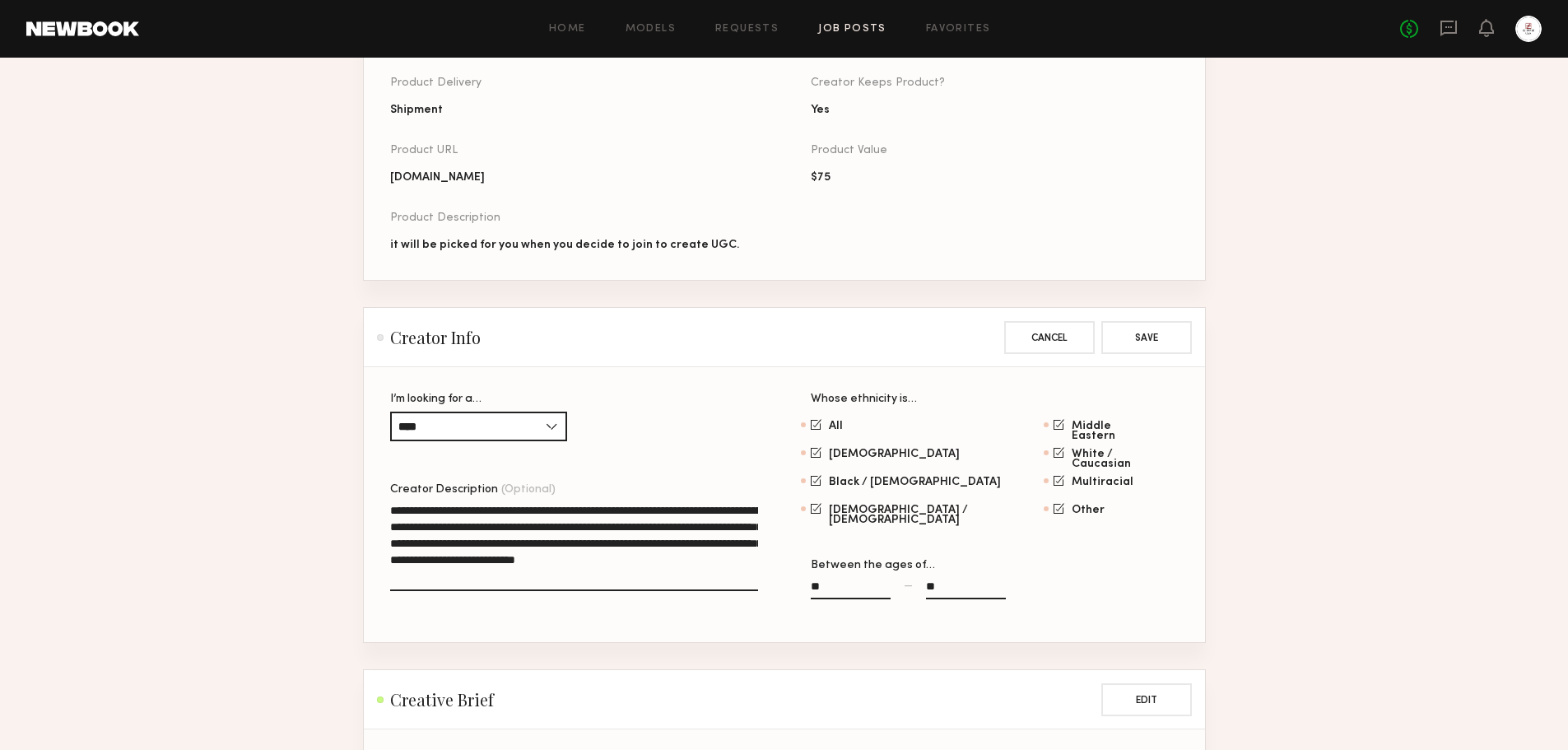
drag, startPoint x: 645, startPoint y: 598, endPoint x: 517, endPoint y: 561, distance: 133.2
click at [517, 561] on textarea "**********" at bounding box center [575, 546] width 368 height 89
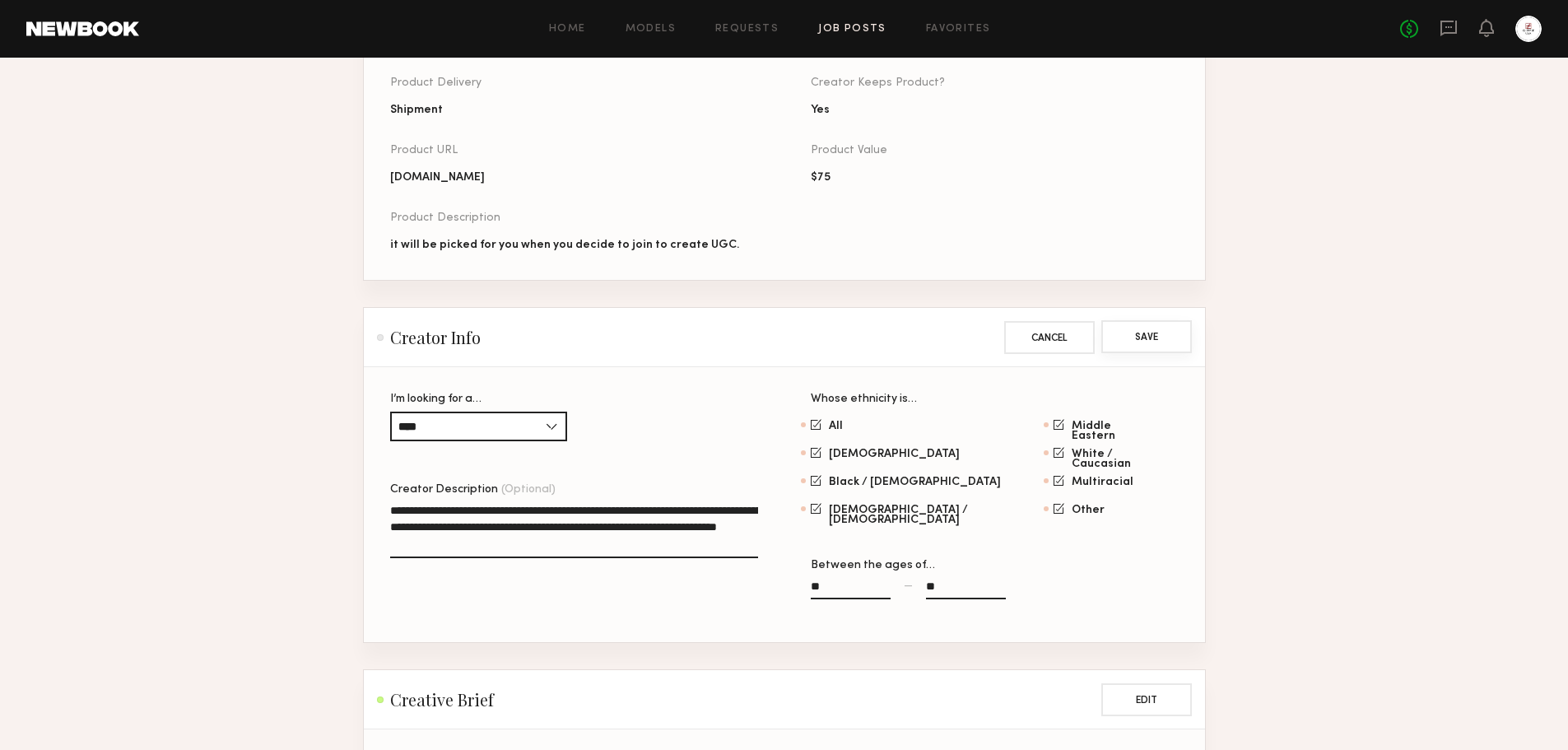
type textarea "**********"
click at [1157, 352] on button "Save" at bounding box center [1147, 336] width 91 height 33
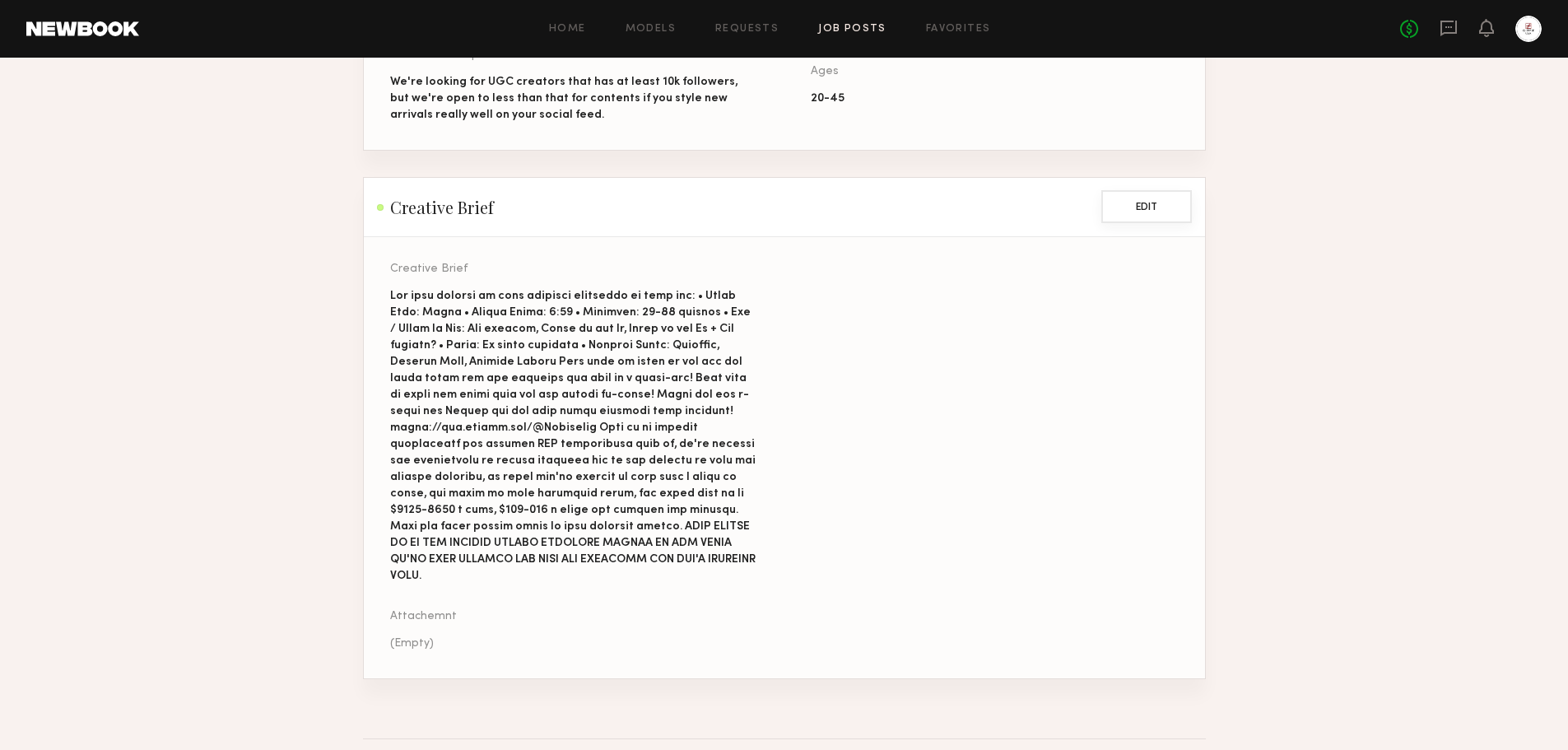
click at [1156, 223] on button "Edit" at bounding box center [1147, 206] width 91 height 33
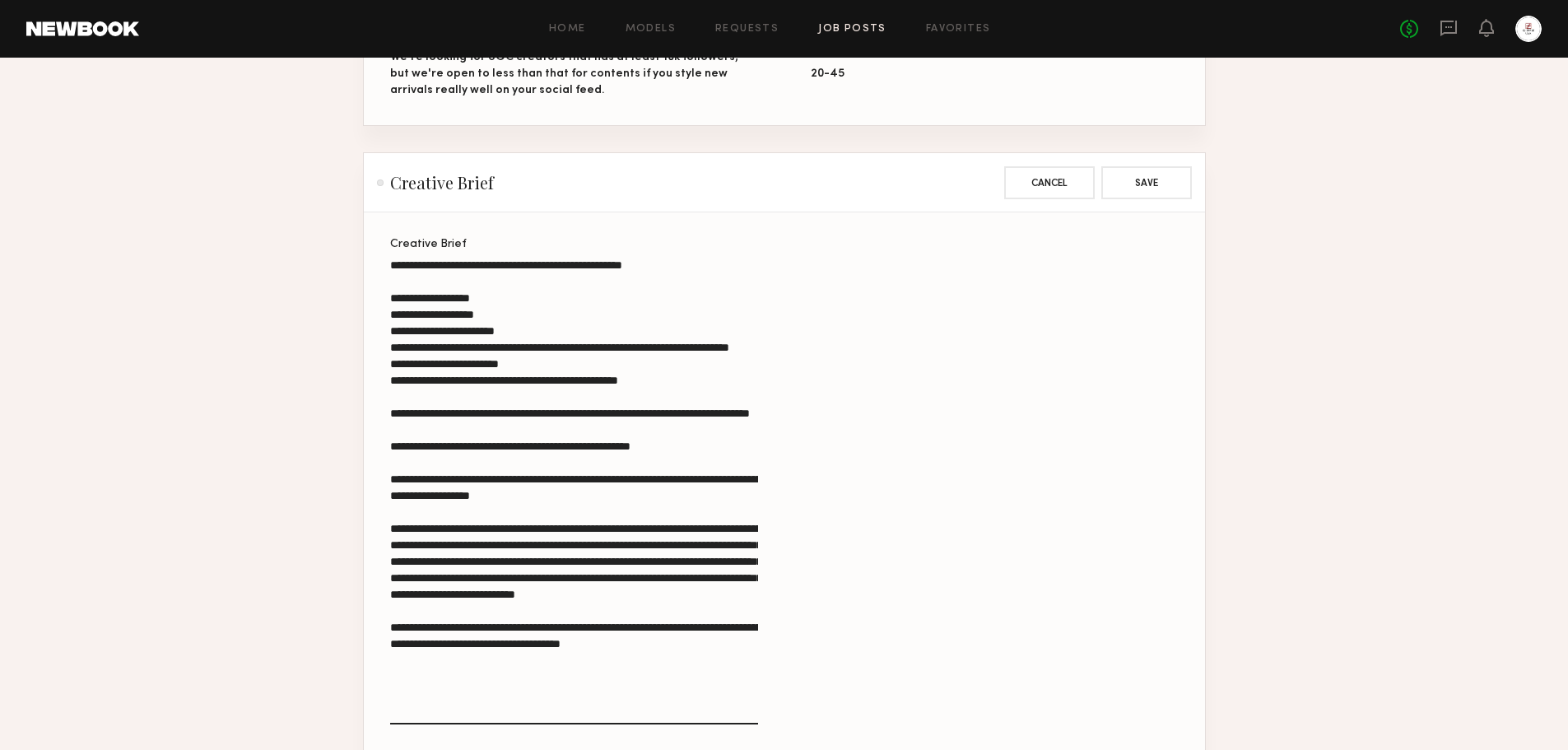
scroll to position [1768, 0]
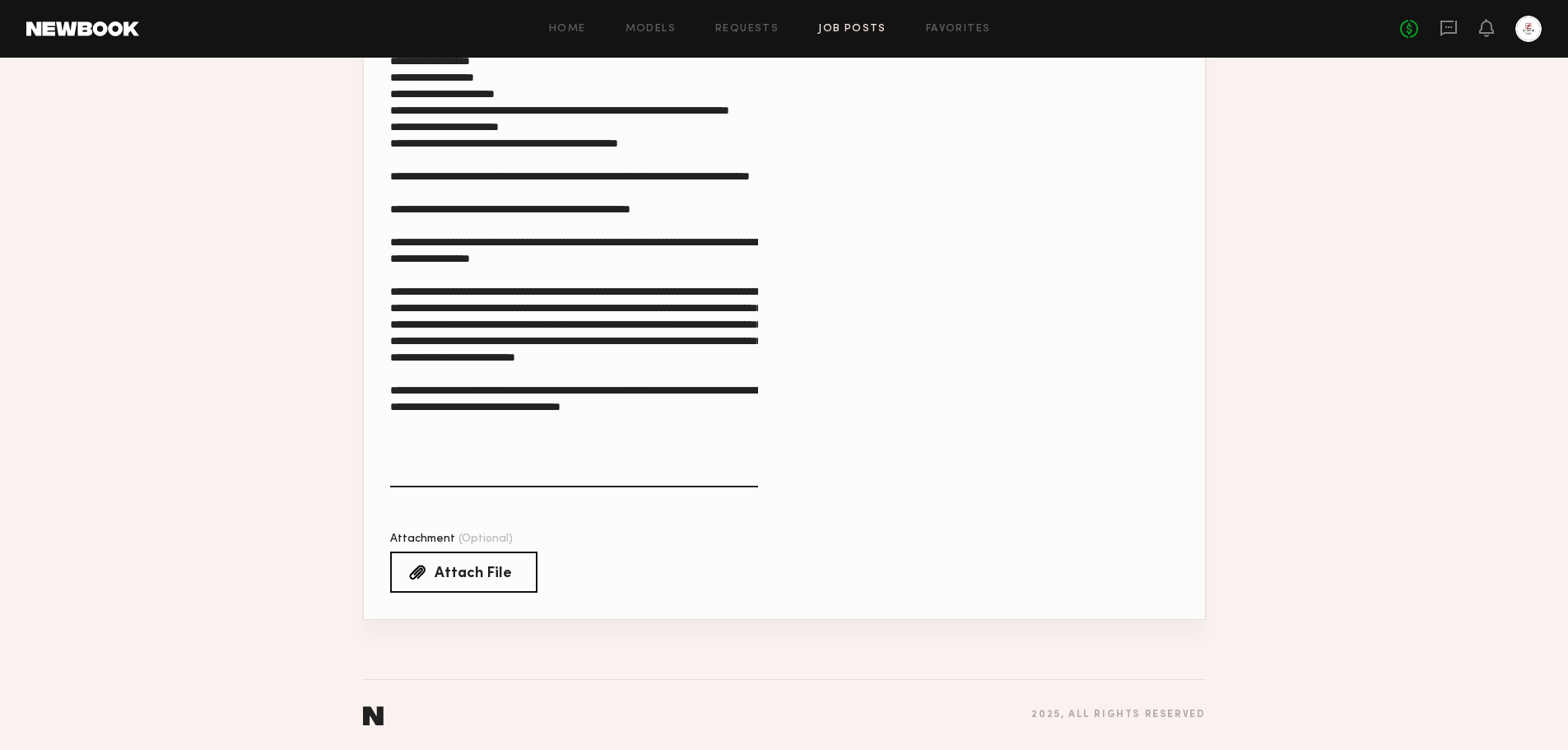
drag, startPoint x: 544, startPoint y: 468, endPoint x: 344, endPoint y: 439, distance: 202.1
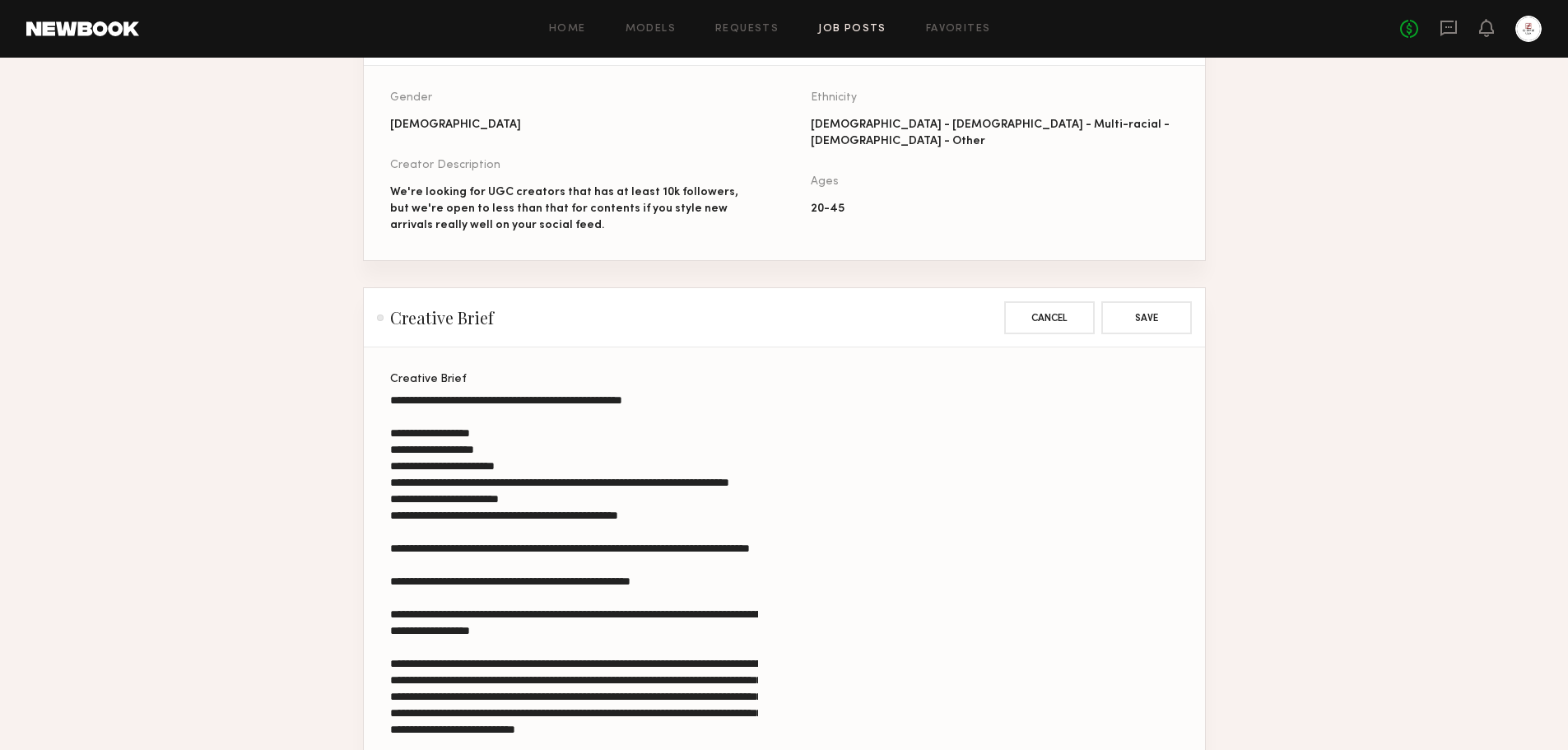
scroll to position [1208, 0]
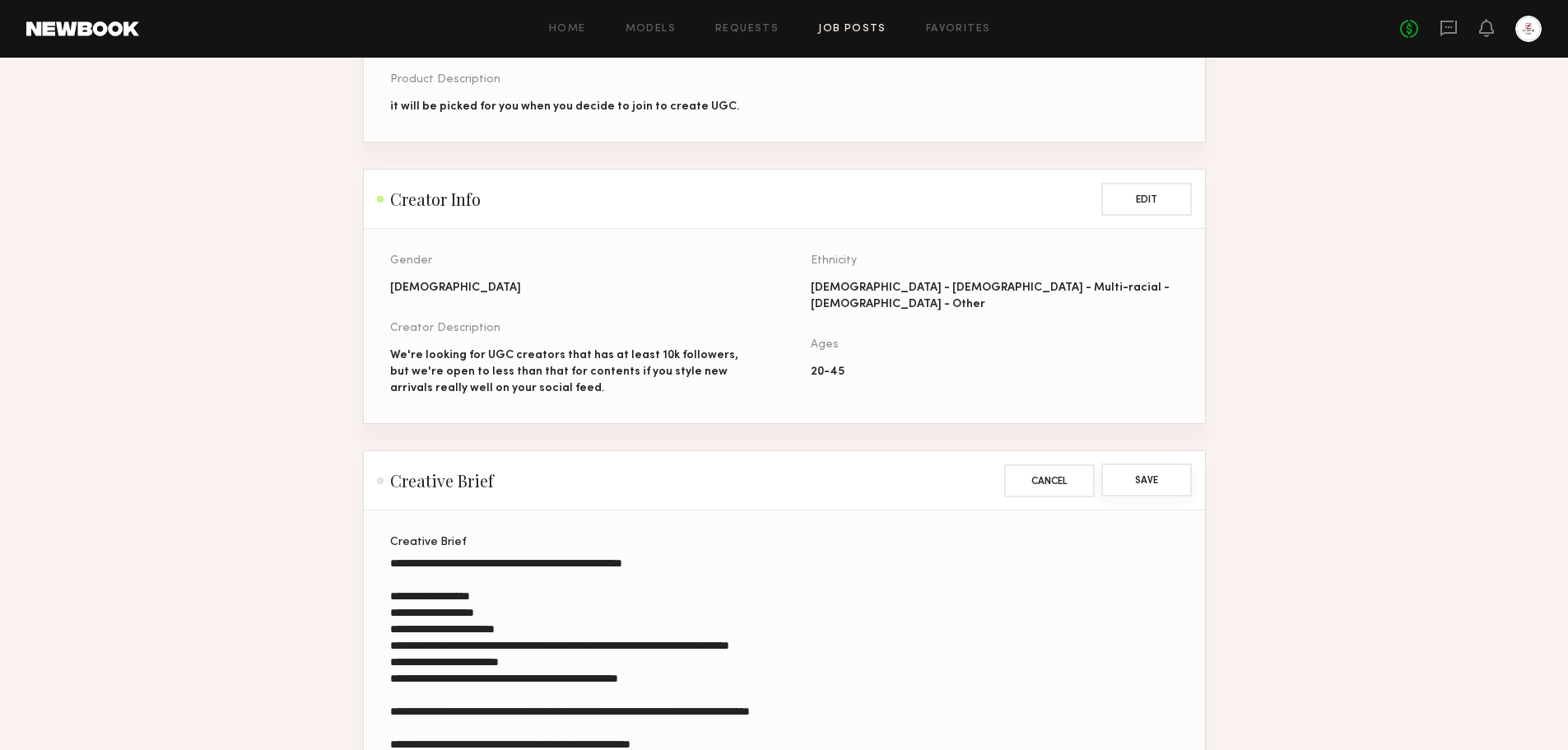
type textarea "**********"
click at [1175, 497] on button "Save" at bounding box center [1147, 479] width 91 height 33
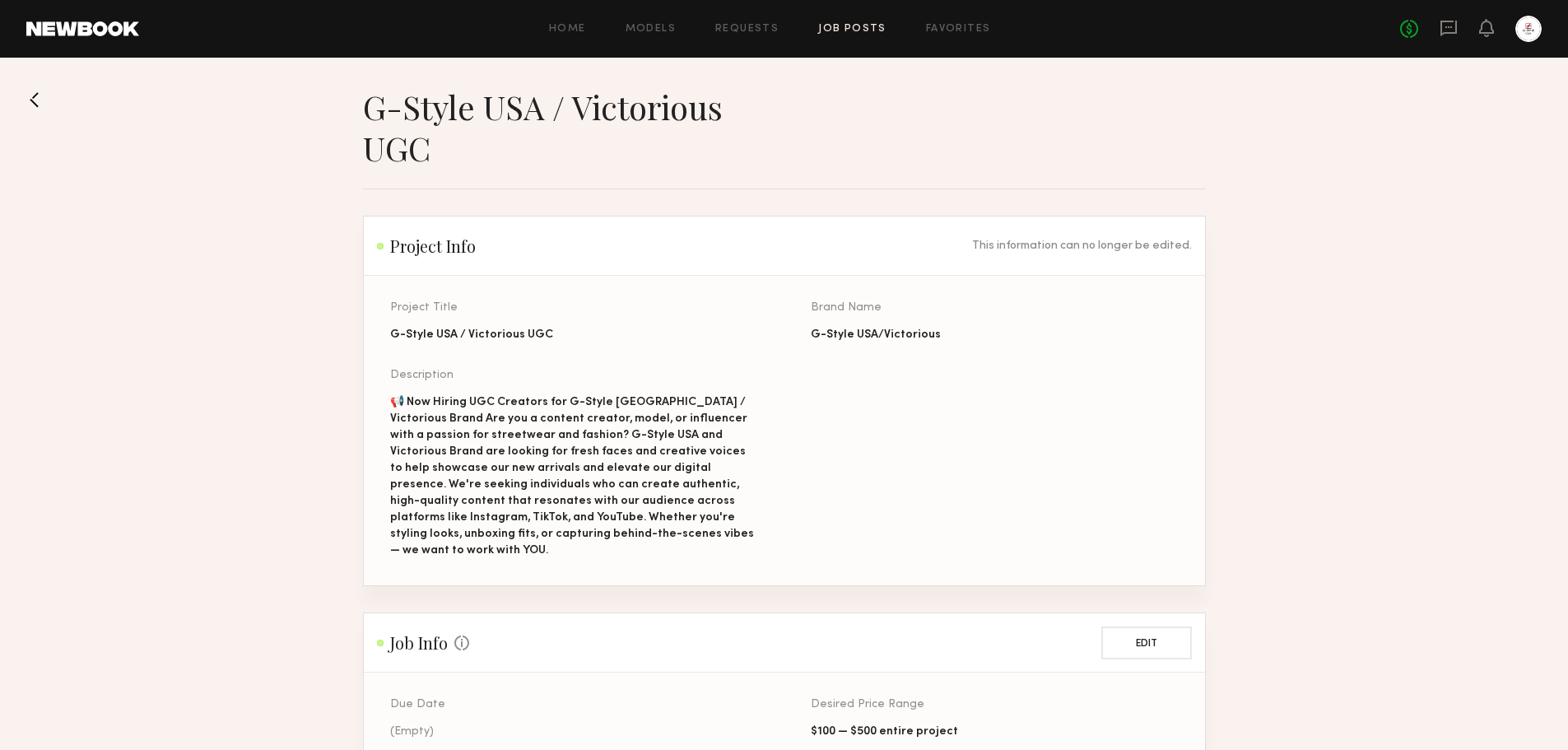
scroll to position [0, 0]
